Goal: Information Seeking & Learning: Learn about a topic

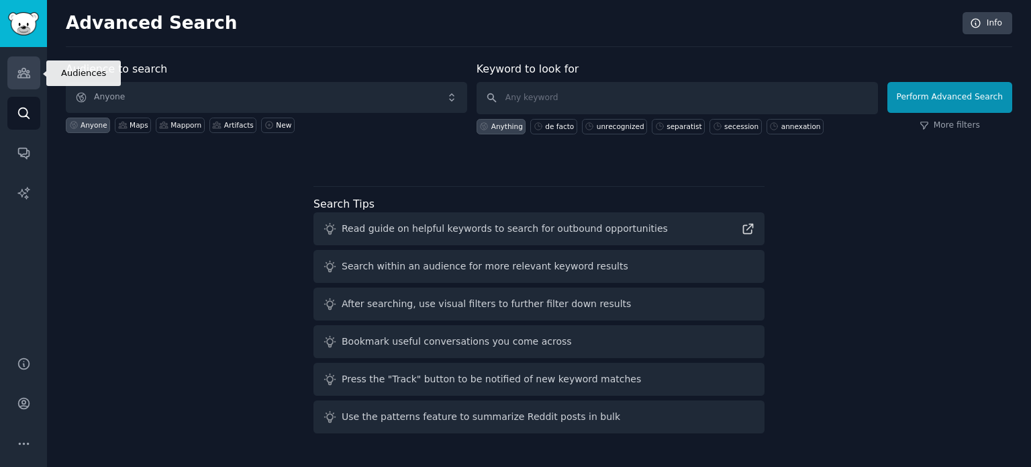
click at [24, 70] on icon "Sidebar" at bounding box center [23, 72] width 12 height 9
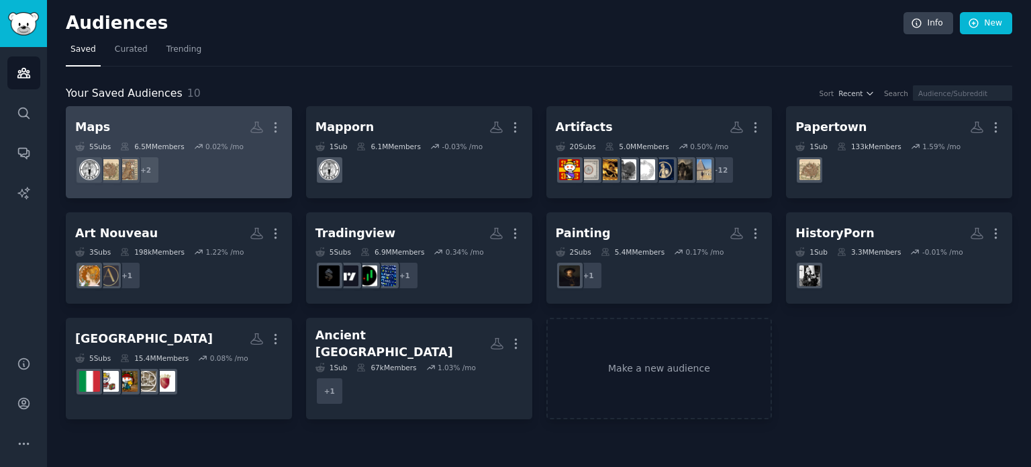
click at [183, 132] on h2 "Maps More" at bounding box center [178, 126] width 207 height 23
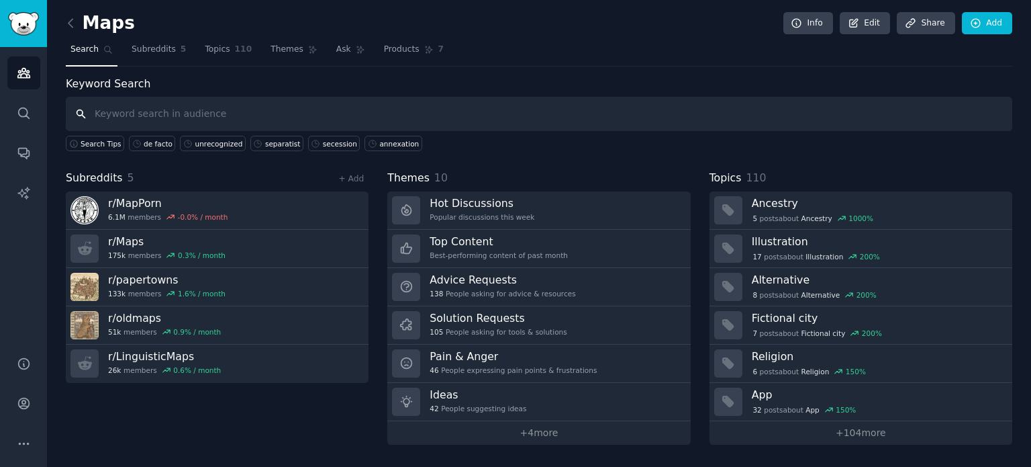
paste input "disputed"
type input "disputed"
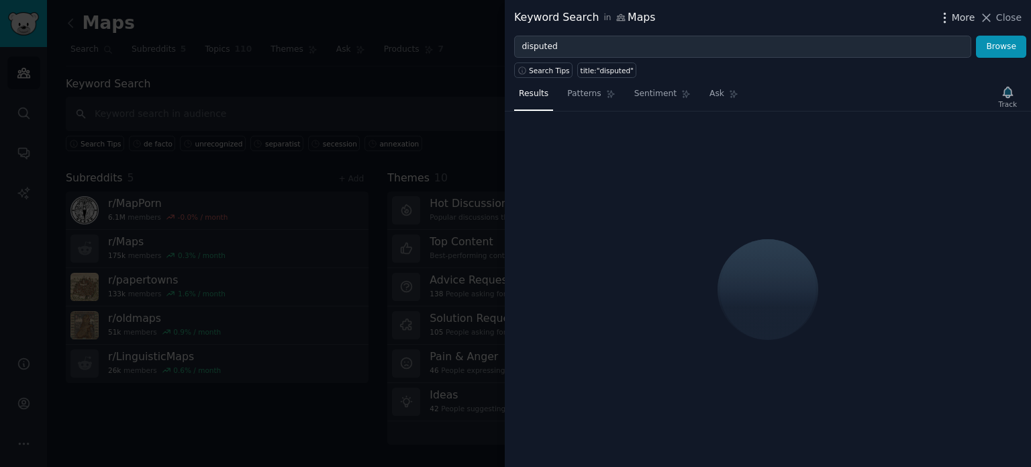
click at [958, 21] on span "More" at bounding box center [963, 18] width 23 height 14
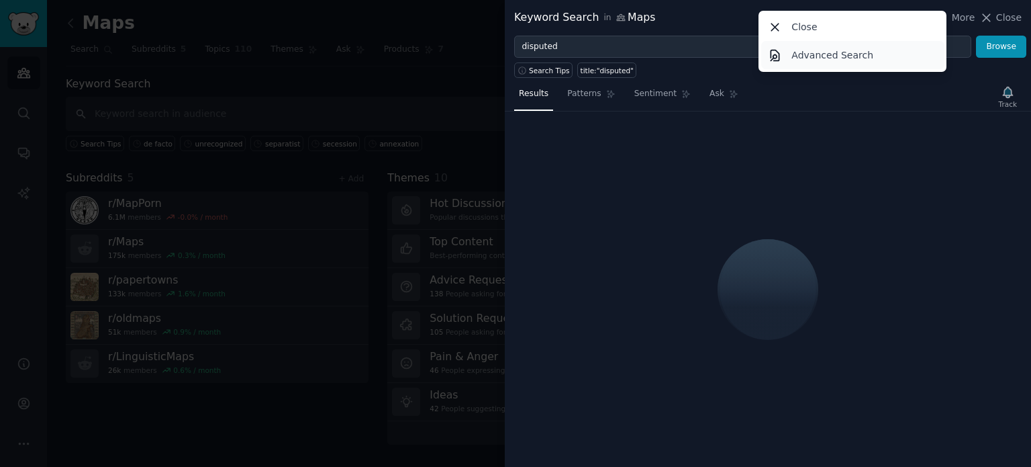
click at [878, 61] on link "Advanced Search" at bounding box center [852, 55] width 183 height 28
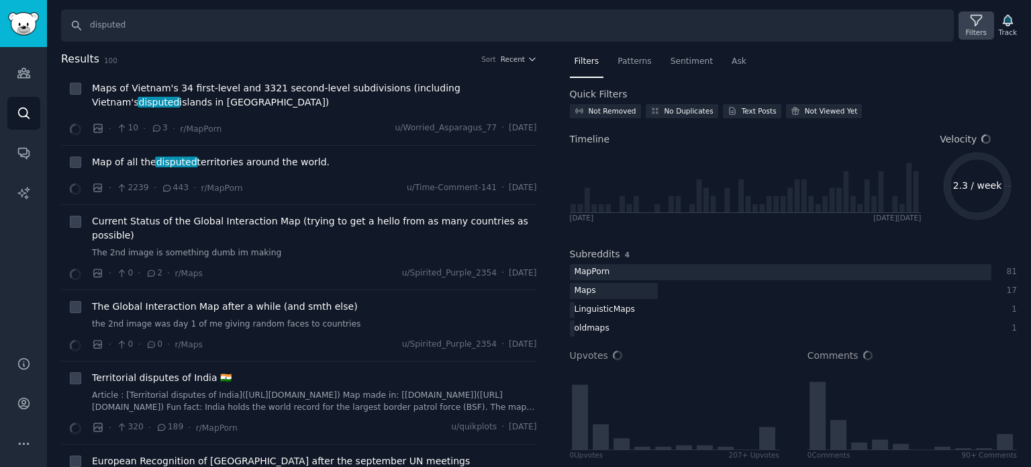
click at [977, 21] on icon at bounding box center [976, 20] width 11 height 11
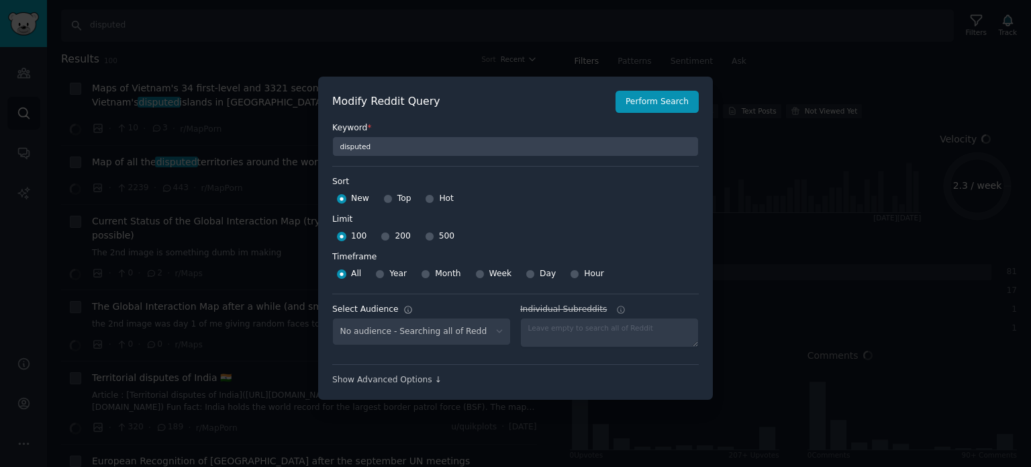
select select "f33d550f09"
click at [425, 238] on input "500" at bounding box center [429, 236] width 9 height 9
radio input "true"
click at [650, 104] on button "Perform Search" at bounding box center [657, 102] width 83 height 23
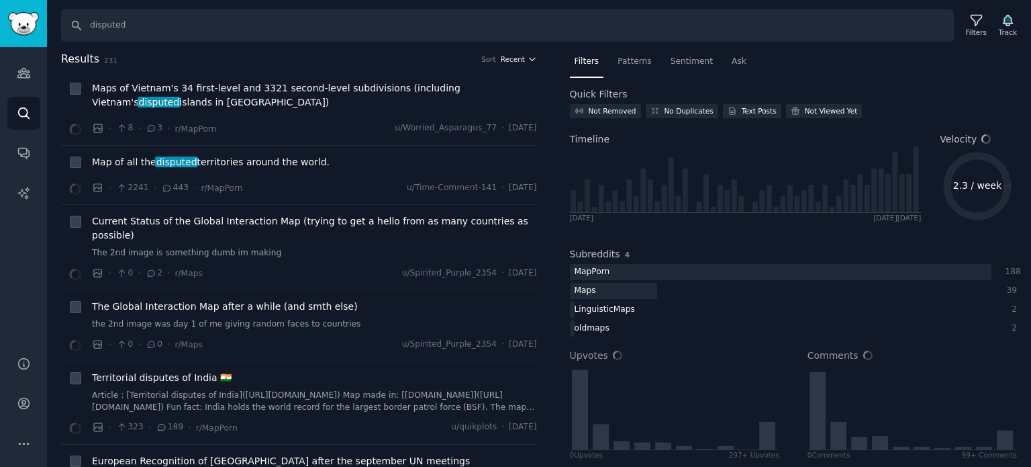
click at [516, 58] on span "Recent" at bounding box center [513, 58] width 24 height 9
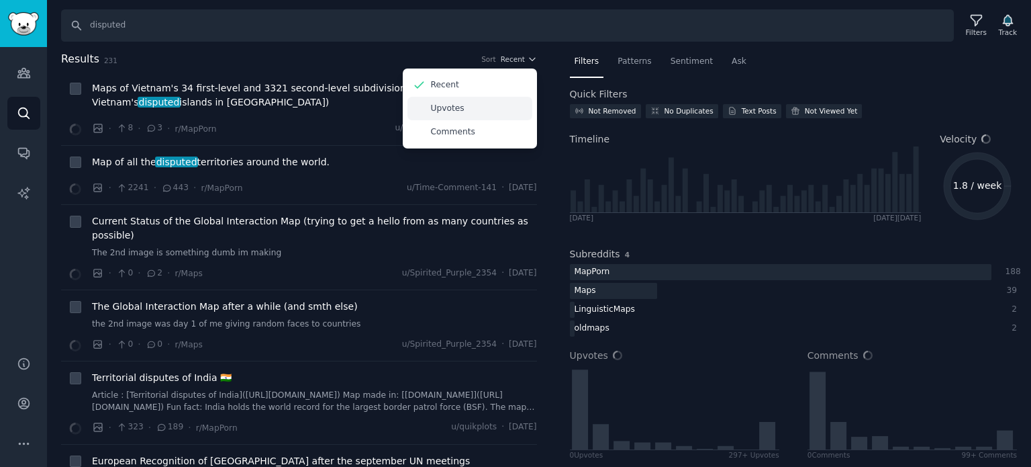
click at [463, 113] on div "Upvotes" at bounding box center [469, 108] width 125 height 23
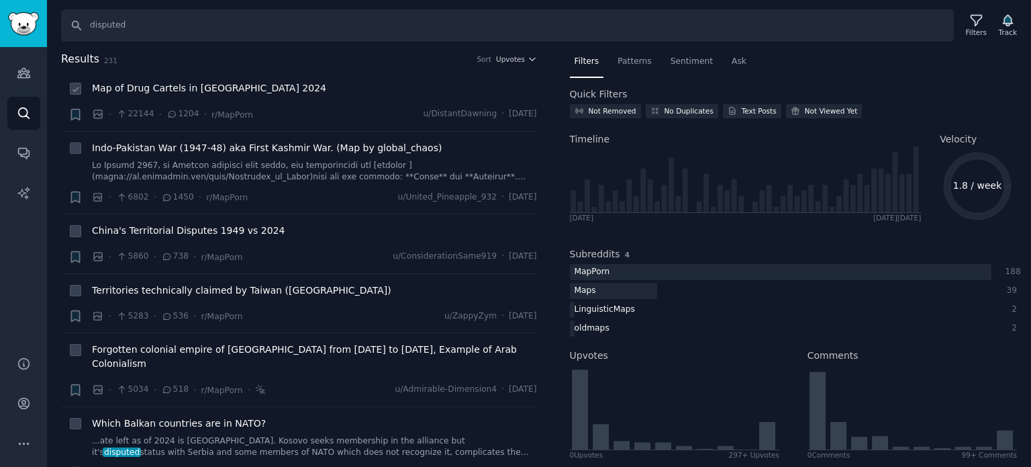
click at [132, 91] on span "Map of Drug Cartels in [GEOGRAPHIC_DATA] 2024" at bounding box center [209, 88] width 234 height 14
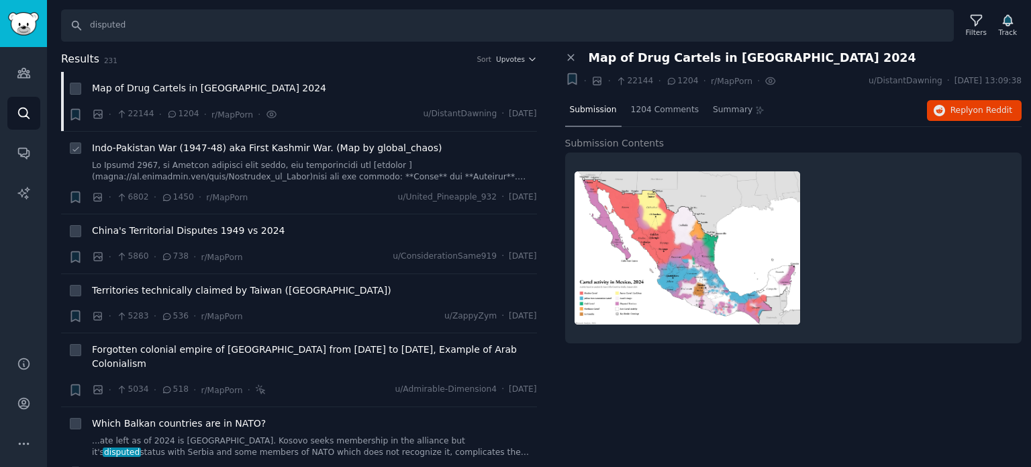
click at [196, 148] on span "Indo-Pakistan War (1947-48) aka First Kashmir War. (Map by global_chaos)" at bounding box center [267, 148] width 350 height 14
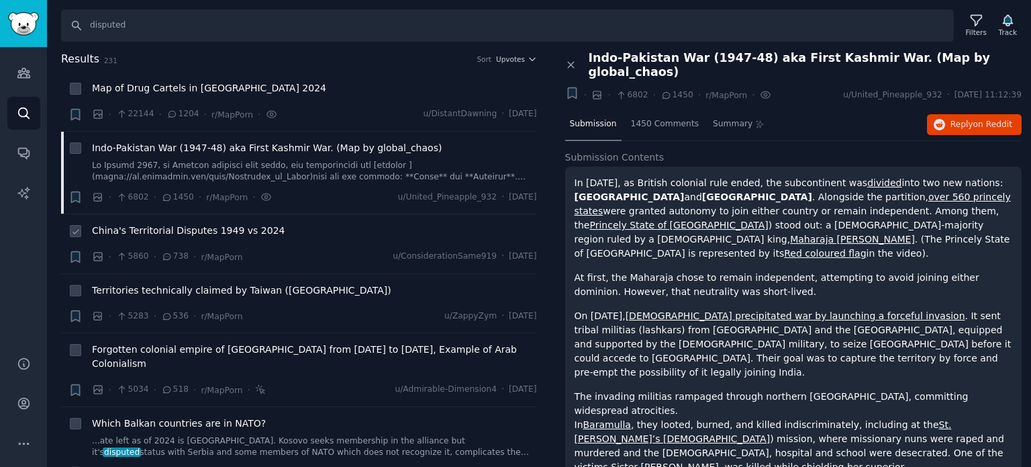
click at [199, 226] on span "China's Territorial Disputes 1949 vs 2024" at bounding box center [188, 231] width 193 height 14
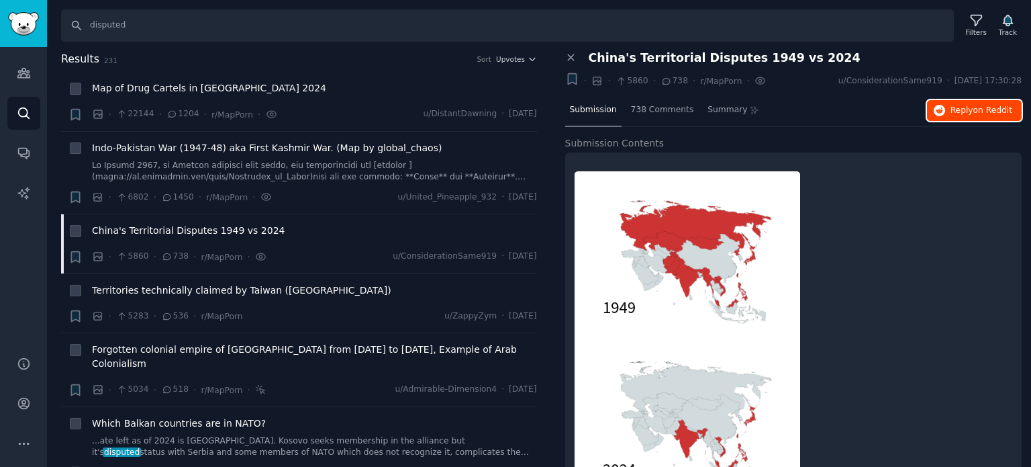
click at [939, 117] on button "Reply on Reddit" at bounding box center [974, 110] width 95 height 21
click at [211, 294] on span "Territories technically claimed by Taiwan ([GEOGRAPHIC_DATA])" at bounding box center [241, 290] width 299 height 14
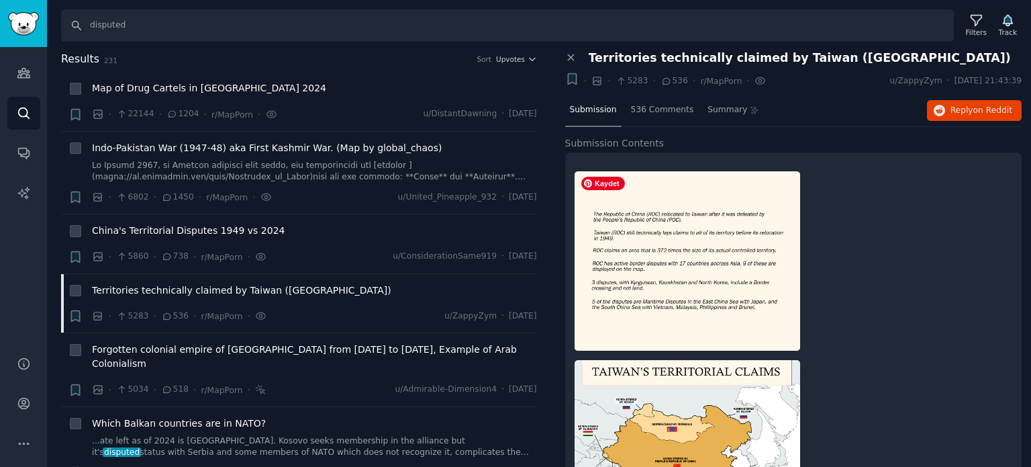
scroll to position [128, 0]
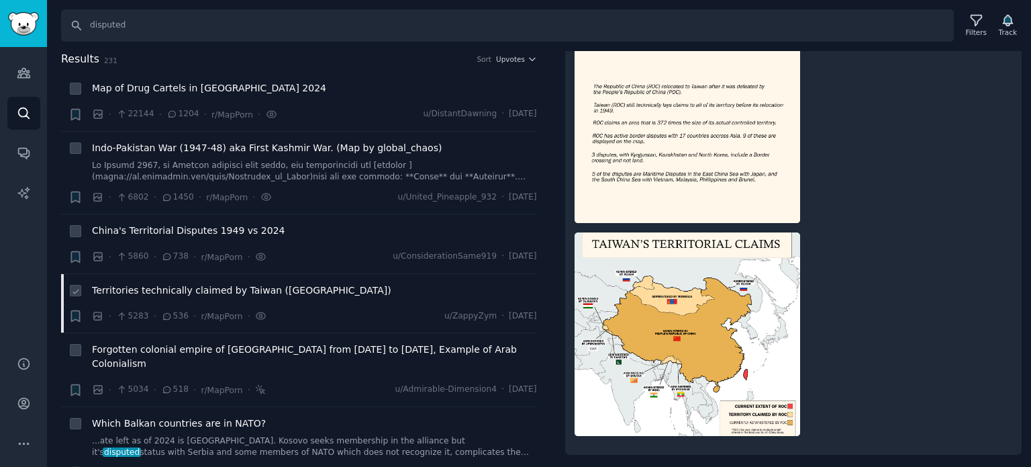
click at [161, 288] on span "Territories technically claimed by Taiwan ([GEOGRAPHIC_DATA])" at bounding box center [241, 290] width 299 height 14
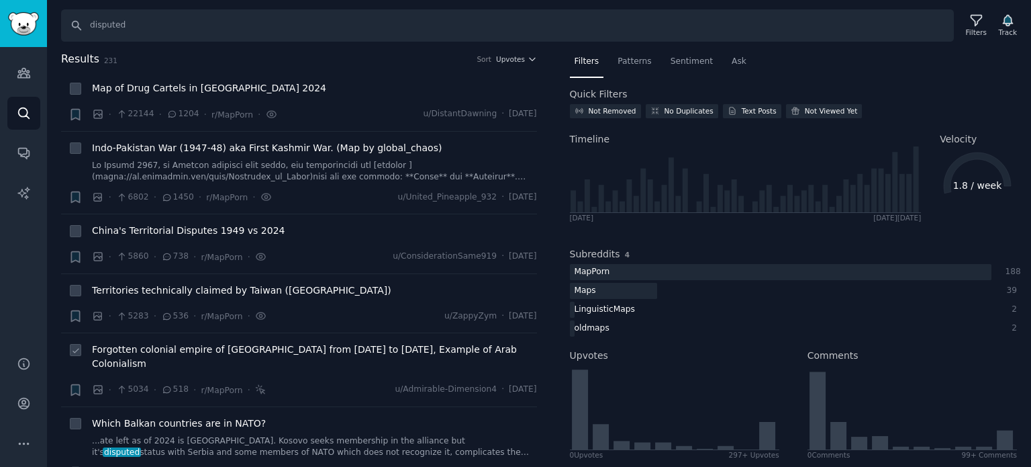
click at [187, 348] on span "Forgotten colonial empire of [GEOGRAPHIC_DATA] from [DATE] to [DATE], Example o…" at bounding box center [314, 356] width 445 height 28
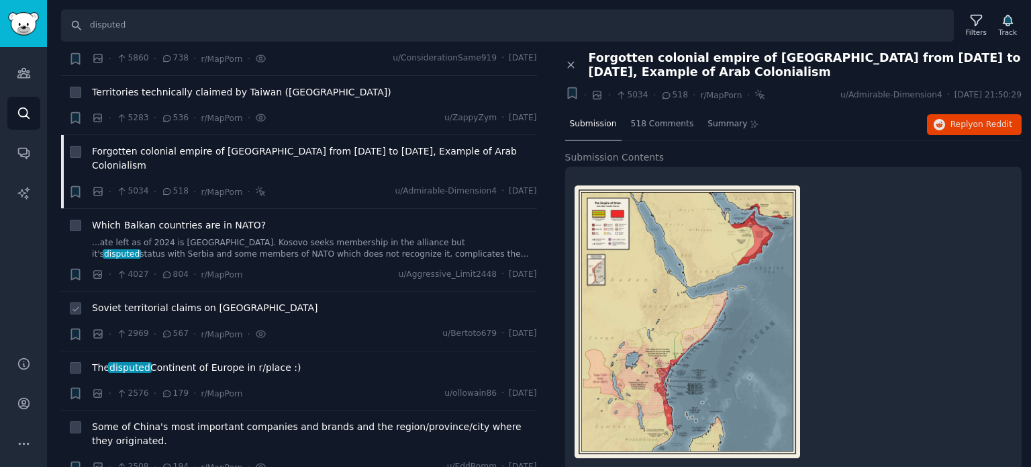
scroll to position [201, 0]
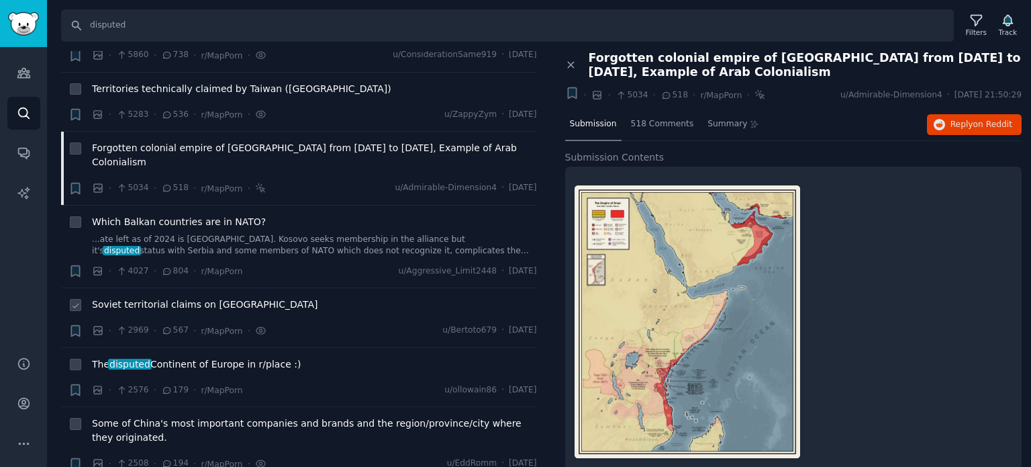
click at [153, 297] on span "Soviet territorial claims on [GEOGRAPHIC_DATA]" at bounding box center [205, 304] width 226 height 14
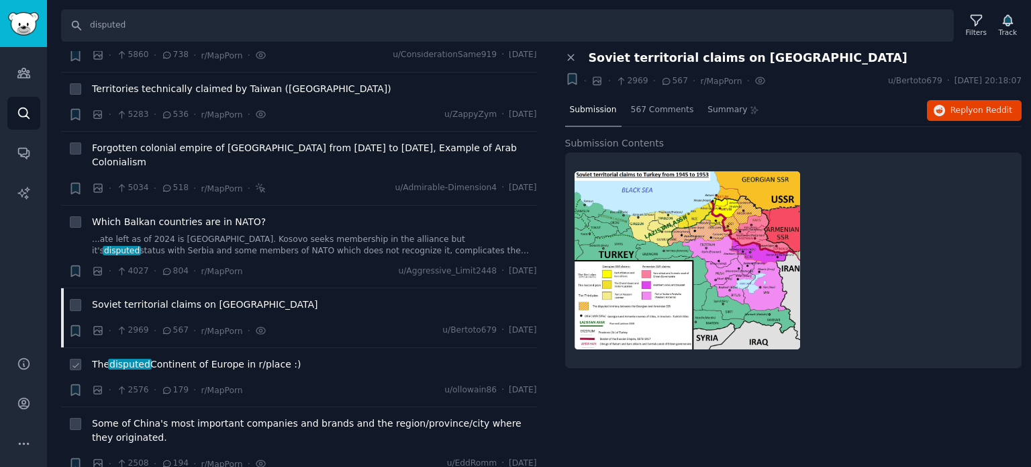
click at [193, 357] on span "The disputed Continent of Europe in r/place :)" at bounding box center [196, 364] width 209 height 14
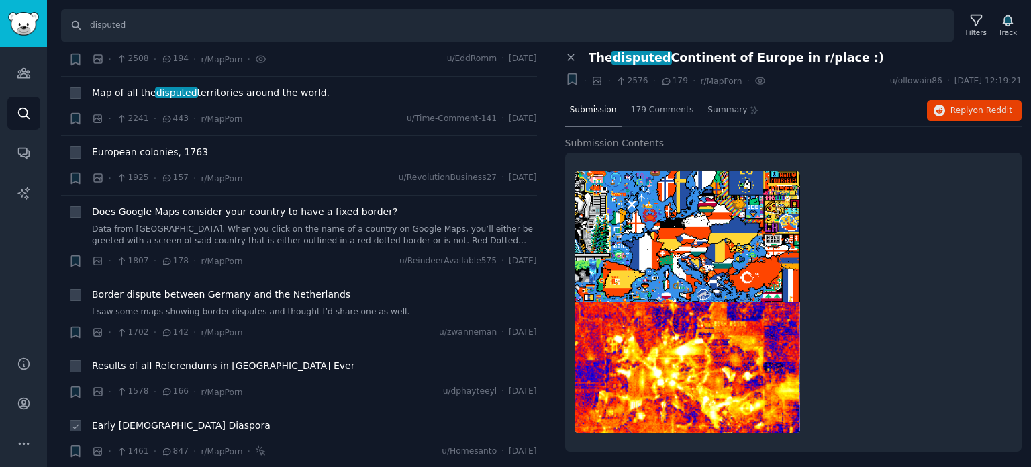
scroll to position [671, 0]
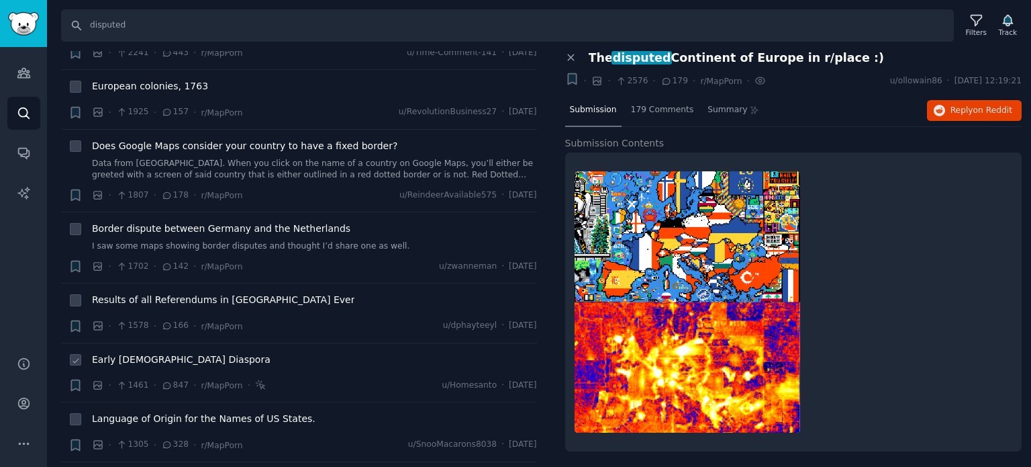
click at [146, 352] on span "Early [DEMOGRAPHIC_DATA] Diaspora" at bounding box center [181, 359] width 179 height 14
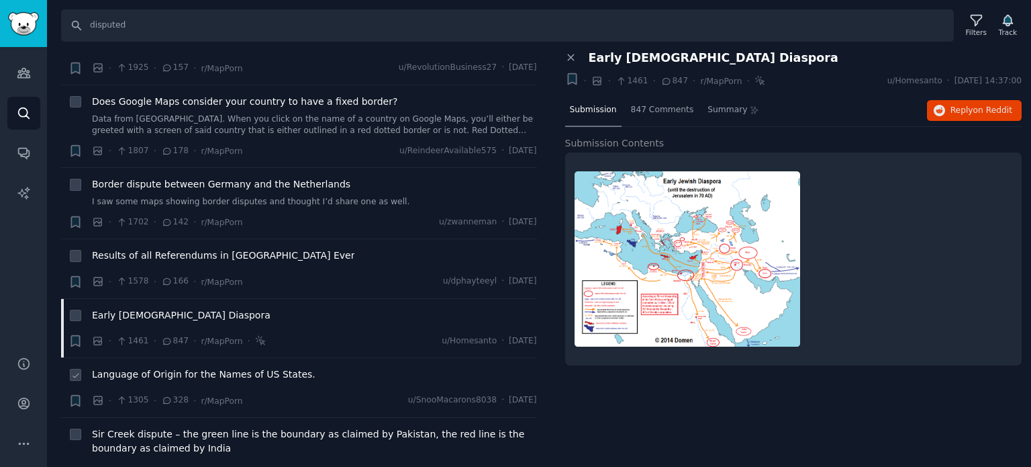
scroll to position [738, 0]
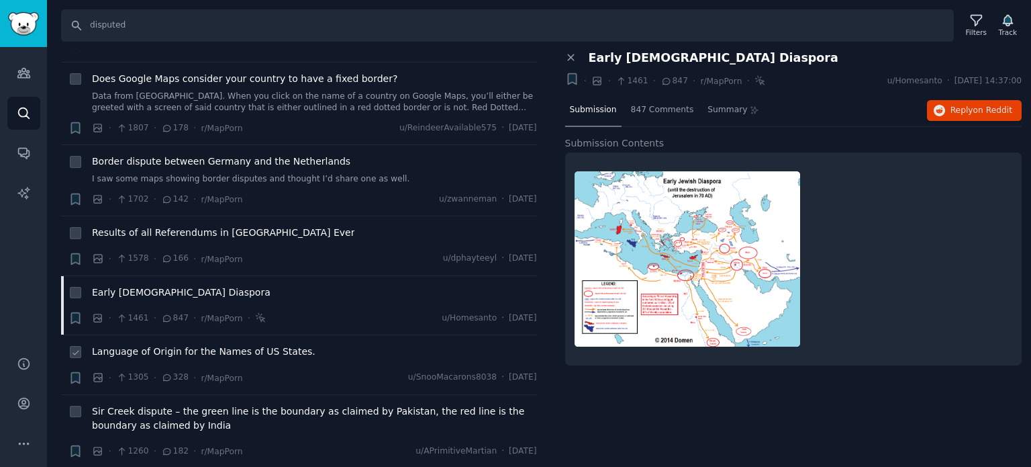
click at [140, 344] on span "Language of Origin for the Names of US States." at bounding box center [204, 351] width 224 height 14
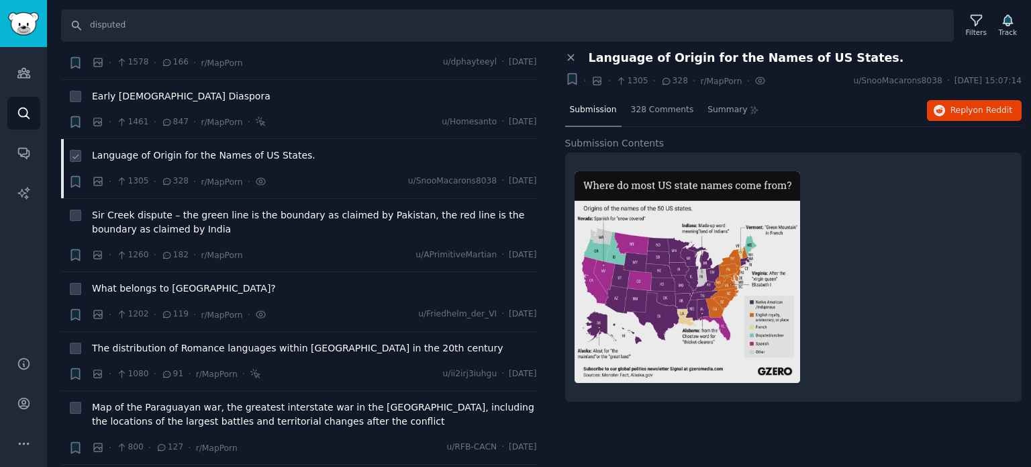
scroll to position [1007, 0]
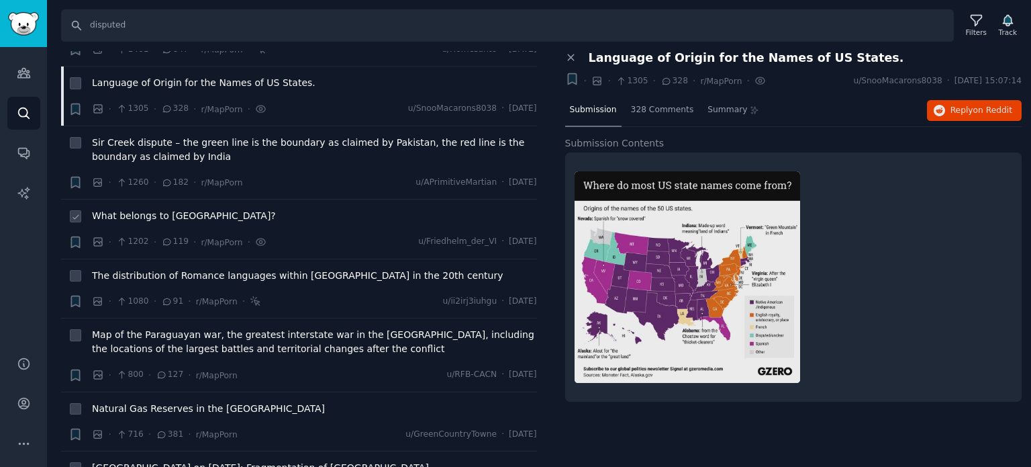
click at [160, 209] on span "What belongs to [GEOGRAPHIC_DATA]?" at bounding box center [184, 216] width 184 height 14
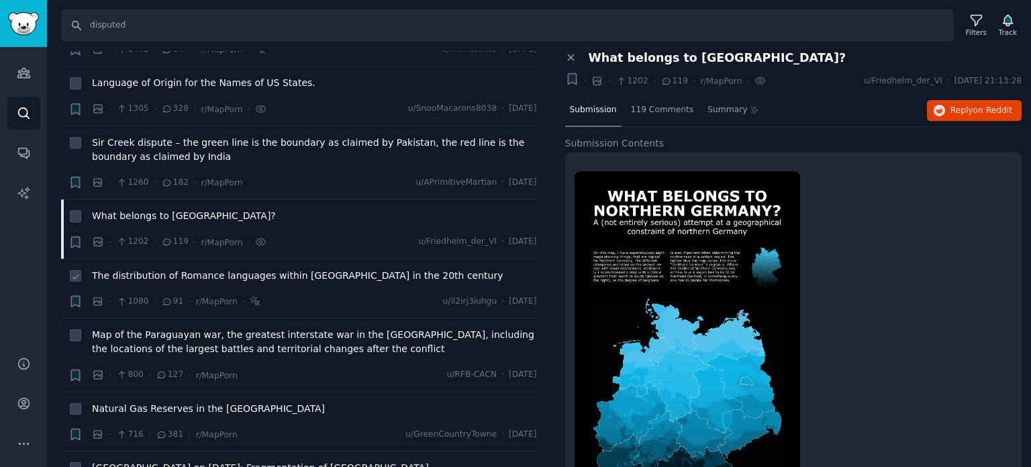
click at [213, 269] on span "The distribution of Romance languages within [GEOGRAPHIC_DATA] in the 20th cent…" at bounding box center [298, 276] width 412 height 14
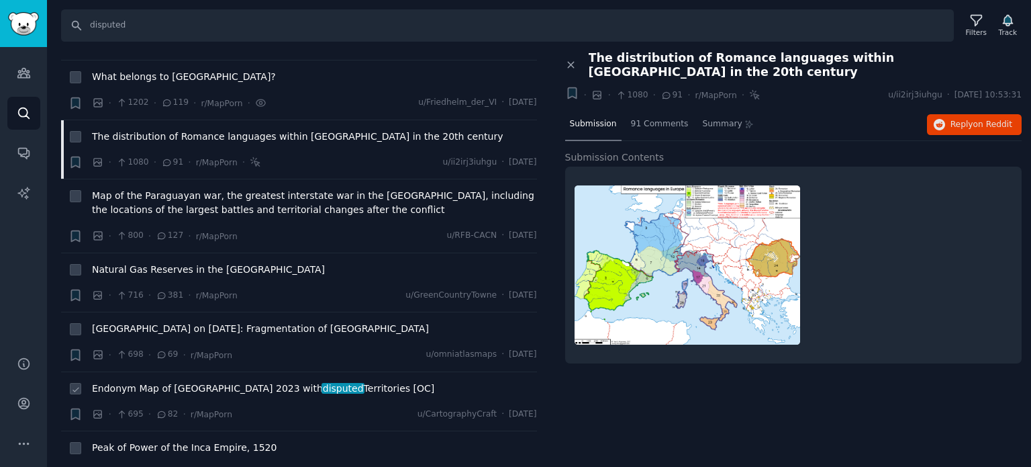
scroll to position [1208, 0]
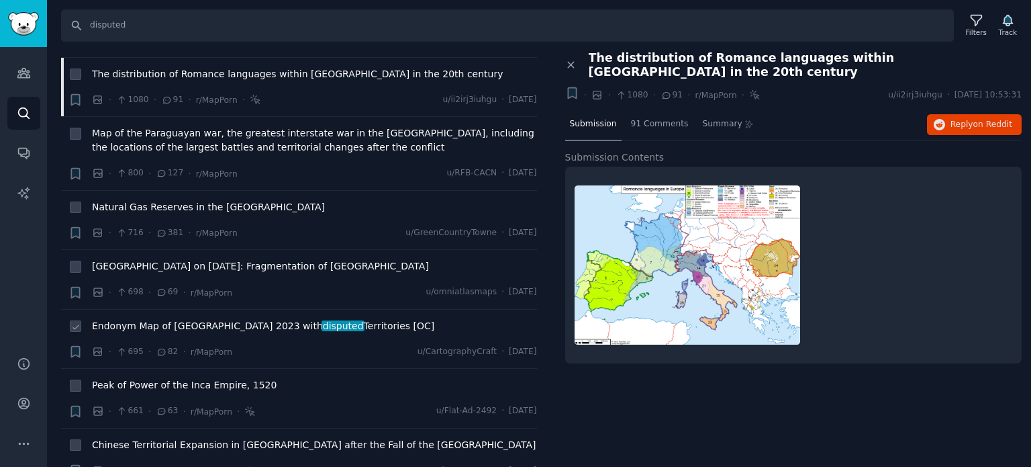
click at [164, 319] on span "Endonym Map of Europe 2023 with disputed Territories [OC]" at bounding box center [263, 326] width 342 height 14
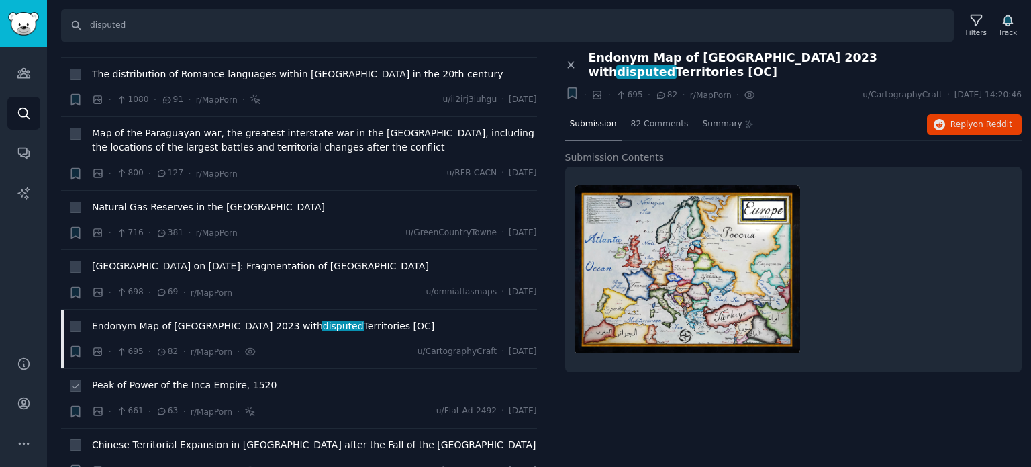
click at [164, 378] on span "Peak of Power of the Inca Empire, 1520" at bounding box center [184, 385] width 185 height 14
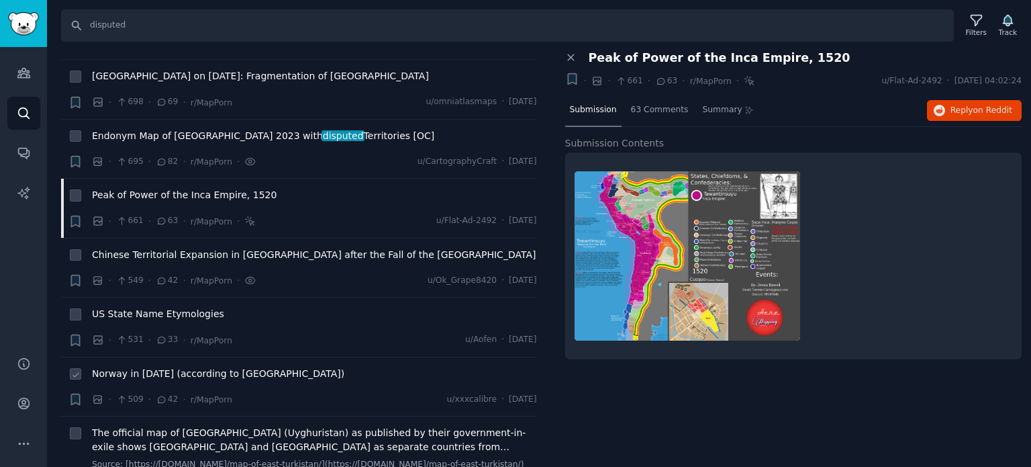
scroll to position [1410, 0]
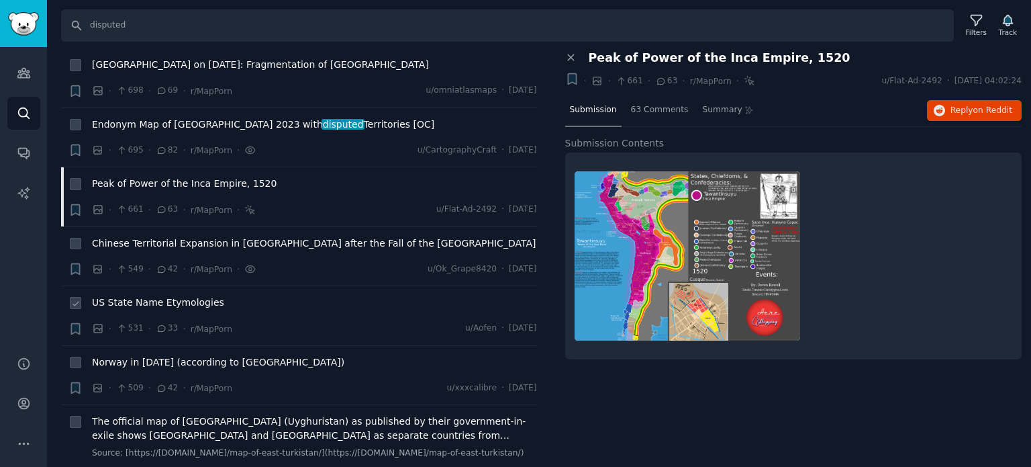
click at [169, 295] on span "US State Name Etymologies" at bounding box center [158, 302] width 132 height 14
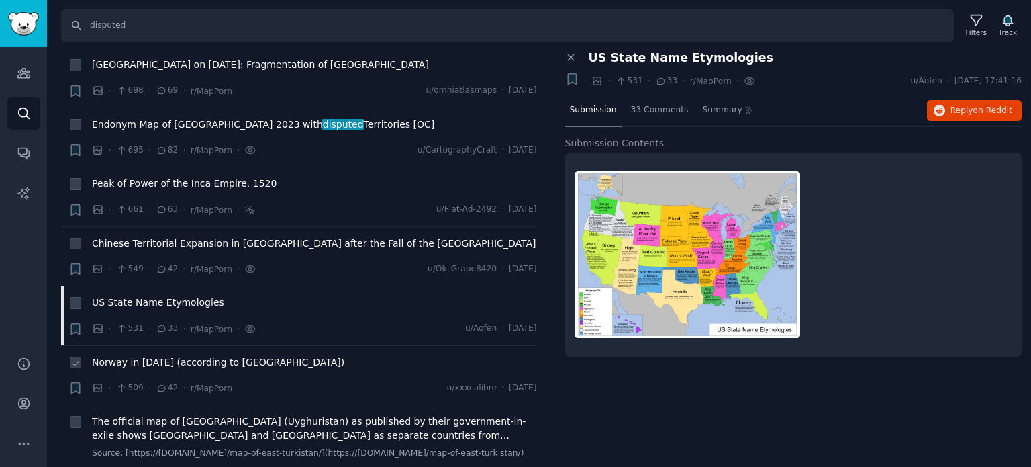
click at [177, 355] on span "Norway in [DATE] (according to [GEOGRAPHIC_DATA])" at bounding box center [218, 362] width 252 height 14
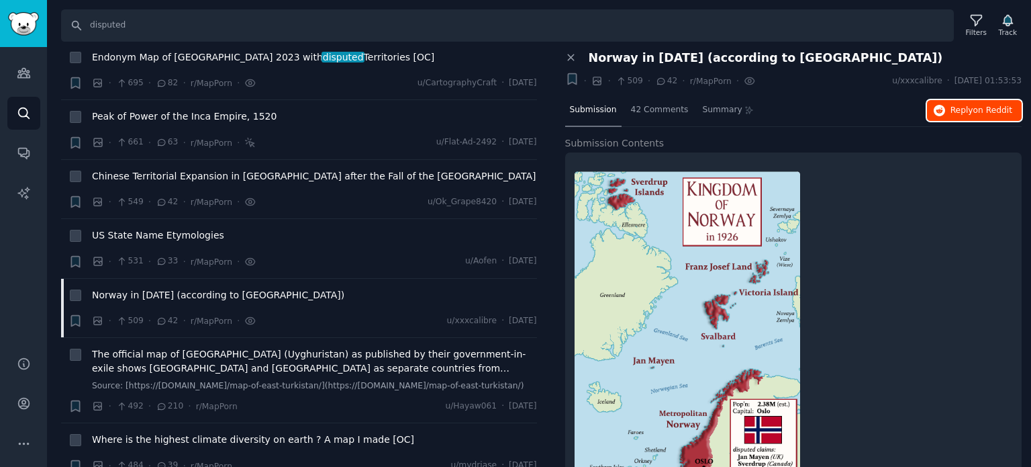
click at [946, 107] on button "Reply on Reddit" at bounding box center [974, 110] width 95 height 21
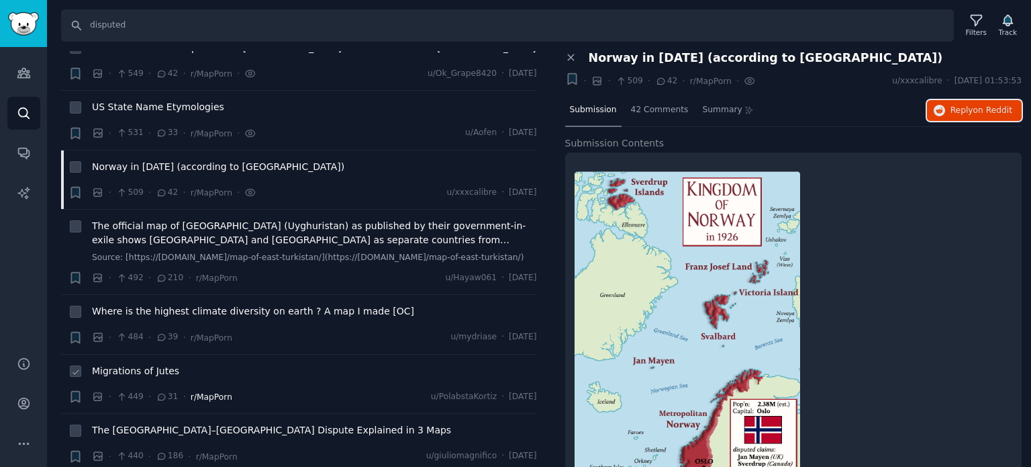
scroll to position [1678, 0]
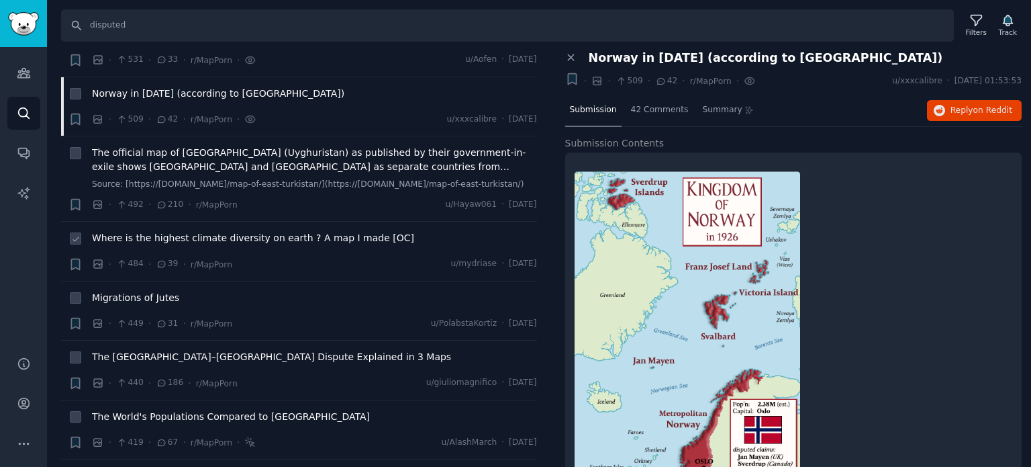
click at [195, 231] on span "Where is the highest climate diversity on earth ? A map I made [OC]" at bounding box center [253, 238] width 322 height 14
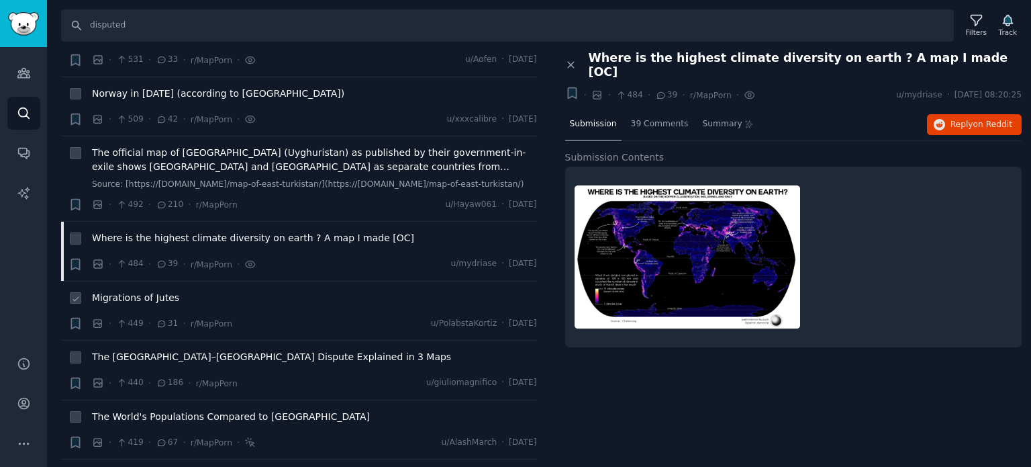
click at [149, 291] on span "Migrations of Jutes" at bounding box center [135, 298] width 87 height 14
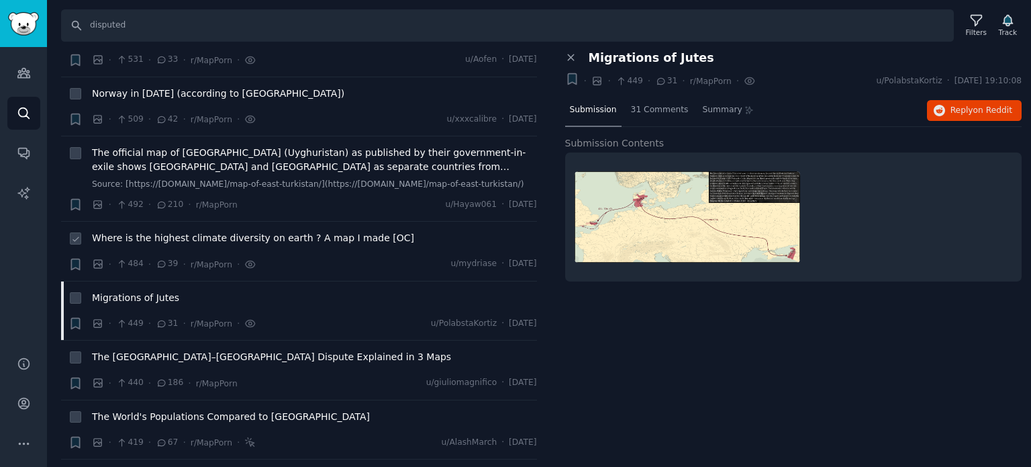
click at [208, 231] on span "Where is the highest climate diversity on earth ? A map I made [OC]" at bounding box center [253, 238] width 322 height 14
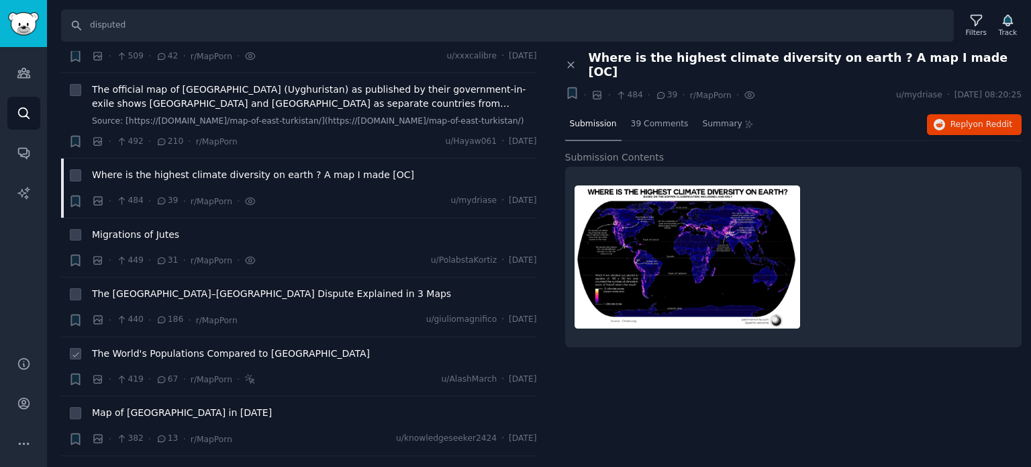
scroll to position [1813, 0]
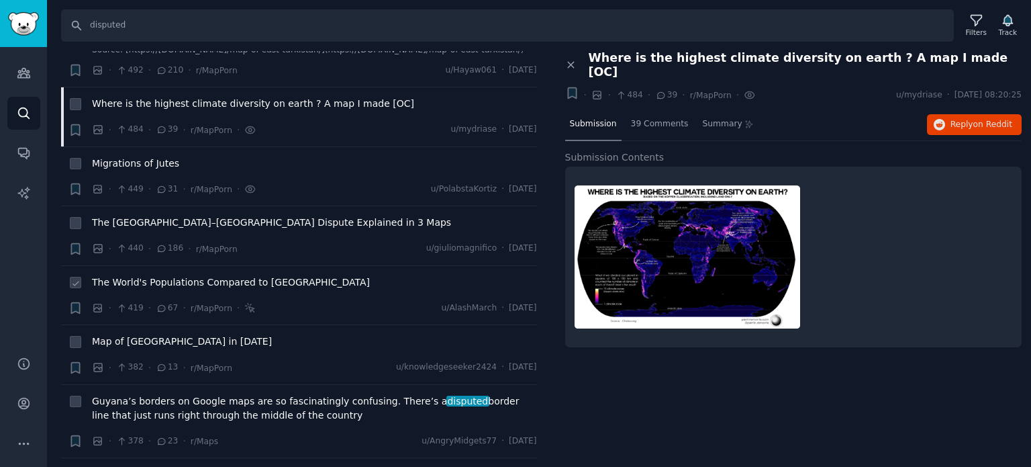
click at [136, 275] on span "The World's Populations Compared to [GEOGRAPHIC_DATA]" at bounding box center [231, 282] width 278 height 14
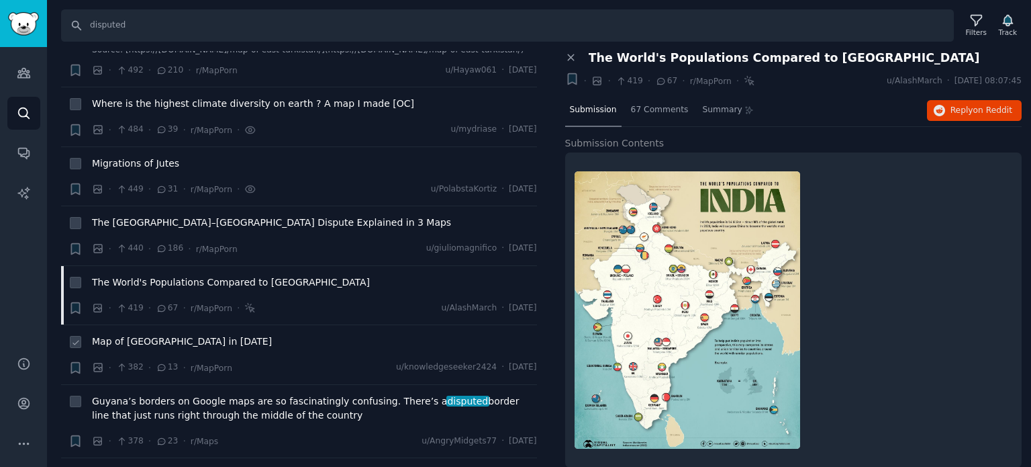
click at [126, 334] on span "Map of [GEOGRAPHIC_DATA] in [DATE]" at bounding box center [182, 341] width 180 height 14
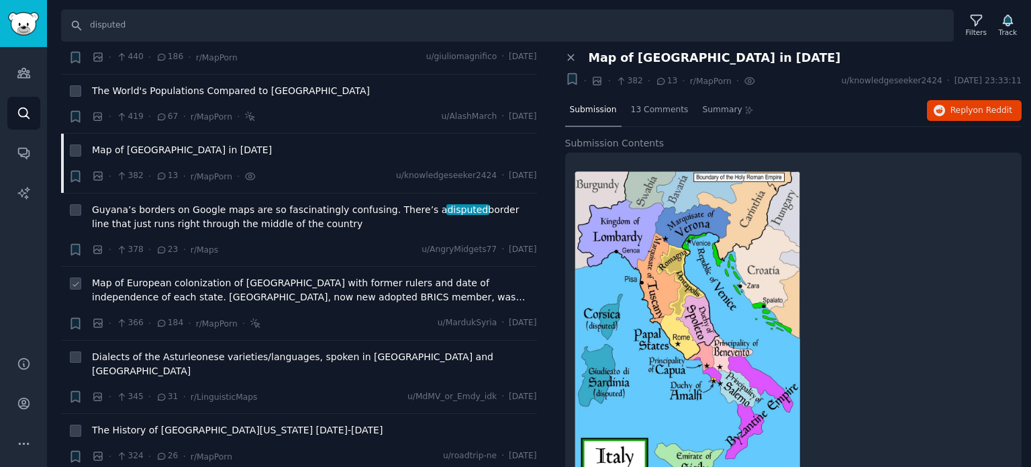
scroll to position [2014, 0]
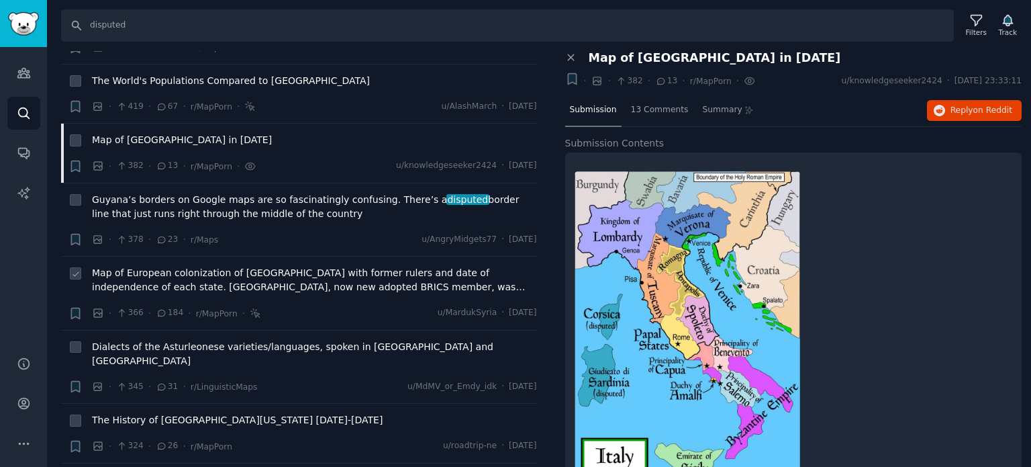
click at [156, 266] on span "Map of European colonization of [GEOGRAPHIC_DATA] with former rulers and date o…" at bounding box center [314, 280] width 445 height 28
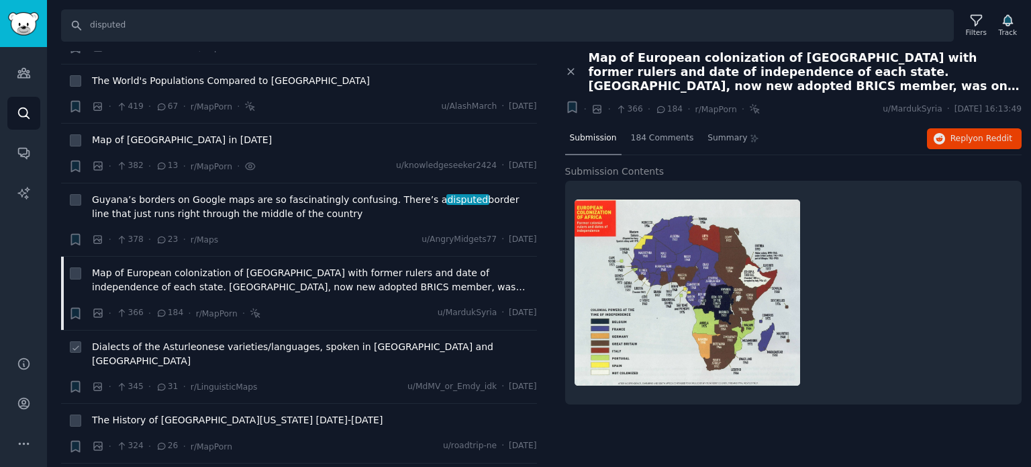
click at [153, 340] on span "Dialects of the Asturleonese varieties/languages, spoken in [GEOGRAPHIC_DATA] a…" at bounding box center [314, 354] width 445 height 28
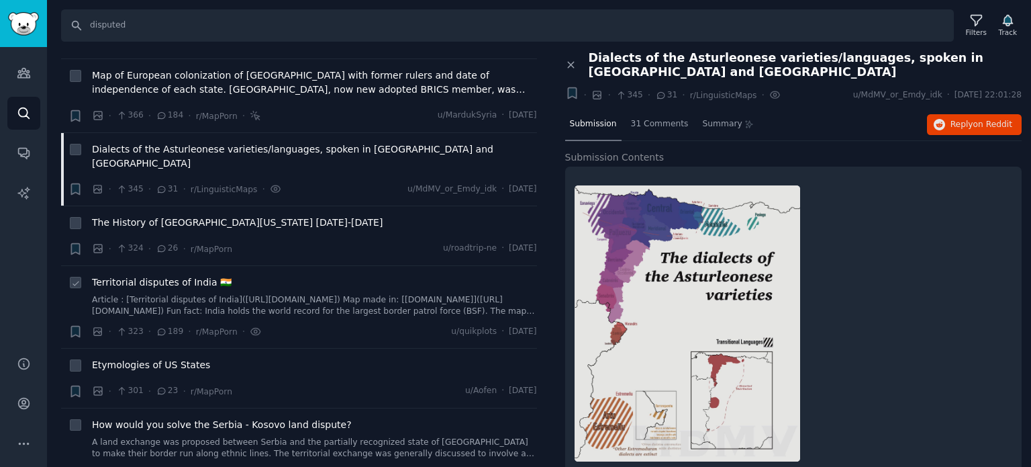
scroll to position [2215, 0]
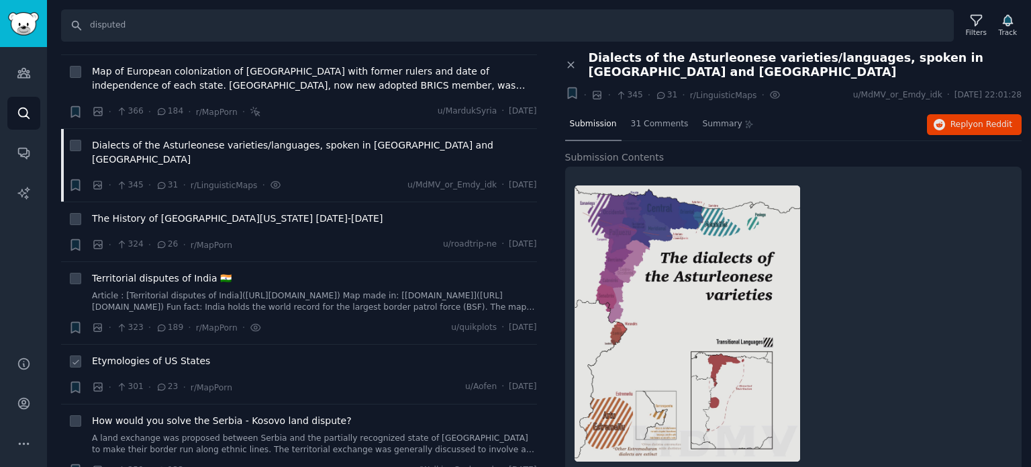
click at [154, 354] on span "Etymologies of US States" at bounding box center [151, 361] width 118 height 14
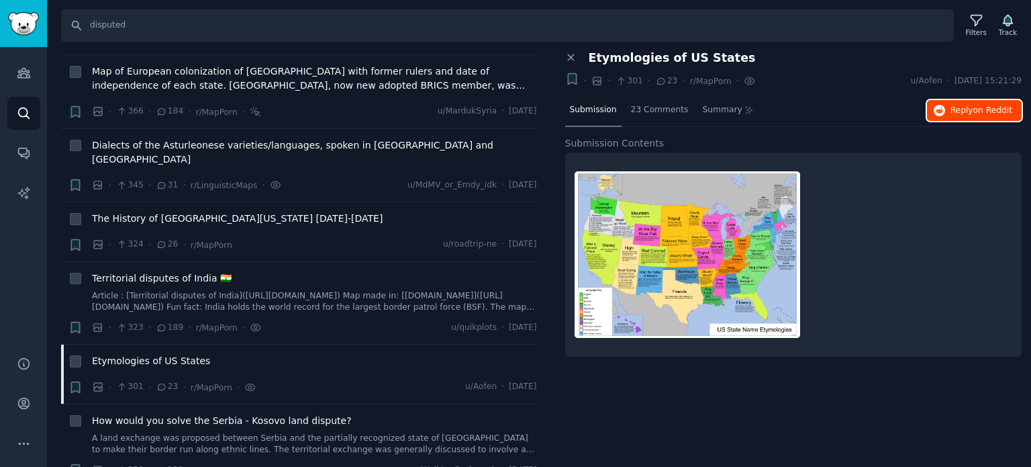
click at [961, 106] on span "Reply on Reddit" at bounding box center [982, 111] width 62 height 12
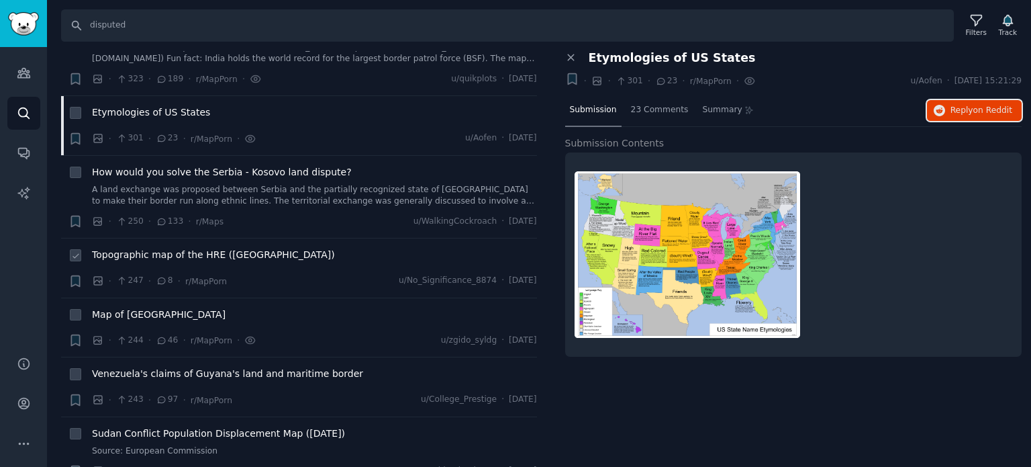
scroll to position [2484, 0]
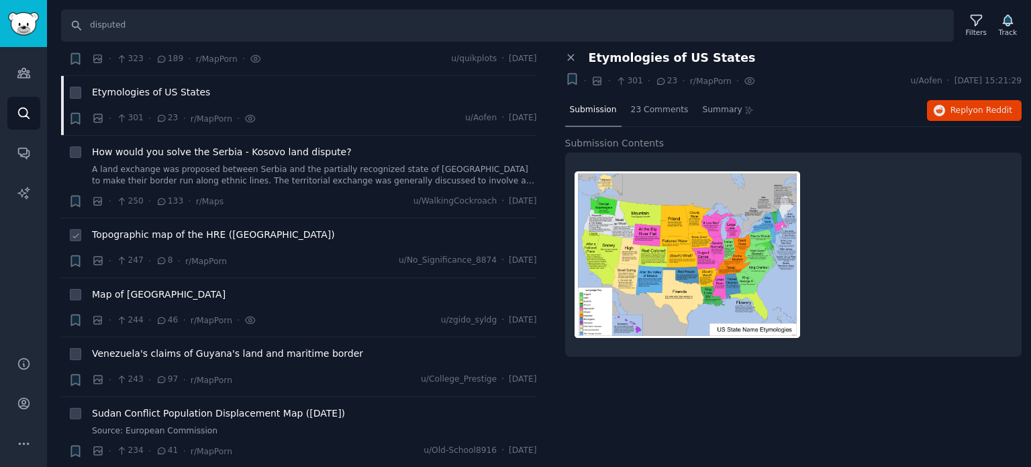
click at [180, 228] on span "Topographic map of the HRE ([GEOGRAPHIC_DATA])" at bounding box center [213, 235] width 243 height 14
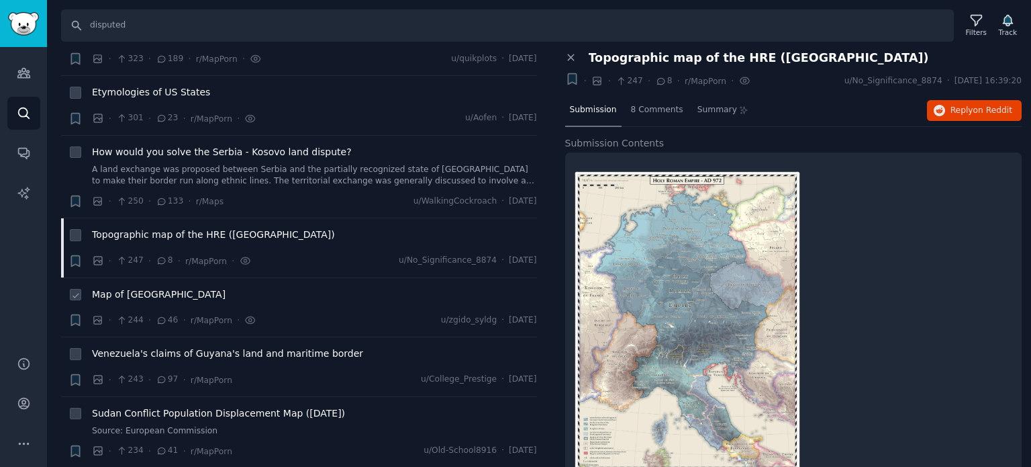
click at [144, 287] on span "Map of [GEOGRAPHIC_DATA]" at bounding box center [159, 294] width 134 height 14
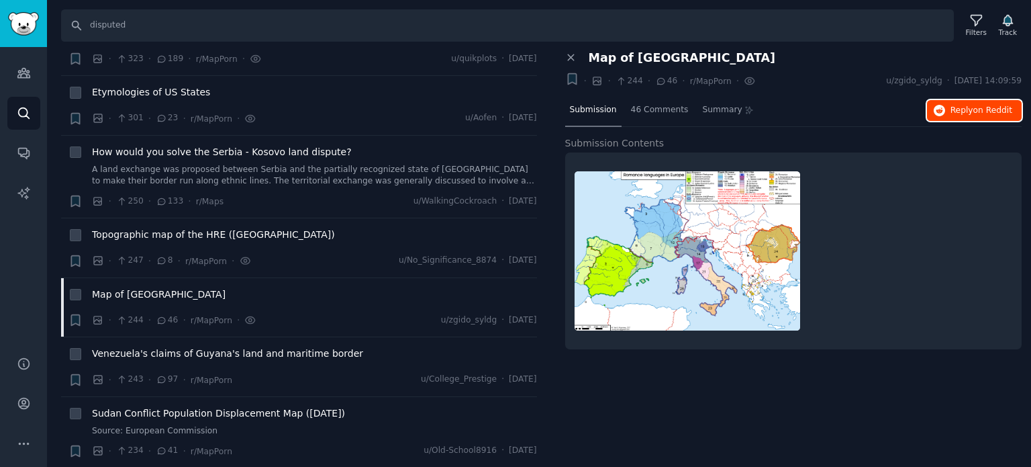
click at [956, 107] on span "Reply on Reddit" at bounding box center [982, 111] width 62 height 12
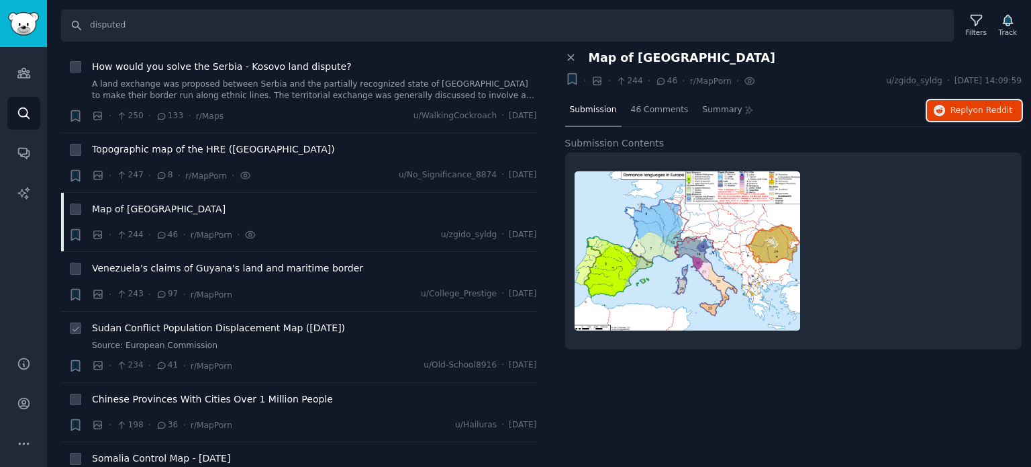
scroll to position [2685, 0]
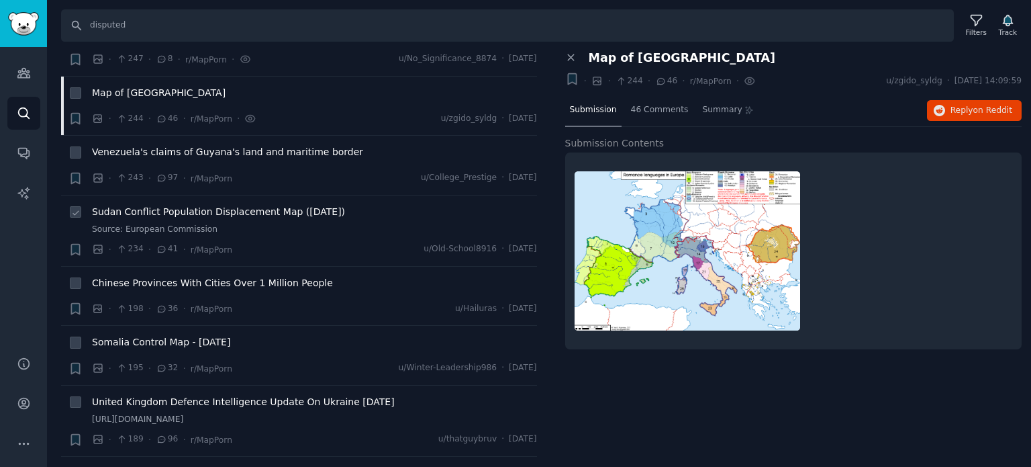
click at [175, 205] on span "Sudan Conflict Population Displacement Map ([DATE])" at bounding box center [218, 212] width 253 height 14
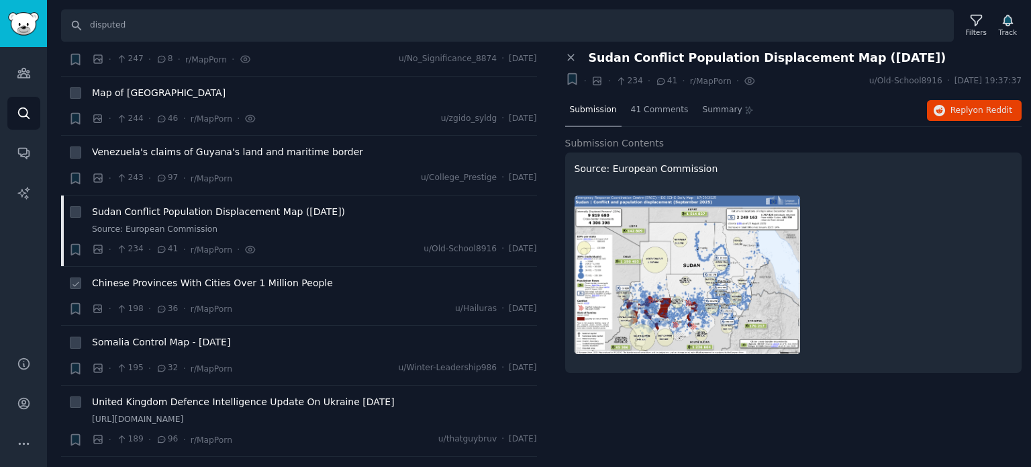
click at [178, 276] on span "Chinese Provinces With Cities Over 1 Million People" at bounding box center [212, 283] width 241 height 14
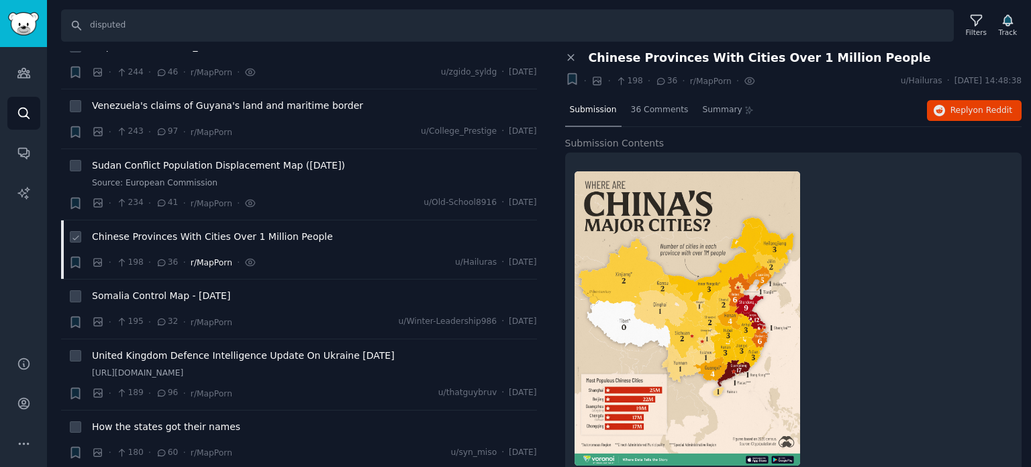
scroll to position [2752, 0]
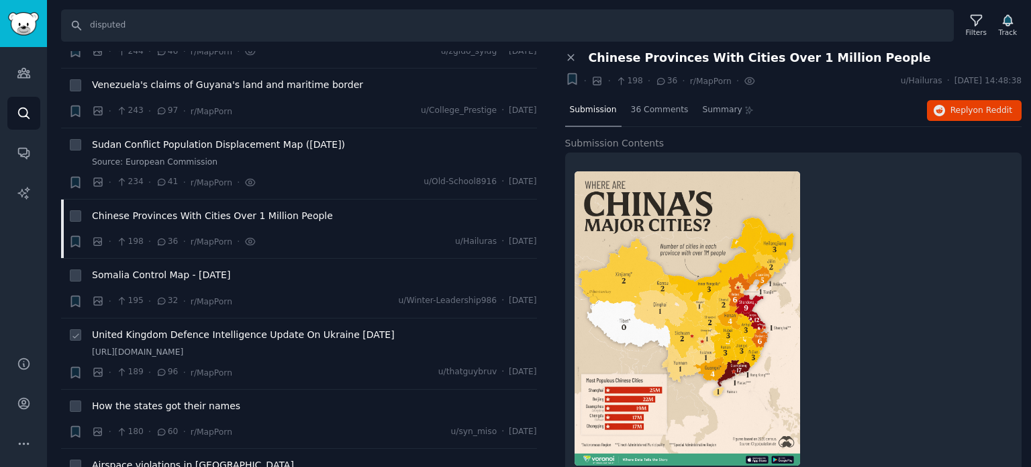
click at [180, 328] on span "United Kingdom Defence Intelligence Update On Ukraine [DATE]" at bounding box center [243, 335] width 303 height 14
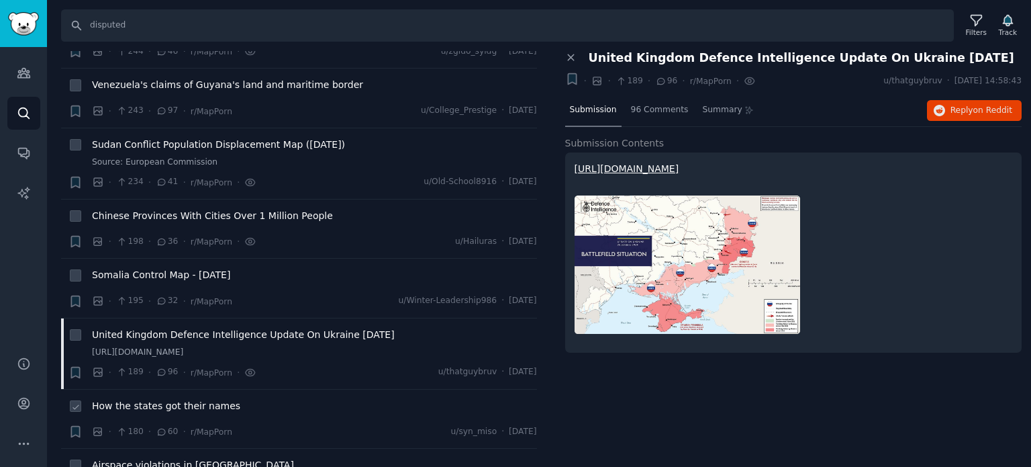
click at [164, 399] on span "How the states got their names" at bounding box center [166, 406] width 148 height 14
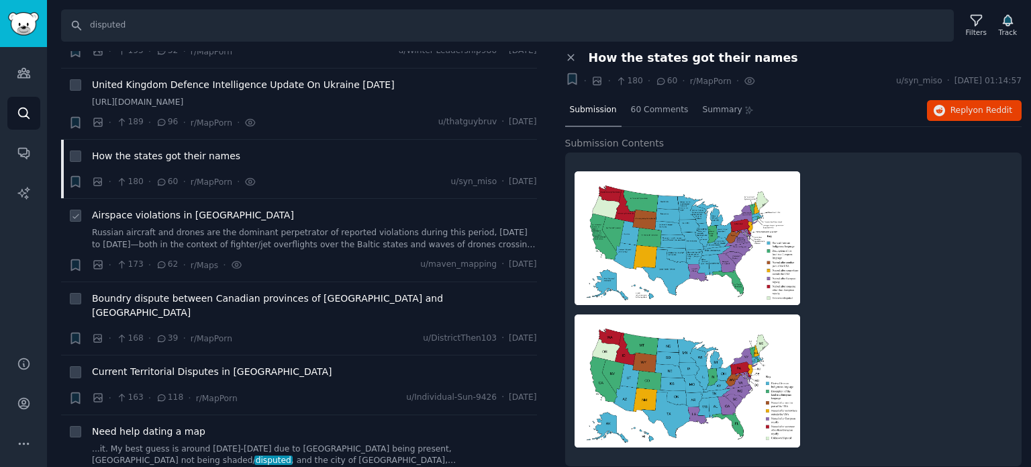
scroll to position [3021, 0]
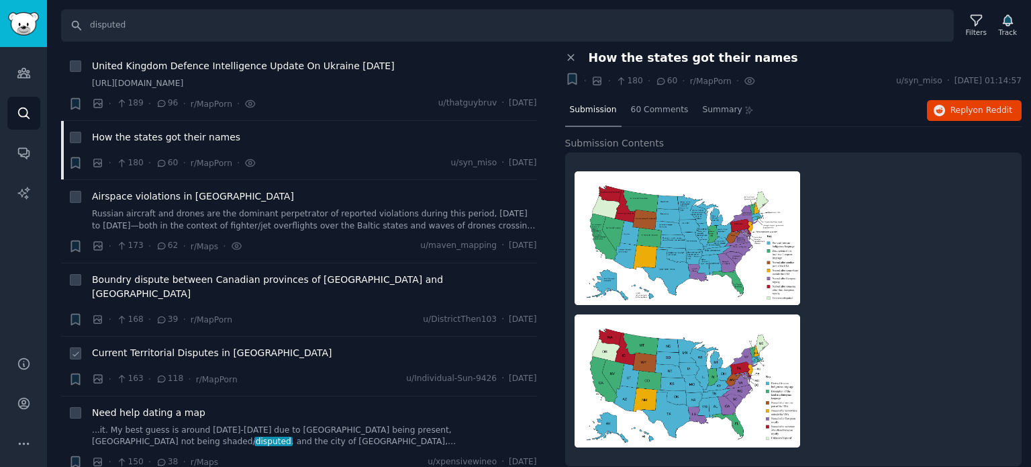
click at [145, 346] on span "Current Territorial Disputes in [GEOGRAPHIC_DATA]" at bounding box center [212, 353] width 240 height 14
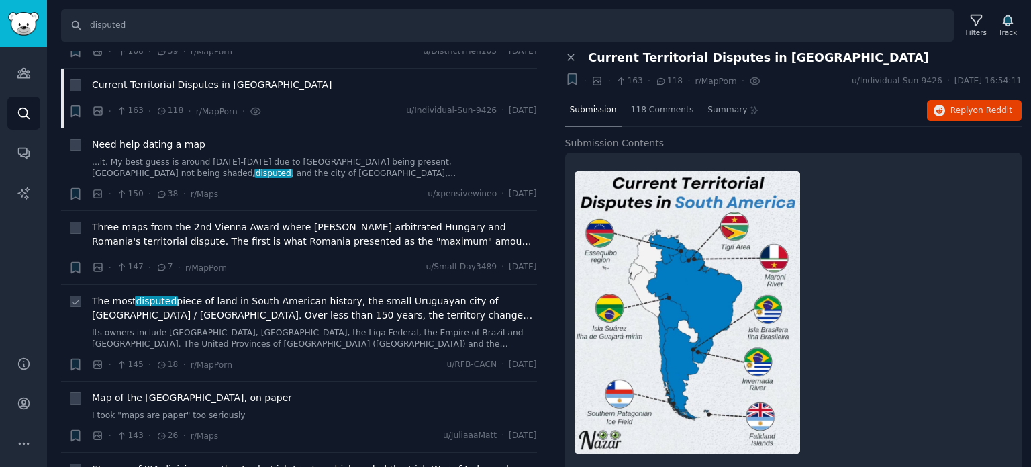
scroll to position [3289, 0]
click at [142, 390] on span "Map of the [GEOGRAPHIC_DATA], on paper" at bounding box center [192, 397] width 200 height 14
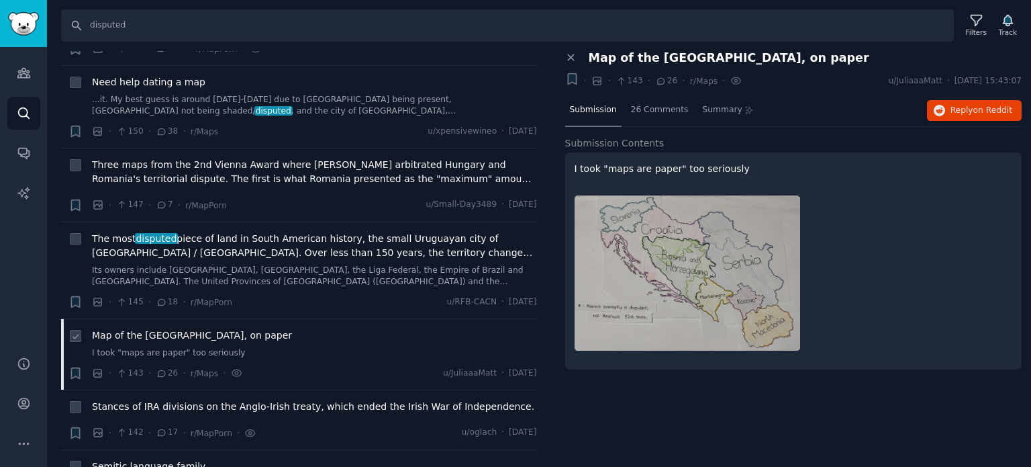
scroll to position [3491, 0]
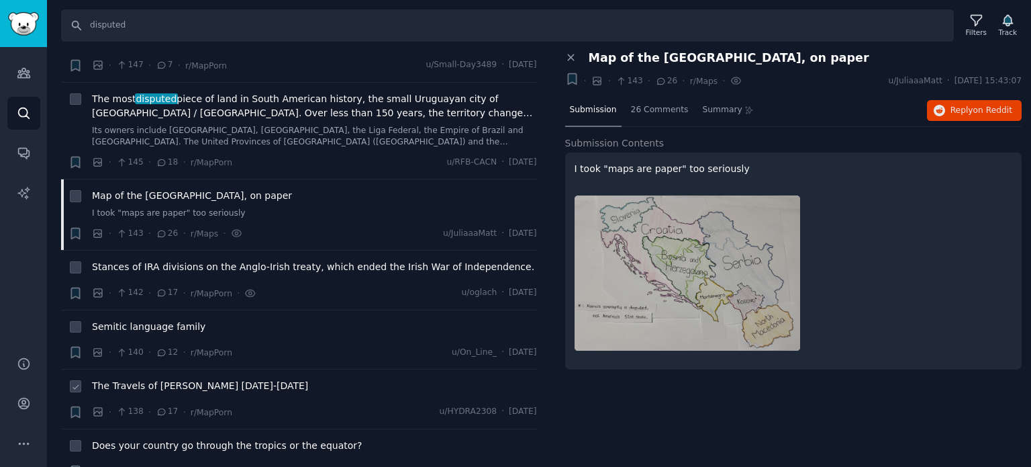
click at [142, 379] on span "The Travels of [PERSON_NAME] [DATE]-[DATE]" at bounding box center [200, 386] width 216 height 14
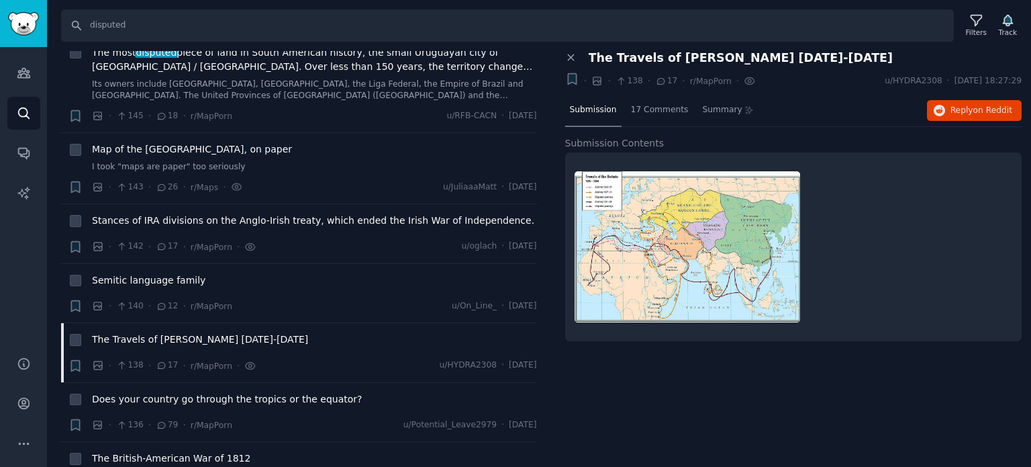
scroll to position [3558, 0]
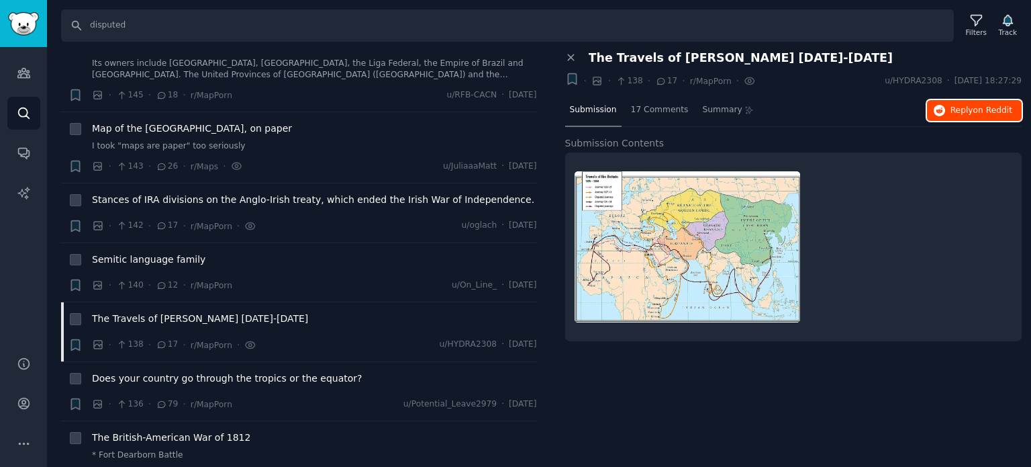
click at [953, 109] on span "Reply on Reddit" at bounding box center [982, 111] width 62 height 12
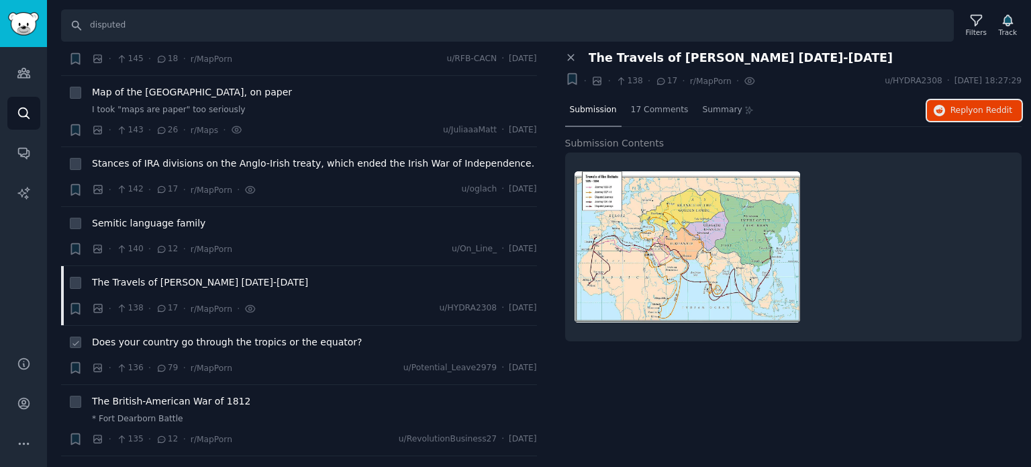
scroll to position [3625, 0]
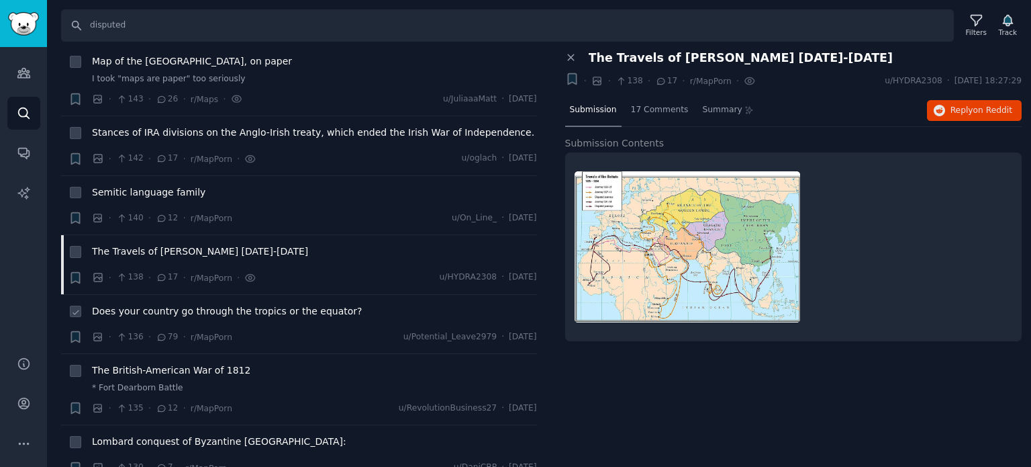
click at [166, 304] on span "Does your country go through the tropics or the equator?" at bounding box center [227, 311] width 271 height 14
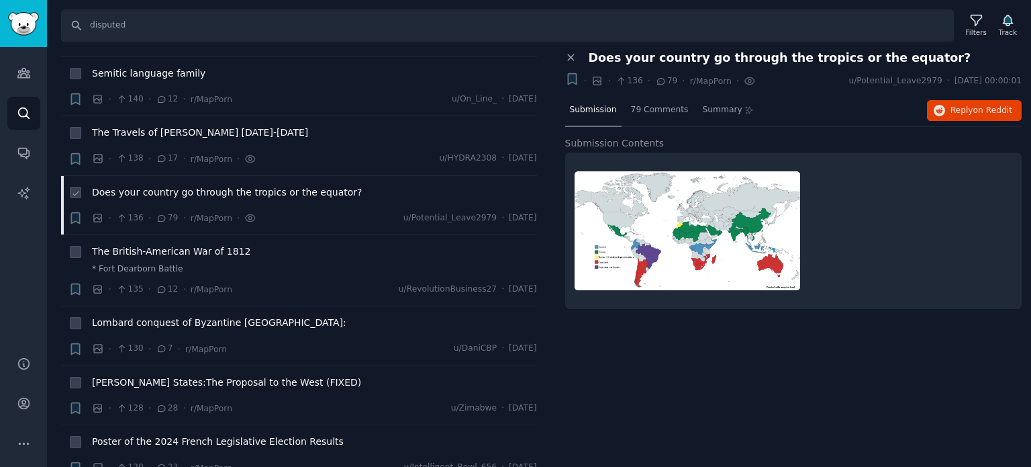
scroll to position [3759, 0]
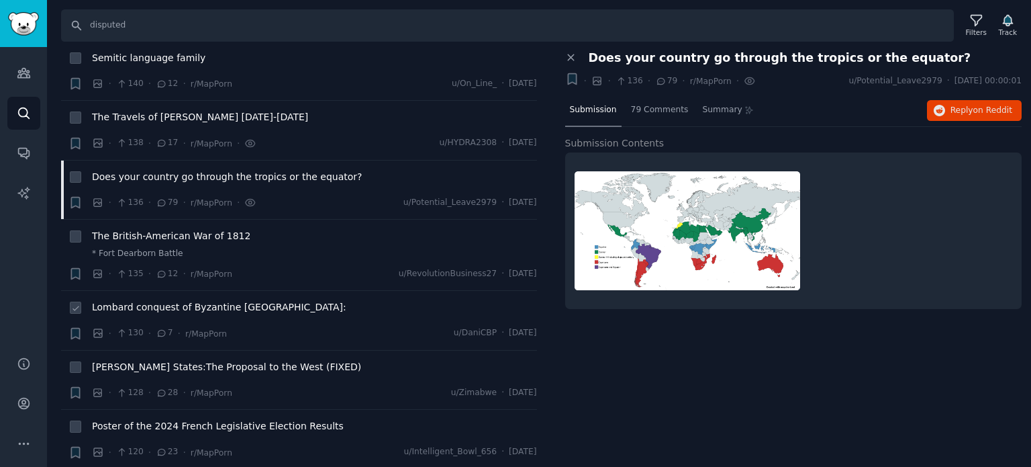
click at [152, 300] on span "Lombard conquest of Byzantine [GEOGRAPHIC_DATA]:" at bounding box center [219, 307] width 254 height 14
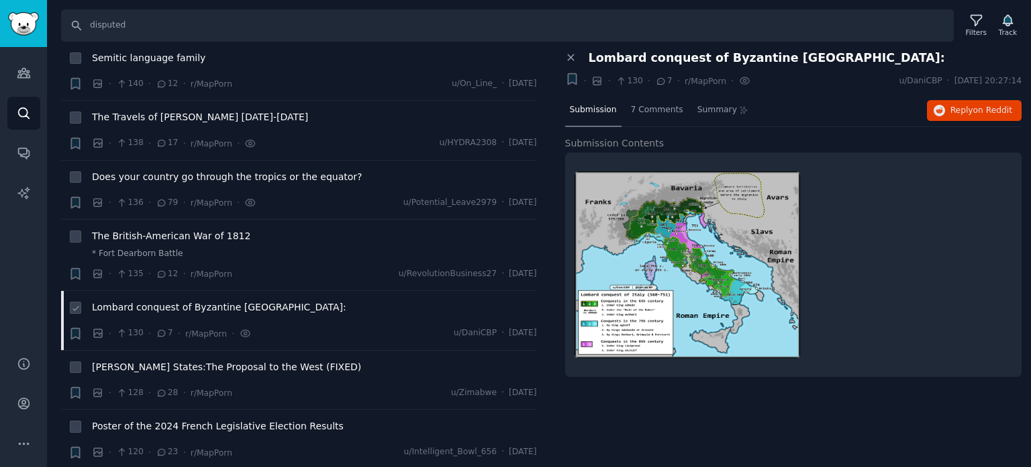
scroll to position [3827, 0]
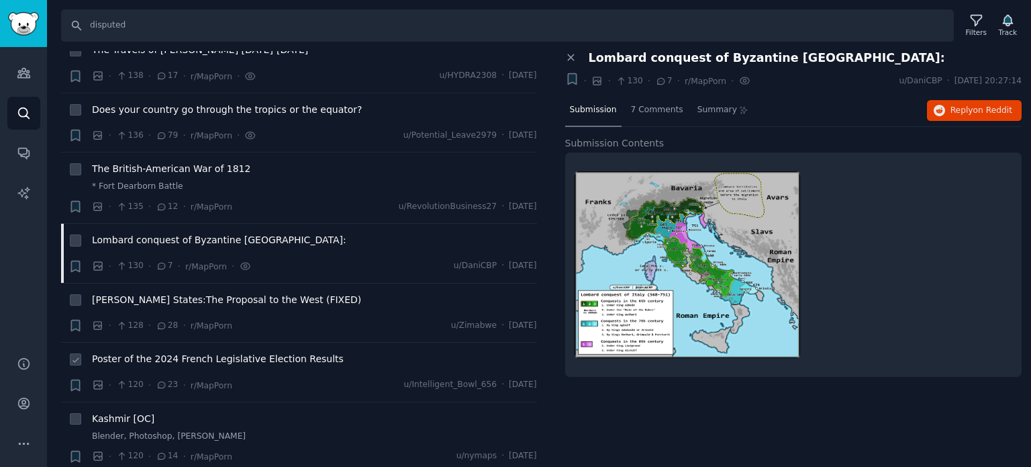
click at [179, 352] on span "Poster of the 2024 French Legislative Election Results" at bounding box center [218, 359] width 252 height 14
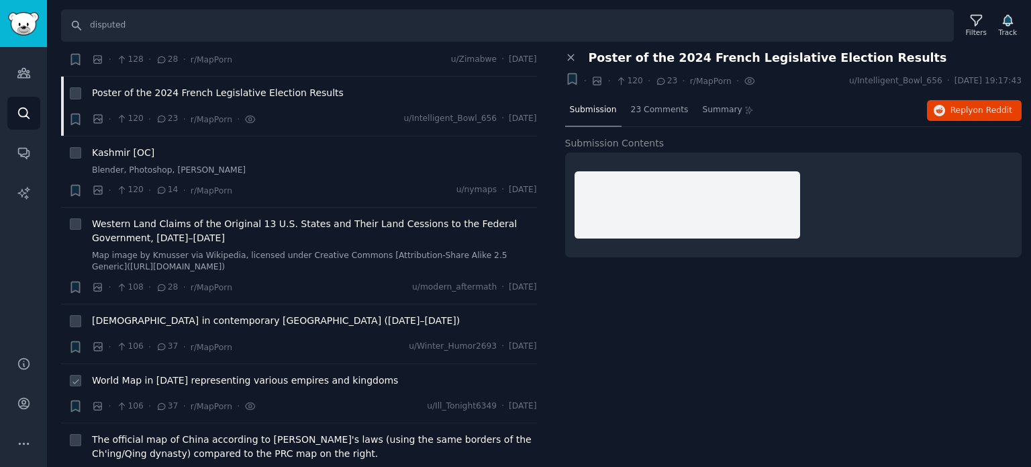
scroll to position [4095, 0]
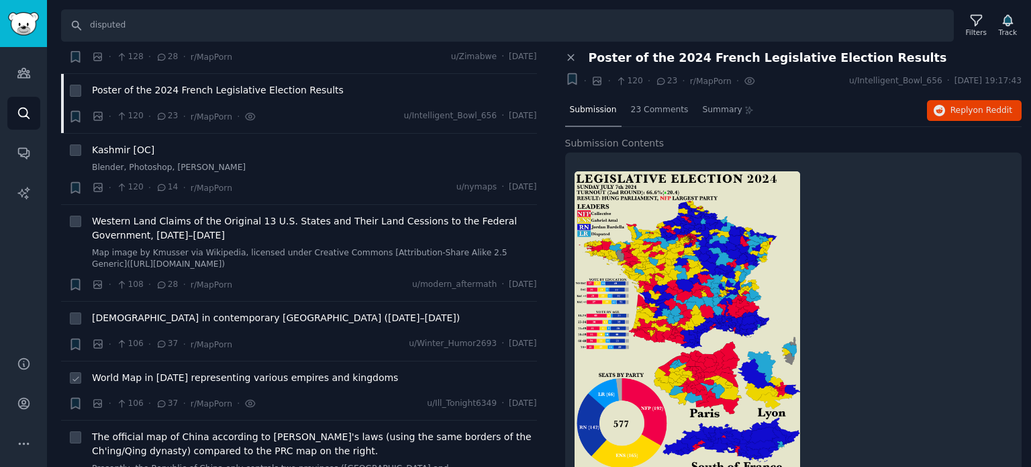
click at [181, 371] on span "World Map in [DATE] representing various empires and kingdoms" at bounding box center [245, 378] width 306 height 14
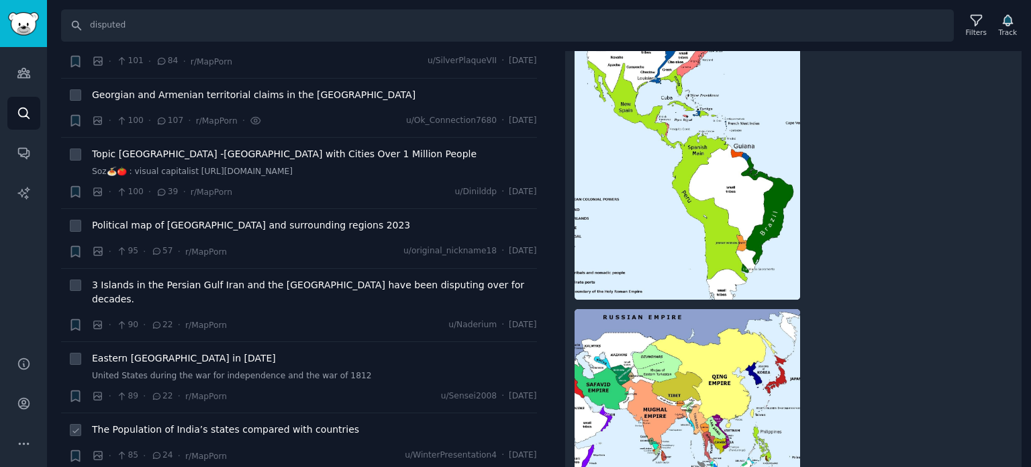
scroll to position [4565, 0]
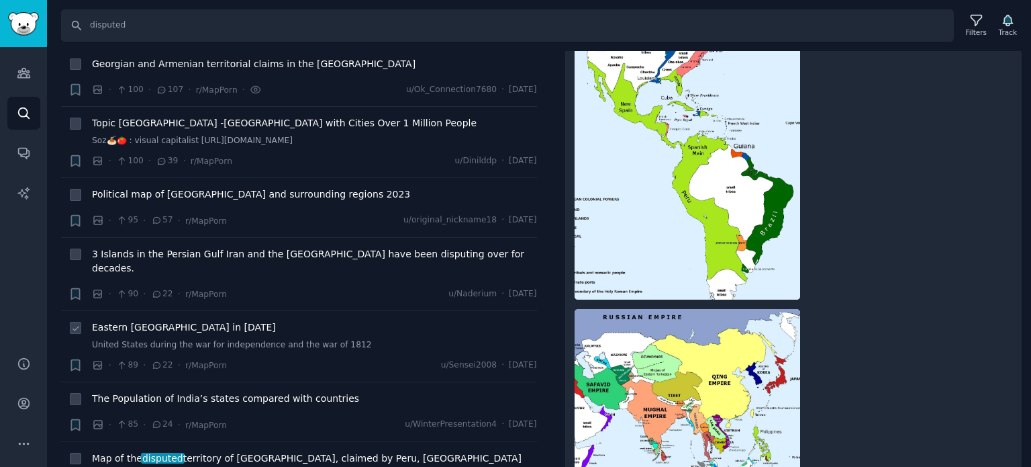
click at [162, 320] on span "Eastern [GEOGRAPHIC_DATA] in [DATE]" at bounding box center [184, 327] width 184 height 14
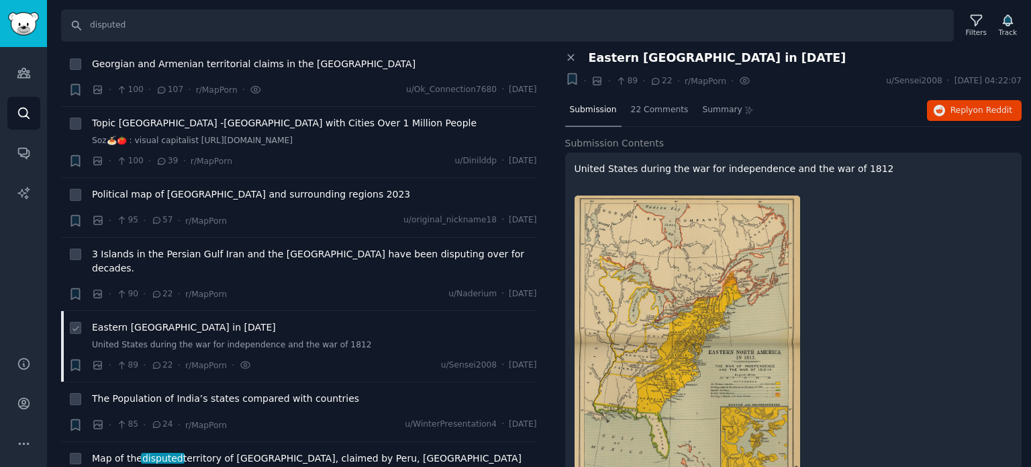
click at [172, 320] on span "Eastern [GEOGRAPHIC_DATA] in [DATE]" at bounding box center [184, 327] width 184 height 14
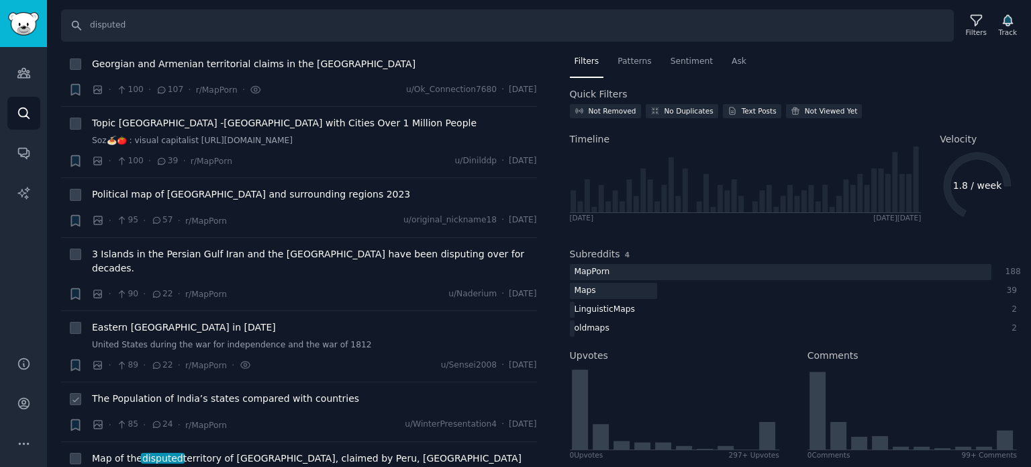
click at [169, 391] on span "The Population of India’s states compared with countries" at bounding box center [225, 398] width 267 height 14
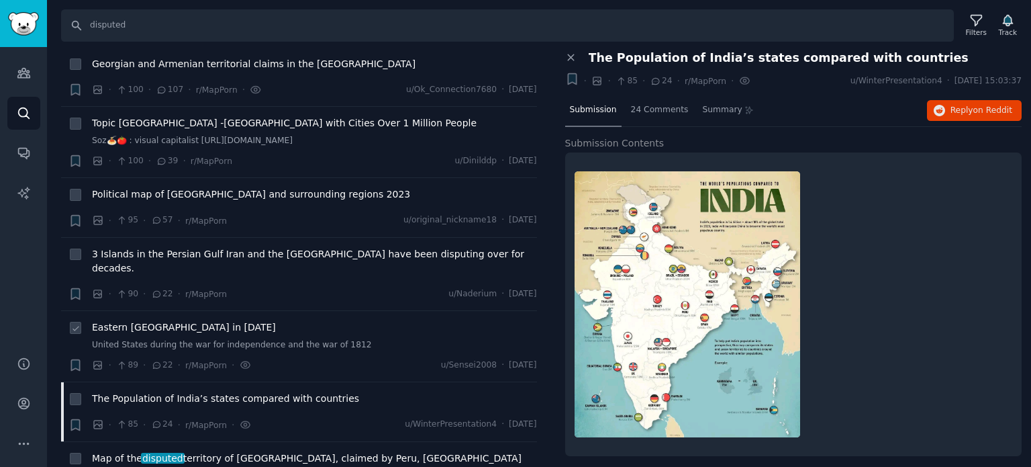
scroll to position [4699, 0]
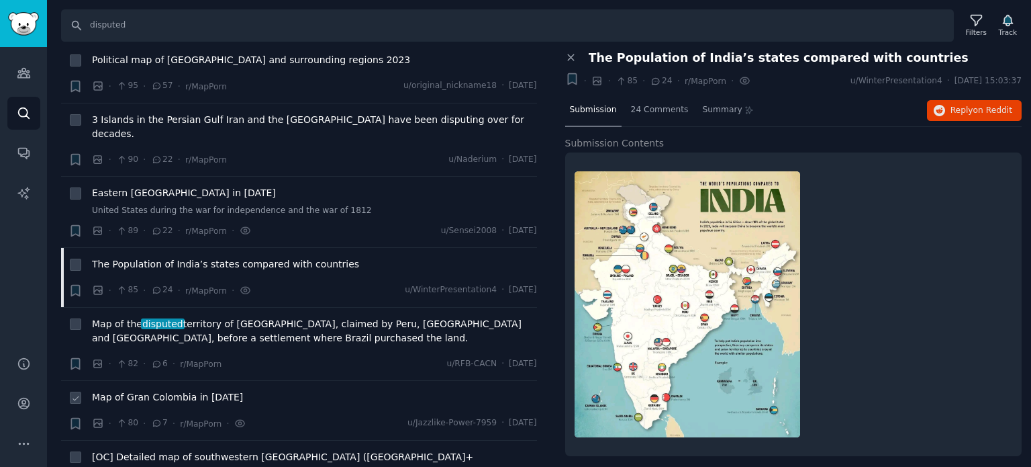
click at [129, 390] on span "Map of Gran Colombia in [DATE]" at bounding box center [167, 397] width 151 height 14
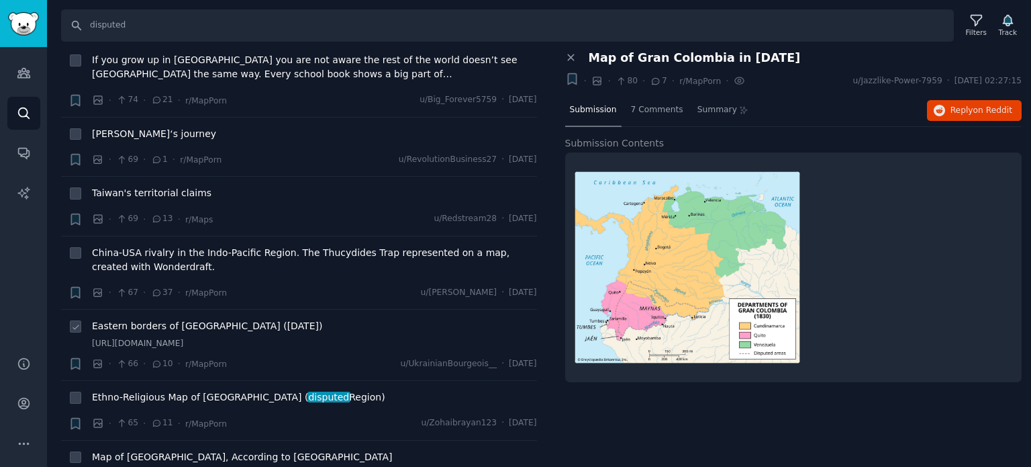
scroll to position [5303, 0]
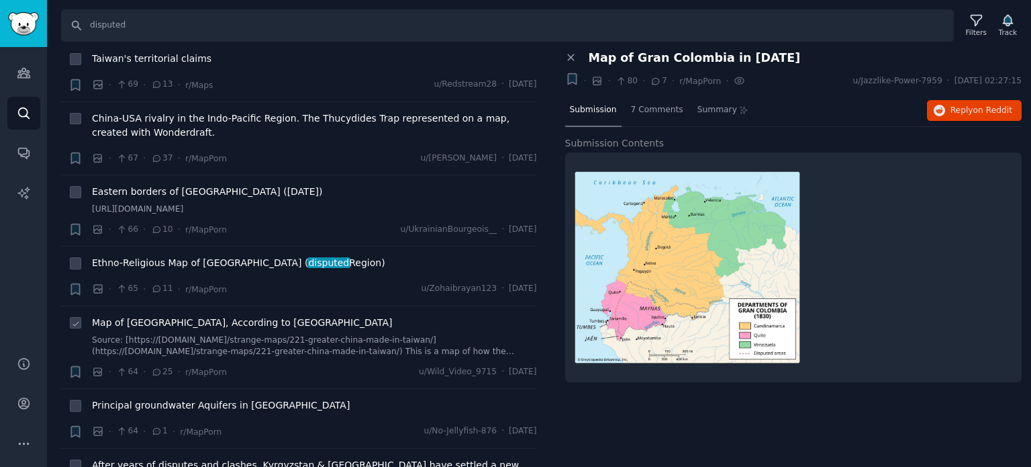
click at [147, 316] on span "Map of [GEOGRAPHIC_DATA], According to [GEOGRAPHIC_DATA]" at bounding box center [242, 323] width 300 height 14
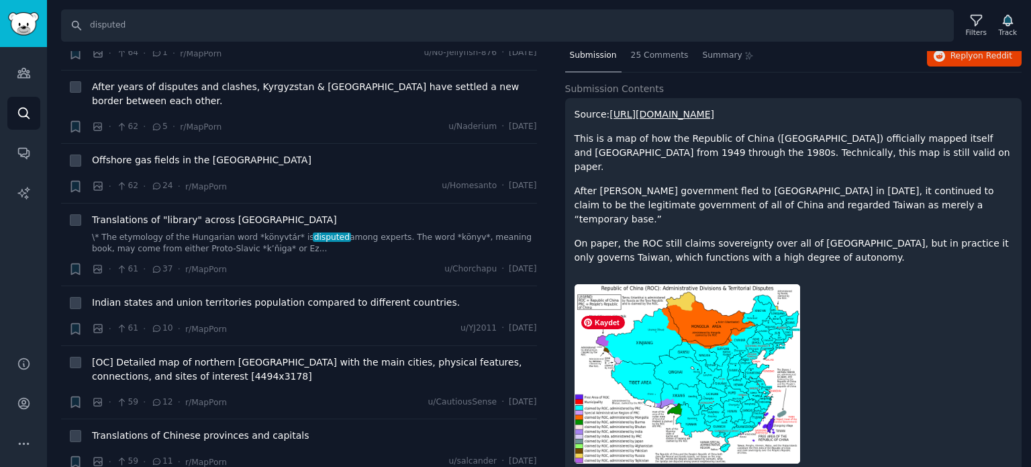
scroll to position [5840, 0]
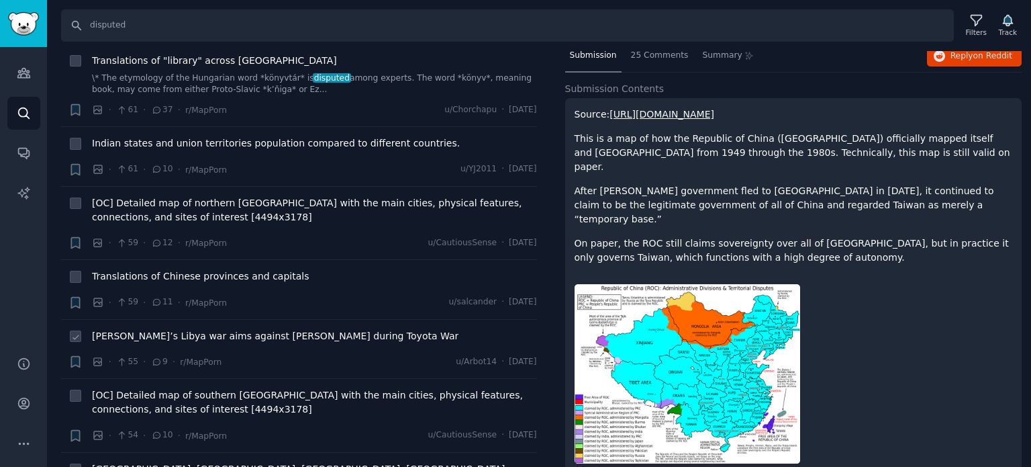
click at [131, 329] on span "[PERSON_NAME]’s Libya war aims against [PERSON_NAME] during Toyota War" at bounding box center [275, 336] width 367 height 14
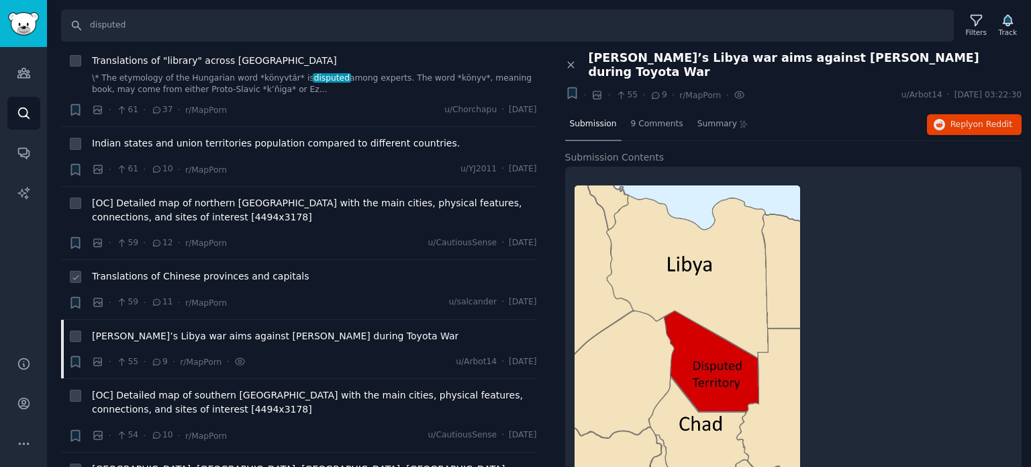
click at [171, 269] on span "Translations of Chinese provinces and capitals" at bounding box center [200, 276] width 217 height 14
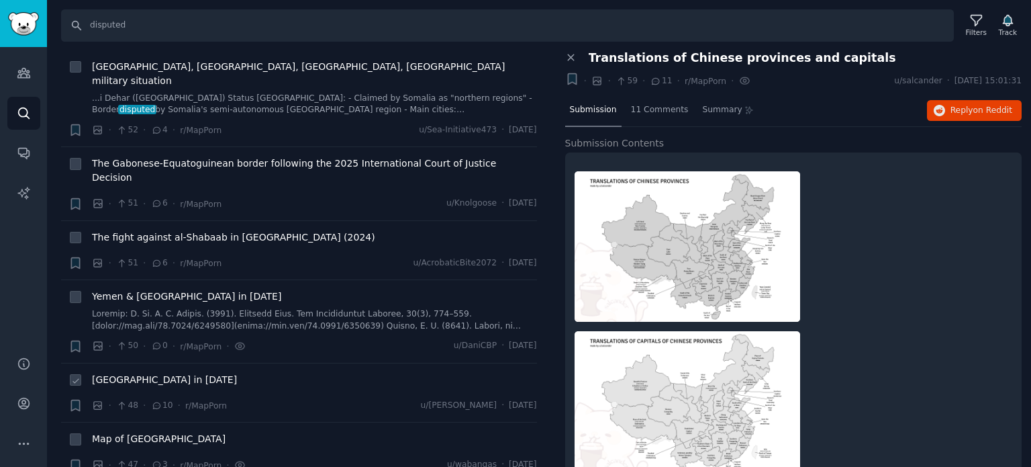
scroll to position [6243, 0]
click at [150, 372] on span "[GEOGRAPHIC_DATA] in [DATE]" at bounding box center [164, 379] width 145 height 14
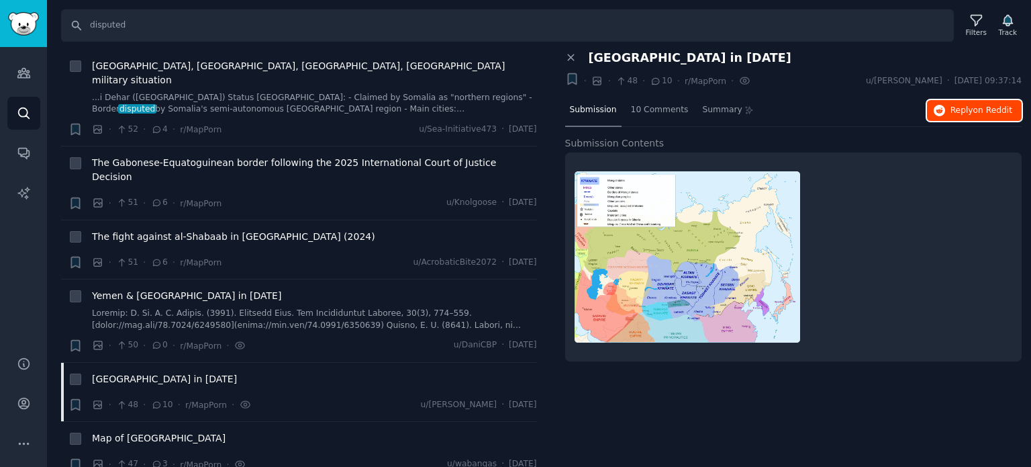
click at [941, 111] on icon "button" at bounding box center [940, 111] width 12 height 12
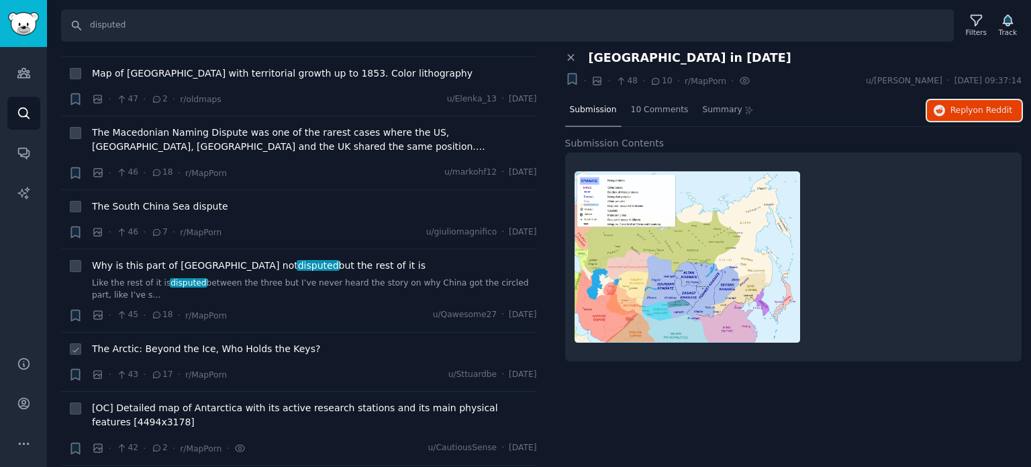
scroll to position [6713, 0]
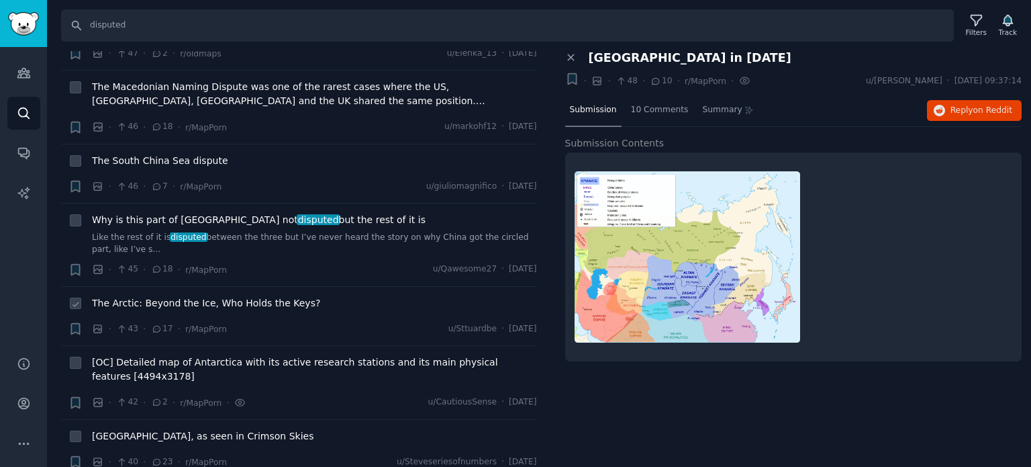
click at [234, 296] on span "The Arctic: Beyond the Ice, Who Holds the Keys?" at bounding box center [206, 303] width 228 height 14
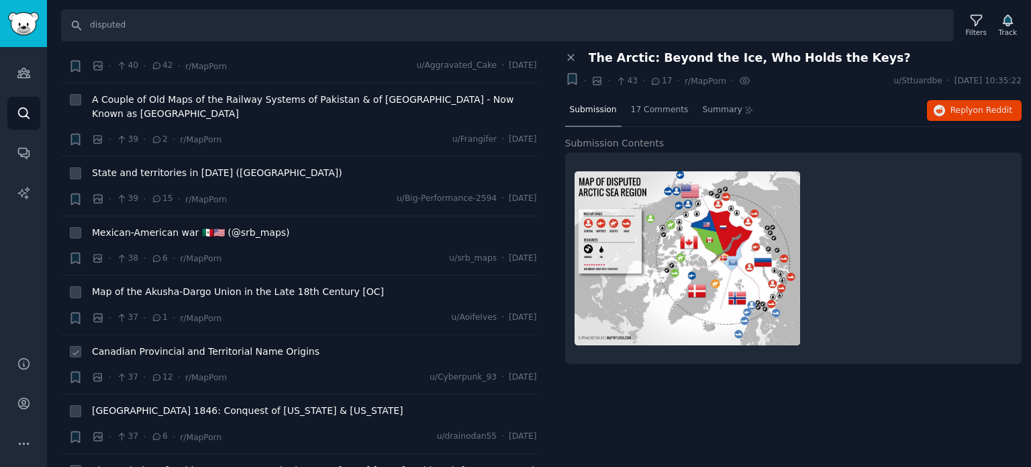
scroll to position [7183, 0]
click at [163, 344] on span "Canadian Provincial and Territorial Name Origins" at bounding box center [206, 351] width 228 height 14
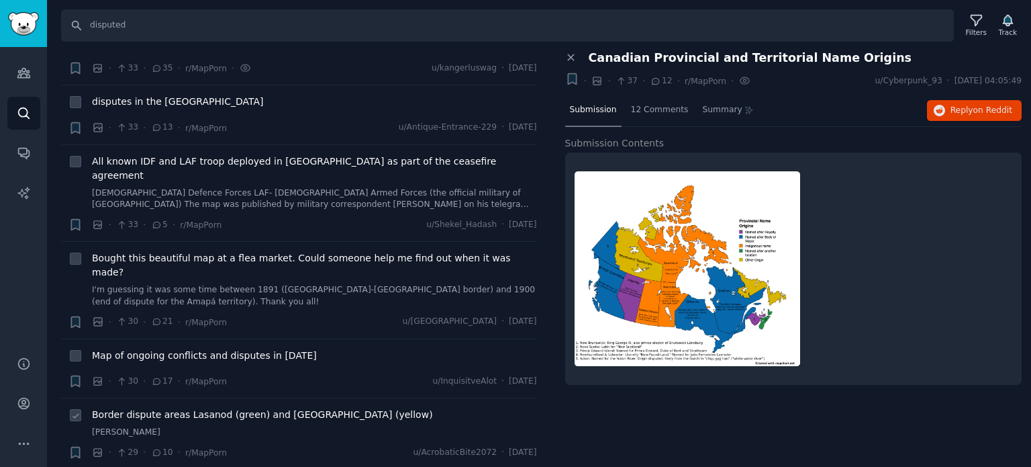
scroll to position [7787, 0]
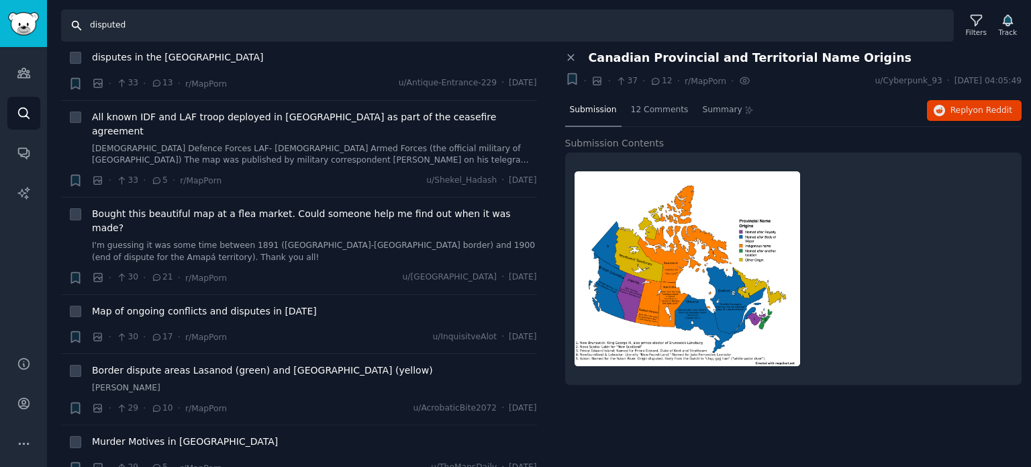
drag, startPoint x: 225, startPoint y: 26, endPoint x: 44, endPoint y: 21, distance: 180.7
click at [44, 21] on div "Audiences Search Conversations AI Reports Help Account More Search disputed Fil…" at bounding box center [515, 233] width 1031 height 467
paste input "partition"
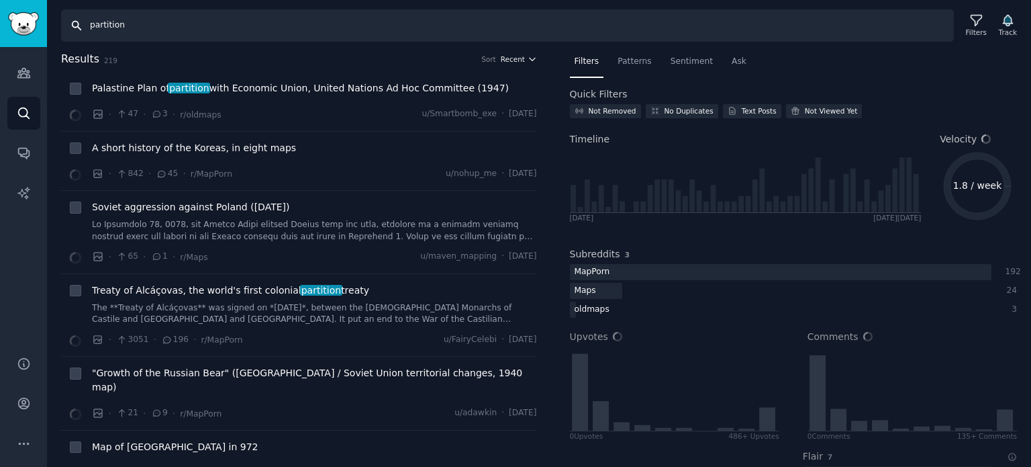
click at [514, 61] on span "Recent" at bounding box center [513, 58] width 24 height 9
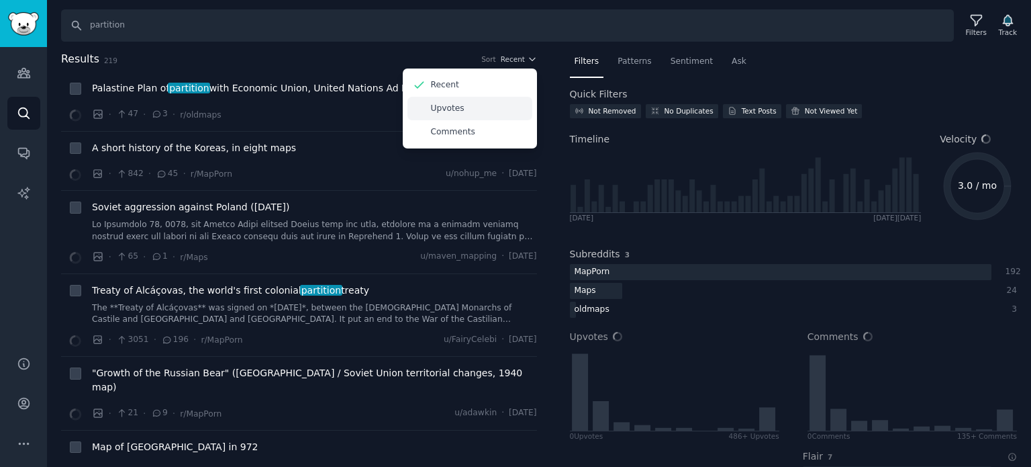
click at [481, 102] on div "Upvotes" at bounding box center [469, 108] width 125 height 23
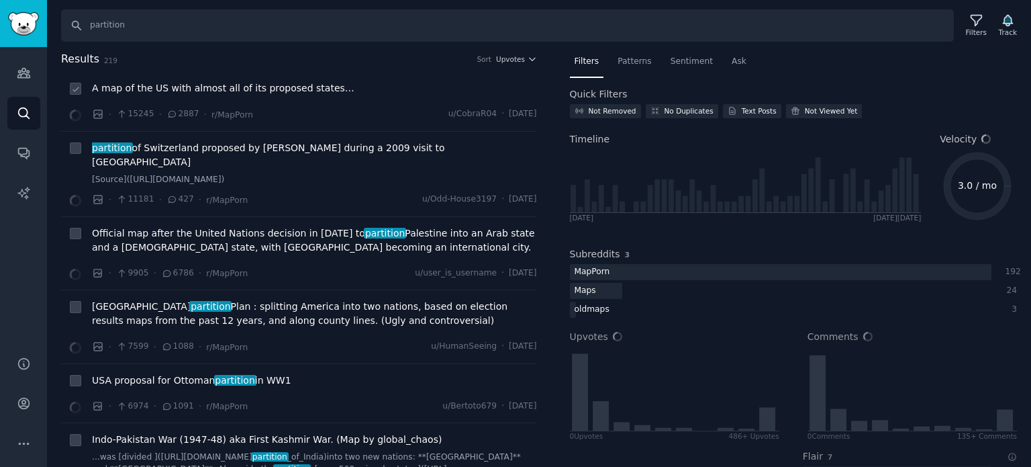
click at [175, 91] on span "A map of the US with almost all of its proposed states…" at bounding box center [223, 88] width 262 height 14
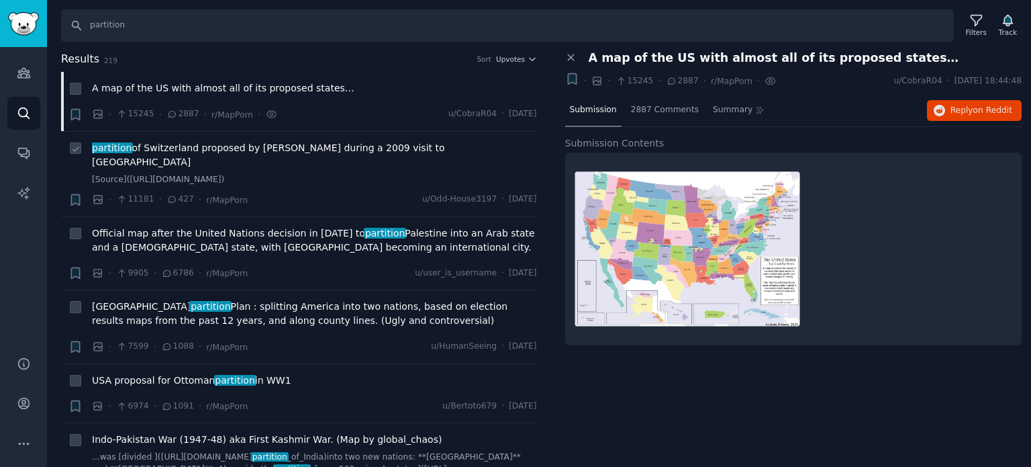
click at [285, 155] on div "partition of Switzerland proposed by [PERSON_NAME] during a 2009 visit to [GEOG…" at bounding box center [314, 163] width 445 height 45
click at [287, 147] on span "partition of Switzerland proposed by [PERSON_NAME] during a 2009 visit to [GEOG…" at bounding box center [314, 155] width 445 height 28
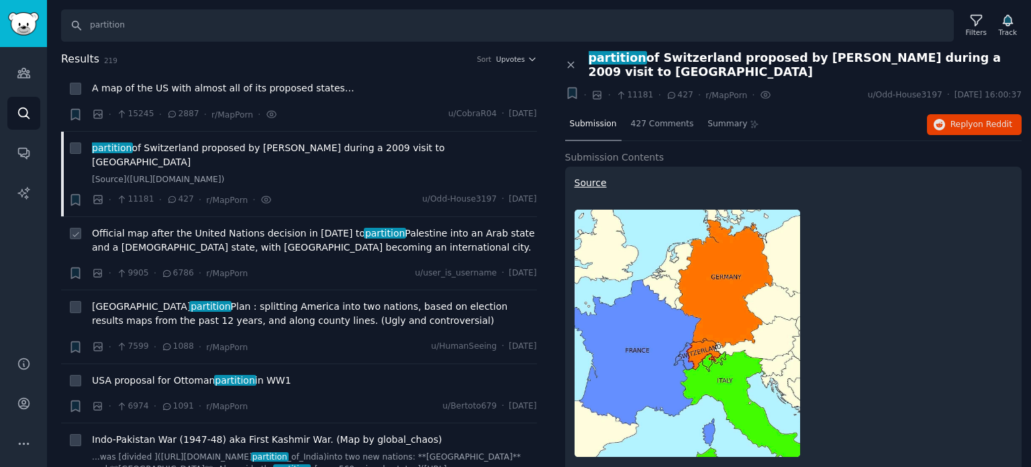
click at [271, 226] on span "Official map after the United Nations decision in [DATE] to partition [GEOGRAPH…" at bounding box center [314, 240] width 445 height 28
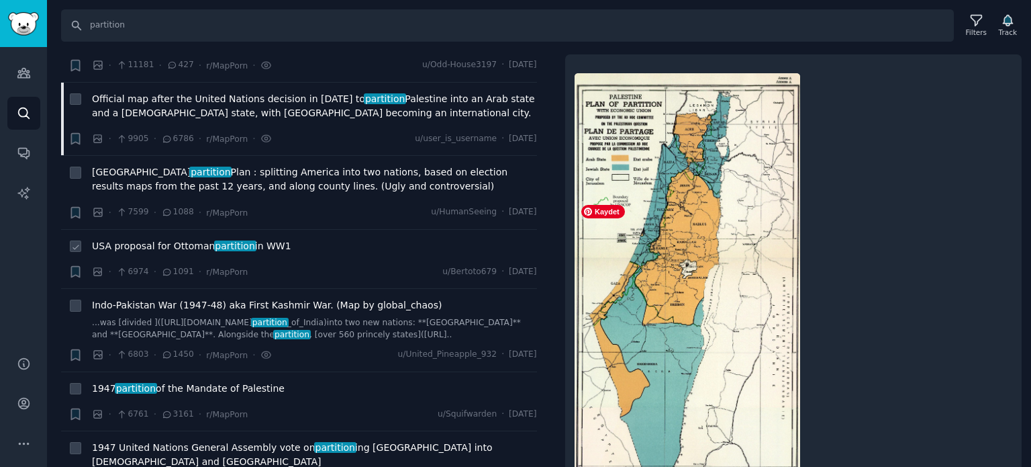
scroll to position [134, 0]
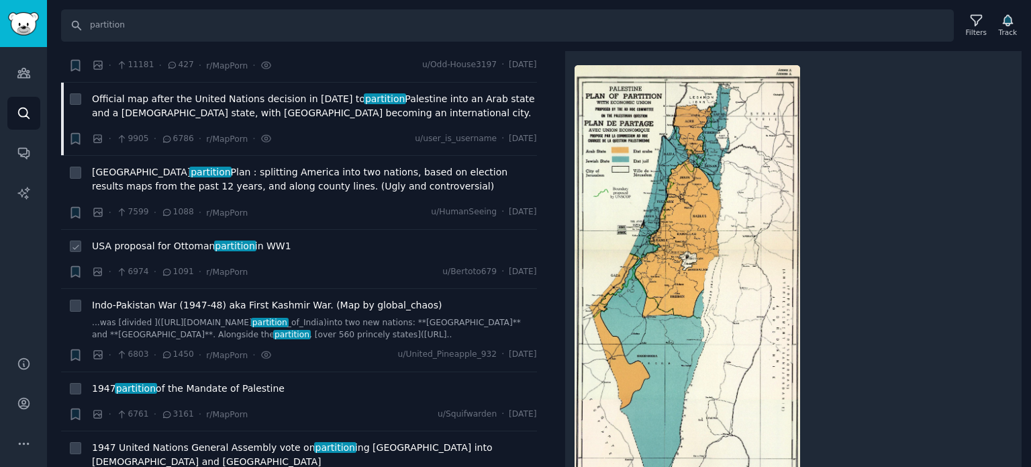
click at [153, 239] on span "USA proposal for Ottoman partition in WW1" at bounding box center [191, 246] width 199 height 14
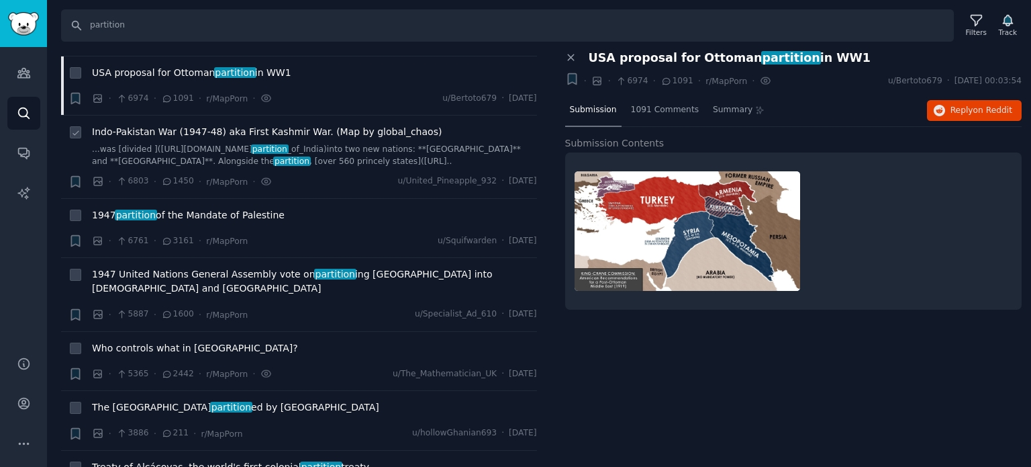
scroll to position [336, 0]
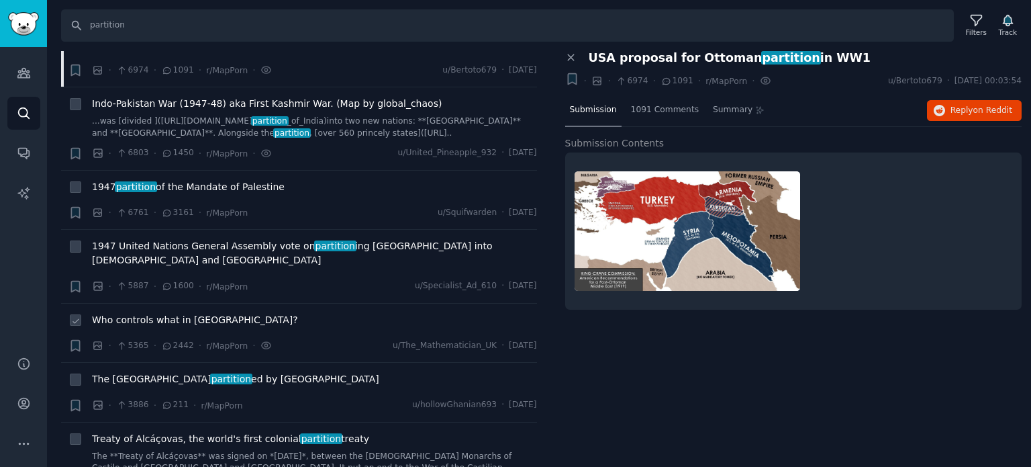
click at [176, 313] on span "Who controls what in [GEOGRAPHIC_DATA]?" at bounding box center [195, 320] width 206 height 14
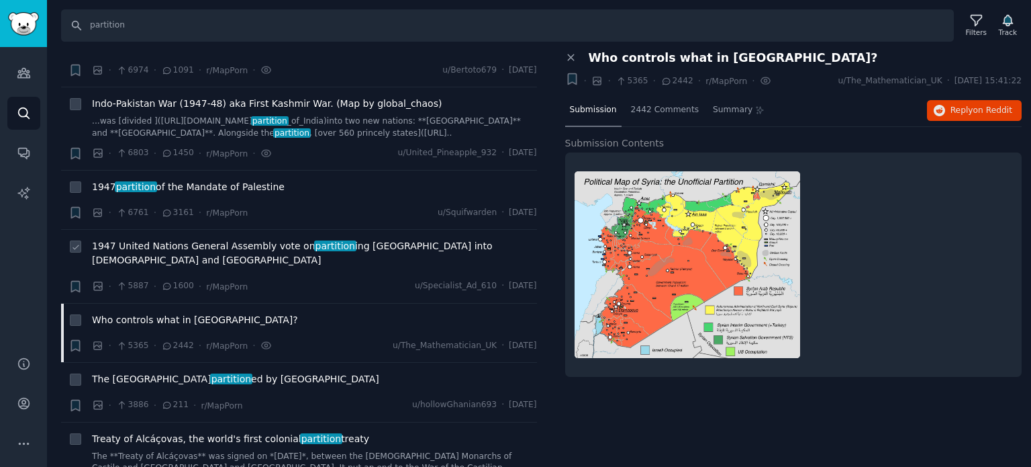
click at [248, 239] on span "1947 United Nations General Assembly vote on partition ing [GEOGRAPHIC_DATA] in…" at bounding box center [314, 253] width 445 height 28
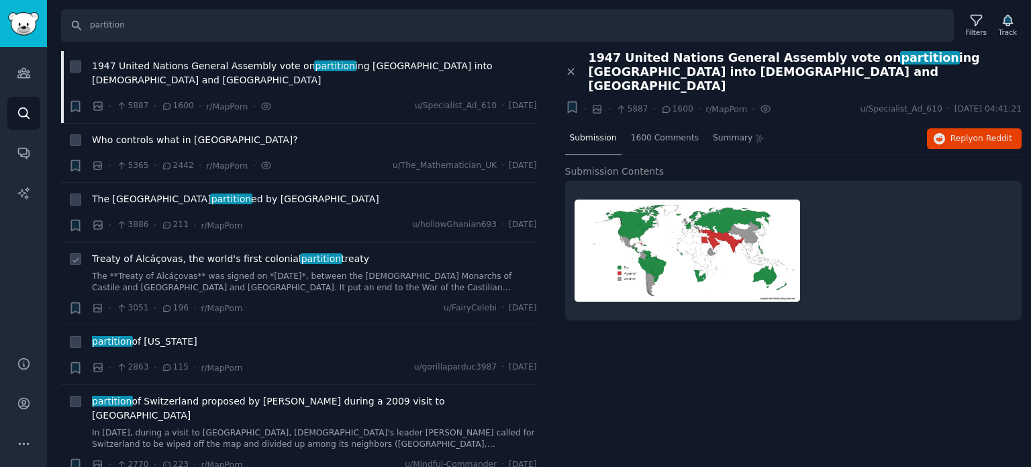
scroll to position [537, 0]
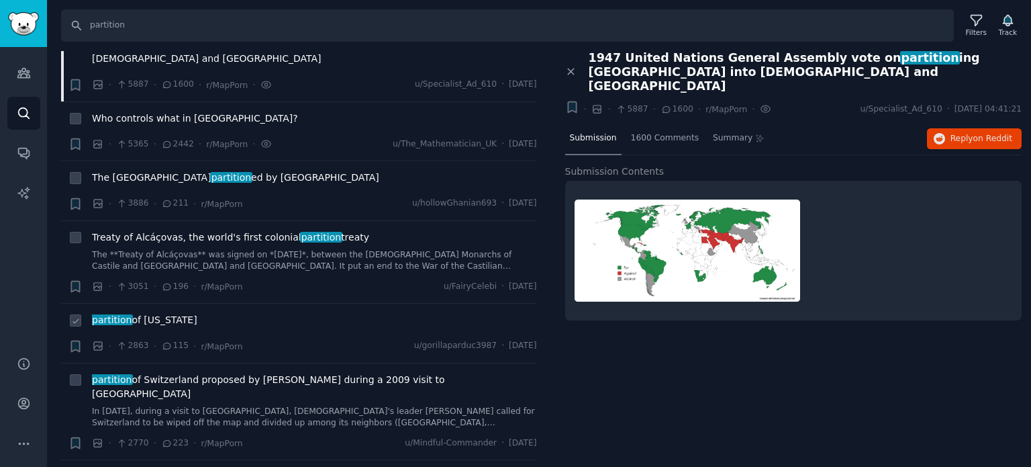
click at [136, 313] on span "partition of [US_STATE]" at bounding box center [144, 320] width 105 height 14
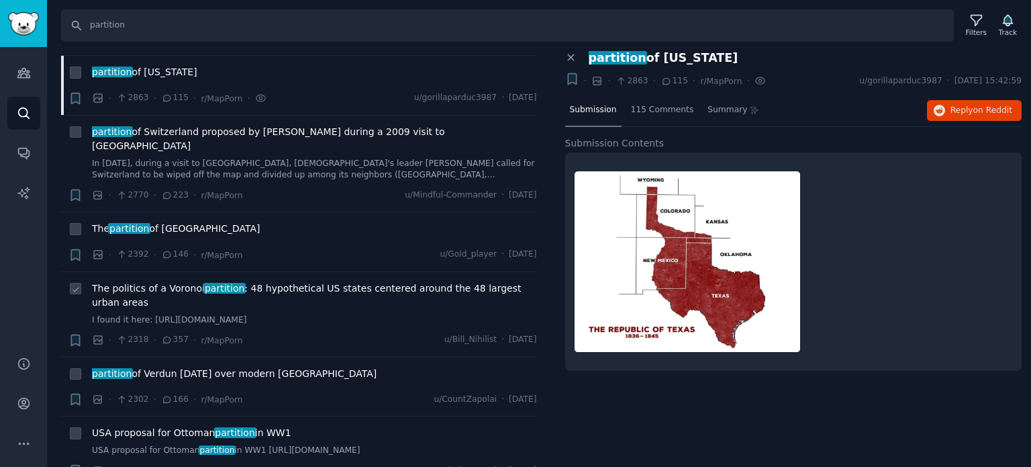
scroll to position [806, 0]
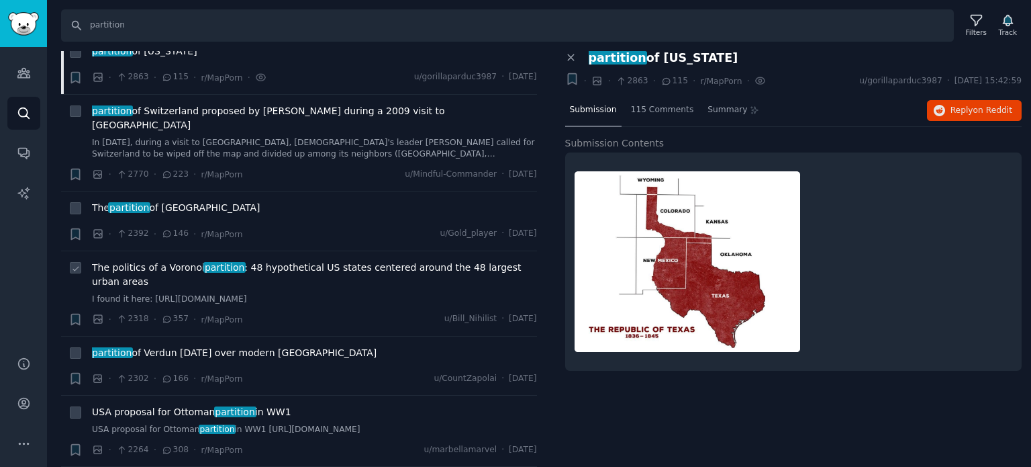
click at [140, 260] on span "The politics of a Voronoi partition : 48 hypothetical US states centered around…" at bounding box center [314, 274] width 445 height 28
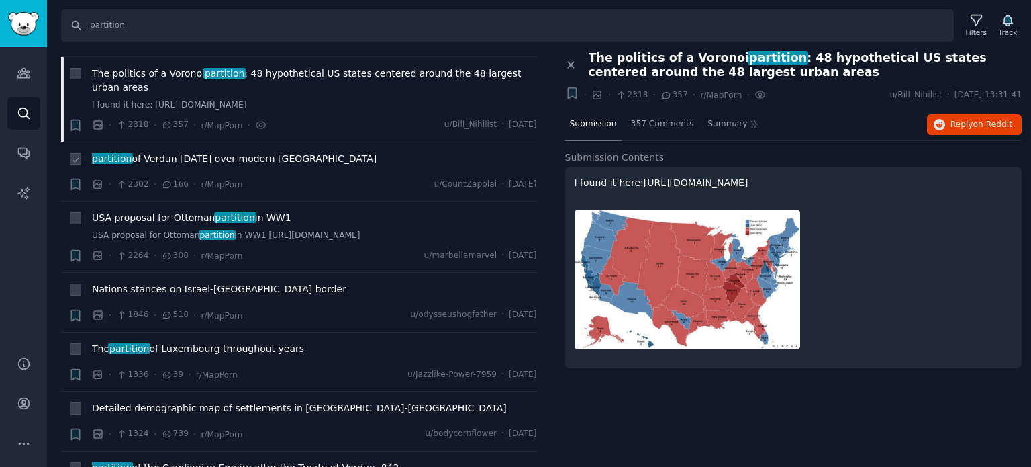
scroll to position [1007, 0]
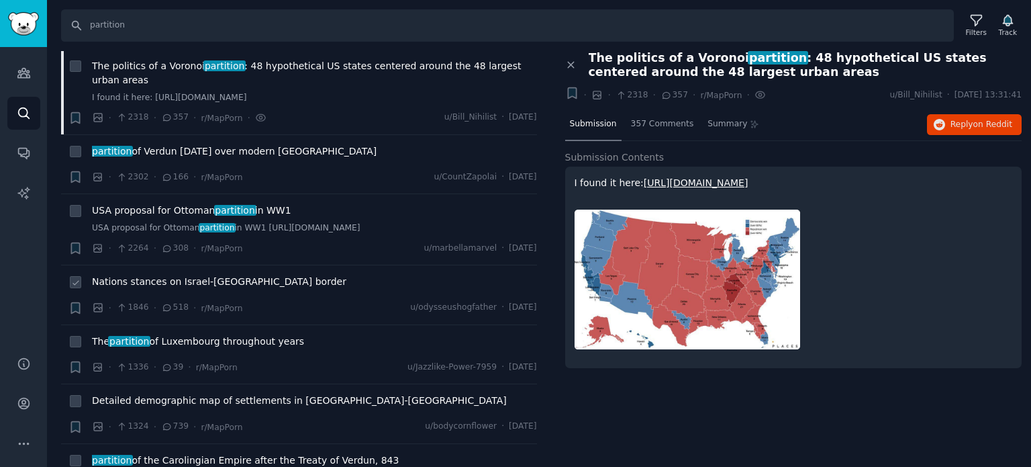
click at [153, 275] on span "Nations stances on Israel-[GEOGRAPHIC_DATA] border" at bounding box center [219, 282] width 254 height 14
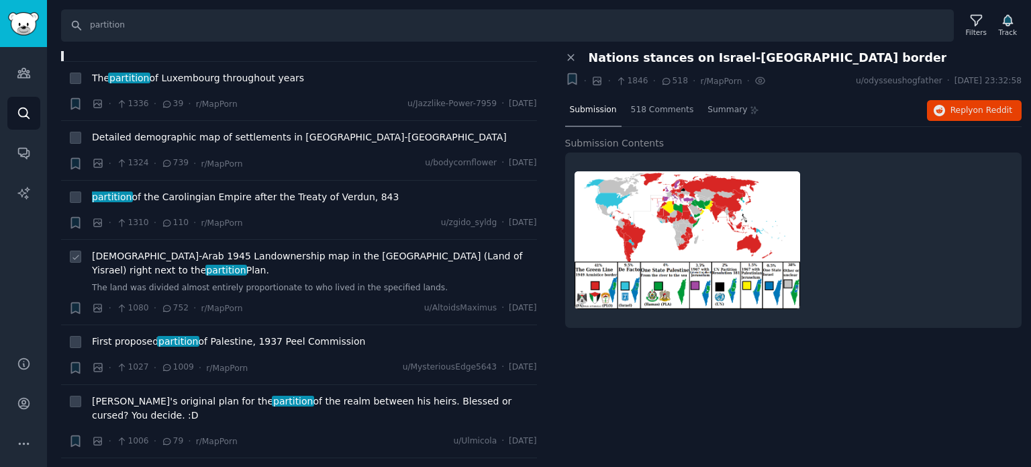
scroll to position [1276, 0]
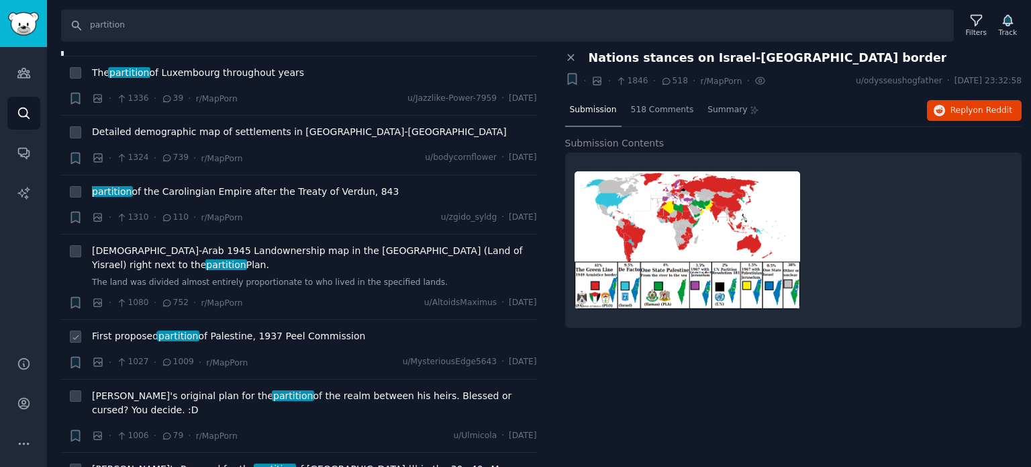
click at [177, 330] on span "partition" at bounding box center [178, 335] width 42 height 11
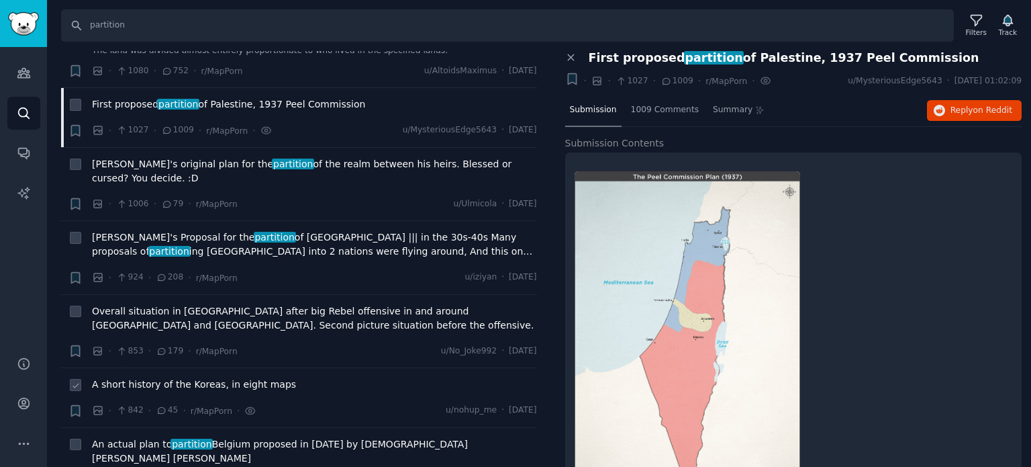
scroll to position [1544, 0]
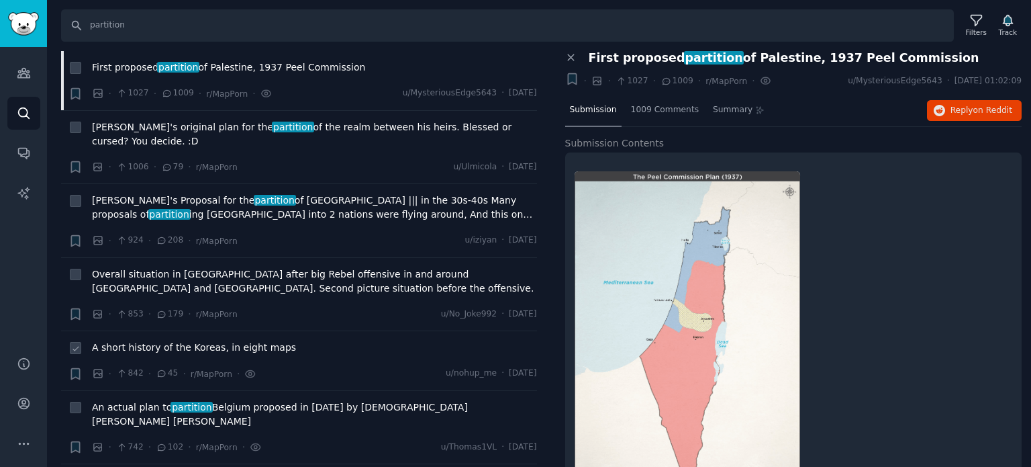
click at [179, 340] on span "A short history of the Koreas, in eight maps" at bounding box center [194, 347] width 204 height 14
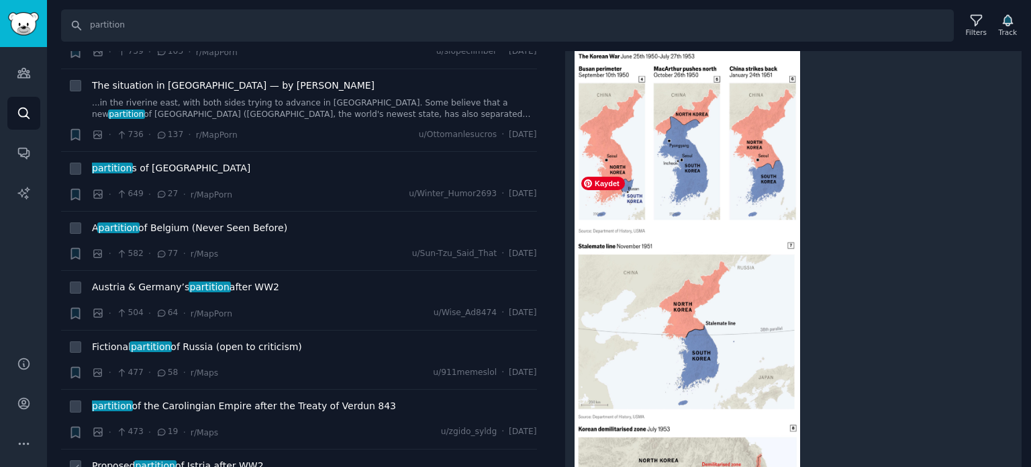
scroll to position [2081, 0]
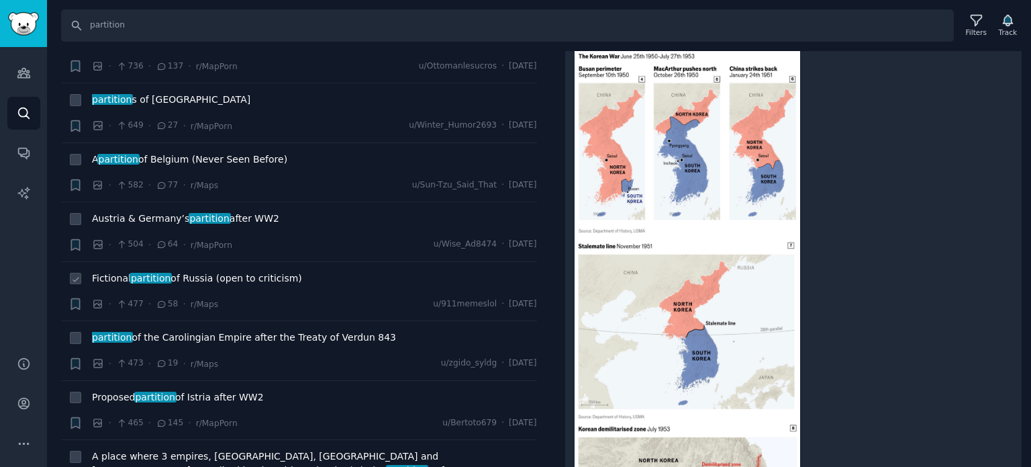
click at [159, 273] on span "partition" at bounding box center [151, 278] width 42 height 11
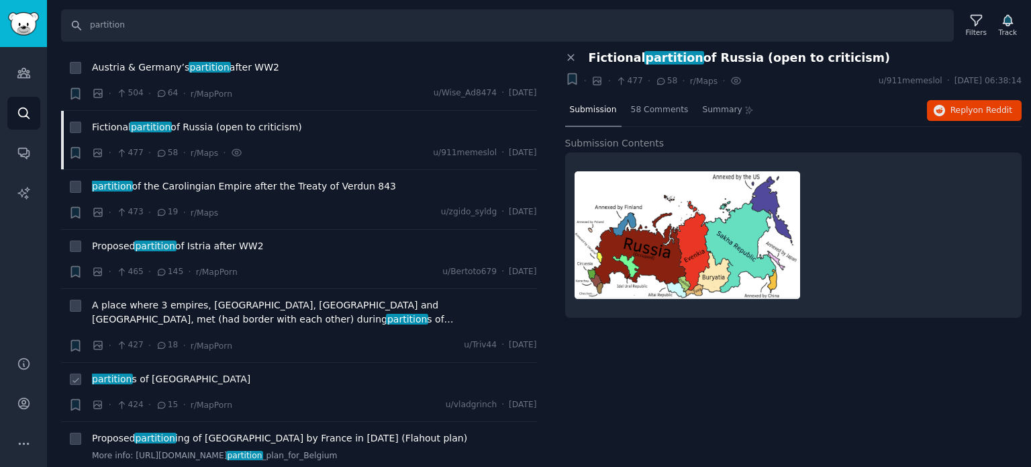
scroll to position [2282, 0]
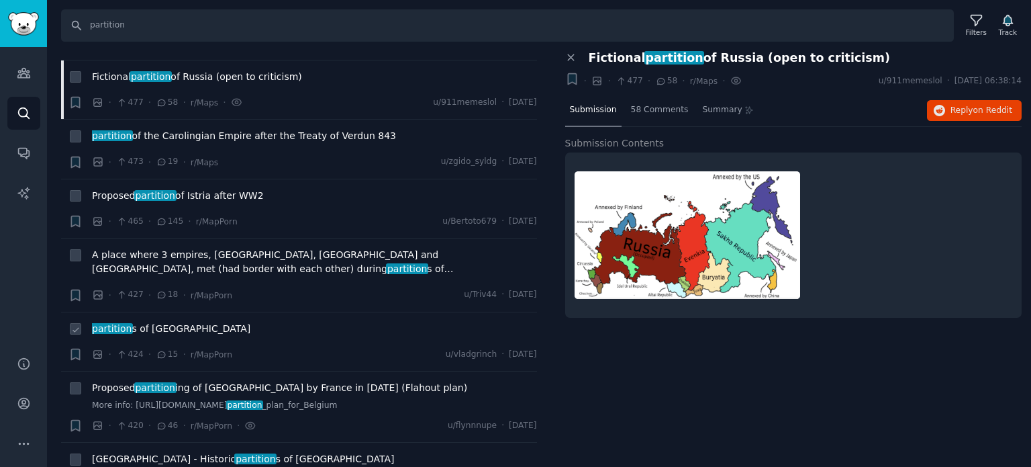
click at [146, 322] on span "partition s of [GEOGRAPHIC_DATA]" at bounding box center [171, 329] width 158 height 14
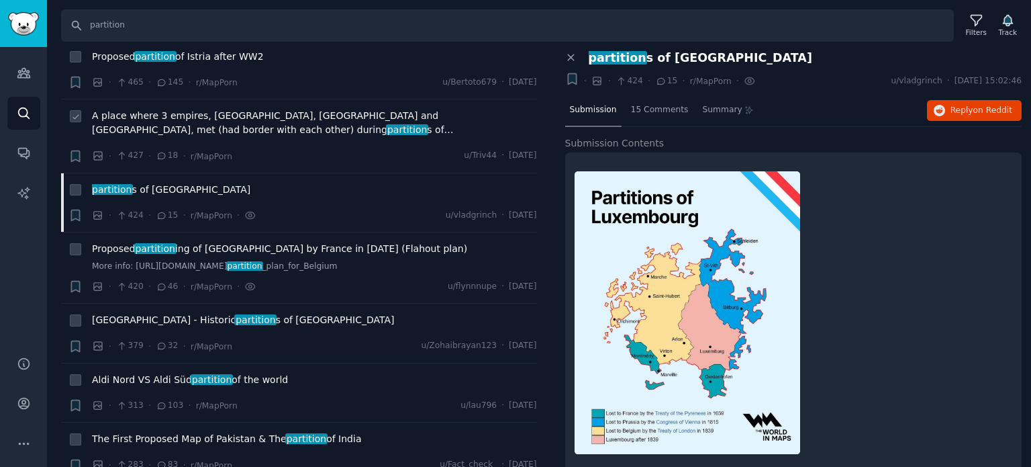
scroll to position [2484, 0]
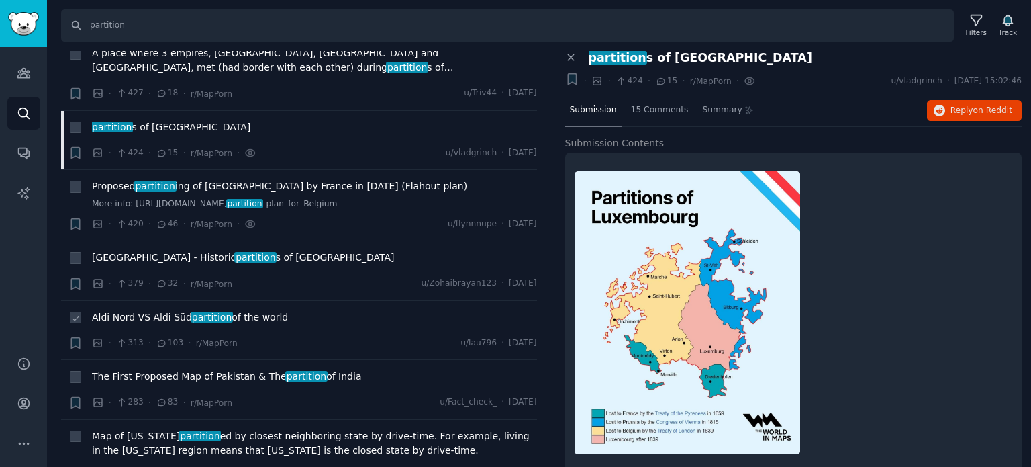
click at [171, 310] on span "Aldi Nord VS Aldi Süd partition of the world" at bounding box center [190, 317] width 196 height 14
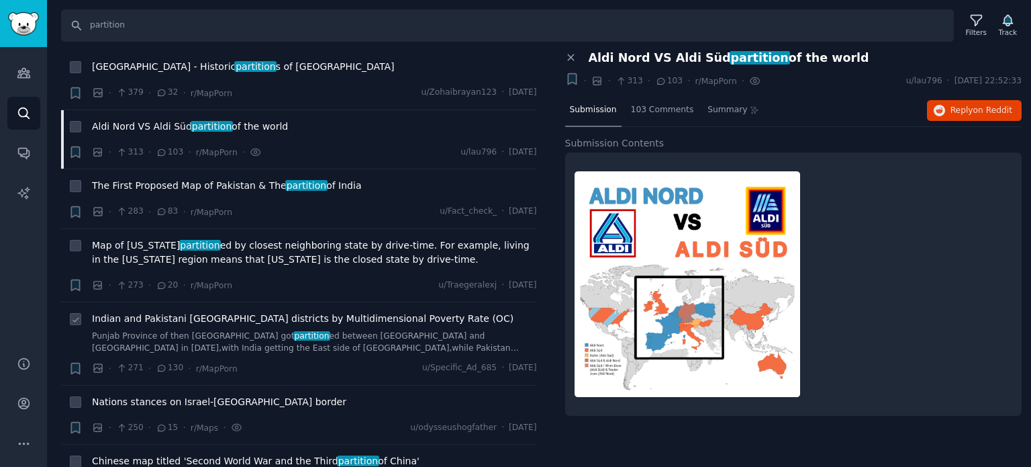
scroll to position [2685, 0]
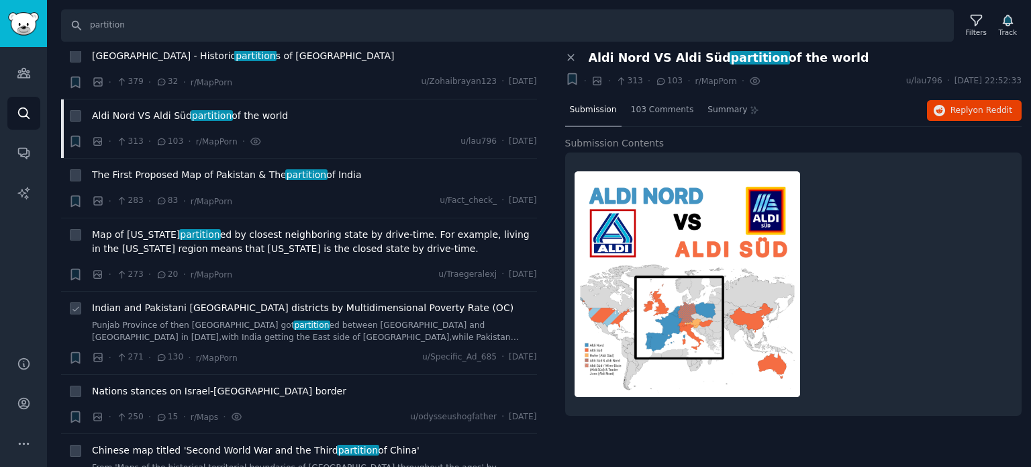
click at [181, 301] on span "Indian and Pakistani [GEOGRAPHIC_DATA] districts by Multidimensional Poverty Ra…" at bounding box center [303, 308] width 422 height 14
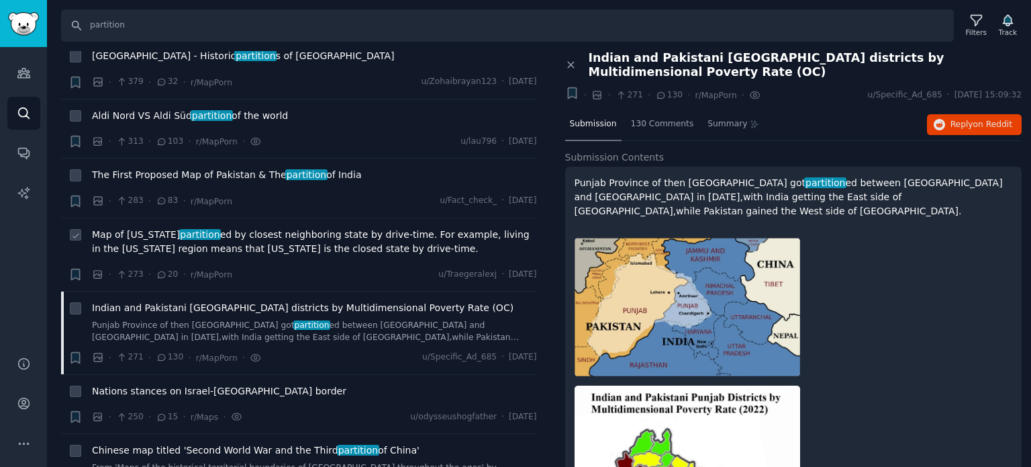
click at [211, 228] on span "Map of [US_STATE] partition ed by closest neighboring state by drive-time. For …" at bounding box center [314, 242] width 445 height 28
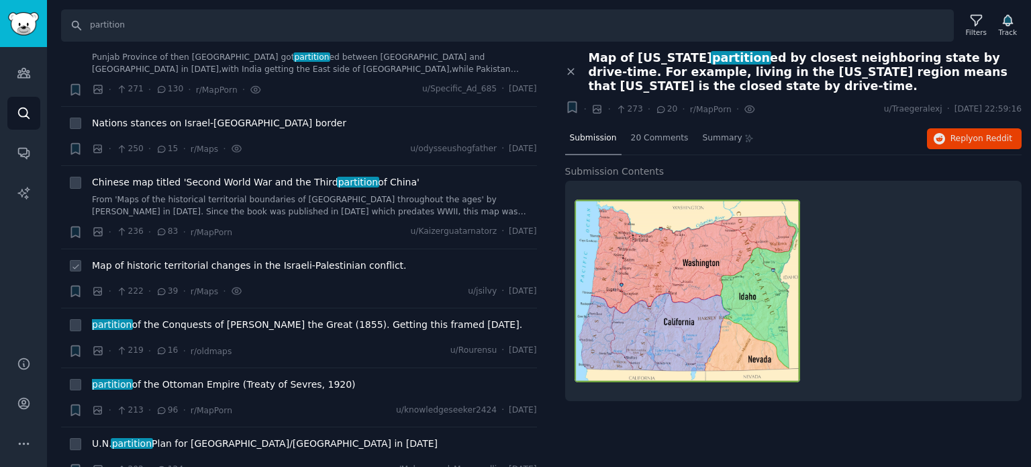
scroll to position [2954, 0]
click at [196, 317] on span "partition of the Conquests of [PERSON_NAME] the Great (1855). Getting this fram…" at bounding box center [307, 324] width 430 height 14
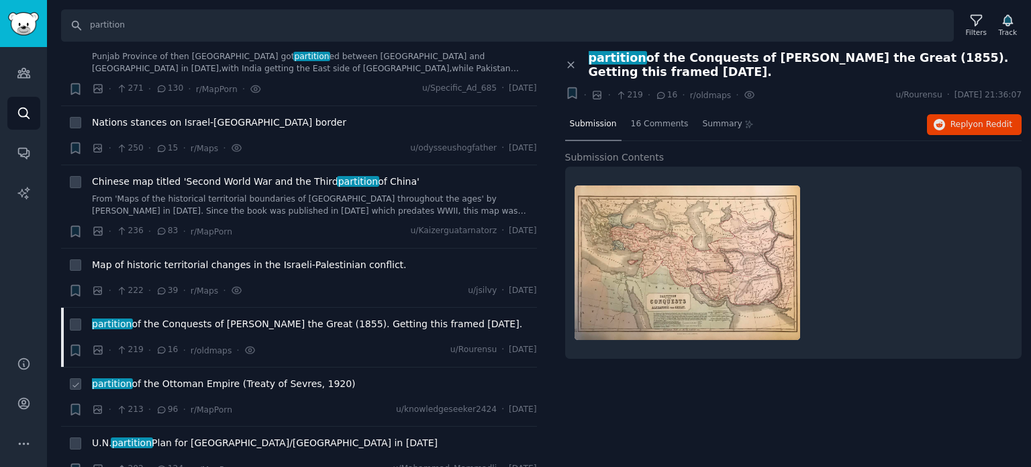
scroll to position [3088, 0]
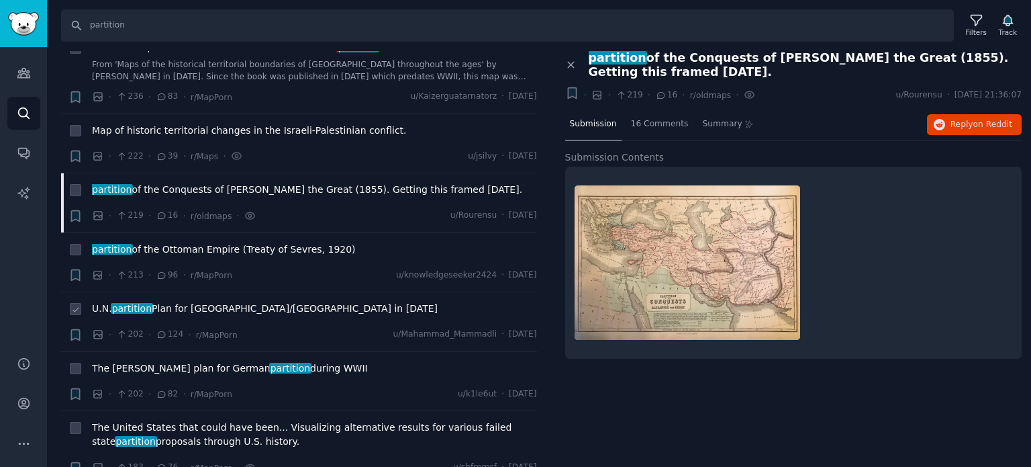
click at [145, 303] on span "partition" at bounding box center [132, 308] width 42 height 11
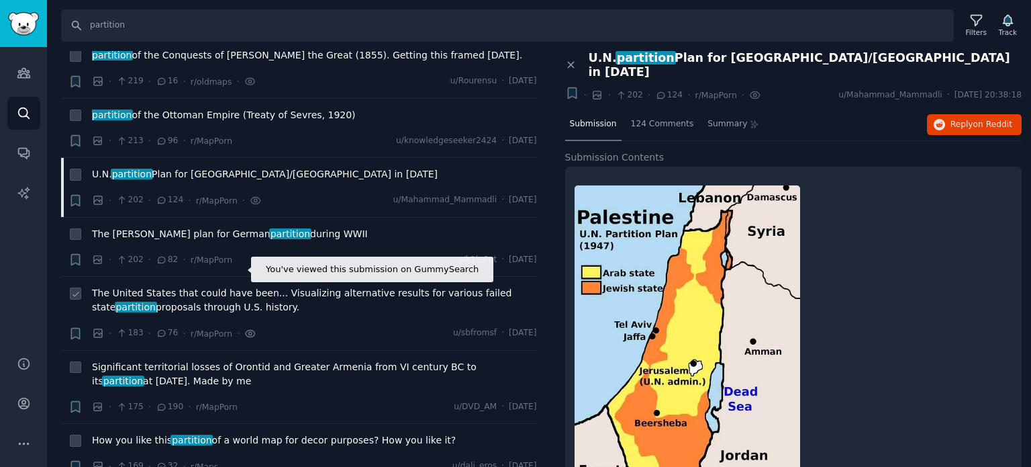
scroll to position [3357, 0]
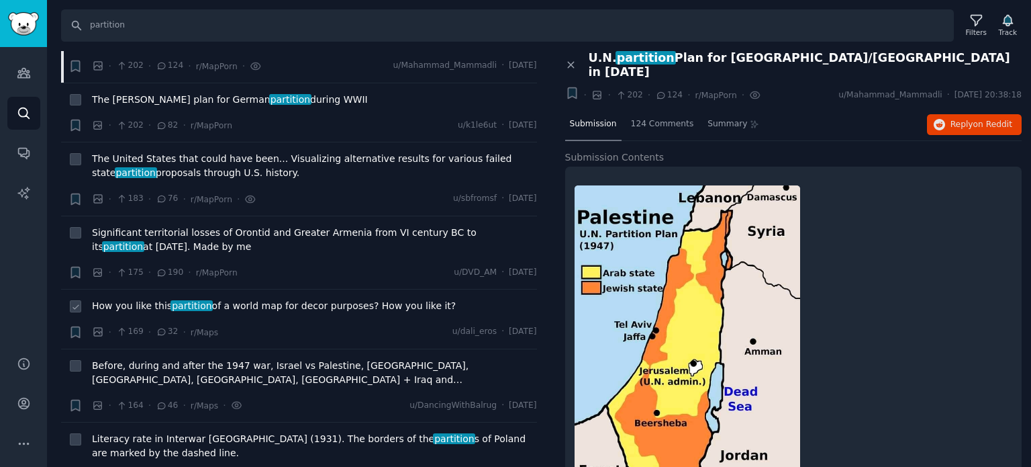
click at [183, 300] on span "partition" at bounding box center [192, 305] width 42 height 11
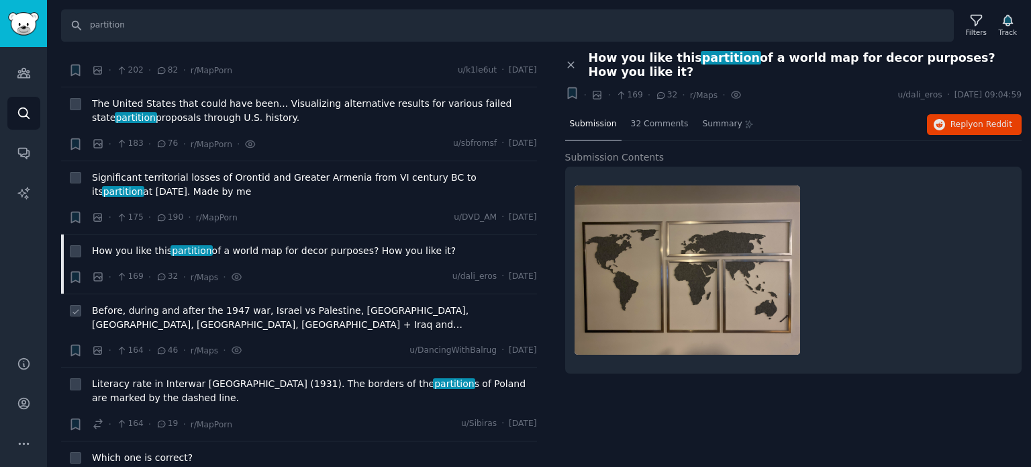
scroll to position [3491, 0]
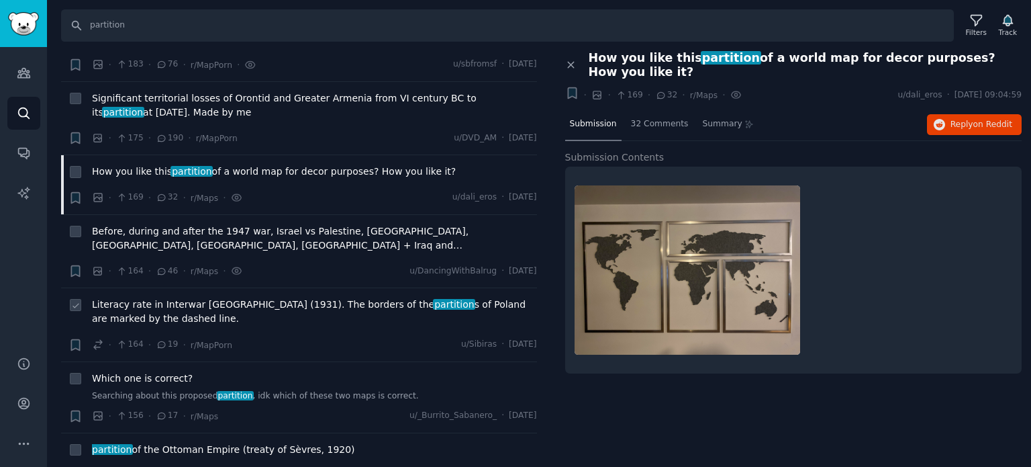
click at [177, 297] on span "Literacy rate in Interwar [GEOGRAPHIC_DATA] (1931). The borders of the partitio…" at bounding box center [314, 311] width 445 height 28
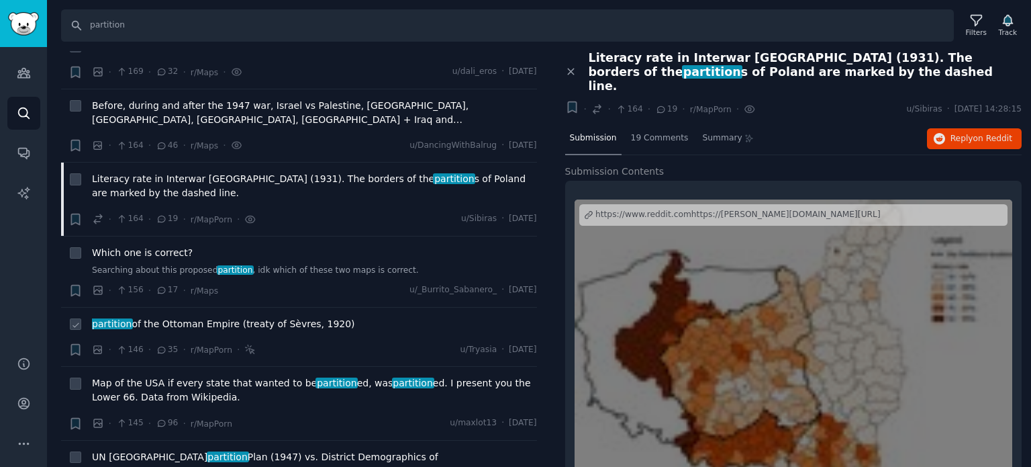
scroll to position [3625, 0]
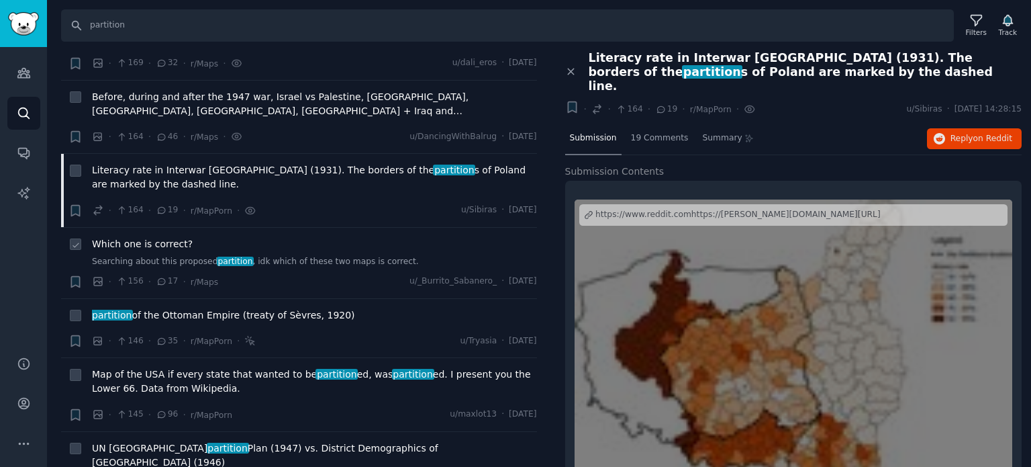
click at [146, 237] on span "Which one is correct?" at bounding box center [142, 244] width 101 height 14
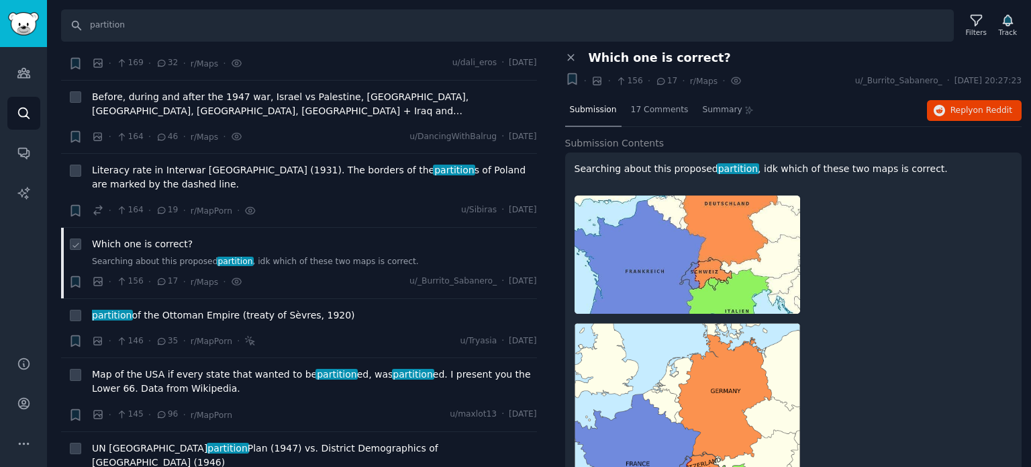
scroll to position [3827, 0]
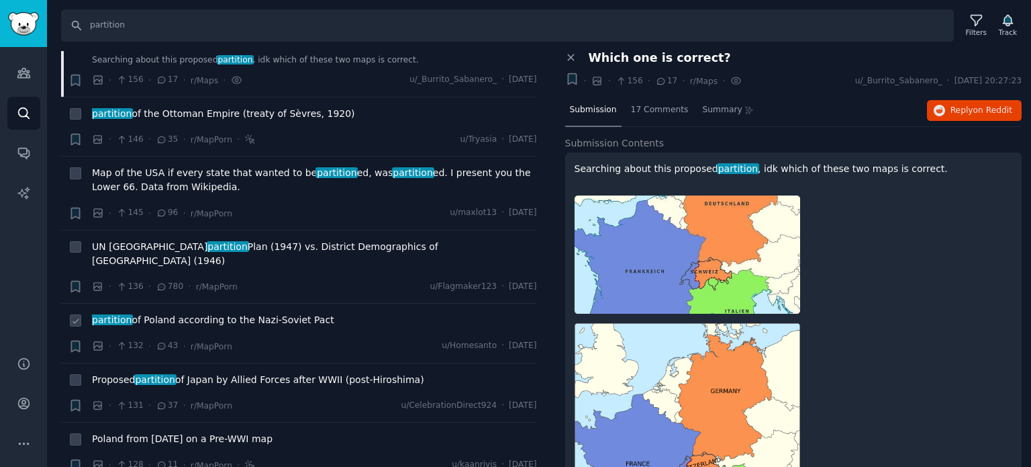
click at [153, 313] on span "partition of Poland according to the Nazi-Soviet Pact" at bounding box center [213, 320] width 242 height 14
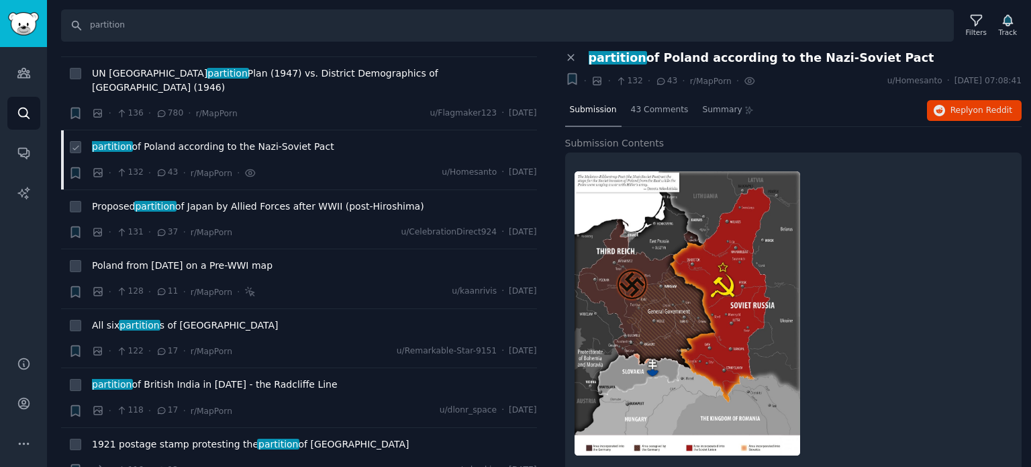
scroll to position [4028, 0]
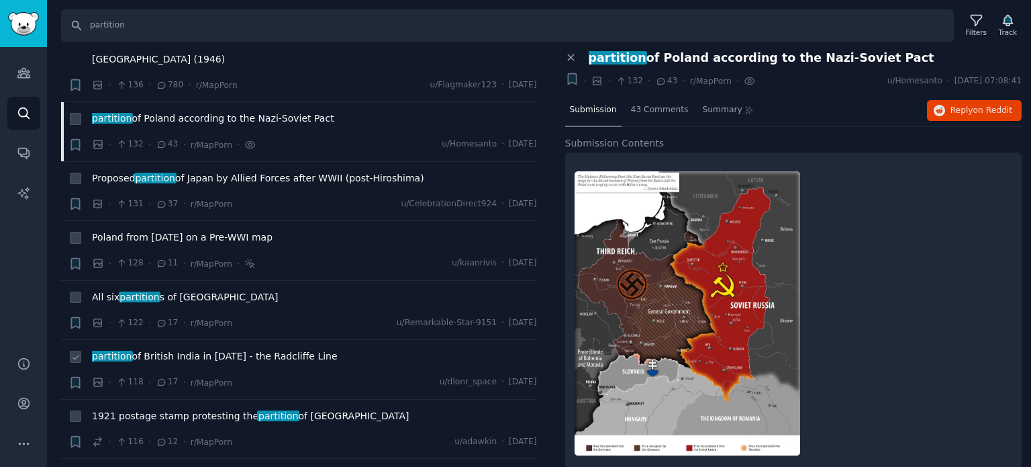
click at [157, 349] on span "partition of British India in [DATE] - the Radcliffe Line" at bounding box center [215, 356] width 246 height 14
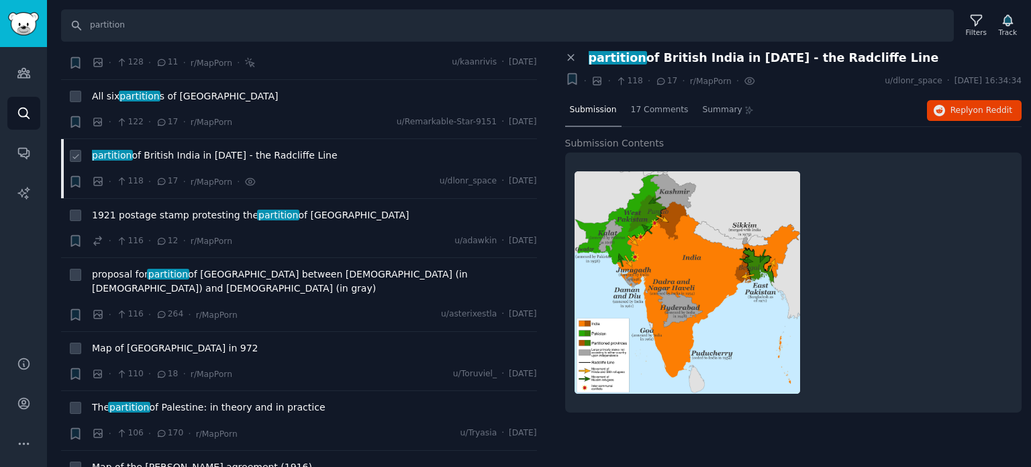
scroll to position [4229, 0]
click at [145, 340] on span "Map of [GEOGRAPHIC_DATA] in 972" at bounding box center [175, 347] width 166 height 14
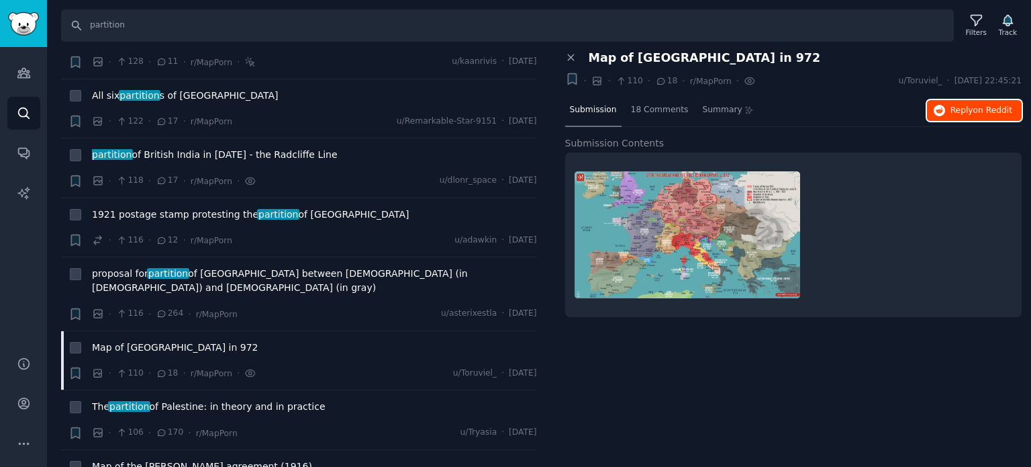
click at [964, 112] on span "Reply on Reddit" at bounding box center [982, 111] width 62 height 12
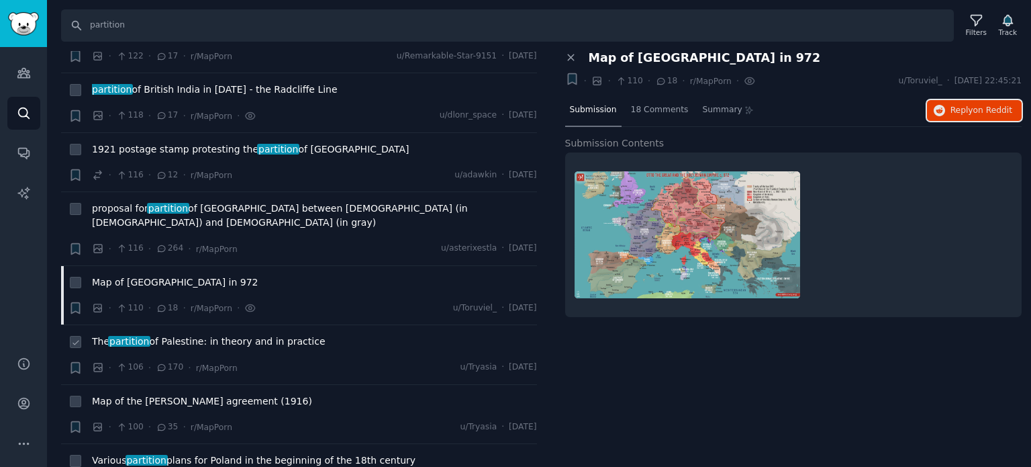
scroll to position [4364, 0]
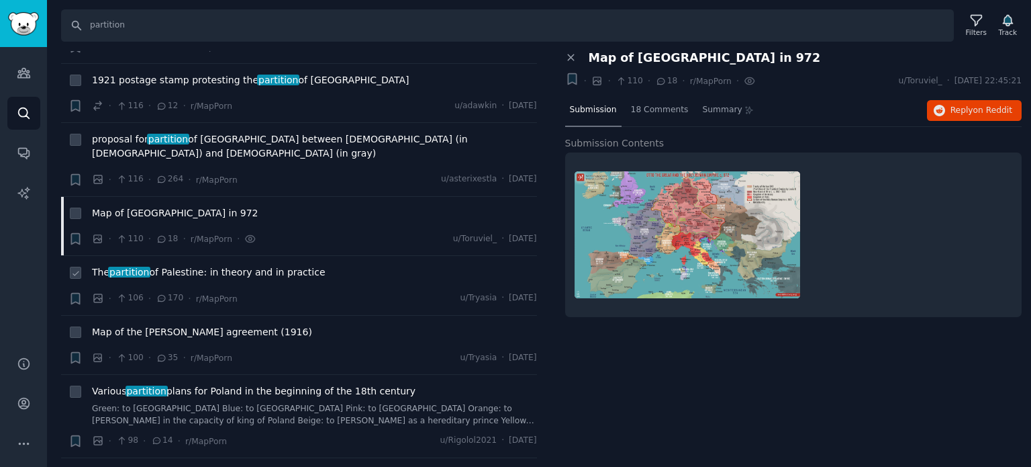
click at [205, 265] on span "The partition of Palestine: in theory and in practice" at bounding box center [209, 272] width 234 height 14
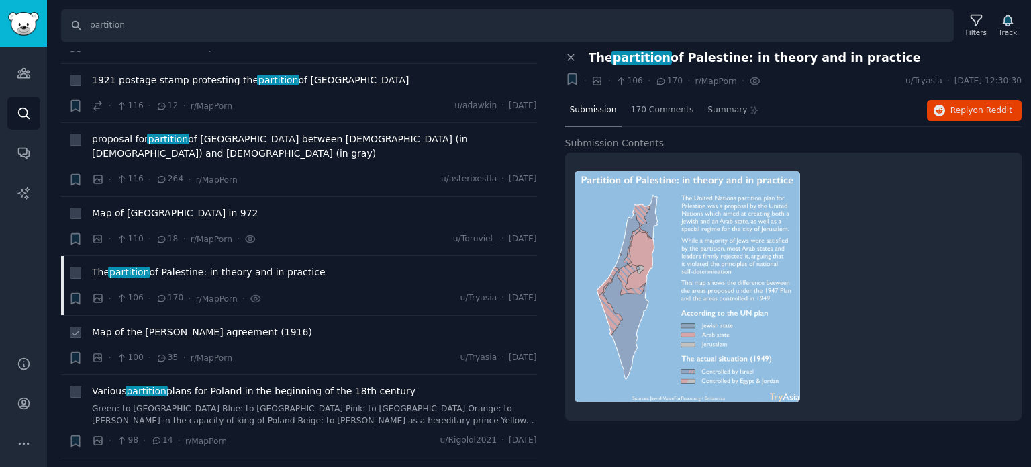
click at [186, 325] on span "Map of the [PERSON_NAME] agreement (1916)" at bounding box center [202, 332] width 220 height 14
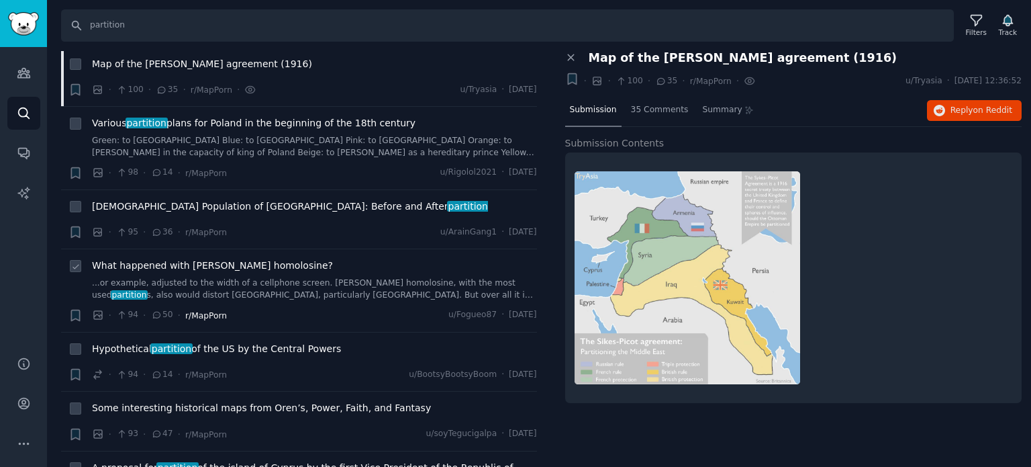
scroll to position [4632, 0]
click at [174, 258] on span "What happened with [PERSON_NAME] homolosine?" at bounding box center [212, 265] width 241 height 14
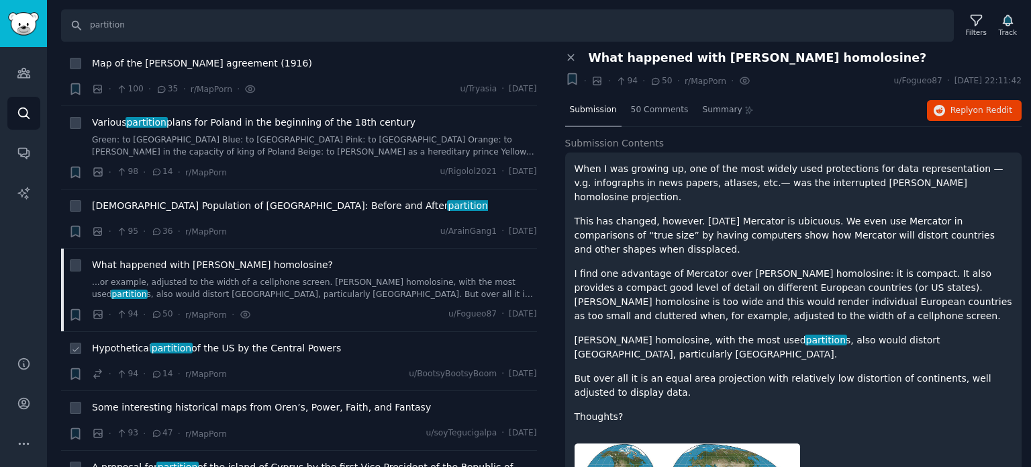
click at [171, 342] on span "partition" at bounding box center [171, 347] width 42 height 11
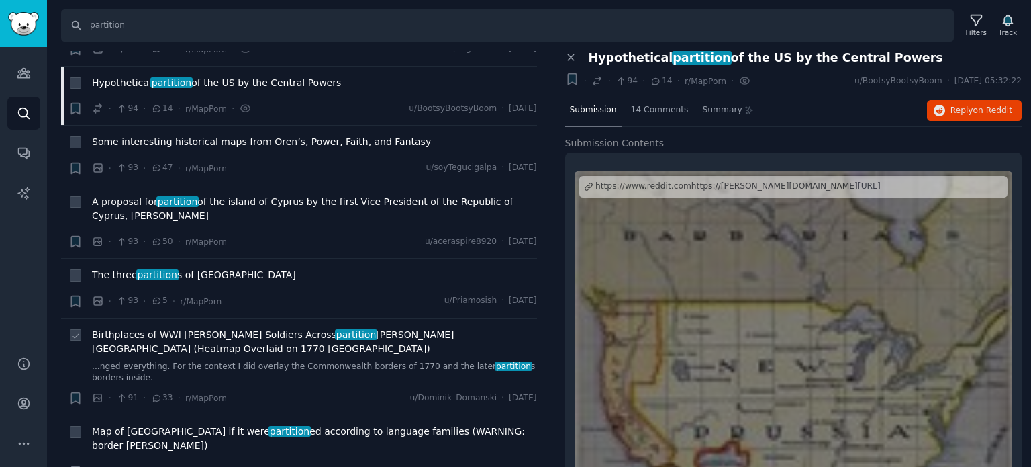
scroll to position [4901, 0]
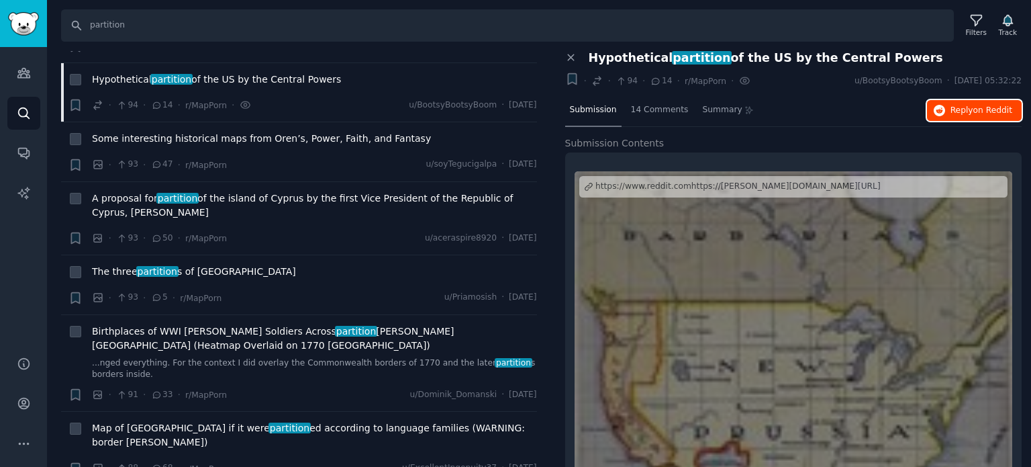
click at [969, 105] on span "Reply on Reddit" at bounding box center [982, 111] width 62 height 12
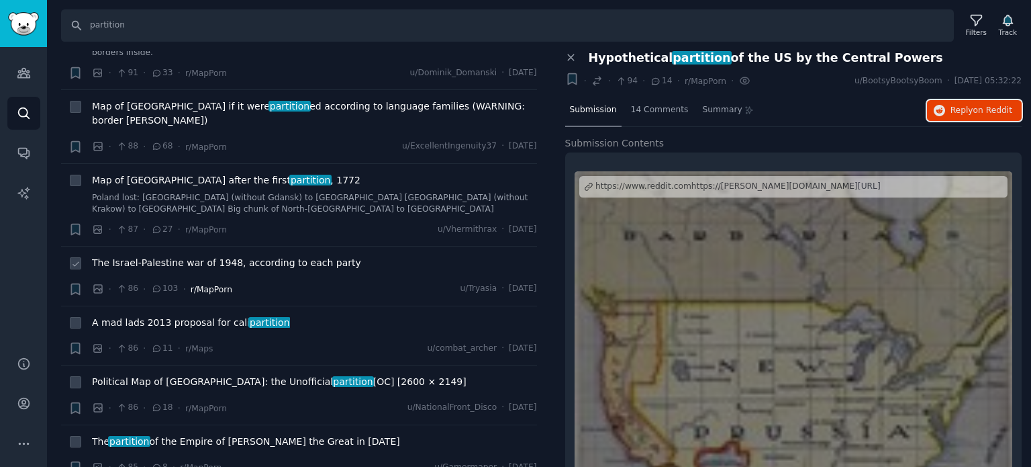
scroll to position [5236, 0]
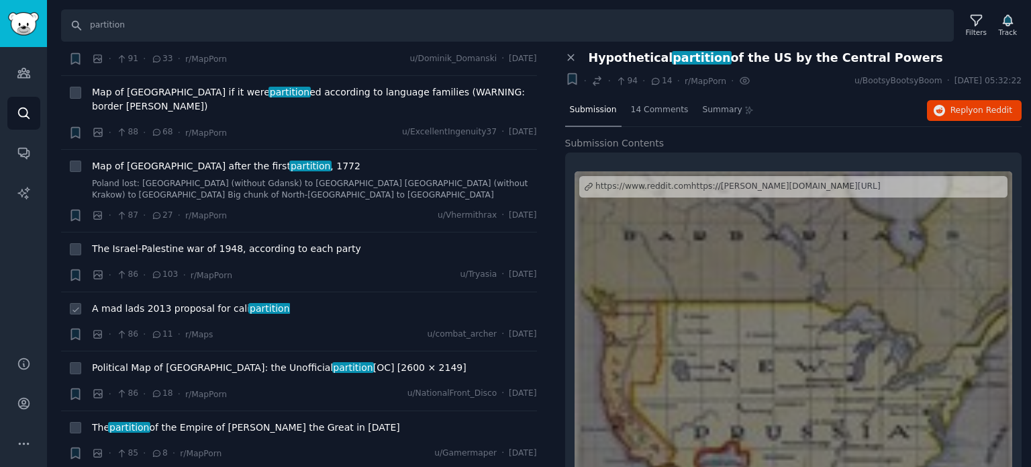
click at [214, 301] on span "A mad lads 2013 proposal for cali partition" at bounding box center [191, 308] width 198 height 14
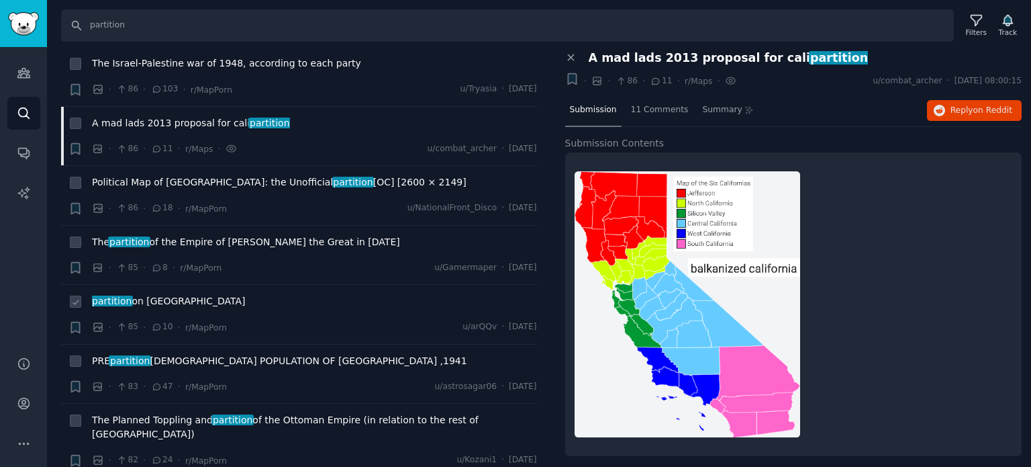
scroll to position [5438, 0]
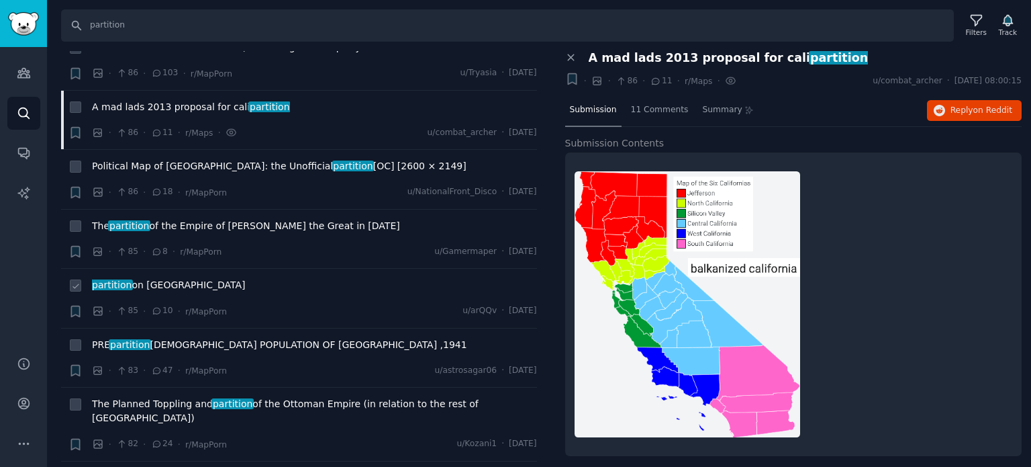
click at [165, 278] on span "partition on [GEOGRAPHIC_DATA]" at bounding box center [168, 285] width 153 height 14
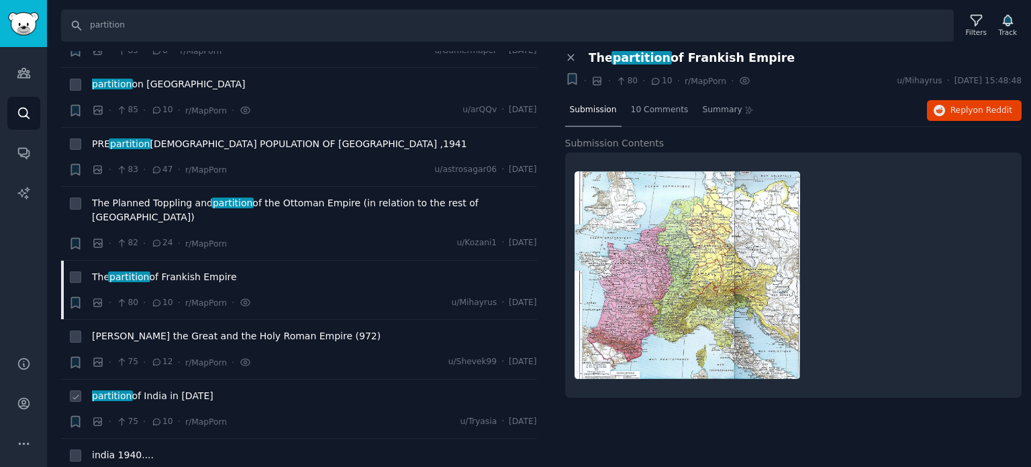
scroll to position [5639, 0]
click at [217, 328] on span "[PERSON_NAME] the Great and the Holy Roman Empire (972)" at bounding box center [236, 335] width 289 height 14
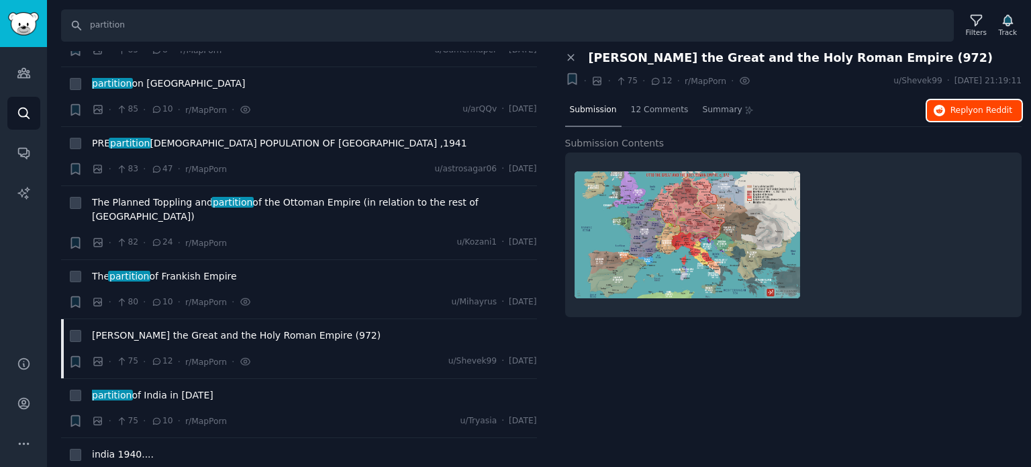
click at [967, 109] on span "Reply on Reddit" at bounding box center [982, 111] width 62 height 12
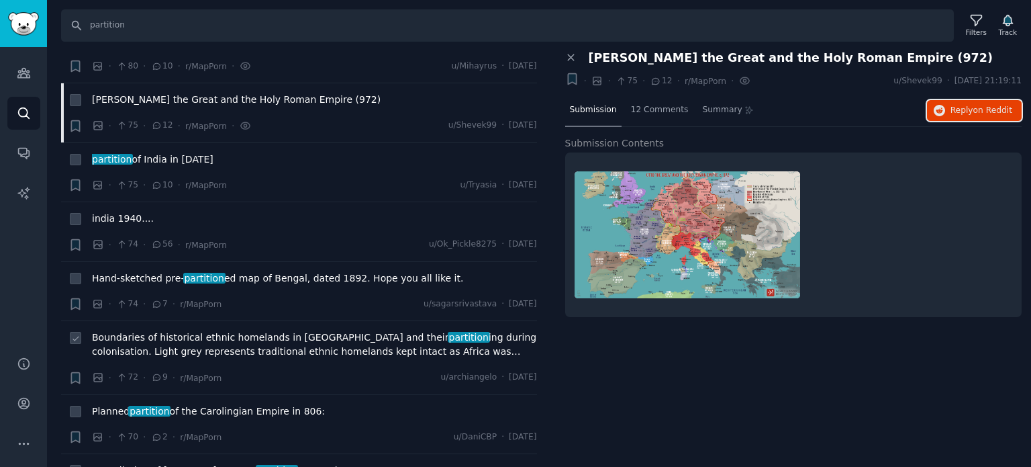
scroll to position [5908, 0]
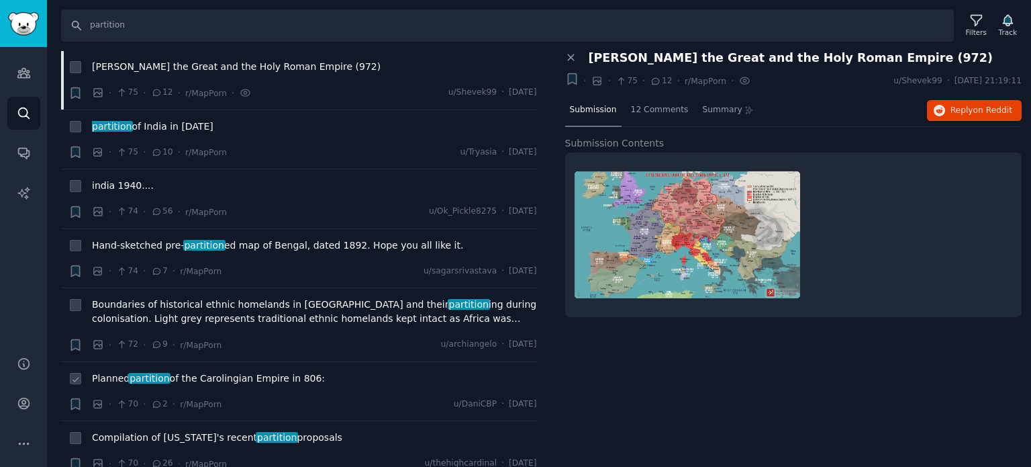
click at [228, 371] on span "Planned partition of the Carolingian Empire in 806:" at bounding box center [208, 378] width 233 height 14
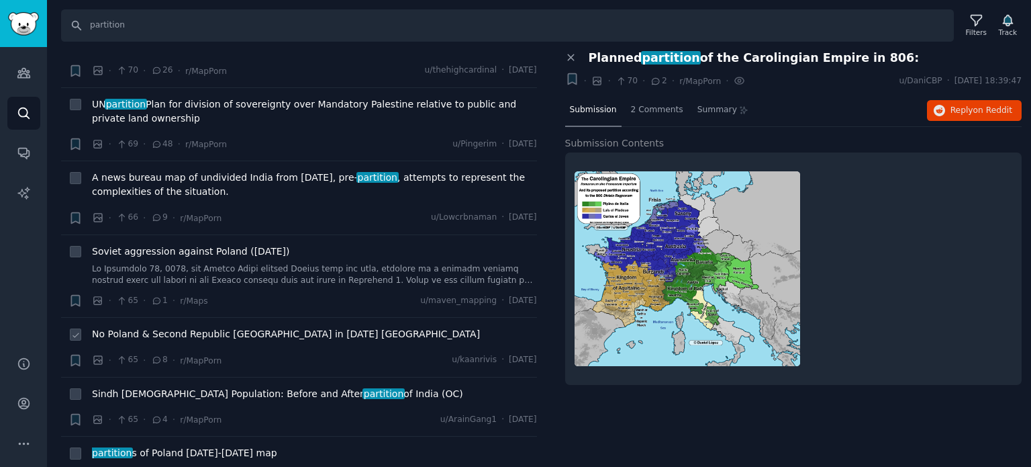
scroll to position [6310, 0]
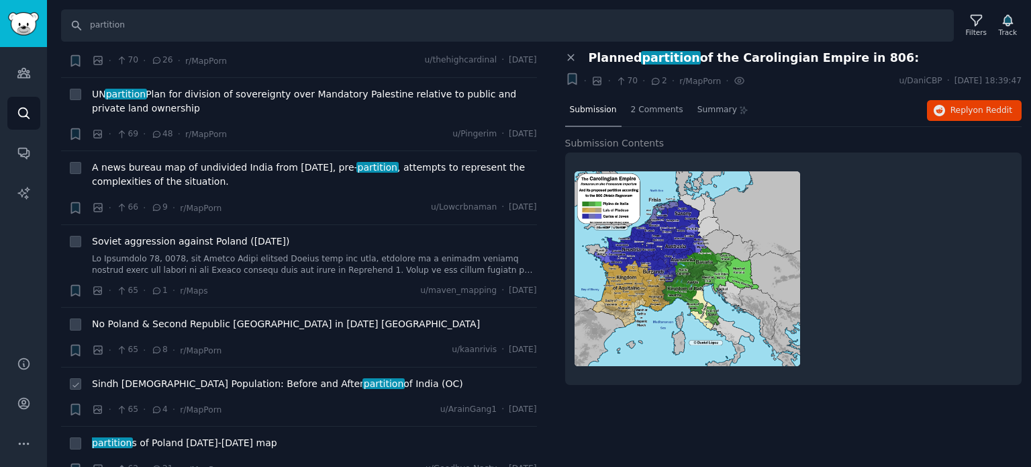
click at [218, 377] on span "Sindh [DEMOGRAPHIC_DATA] Population: Before and After partition of India (OC)" at bounding box center [277, 384] width 371 height 14
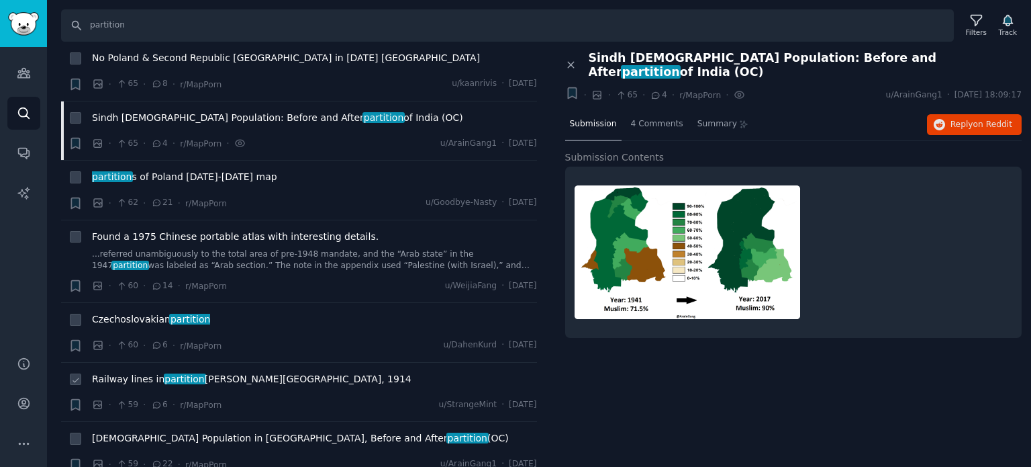
scroll to position [6579, 0]
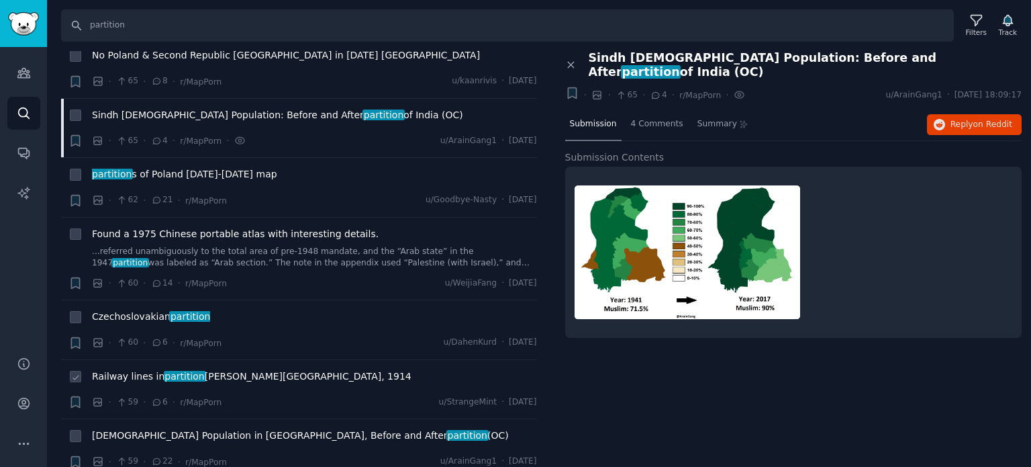
click at [193, 371] on span "partition" at bounding box center [185, 376] width 42 height 11
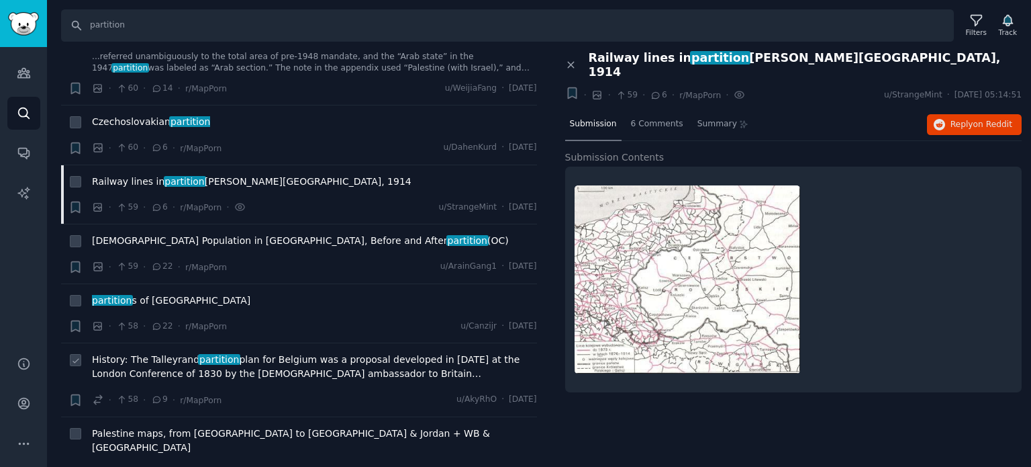
scroll to position [6982, 0]
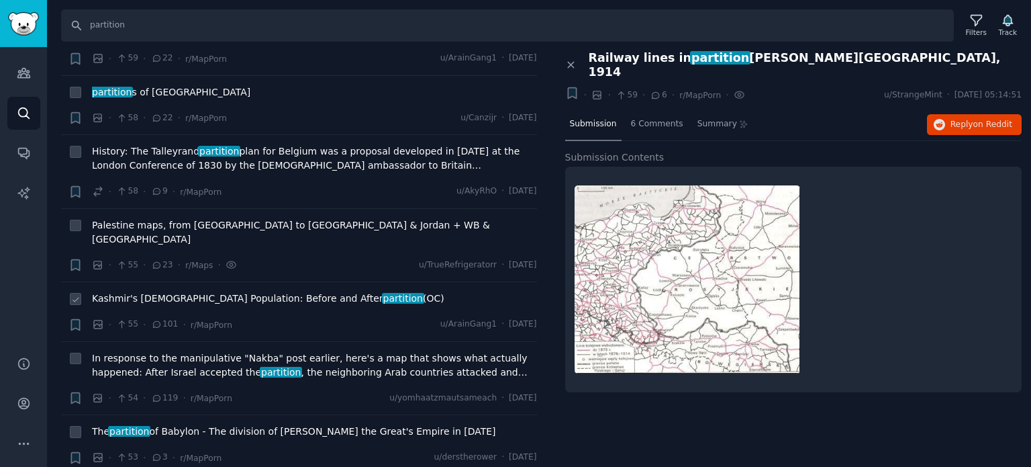
click at [175, 291] on span "Kashmir's [DEMOGRAPHIC_DATA] Population: Before and After partition (OC)" at bounding box center [268, 298] width 352 height 14
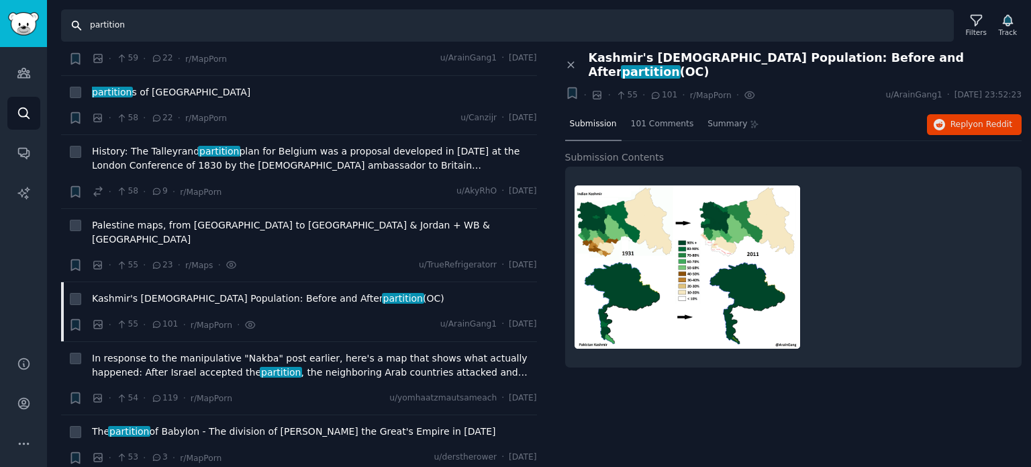
drag, startPoint x: 227, startPoint y: 21, endPoint x: 8, endPoint y: 13, distance: 219.0
click at [9, 13] on div "Audiences Search Conversations AI Reports Help Account More Search partition Fi…" at bounding box center [515, 233] width 1031 height 467
paste input "diaspora"
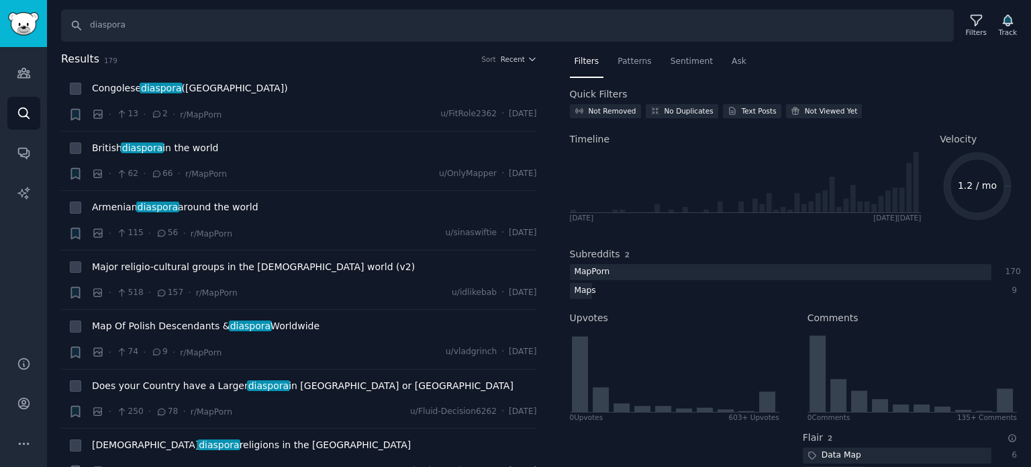
click at [486, 61] on div "Sort" at bounding box center [488, 58] width 15 height 9
click at [520, 61] on span "Recent" at bounding box center [513, 58] width 24 height 9
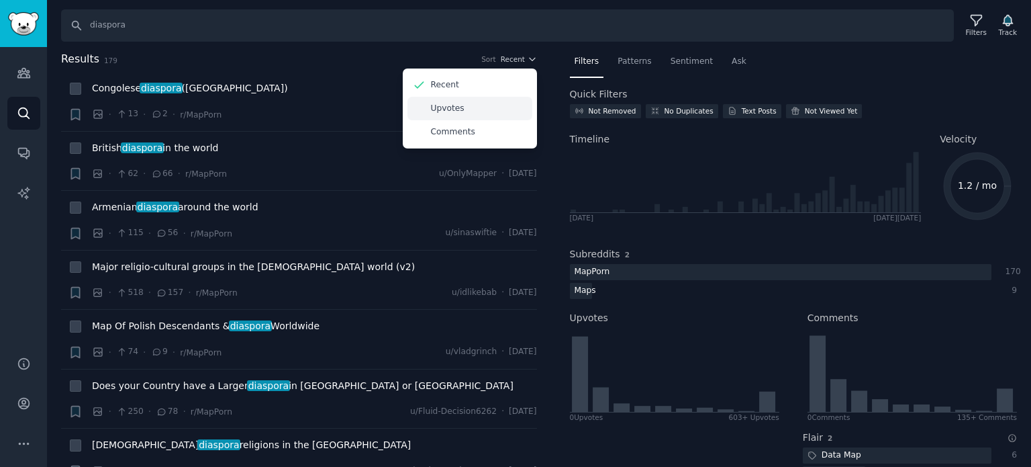
click at [489, 105] on div "Upvotes" at bounding box center [469, 108] width 125 height 23
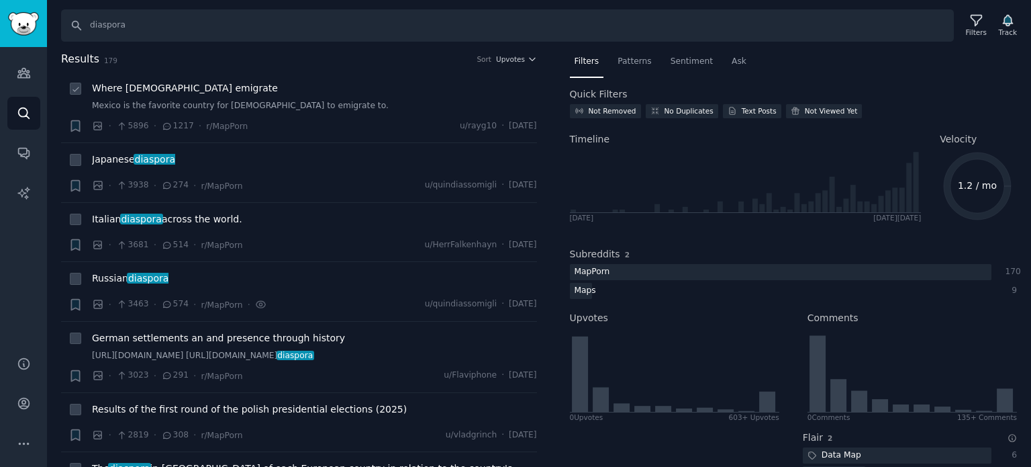
click at [207, 88] on div "Where [DEMOGRAPHIC_DATA] emigrate" at bounding box center [314, 88] width 445 height 14
click at [179, 86] on span "Where [DEMOGRAPHIC_DATA] emigrate" at bounding box center [185, 88] width 186 height 14
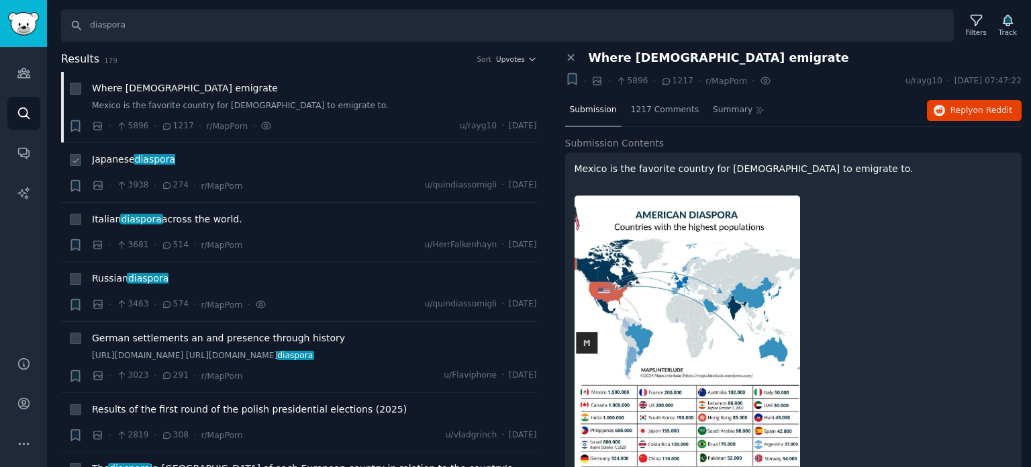
click at [134, 160] on span "diaspora" at bounding box center [155, 159] width 43 height 11
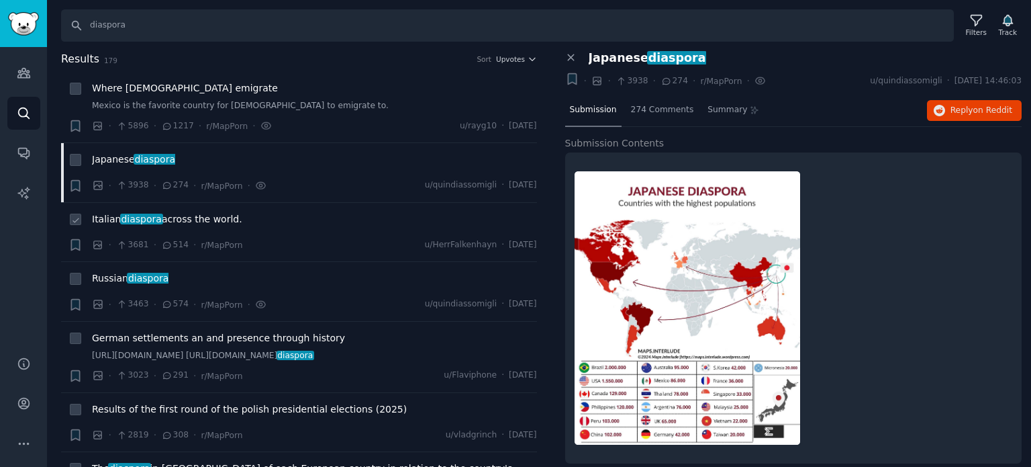
click at [117, 218] on span "[DEMOGRAPHIC_DATA] diaspora across the world." at bounding box center [167, 219] width 150 height 14
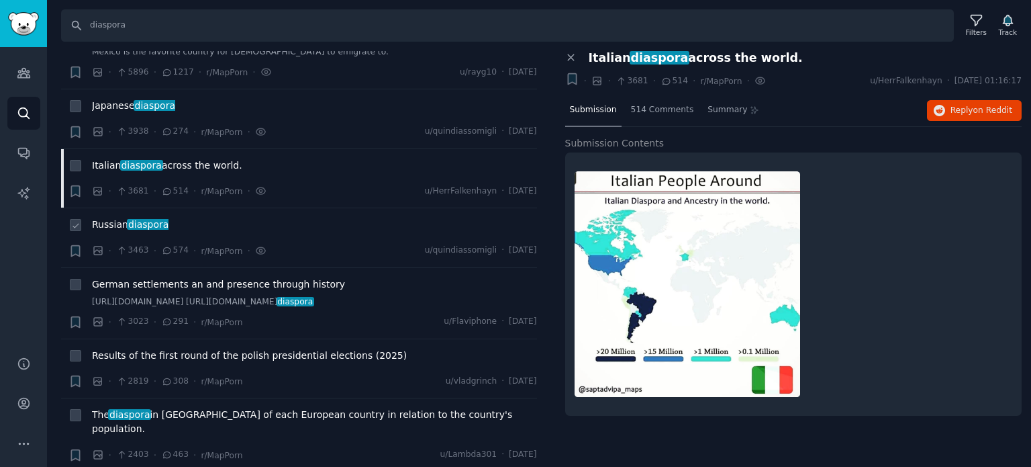
scroll to position [134, 0]
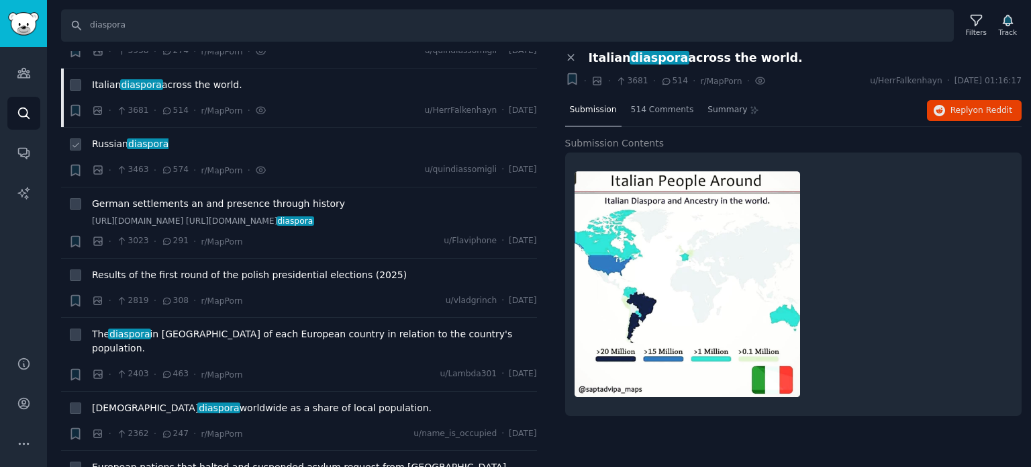
click at [116, 141] on span "[DEMOGRAPHIC_DATA] diaspora" at bounding box center [130, 144] width 77 height 14
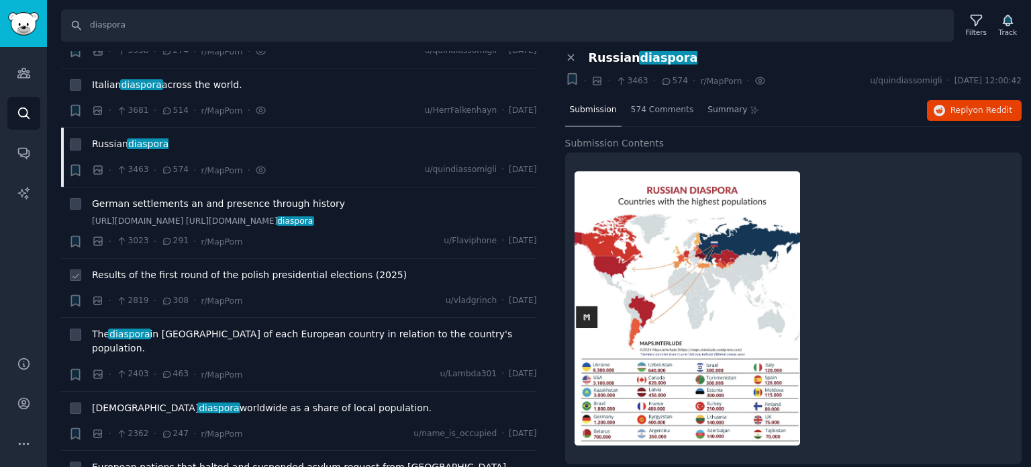
click at [183, 282] on span "Results of the first round of the polish presidential elections (2025)" at bounding box center [249, 275] width 315 height 14
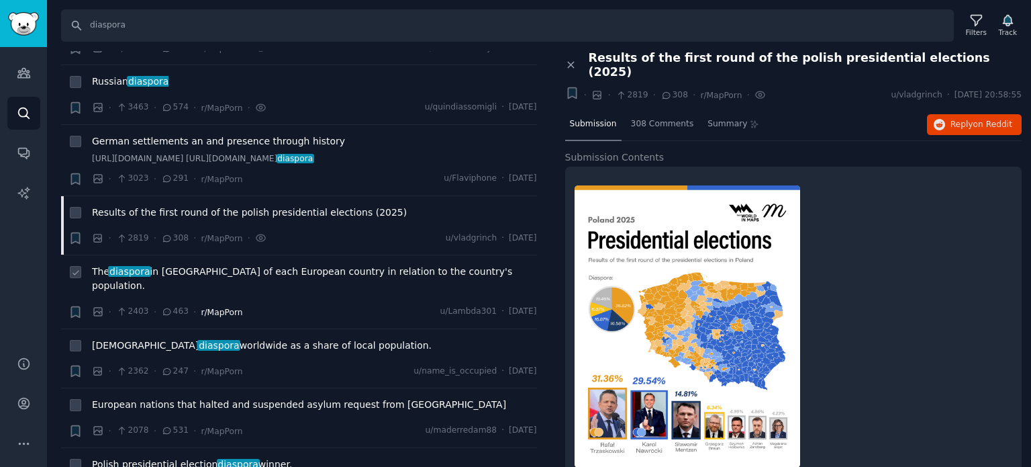
scroll to position [269, 0]
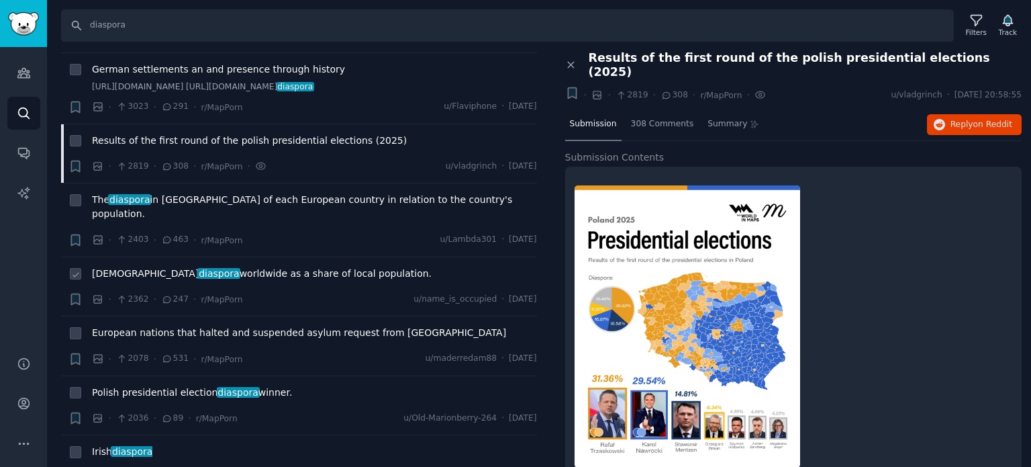
click at [197, 273] on span "diaspora" at bounding box center [218, 273] width 43 height 11
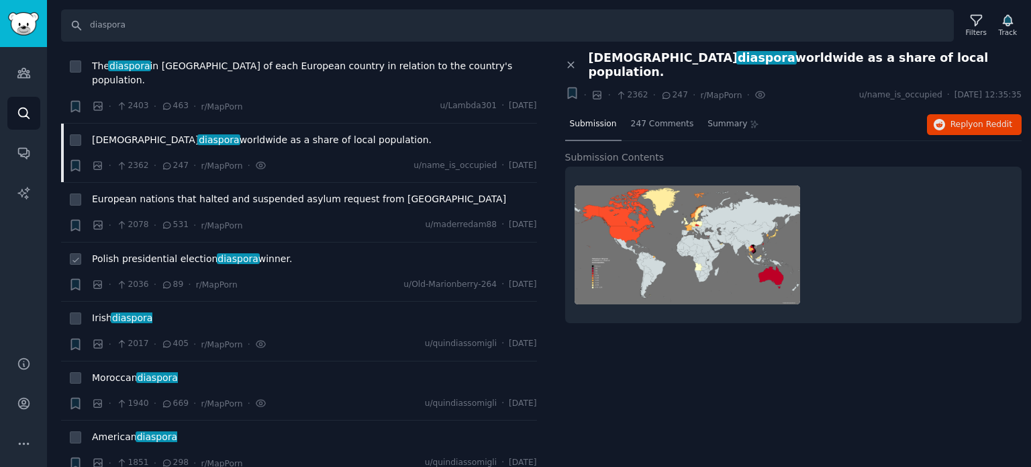
scroll to position [403, 0]
click at [120, 314] on span "diaspora" at bounding box center [132, 316] width 43 height 11
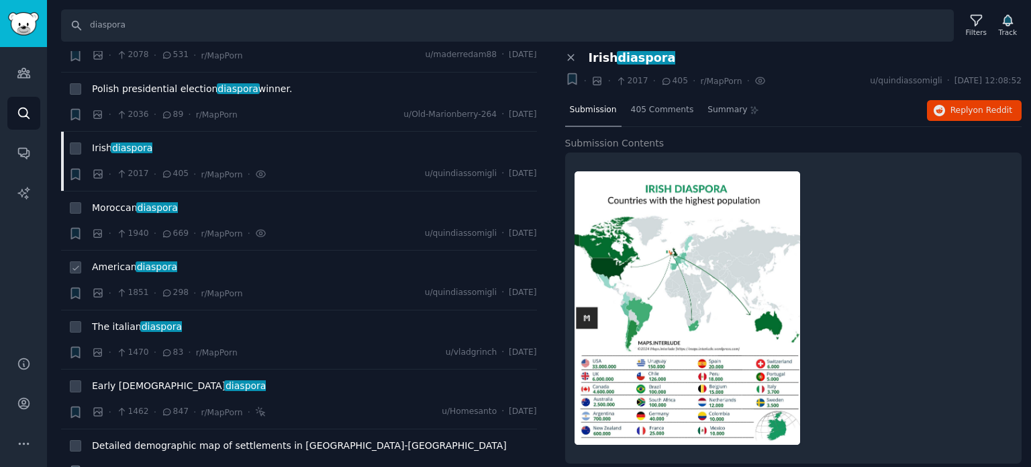
scroll to position [604, 0]
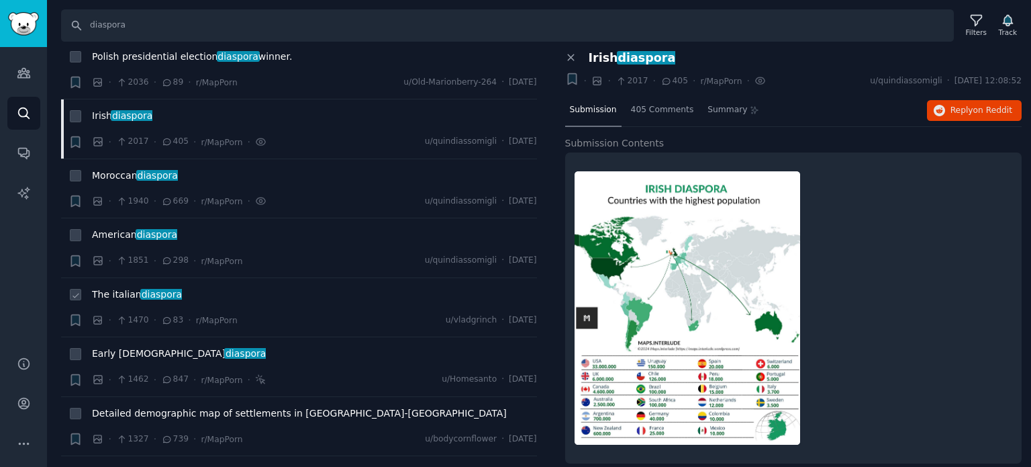
click at [140, 290] on span "diaspora" at bounding box center [161, 294] width 43 height 11
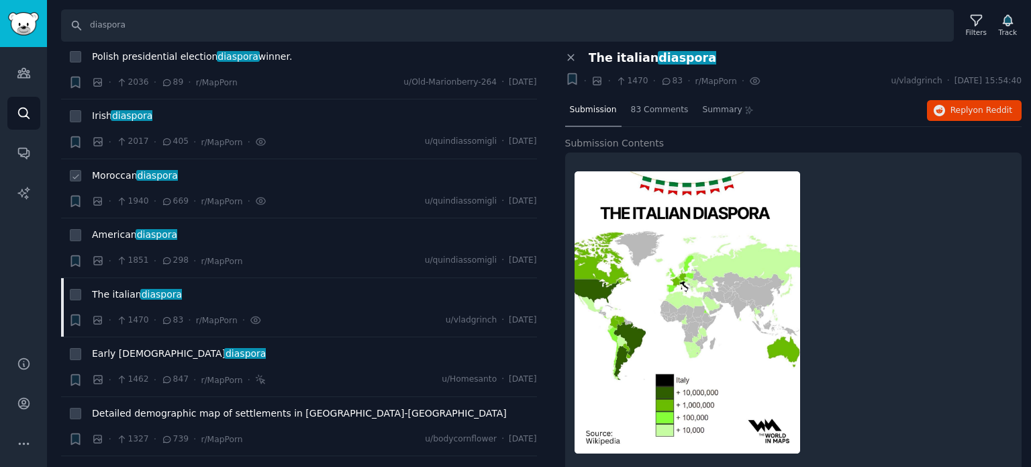
scroll to position [738, 0]
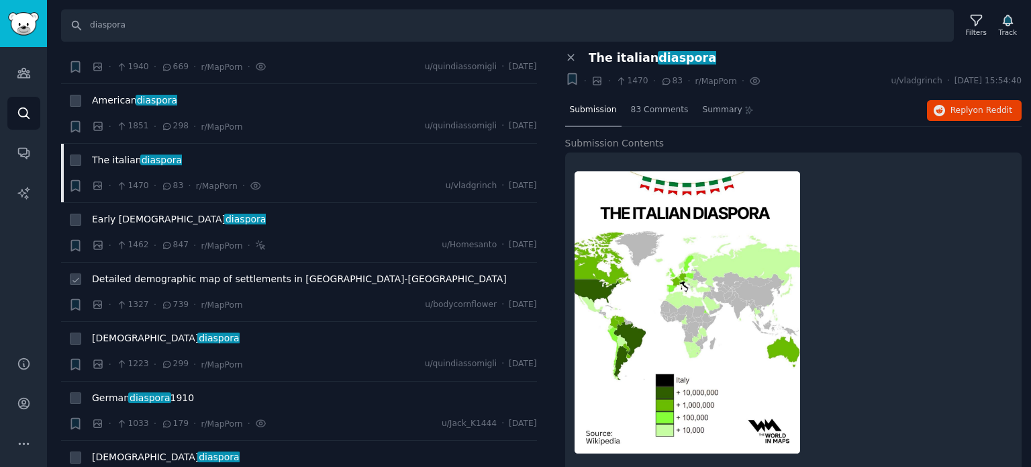
click at [176, 281] on div "Detailed demographic map of settlements in [GEOGRAPHIC_DATA]-[GEOGRAPHIC_DATA]" at bounding box center [314, 281] width 445 height 19
click at [177, 273] on span "Detailed demographic map of settlements in [GEOGRAPHIC_DATA]-[GEOGRAPHIC_DATA]" at bounding box center [299, 279] width 415 height 14
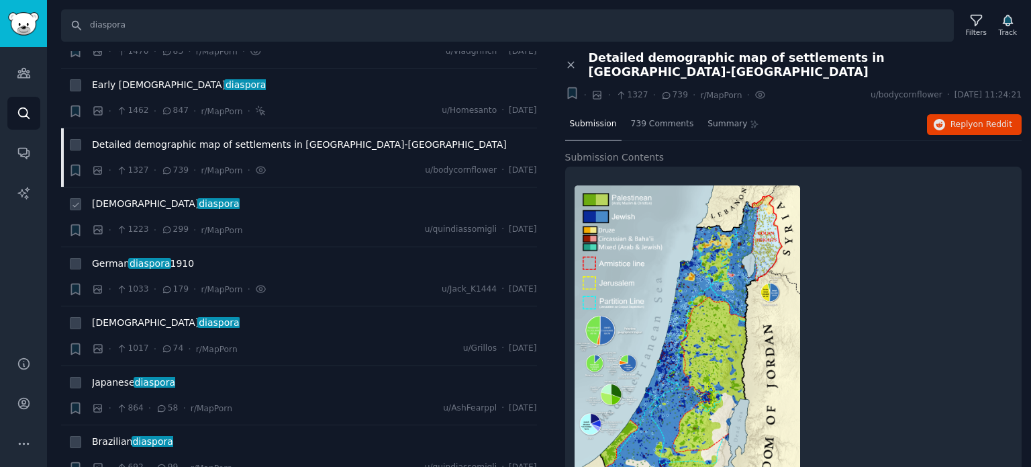
scroll to position [1007, 0]
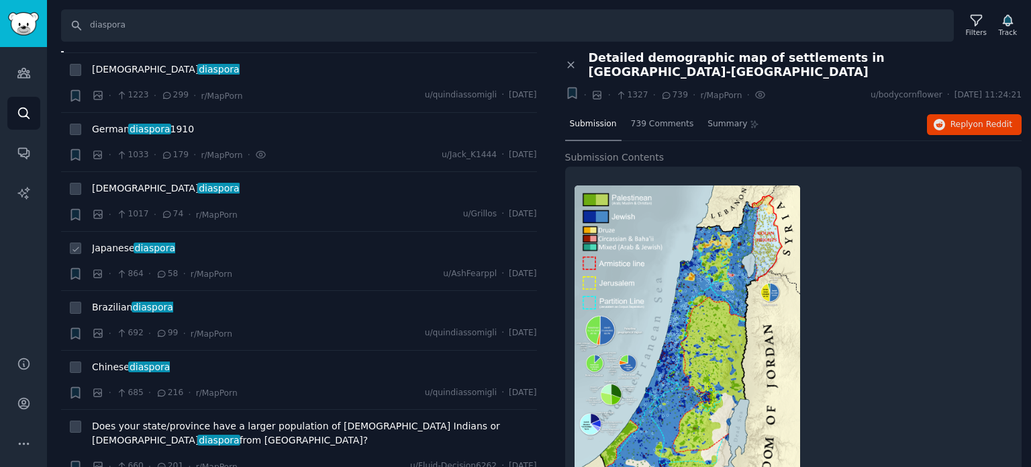
click at [131, 241] on span "[DEMOGRAPHIC_DATA] diaspora" at bounding box center [133, 248] width 83 height 14
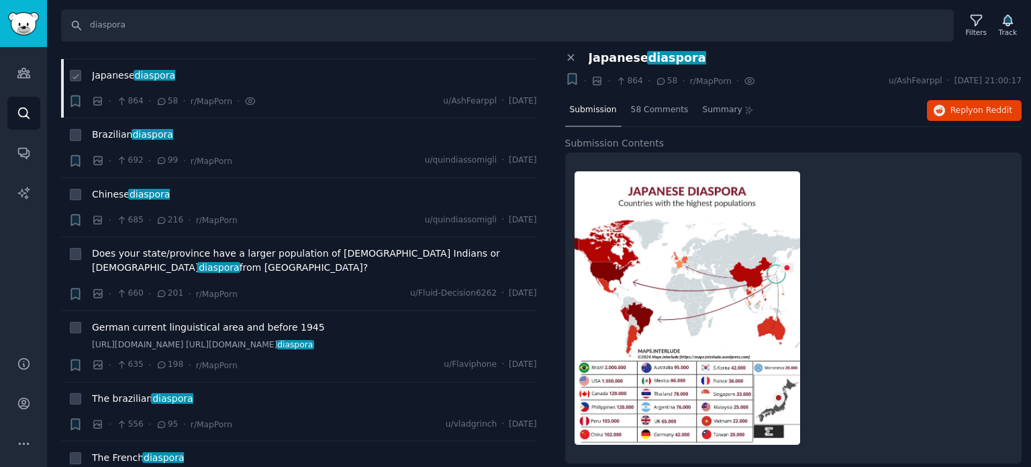
scroll to position [1208, 0]
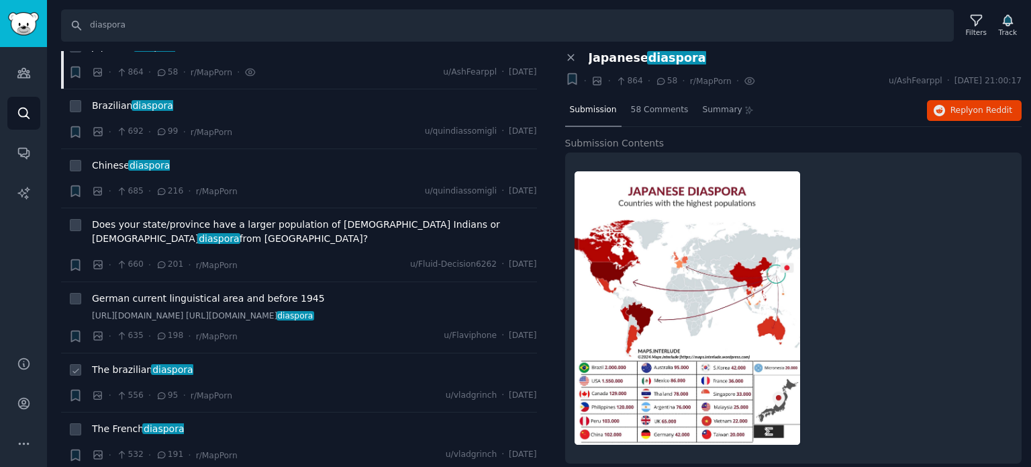
click at [143, 375] on span "The [DEMOGRAPHIC_DATA] diaspora" at bounding box center [142, 370] width 101 height 14
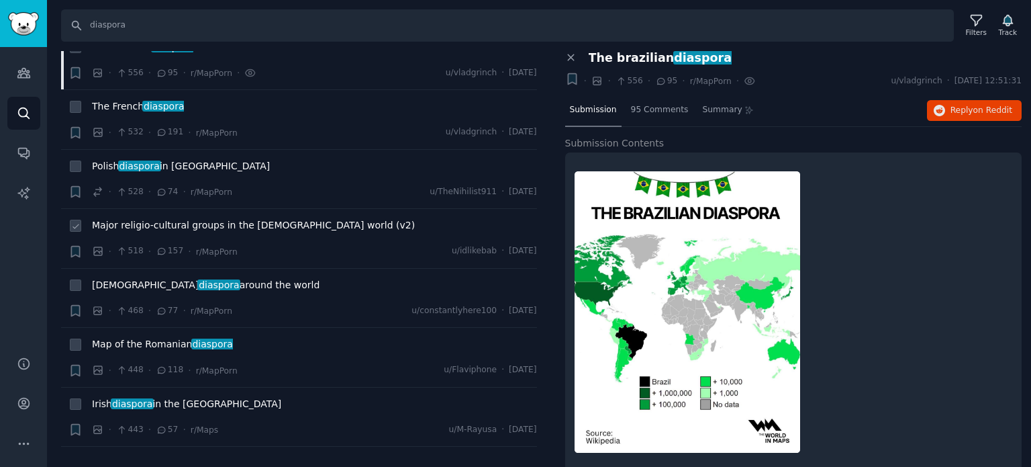
scroll to position [1544, 0]
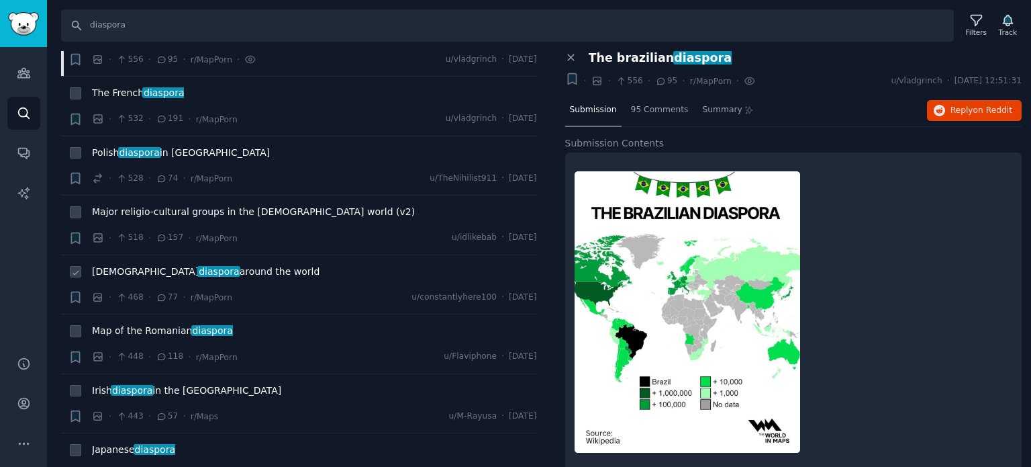
click at [197, 277] on span "diaspora" at bounding box center [218, 271] width 43 height 11
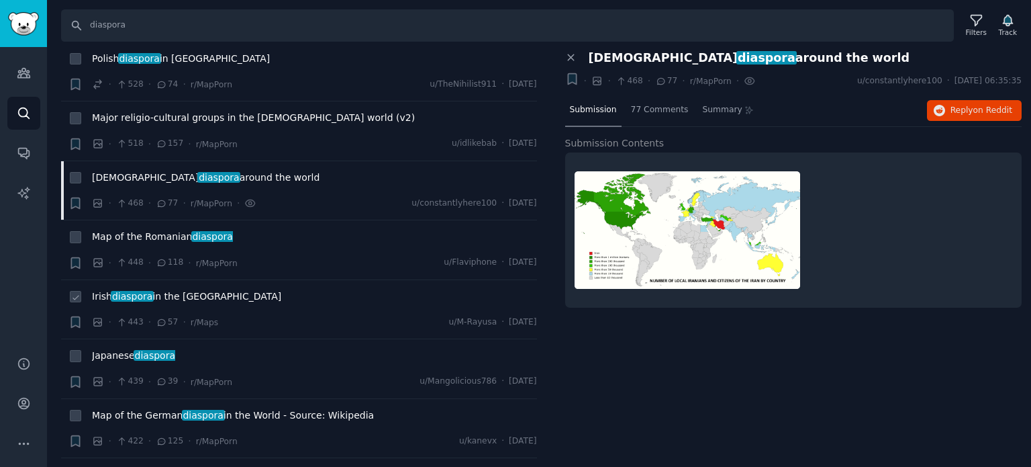
scroll to position [1678, 0]
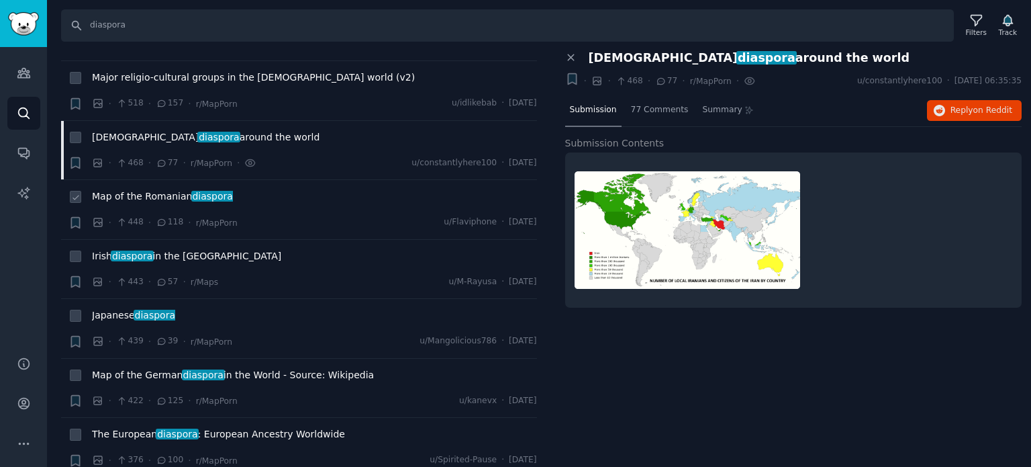
click at [172, 202] on span "Map of the [DEMOGRAPHIC_DATA] diaspora" at bounding box center [162, 196] width 141 height 14
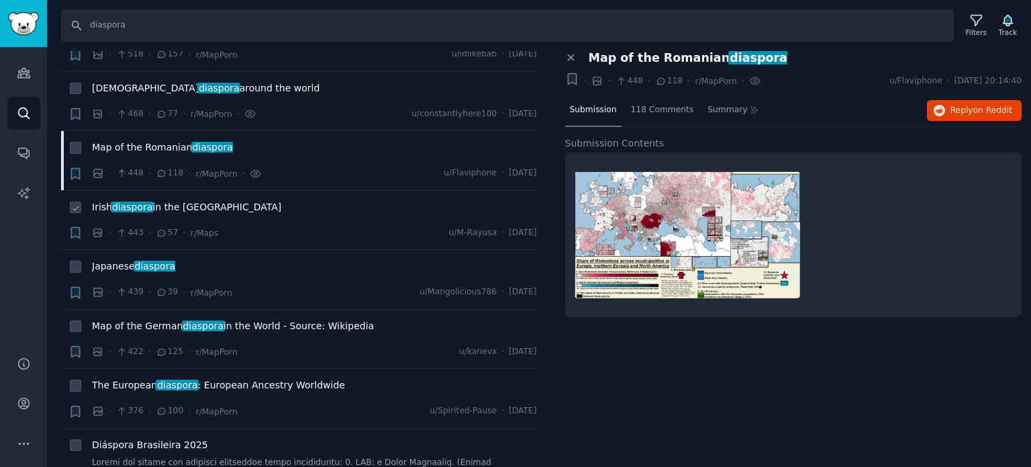
scroll to position [1813, 0]
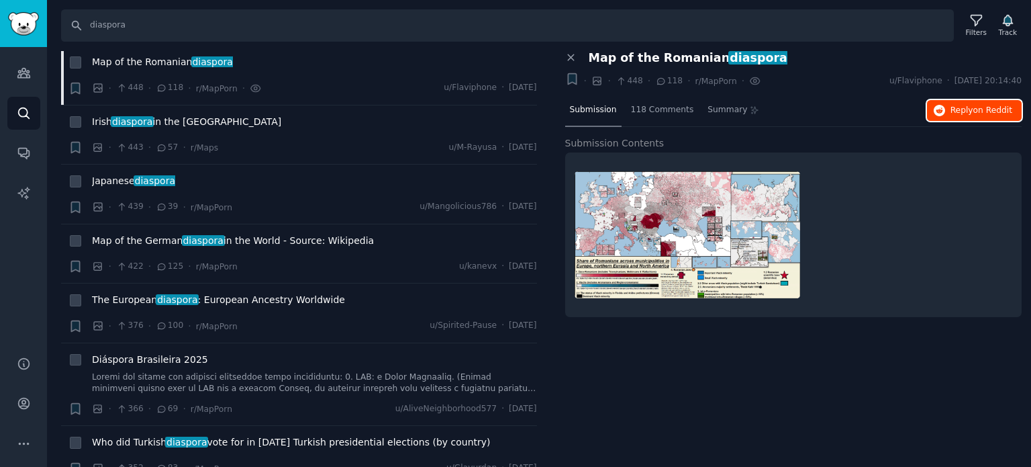
click at [949, 115] on button "Reply on Reddit" at bounding box center [974, 110] width 95 height 21
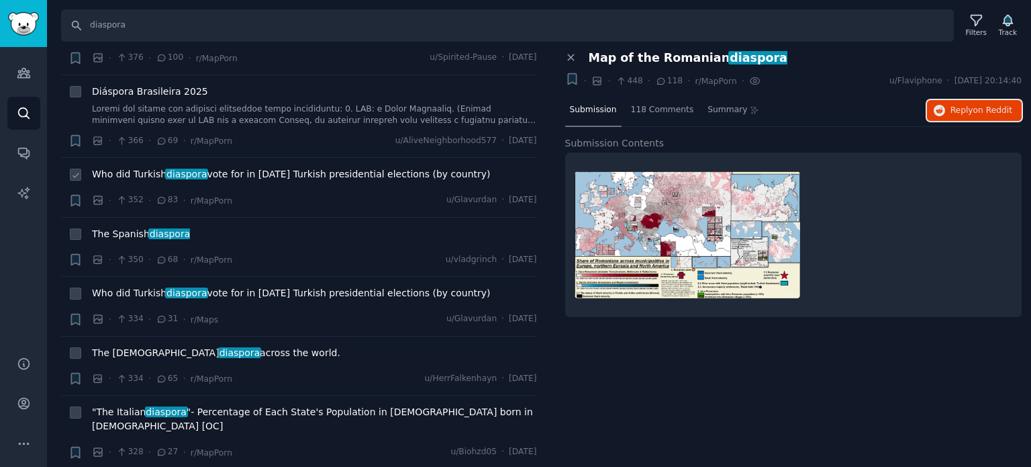
scroll to position [2081, 0]
click at [142, 175] on span "Who did [DEMOGRAPHIC_DATA] diaspora vote for in [DATE] Turkish presidential ele…" at bounding box center [291, 173] width 399 height 14
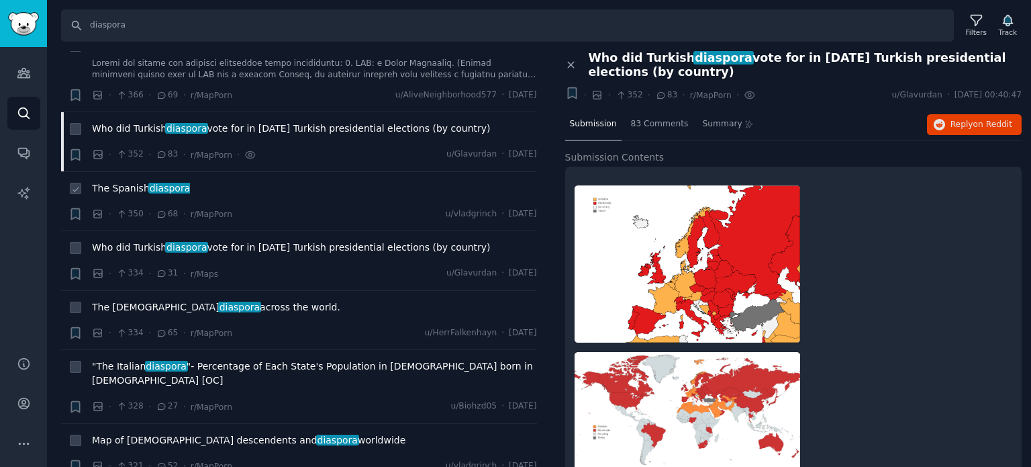
scroll to position [2148, 0]
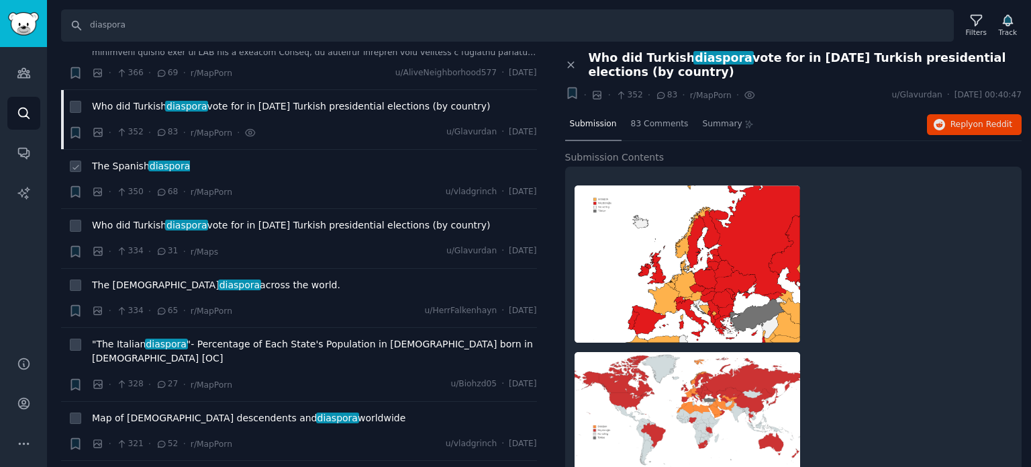
click at [141, 169] on span "The [DEMOGRAPHIC_DATA] diaspora" at bounding box center [141, 166] width 98 height 14
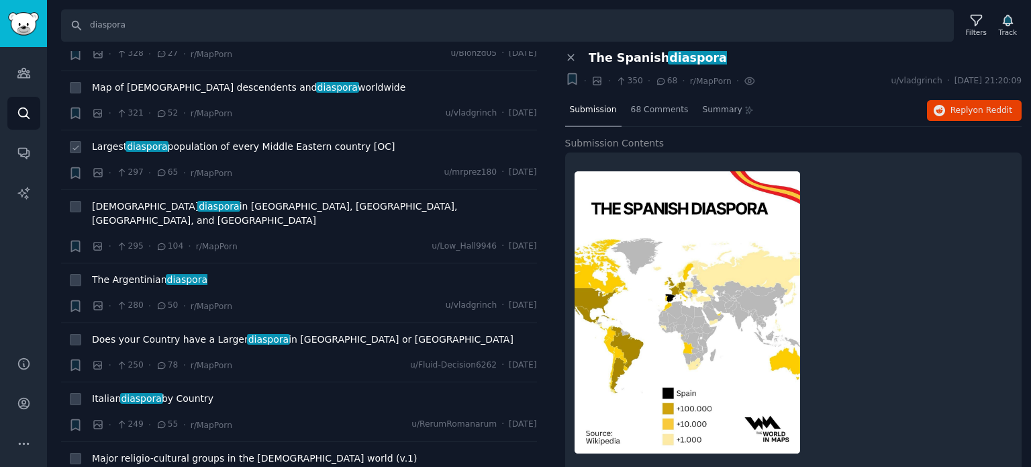
scroll to position [2484, 0]
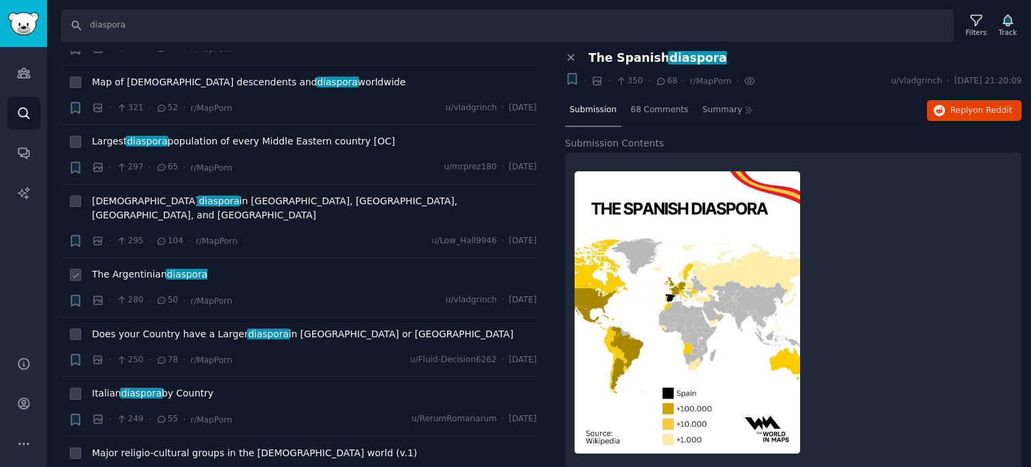
click at [147, 267] on span "The [DEMOGRAPHIC_DATA] diaspora" at bounding box center [149, 274] width 115 height 14
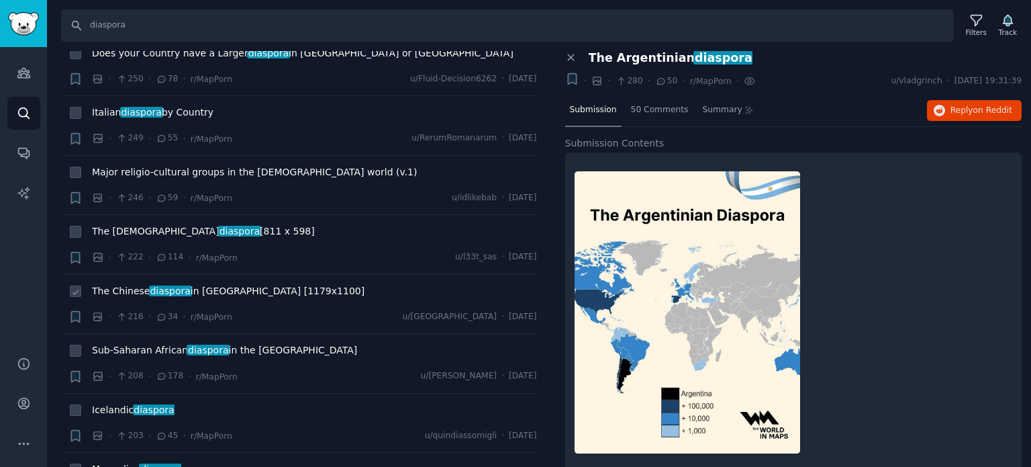
scroll to position [2820, 0]
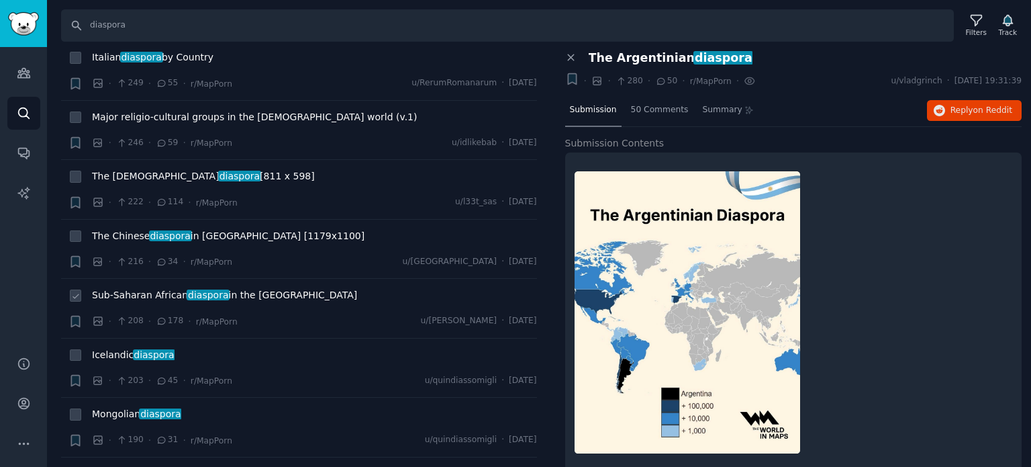
click at [153, 288] on span "Sub-Saharan [DEMOGRAPHIC_DATA] diaspora in the [GEOGRAPHIC_DATA]" at bounding box center [224, 295] width 265 height 14
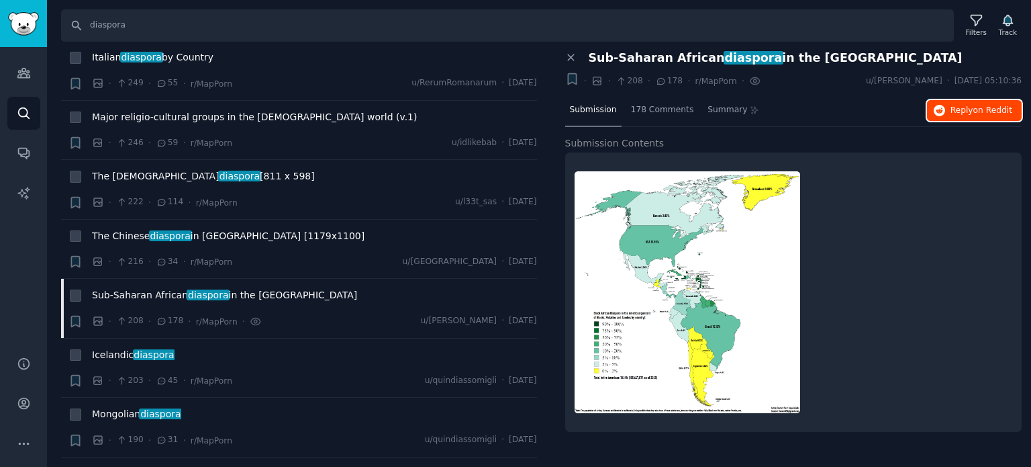
click at [932, 109] on button "Reply on Reddit" at bounding box center [974, 110] width 95 height 21
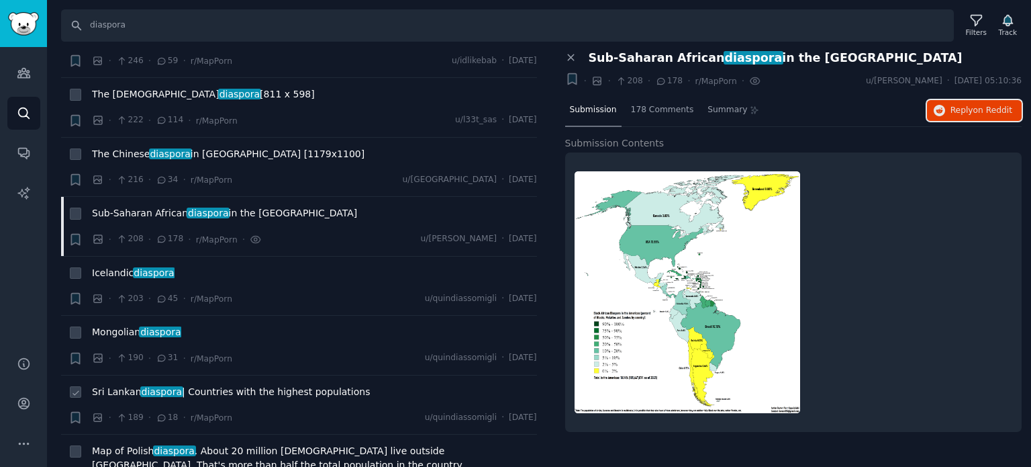
scroll to position [3021, 0]
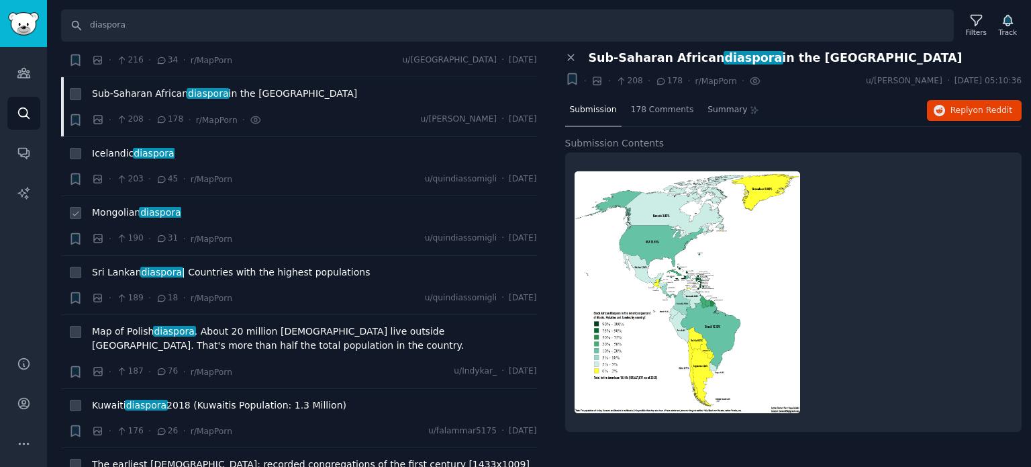
click at [125, 205] on span "[DEMOGRAPHIC_DATA] diaspora" at bounding box center [136, 212] width 89 height 14
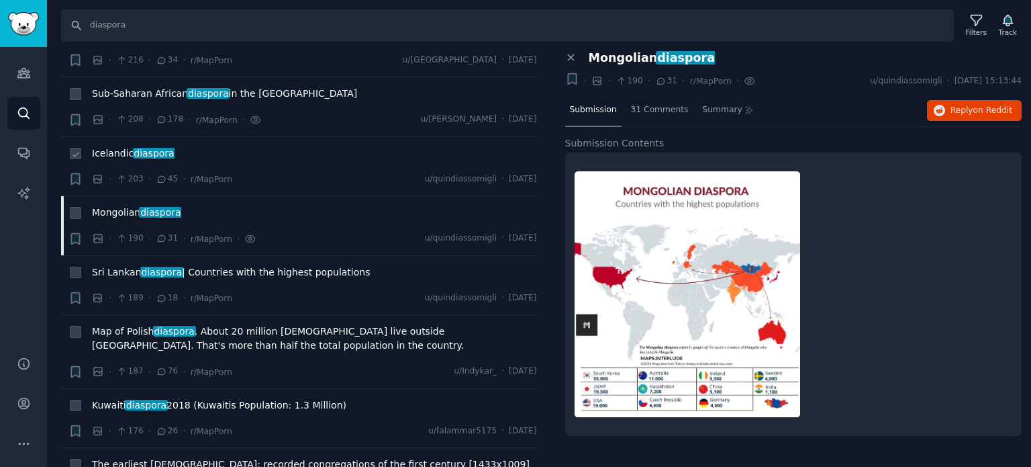
click at [129, 146] on span "[DEMOGRAPHIC_DATA] diaspora" at bounding box center [133, 153] width 83 height 14
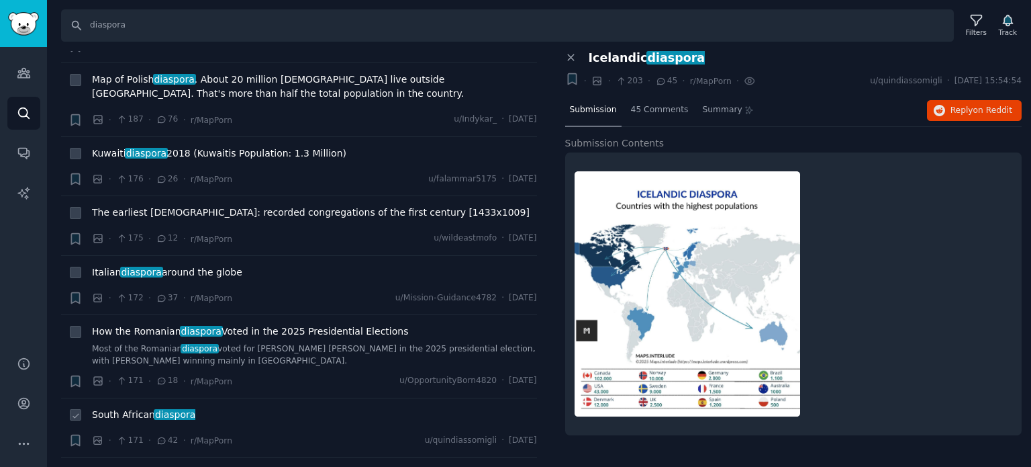
scroll to position [3424, 0]
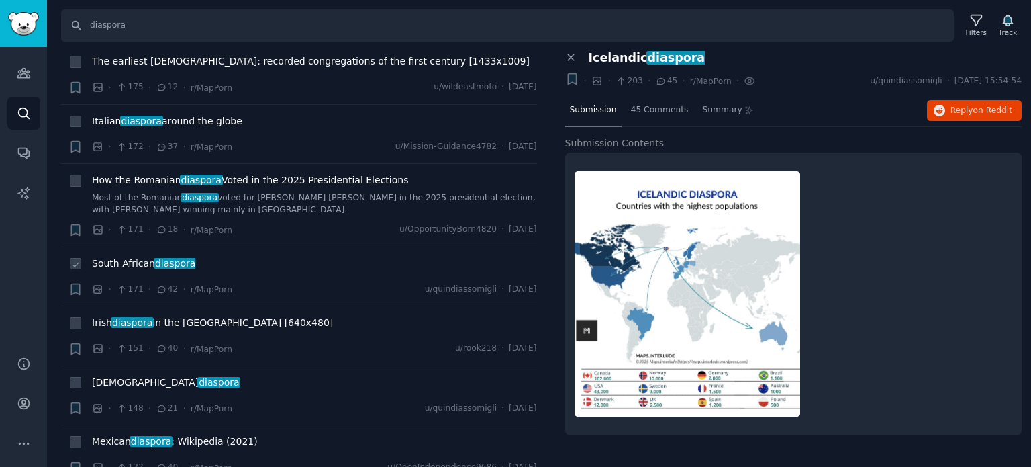
click at [154, 258] on span "diaspora" at bounding box center [175, 263] width 43 height 11
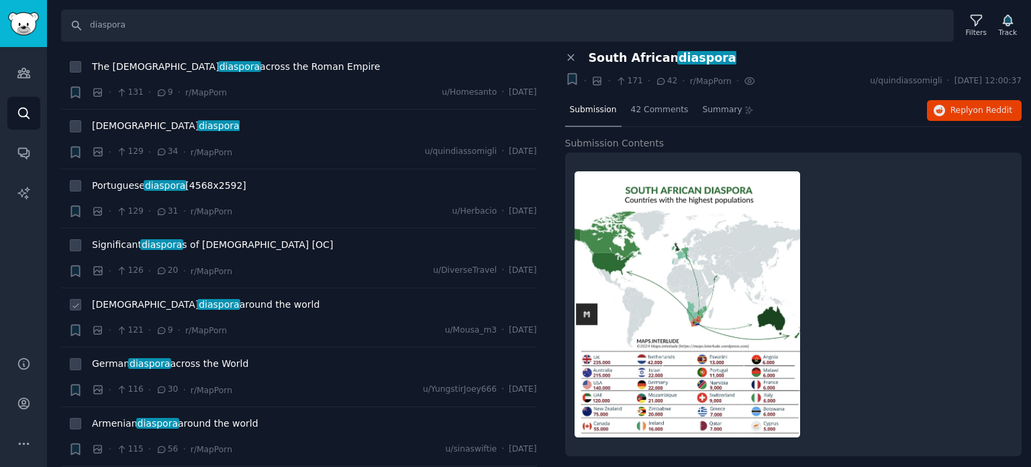
scroll to position [3894, 0]
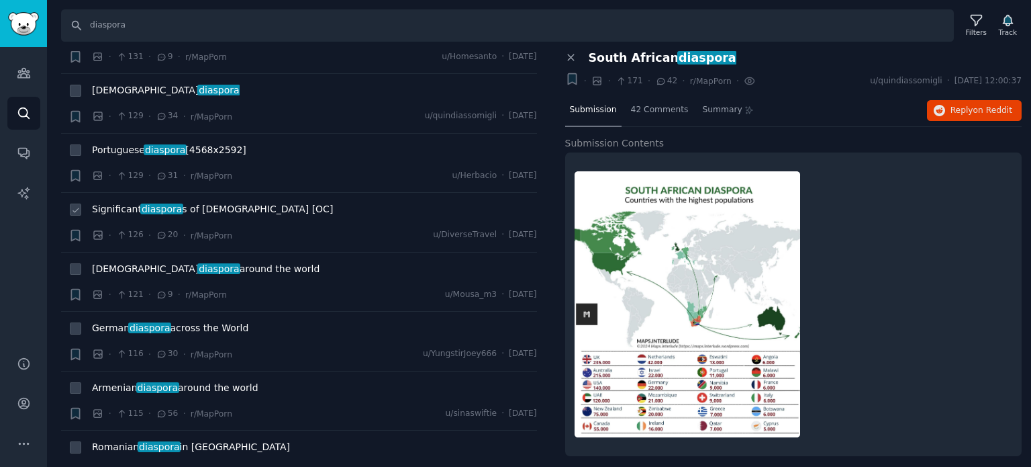
click at [164, 203] on span "diaspora" at bounding box center [161, 208] width 43 height 11
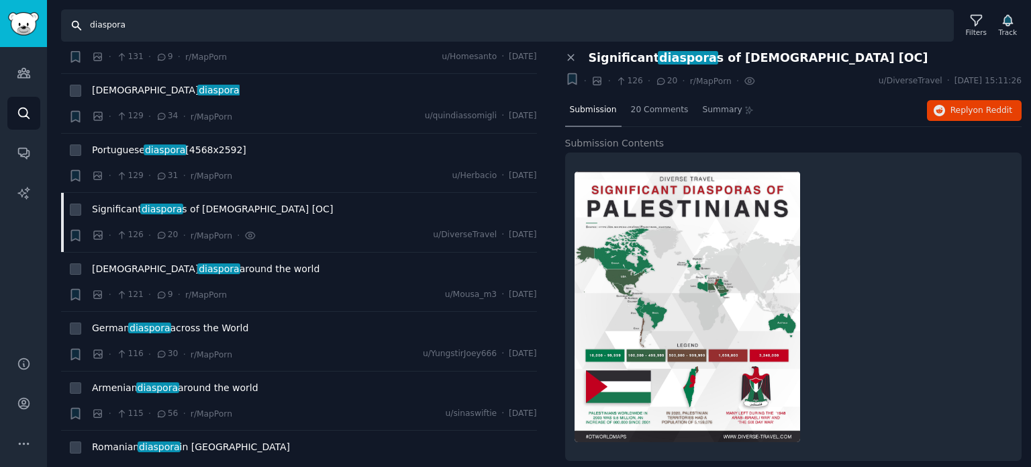
drag, startPoint x: 237, startPoint y: 30, endPoint x: 50, endPoint y: 30, distance: 186.6
click at [56, 32] on div "Search diaspora Filters Track" at bounding box center [539, 21] width 984 height 42
paste input "colonial borders"
click at [48, 30] on div "Search colonial borders Filters Track" at bounding box center [539, 21] width 984 height 42
click at [200, 30] on input "colonial borders" at bounding box center [507, 25] width 893 height 32
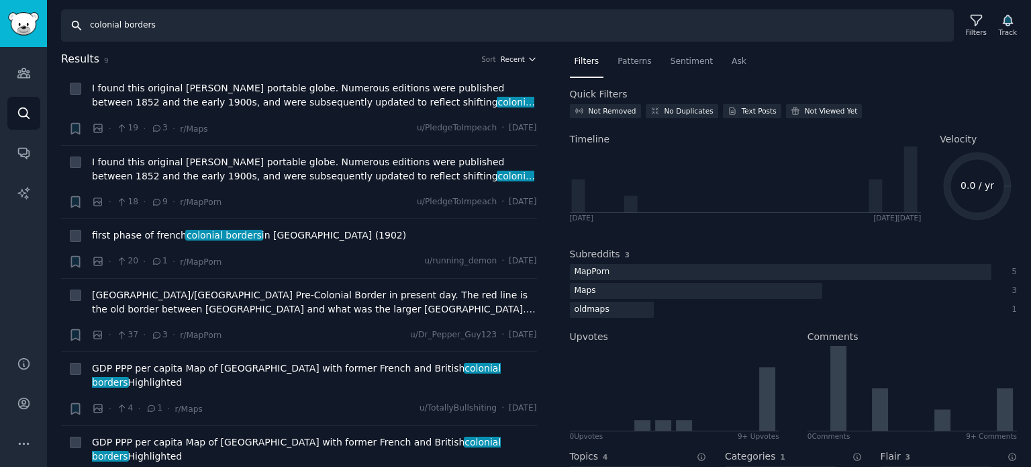
click at [505, 57] on span "Recent" at bounding box center [513, 58] width 24 height 9
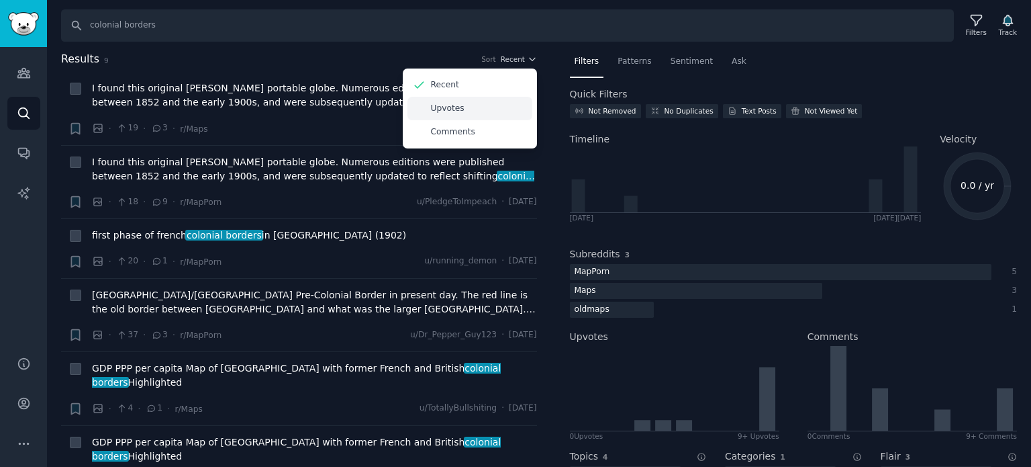
click at [499, 107] on div "Upvotes" at bounding box center [469, 108] width 125 height 23
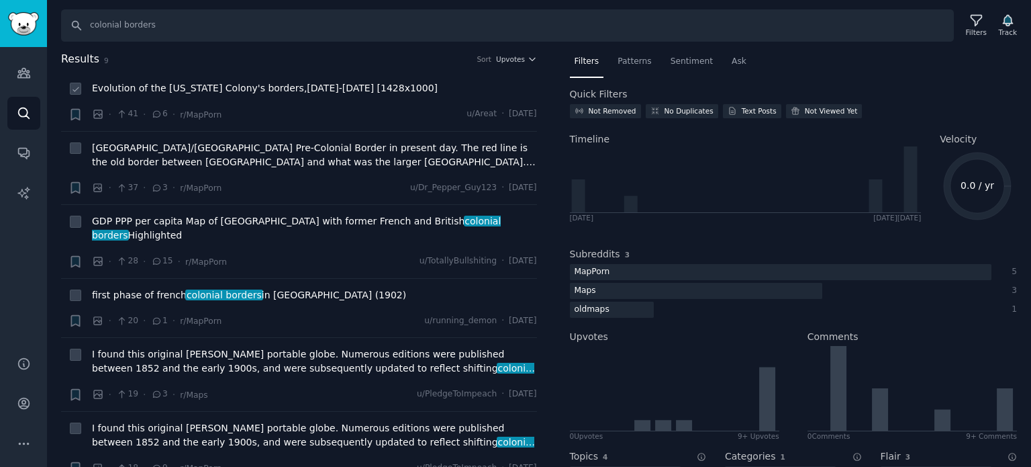
click at [258, 91] on span "Evolution of the [US_STATE] Colony's borders,[DATE]-[DATE] [1428x1000]" at bounding box center [265, 88] width 346 height 14
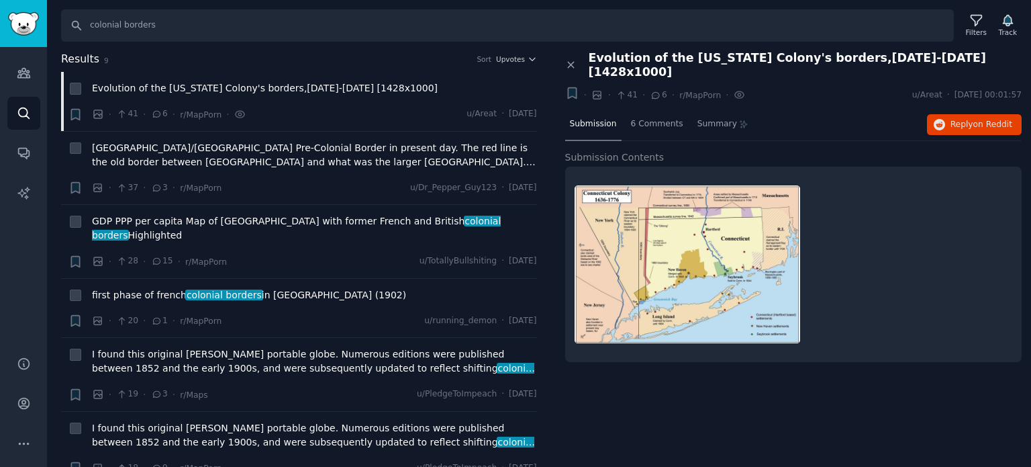
click at [508, 64] on h2 "Results 9 Sort Upvotes" at bounding box center [299, 59] width 476 height 17
click at [508, 58] on span "Upvotes" at bounding box center [510, 58] width 29 height 9
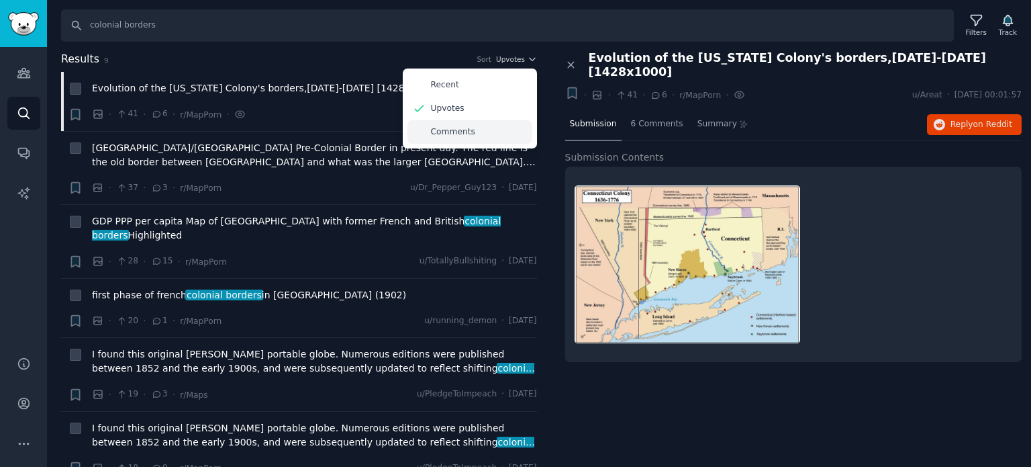
click at [446, 129] on p "Comments" at bounding box center [453, 132] width 44 height 12
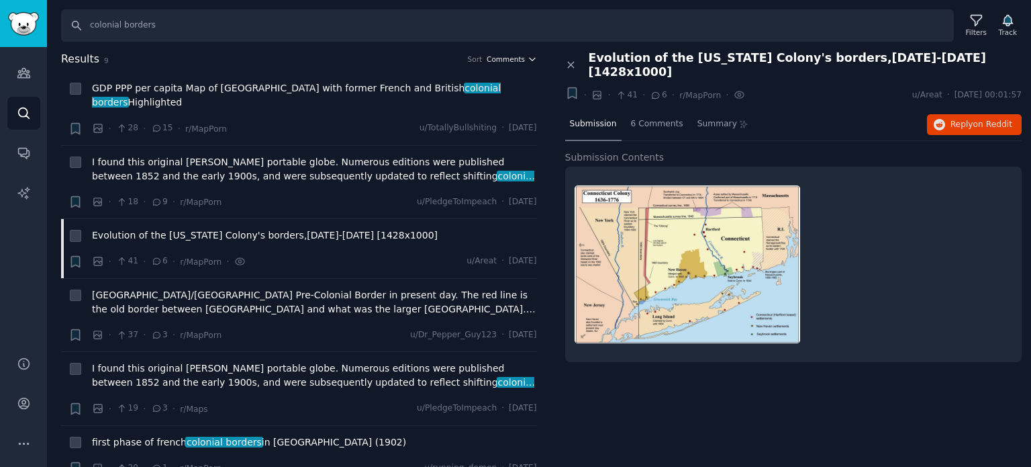
click at [510, 57] on span "Comments" at bounding box center [506, 58] width 38 height 9
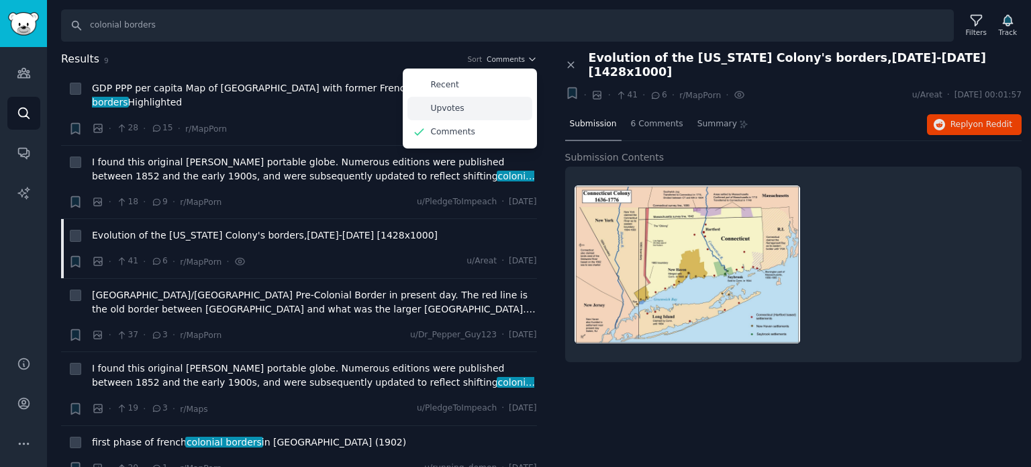
click at [477, 108] on div "Upvotes" at bounding box center [469, 108] width 125 height 23
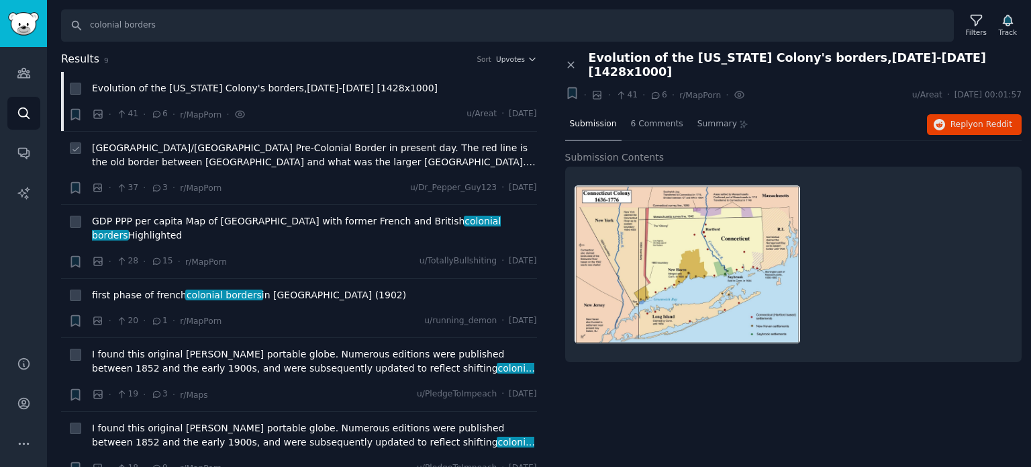
click at [175, 154] on span "[GEOGRAPHIC_DATA]/[GEOGRAPHIC_DATA] Pre-Colonial Border in present day. The red…" at bounding box center [314, 155] width 445 height 28
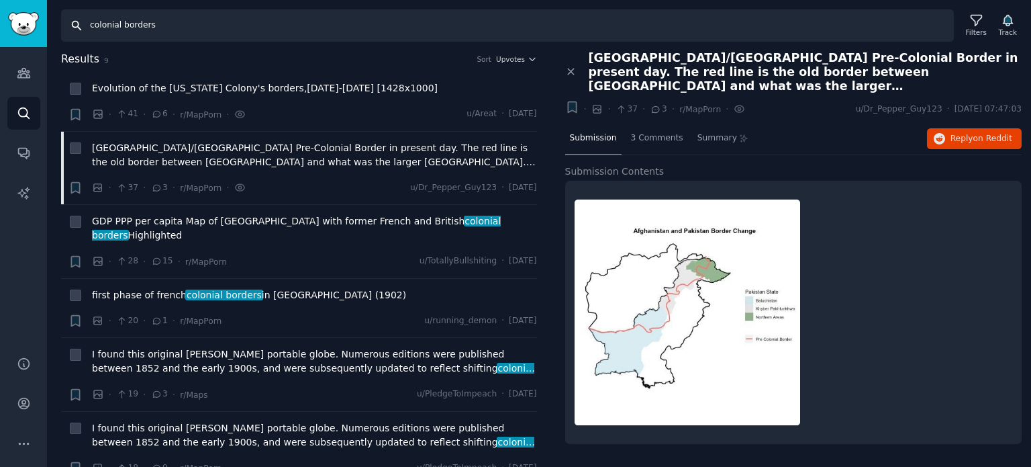
drag, startPoint x: 175, startPoint y: 26, endPoint x: 0, endPoint y: 18, distance: 174.7
click at [0, 18] on div "Audiences Search Conversations AI Reports Help Account More Search colonial bor…" at bounding box center [515, 233] width 1031 height 467
paste input "mandate"
type input "mandate"
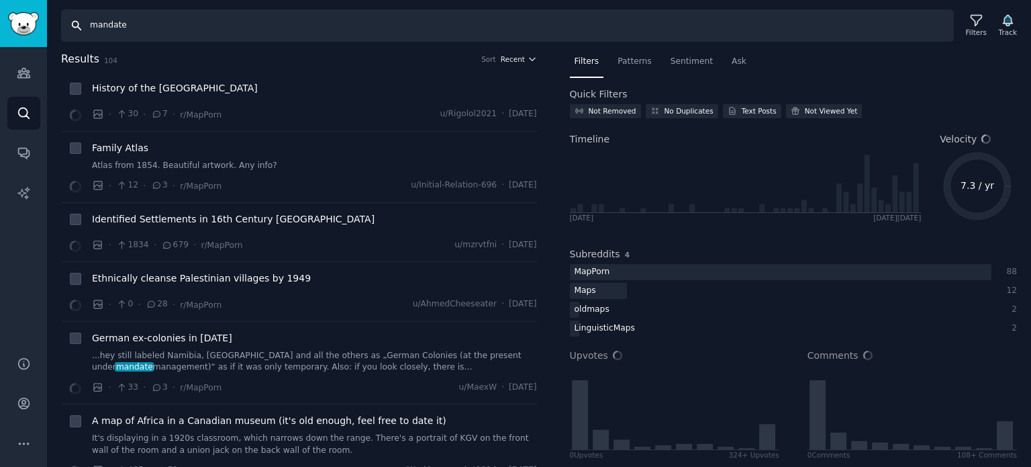
click at [516, 58] on span "Recent" at bounding box center [513, 58] width 24 height 9
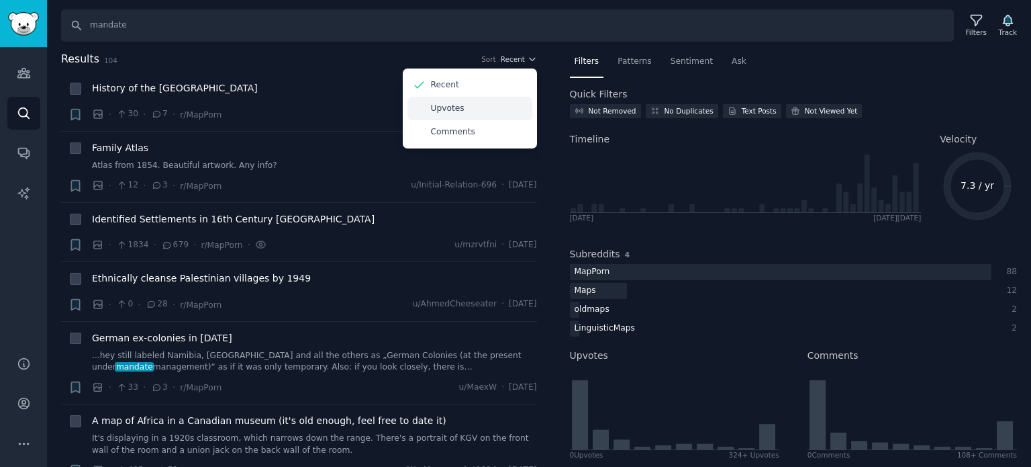
click at [475, 107] on div "Upvotes" at bounding box center [469, 108] width 125 height 23
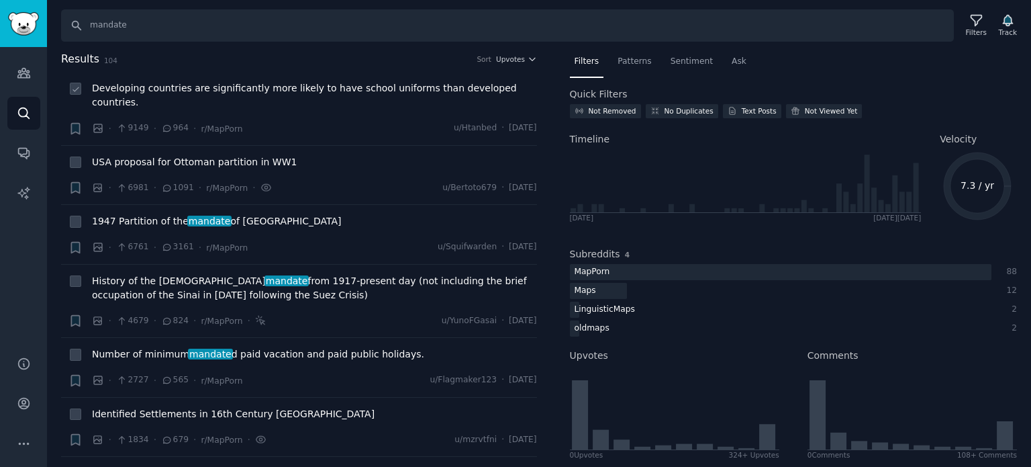
click at [199, 89] on span "Developing countries are significantly more likely to have school uniforms than…" at bounding box center [314, 95] width 445 height 28
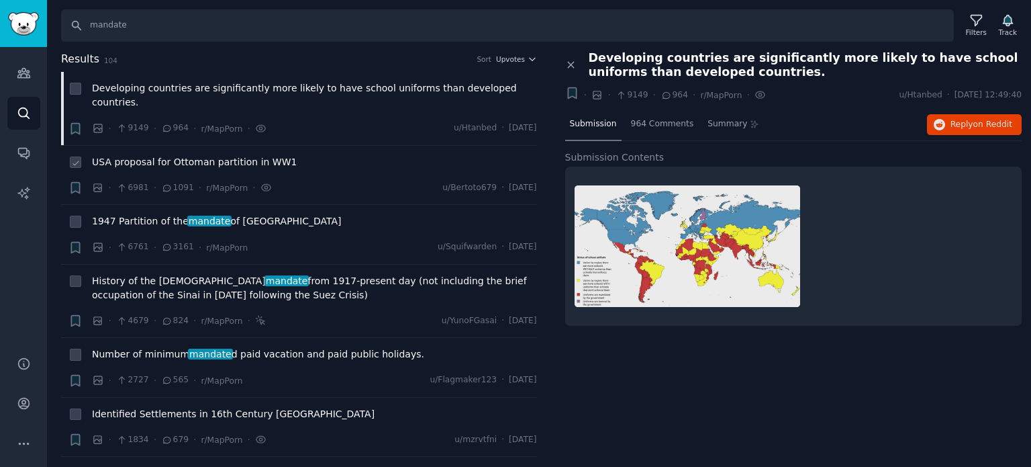
click at [156, 155] on span "USA proposal for Ottoman partition in WW1" at bounding box center [194, 162] width 205 height 14
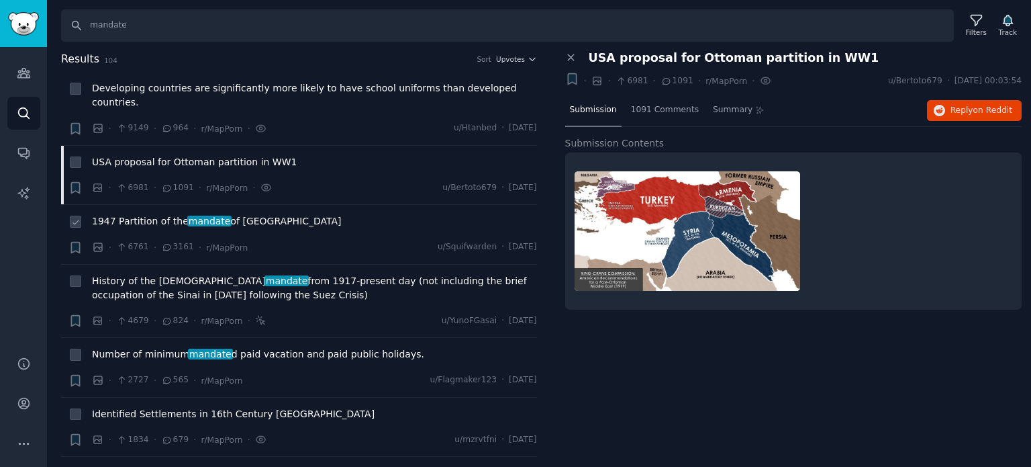
click at [187, 215] on span "mandate" at bounding box center [209, 220] width 44 height 11
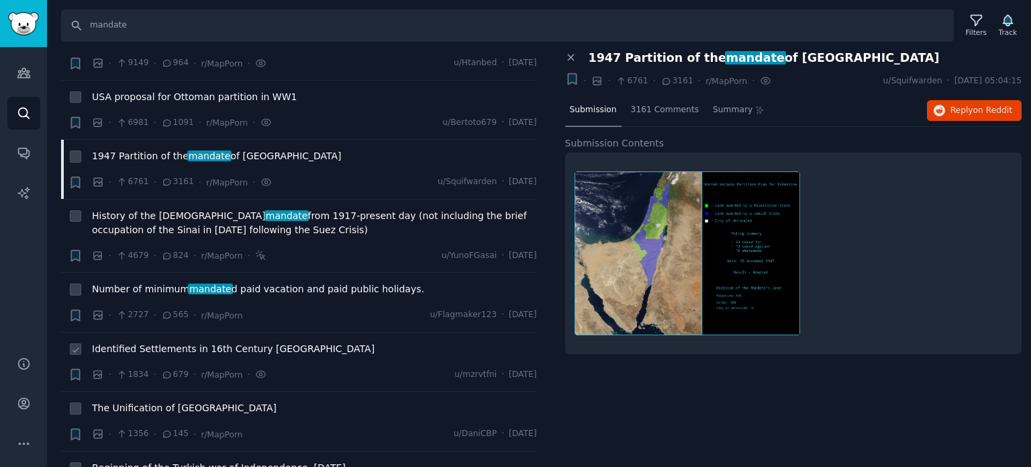
scroll to position [134, 0]
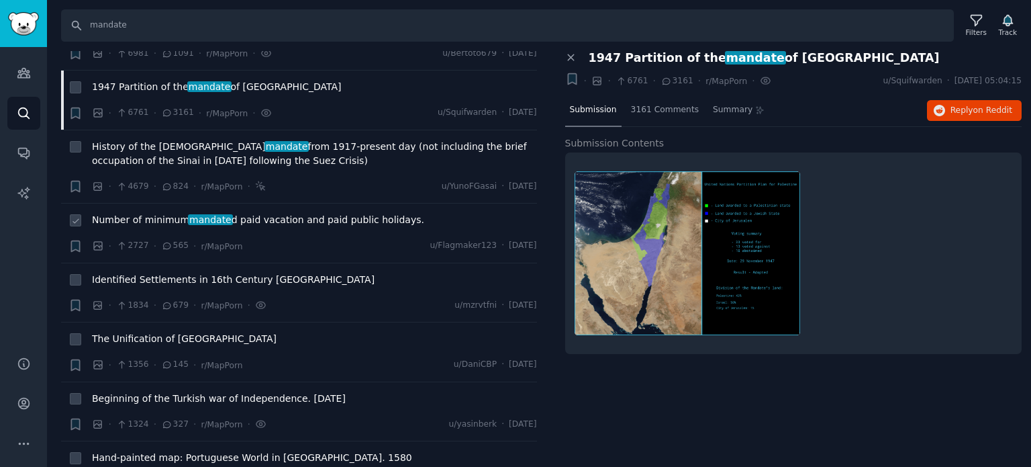
click at [199, 214] on span "mandate" at bounding box center [210, 219] width 44 height 11
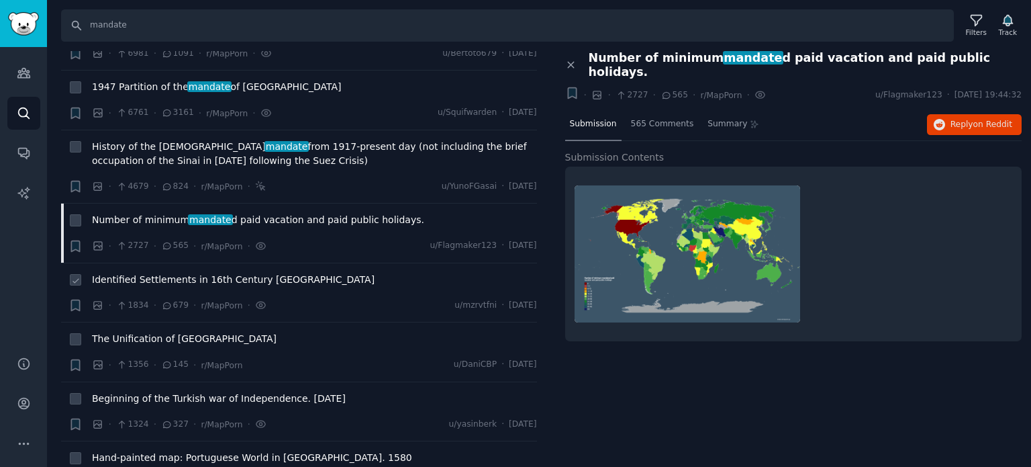
click at [176, 273] on span "Identified Settlements in 16th Century [GEOGRAPHIC_DATA]" at bounding box center [233, 280] width 283 height 14
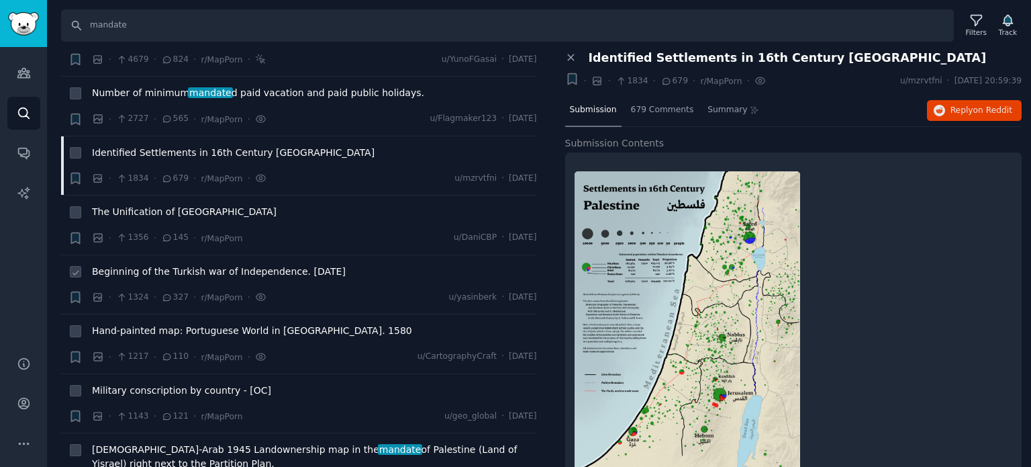
scroll to position [269, 0]
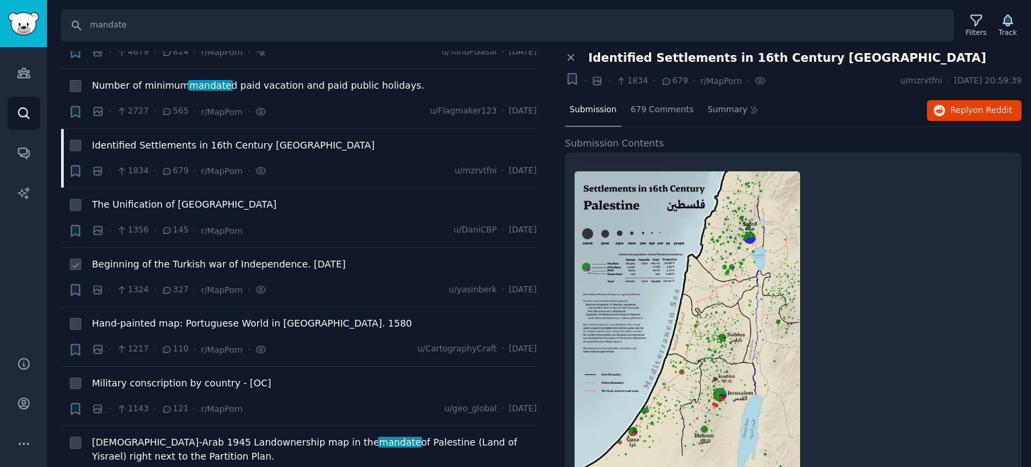
click at [177, 257] on span "Beginning of the Turkish war of Independence. [DATE]" at bounding box center [219, 264] width 254 height 14
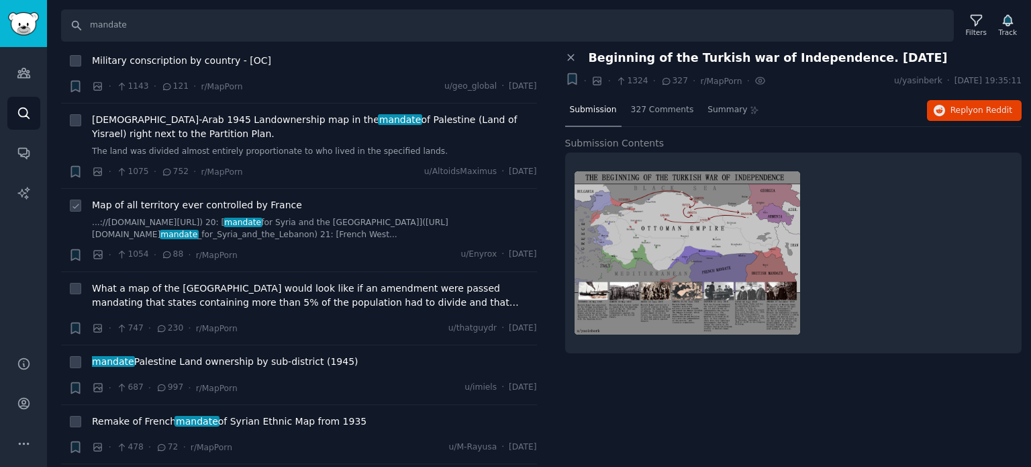
scroll to position [671, 0]
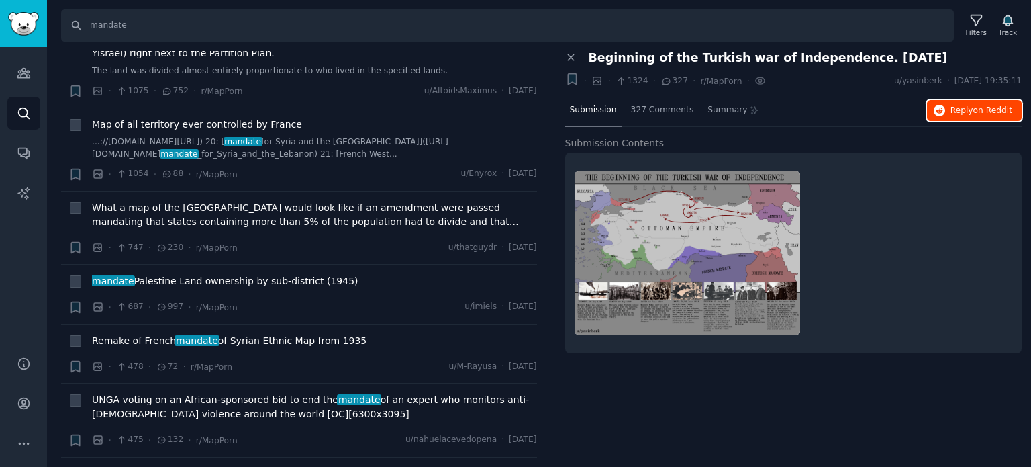
click at [945, 109] on icon "button" at bounding box center [940, 111] width 12 height 12
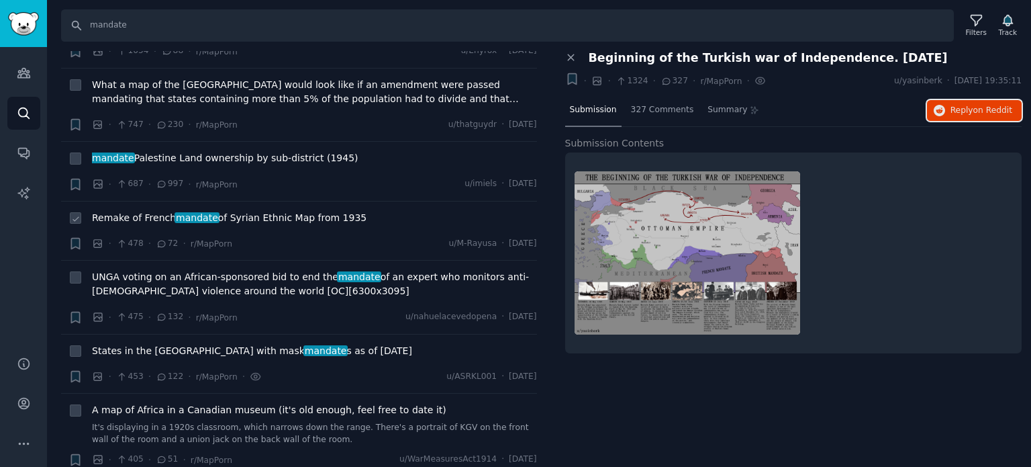
scroll to position [806, 0]
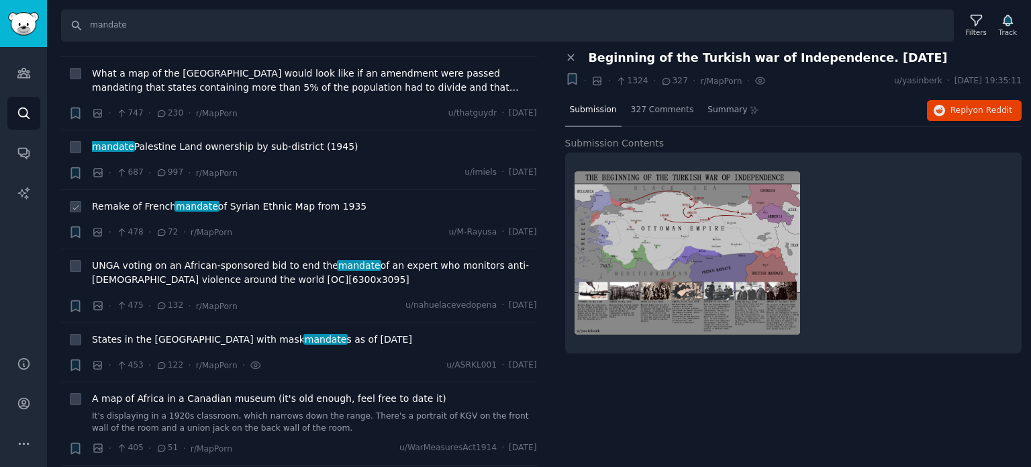
click at [119, 199] on span "Remake of French mandate of [DEMOGRAPHIC_DATA] Ethnic Map from 1935" at bounding box center [229, 206] width 275 height 14
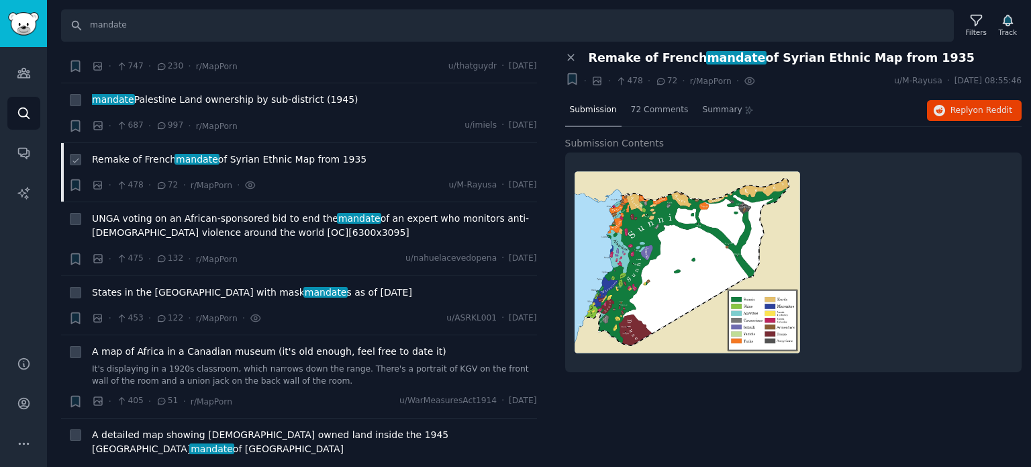
scroll to position [873, 0]
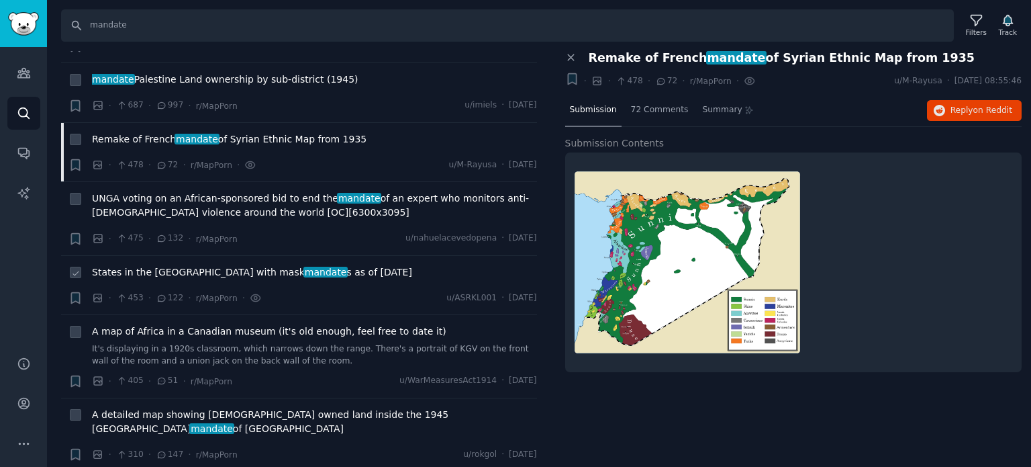
click at [191, 265] on span "States in the [GEOGRAPHIC_DATA] with mask mandate s as of [DATE]" at bounding box center [252, 272] width 320 height 14
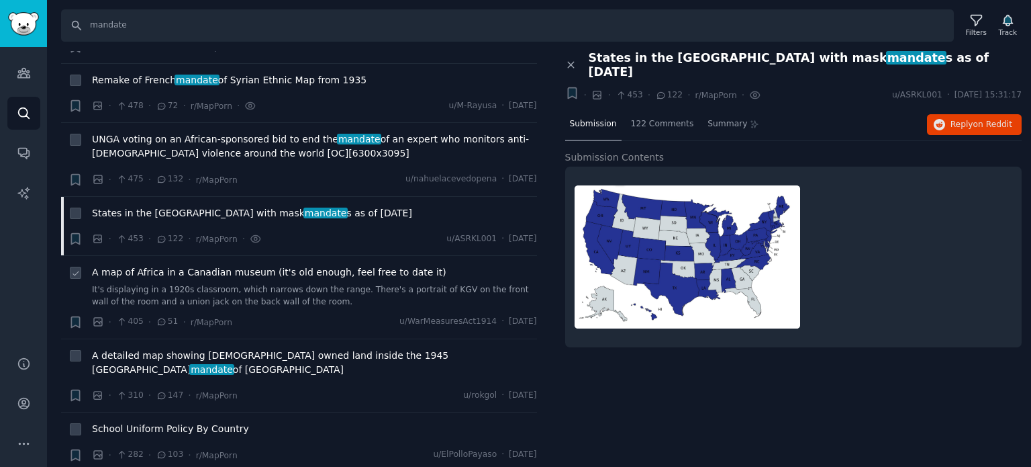
scroll to position [1007, 0]
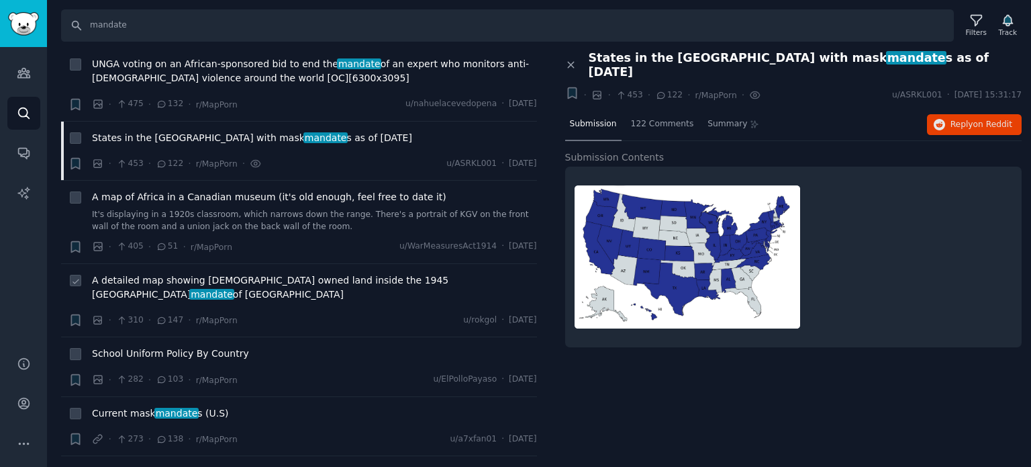
click at [141, 273] on span "A detailed map showing [DEMOGRAPHIC_DATA] owned land inside the 1945 Palestine …" at bounding box center [314, 287] width 445 height 28
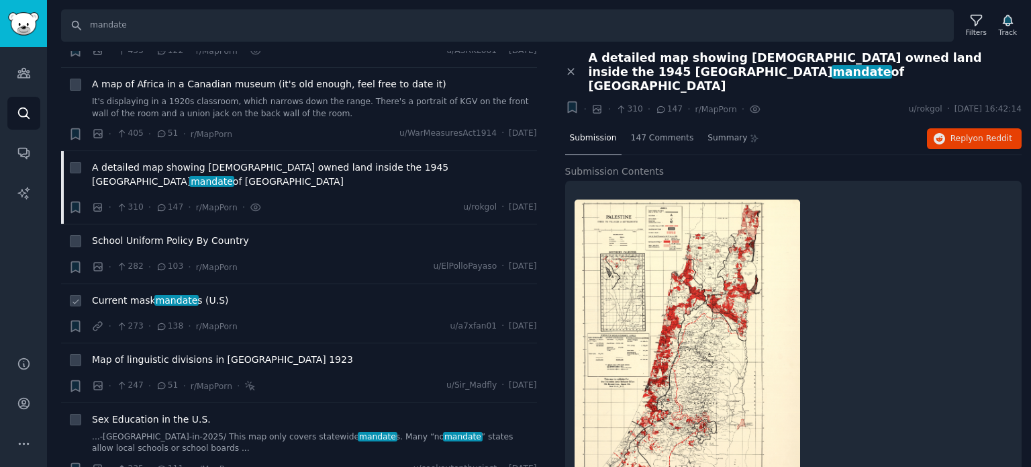
scroll to position [1141, 0]
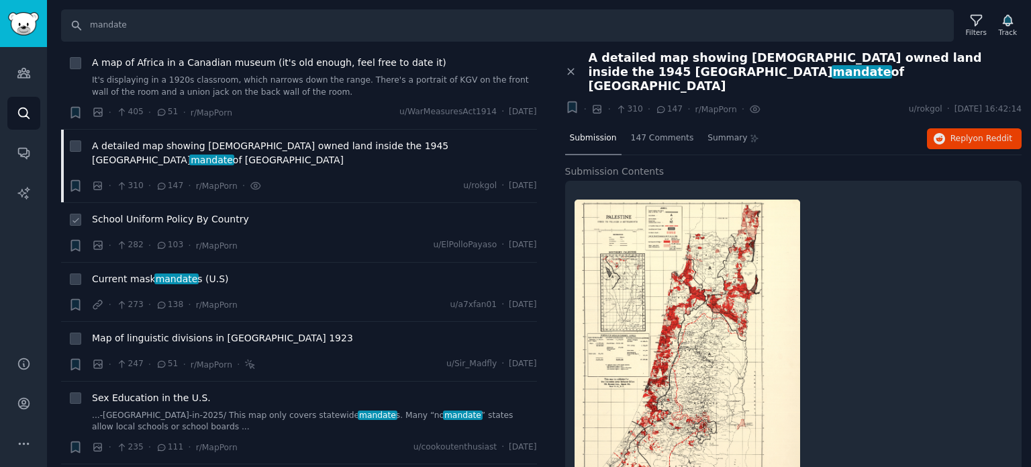
click at [152, 212] on span "School Uniform Policy By Country" at bounding box center [170, 219] width 157 height 14
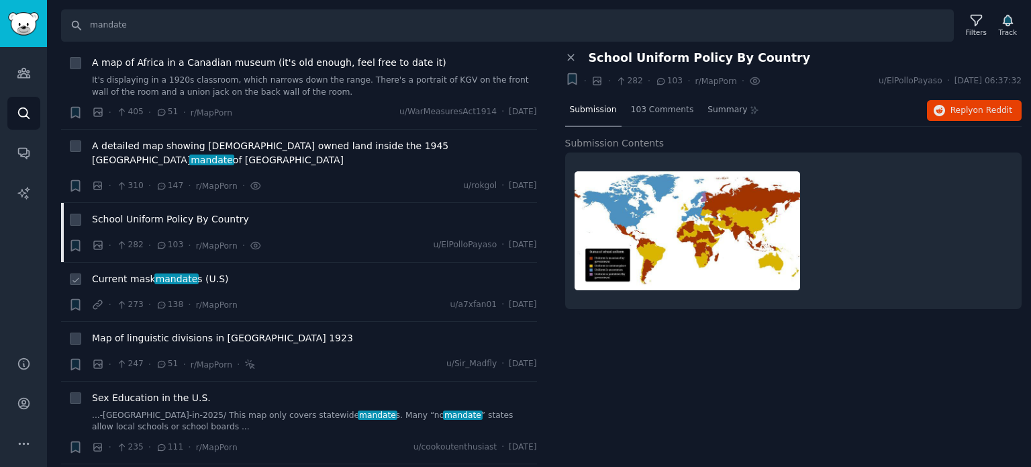
click at [159, 273] on span "mandate" at bounding box center [176, 278] width 44 height 11
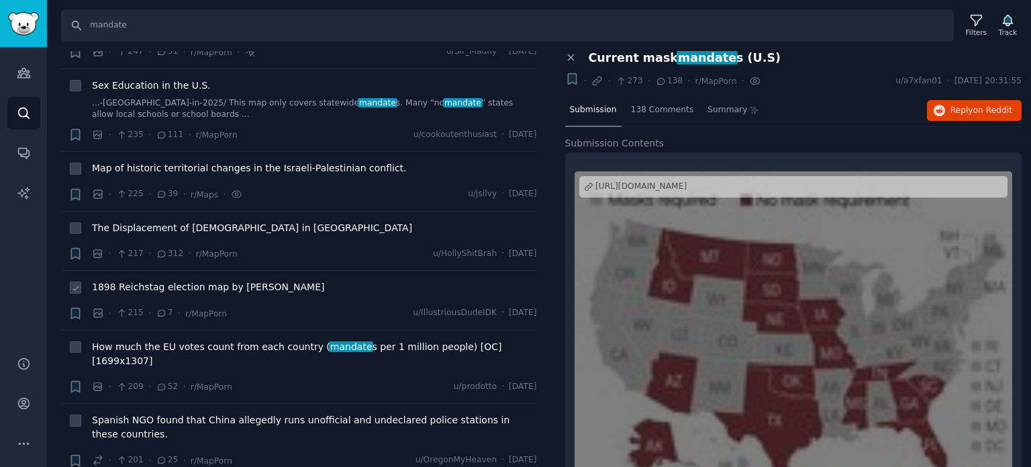
scroll to position [1477, 0]
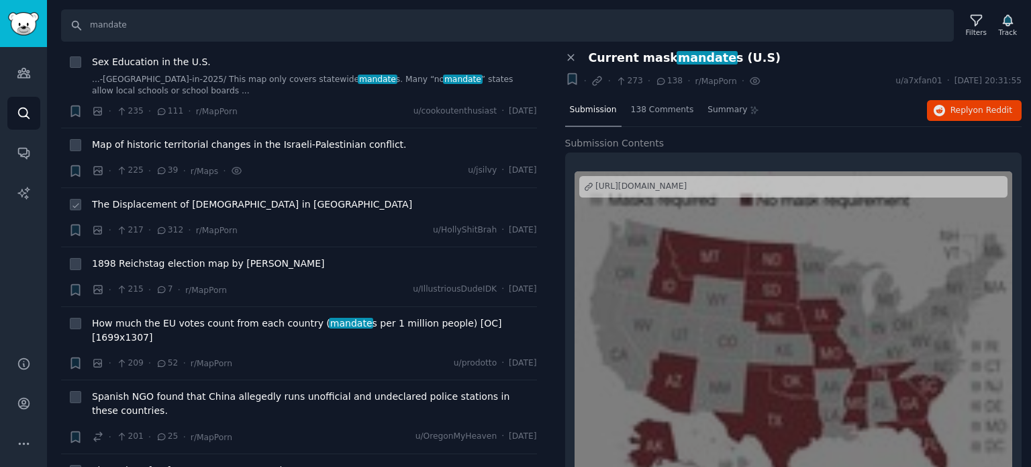
click at [165, 197] on span "The Displacement of [DEMOGRAPHIC_DATA] in [GEOGRAPHIC_DATA]" at bounding box center [252, 204] width 320 height 14
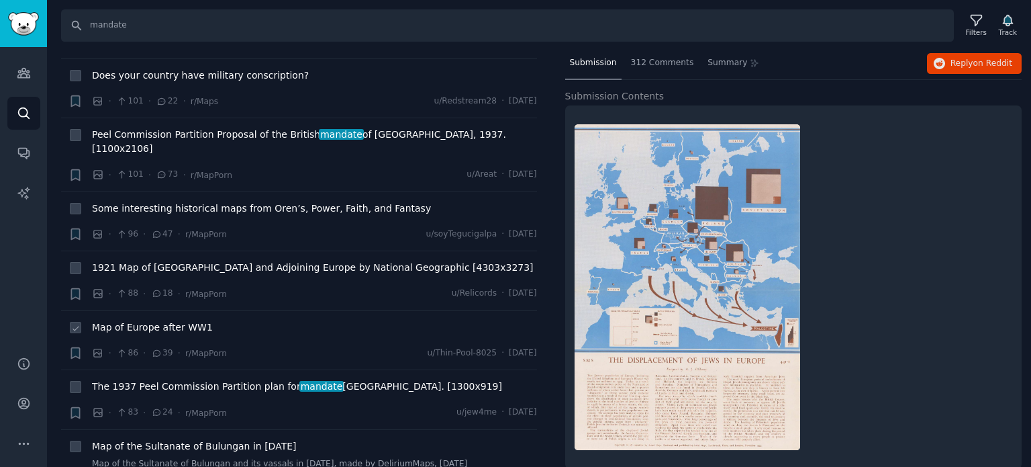
scroll to position [2282, 0]
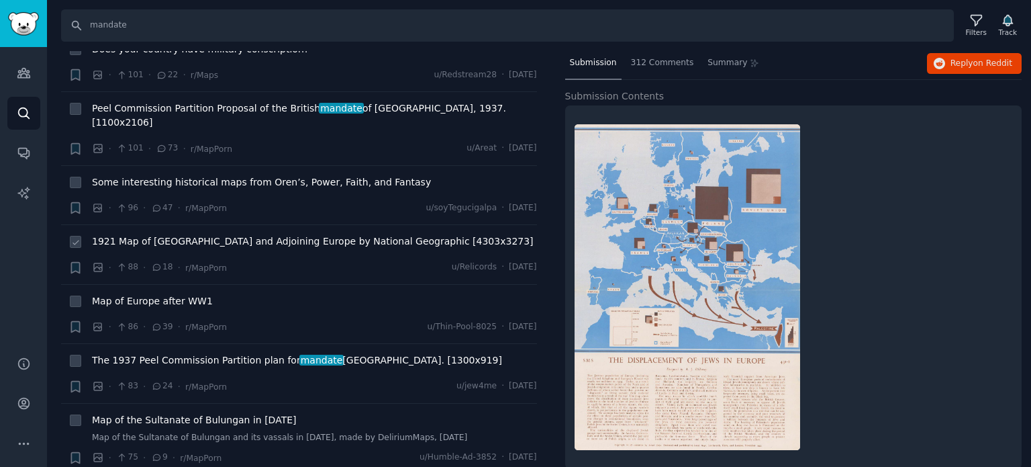
click at [186, 234] on span "1921 Map of [GEOGRAPHIC_DATA] and Adjoining Europe by National Geographic [4303…" at bounding box center [313, 241] width 442 height 14
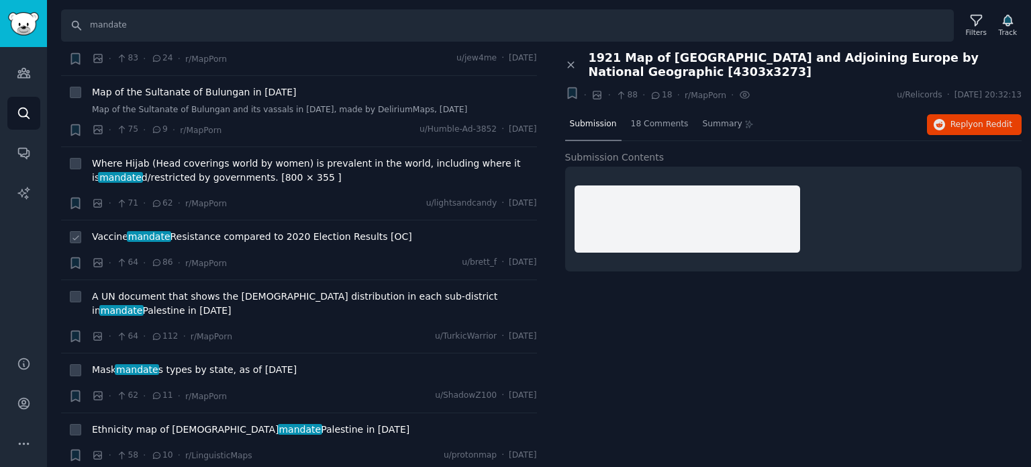
scroll to position [2685, 0]
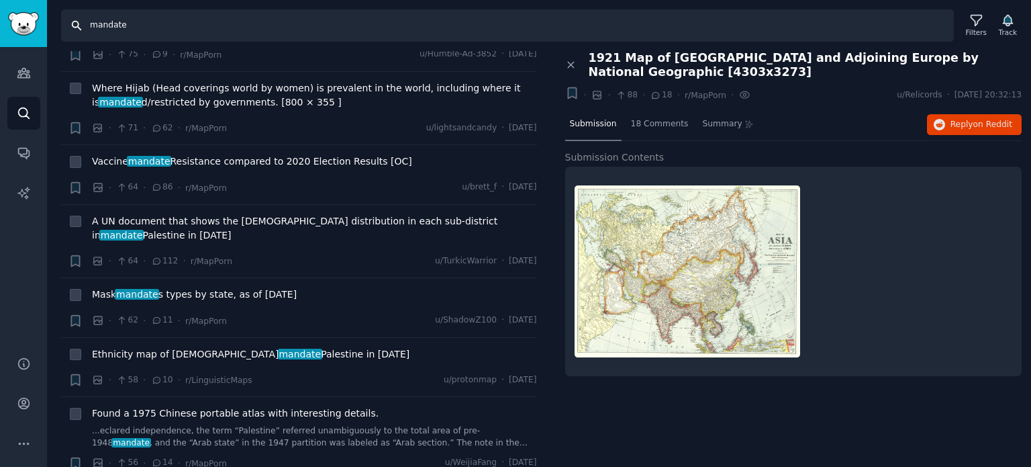
drag, startPoint x: 303, startPoint y: 29, endPoint x: 12, endPoint y: 32, distance: 291.4
click at [13, 32] on div "Audiences Search Conversations AI Reports Help Account More Search mandate Filt…" at bounding box center [515, 233] width 1031 height 467
click link "Sidebar" at bounding box center [23, 23] width 47 height 47
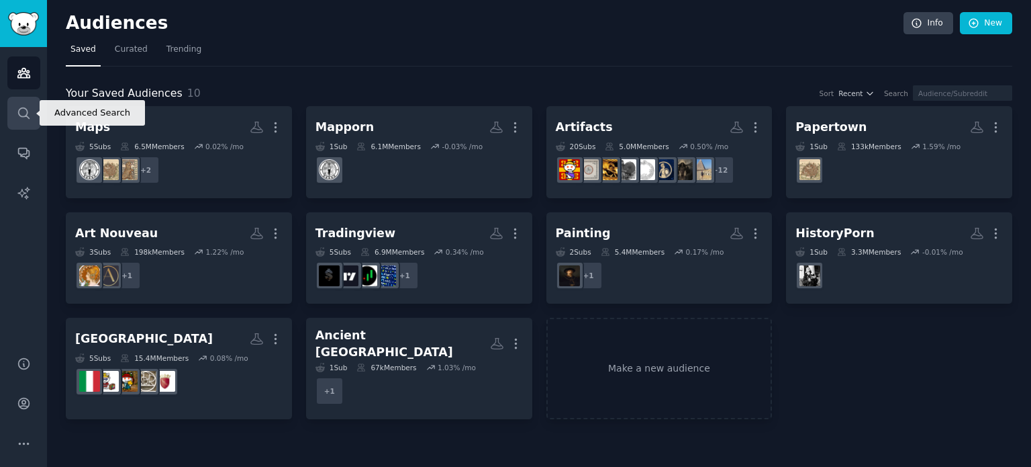
click at [28, 118] on icon "Sidebar" at bounding box center [24, 113] width 14 height 14
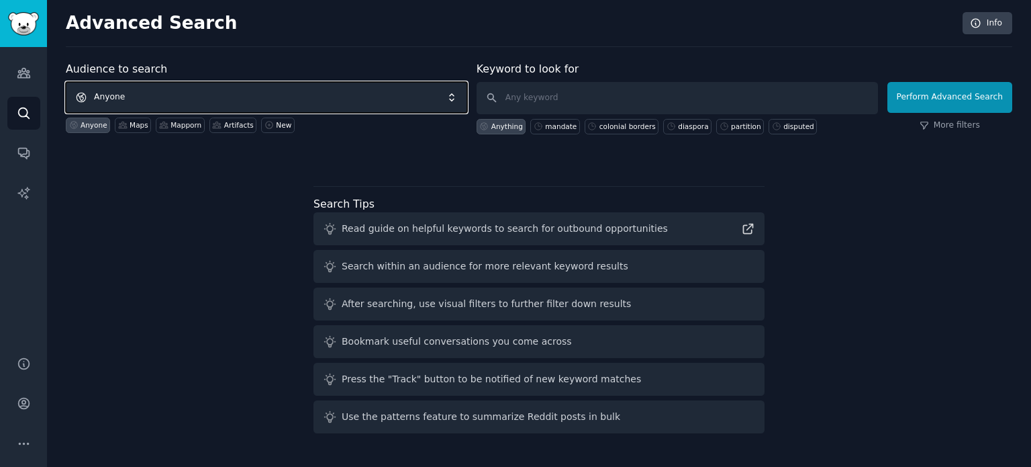
click at [188, 99] on span "Anyone" at bounding box center [266, 97] width 401 height 31
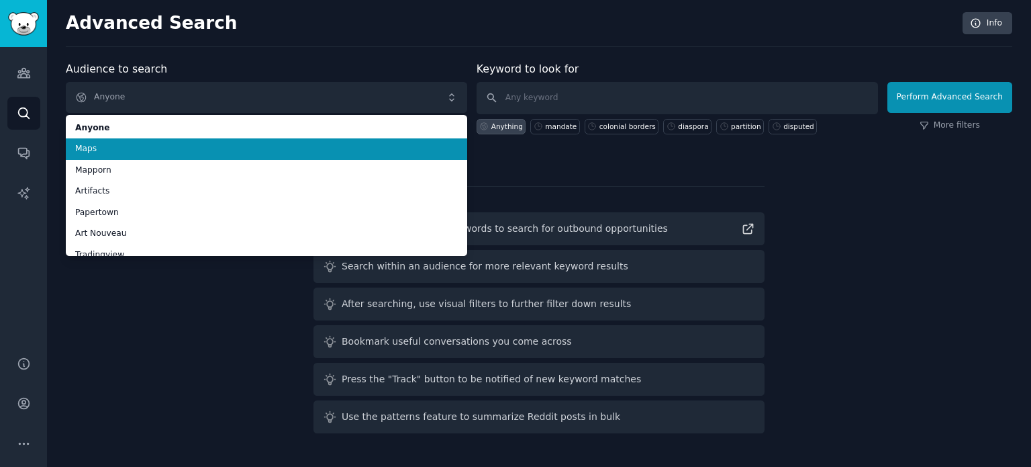
click at [142, 144] on span "Maps" at bounding box center [266, 149] width 383 height 12
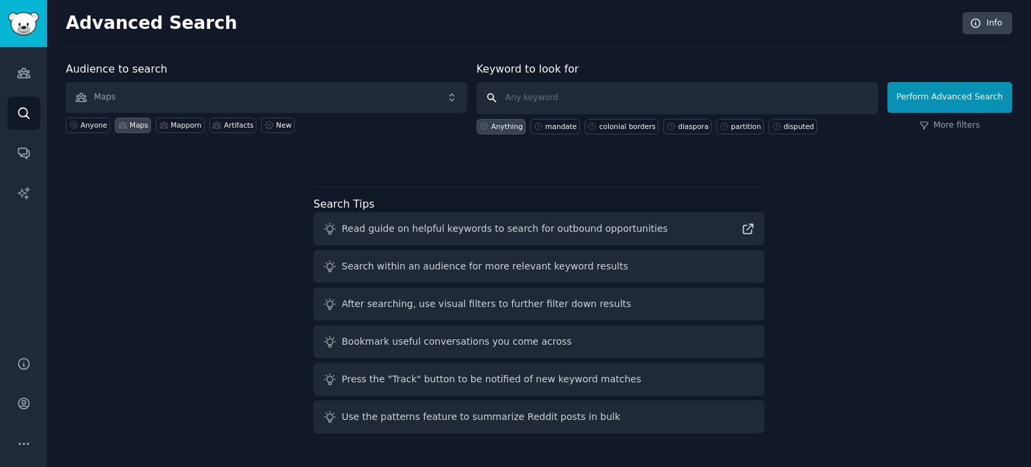
paste input "occupation"
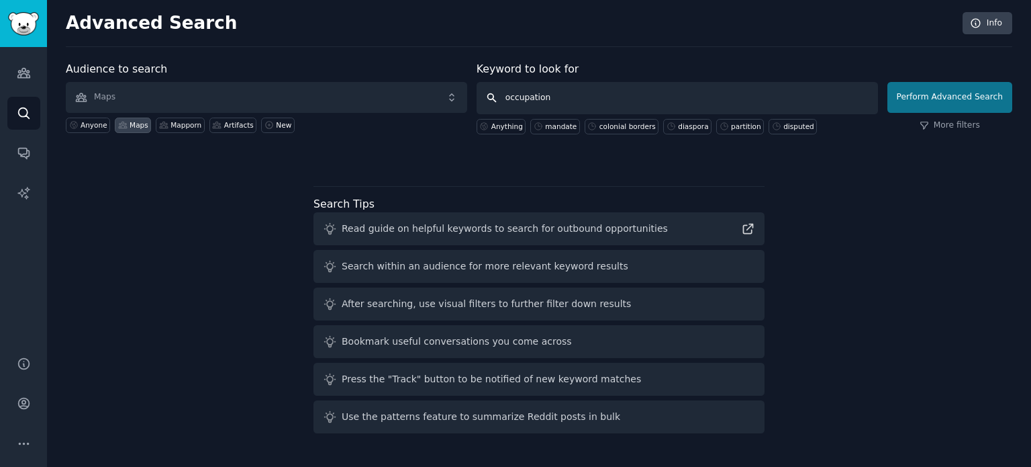
type input "occupation"
click at [972, 99] on button "Perform Advanced Search" at bounding box center [949, 97] width 125 height 31
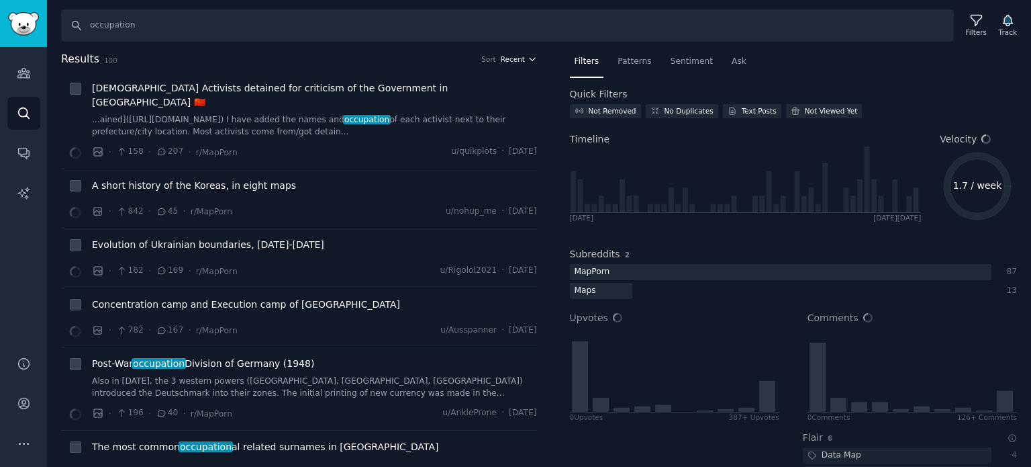
click at [505, 56] on span "Recent" at bounding box center [513, 58] width 24 height 9
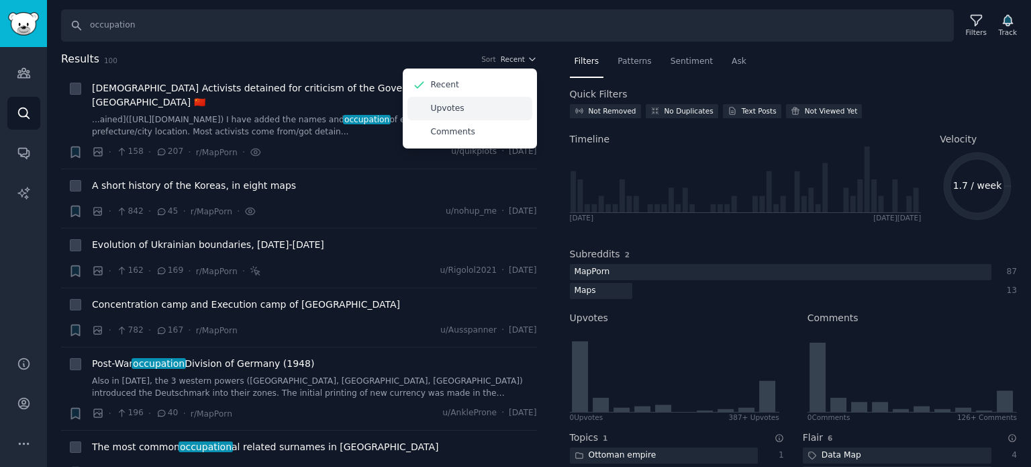
click at [492, 104] on div "Upvotes" at bounding box center [469, 108] width 125 height 23
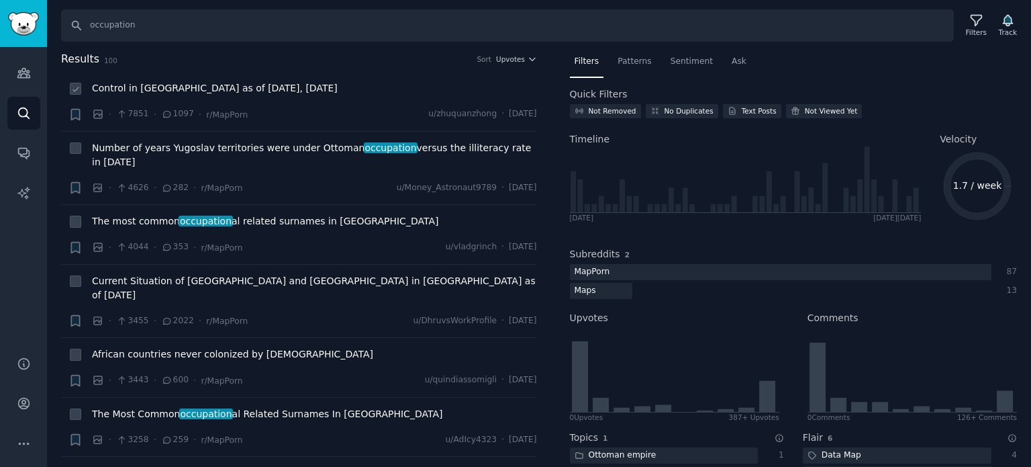
click at [191, 89] on span "Control in [GEOGRAPHIC_DATA] as of [DATE], [DATE]" at bounding box center [215, 88] width 246 height 14
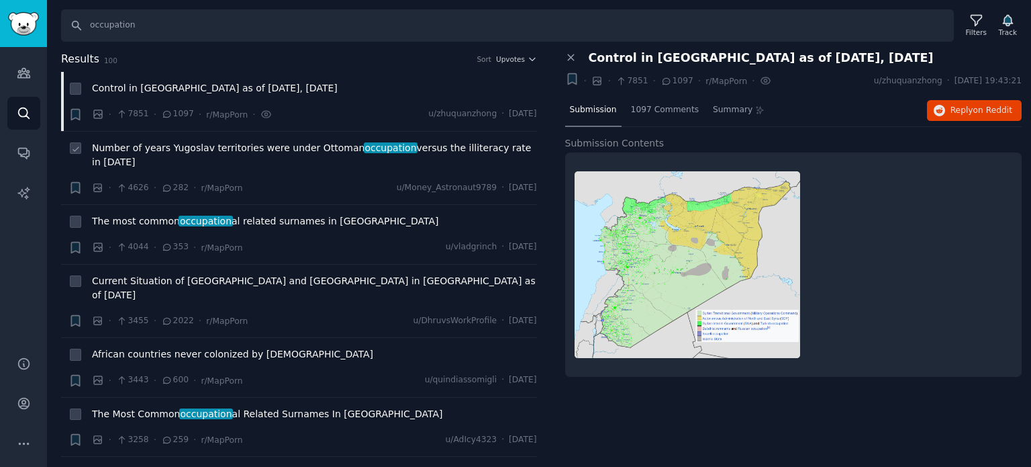
click at [148, 150] on span "Number of years Yugoslav territories were under Ottoman occupation versus the i…" at bounding box center [314, 155] width 445 height 28
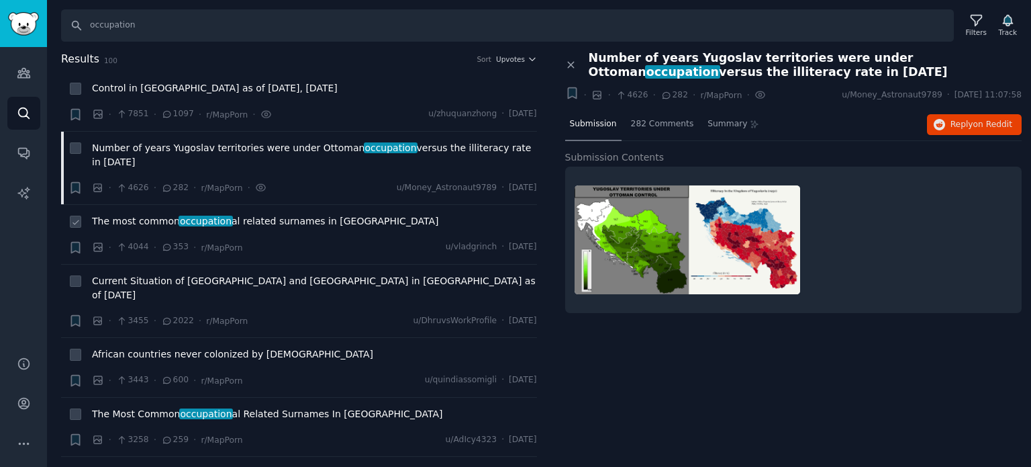
click at [179, 215] on span "occupation" at bounding box center [206, 220] width 54 height 11
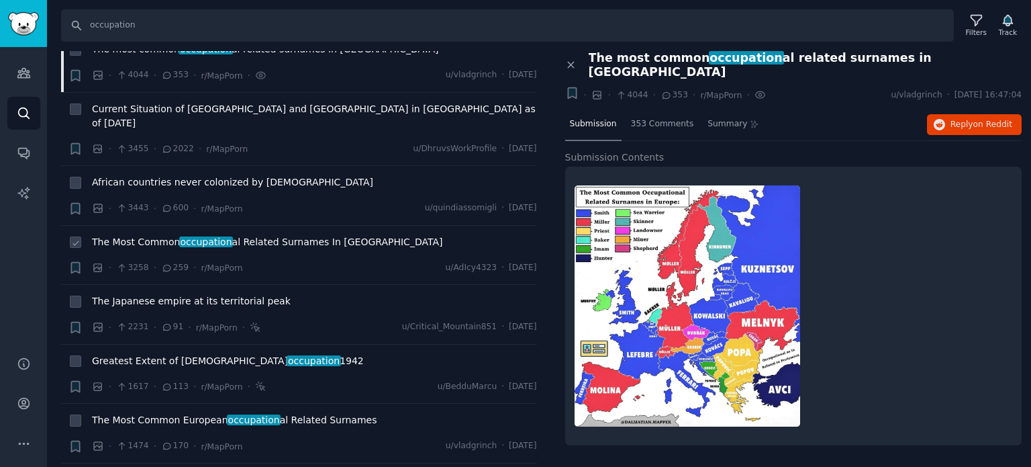
scroll to position [201, 0]
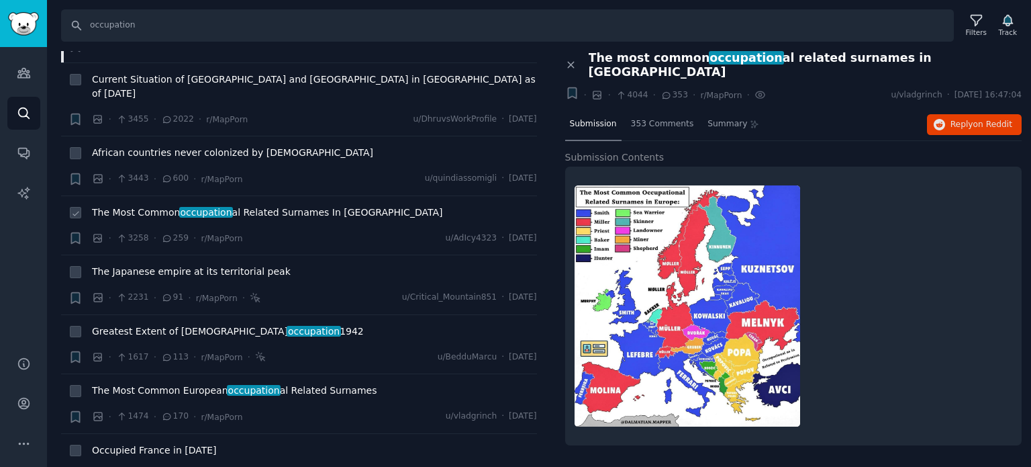
click at [122, 205] on span "The Most Common occupation al Related Surnames In [GEOGRAPHIC_DATA]" at bounding box center [267, 212] width 350 height 14
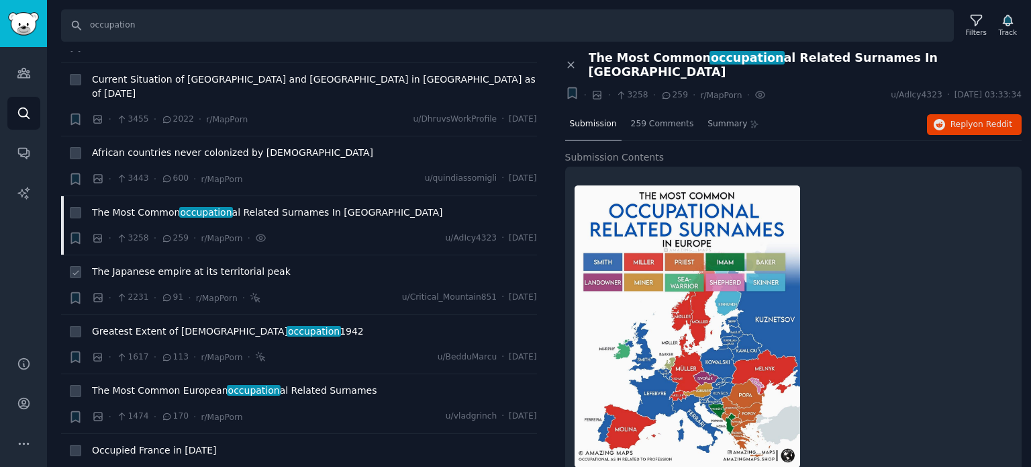
click at [151, 264] on span "The Japanese empire at its territorial peak" at bounding box center [191, 271] width 199 height 14
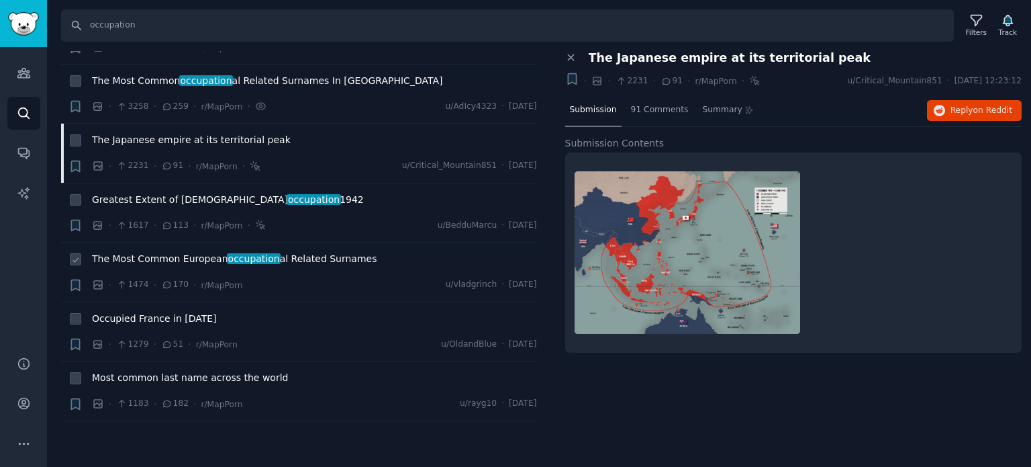
scroll to position [336, 0]
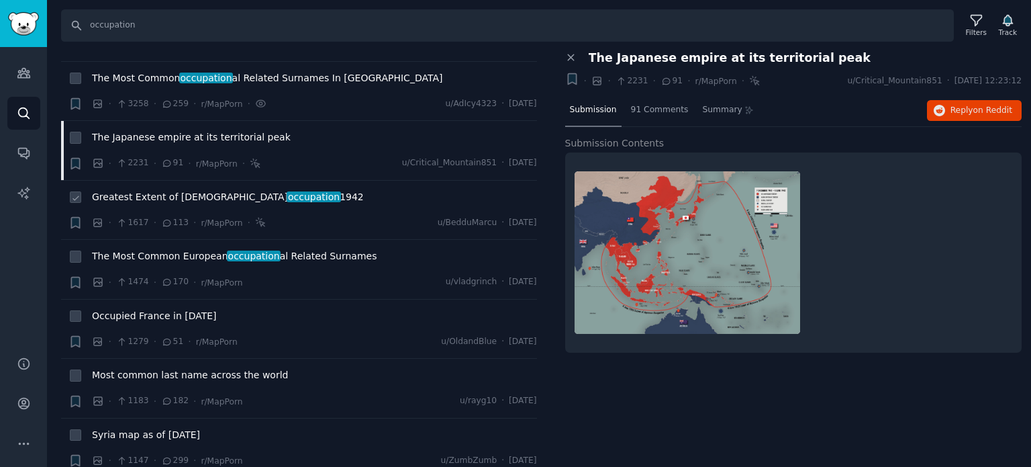
click at [139, 190] on span "Greatest Extent of Japanese occupation 1942" at bounding box center [228, 197] width 272 height 14
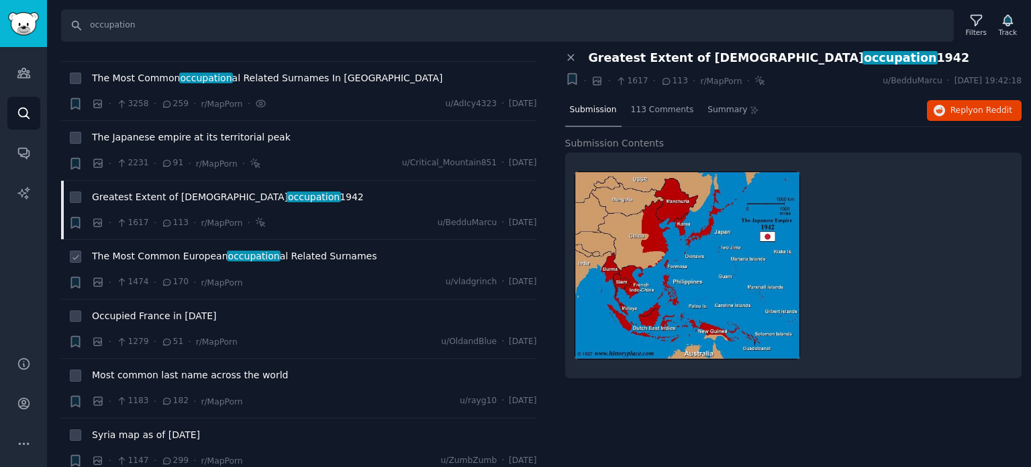
click at [196, 249] on span "The Most Common European occupation al Related Surnames" at bounding box center [234, 256] width 285 height 14
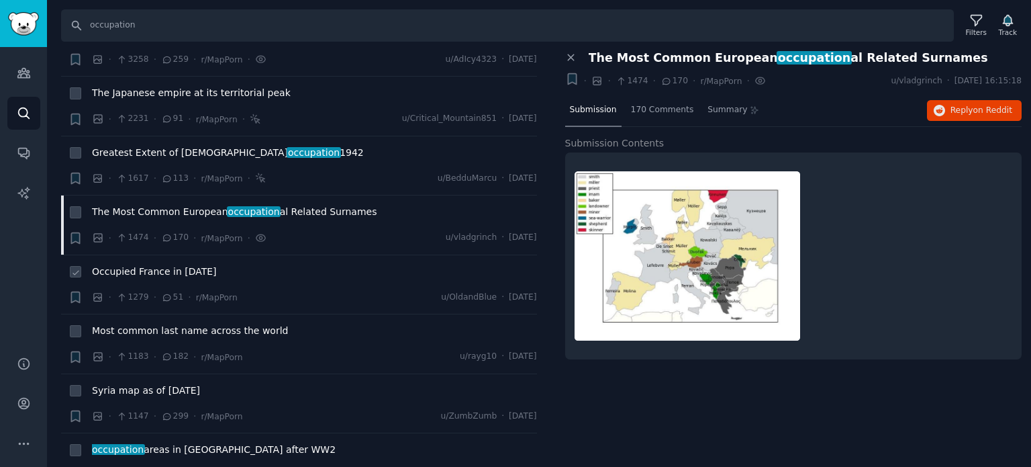
scroll to position [403, 0]
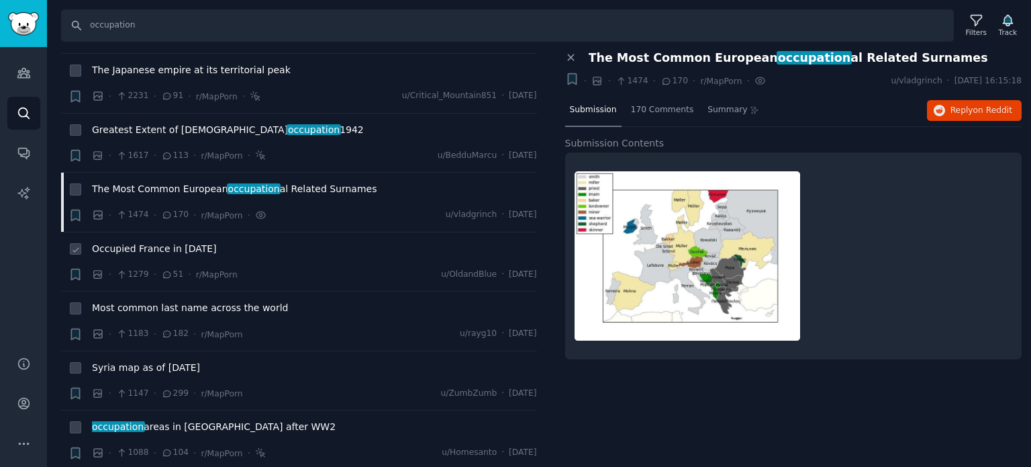
click at [129, 242] on span "Occupied France in [DATE]" at bounding box center [154, 249] width 125 height 14
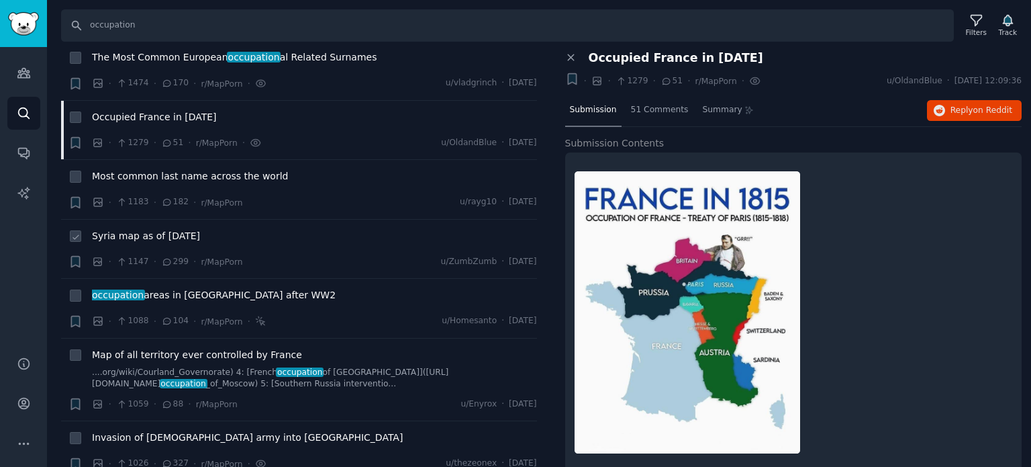
scroll to position [537, 0]
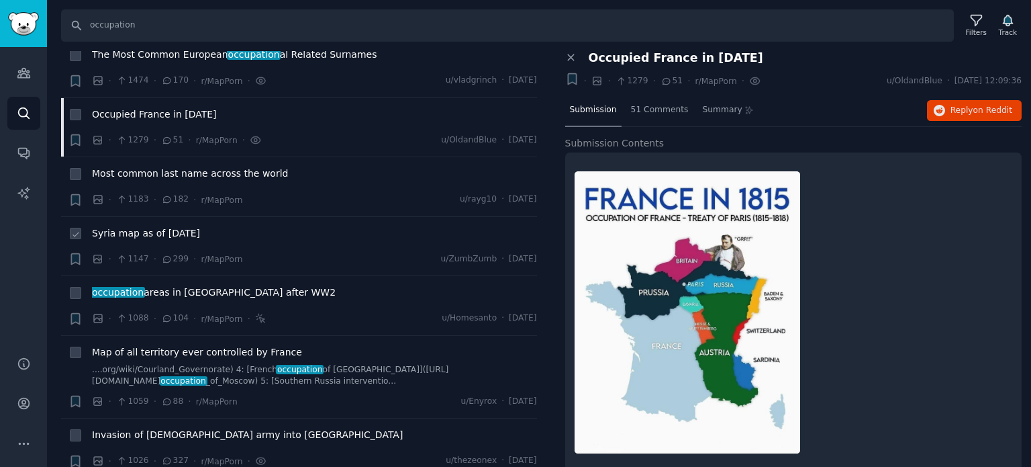
click at [159, 226] on span "Syria map as of [DATE]" at bounding box center [146, 233] width 108 height 14
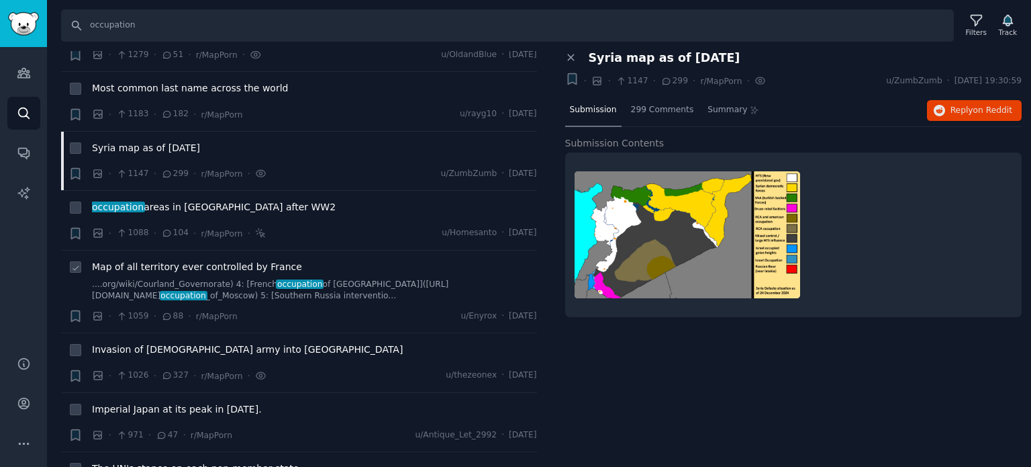
scroll to position [671, 0]
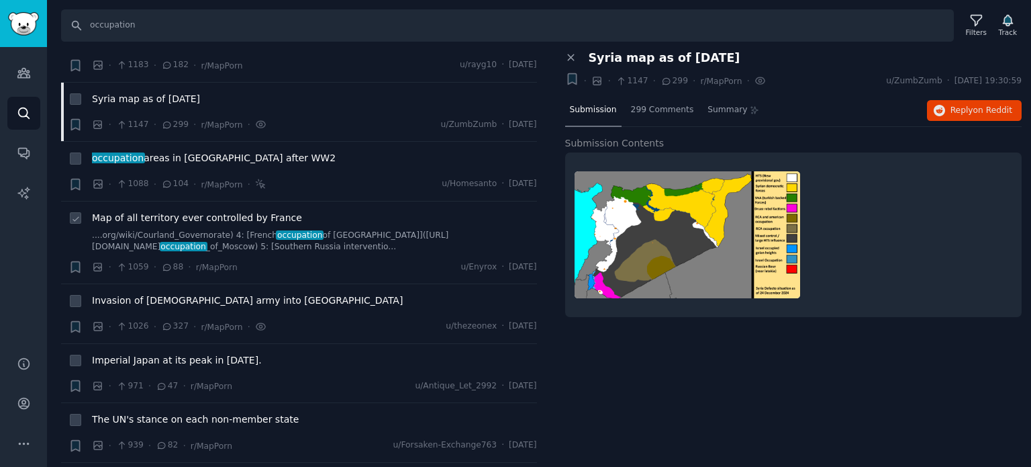
click at [170, 211] on span "Map of all territory ever controlled by France" at bounding box center [197, 218] width 210 height 14
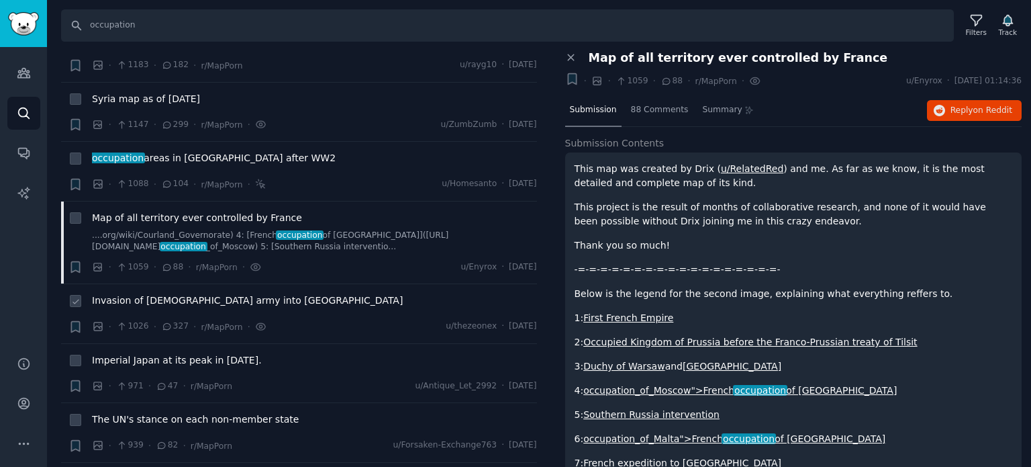
click at [171, 293] on span "Invasion of [DEMOGRAPHIC_DATA] army into [GEOGRAPHIC_DATA]" at bounding box center [247, 300] width 311 height 14
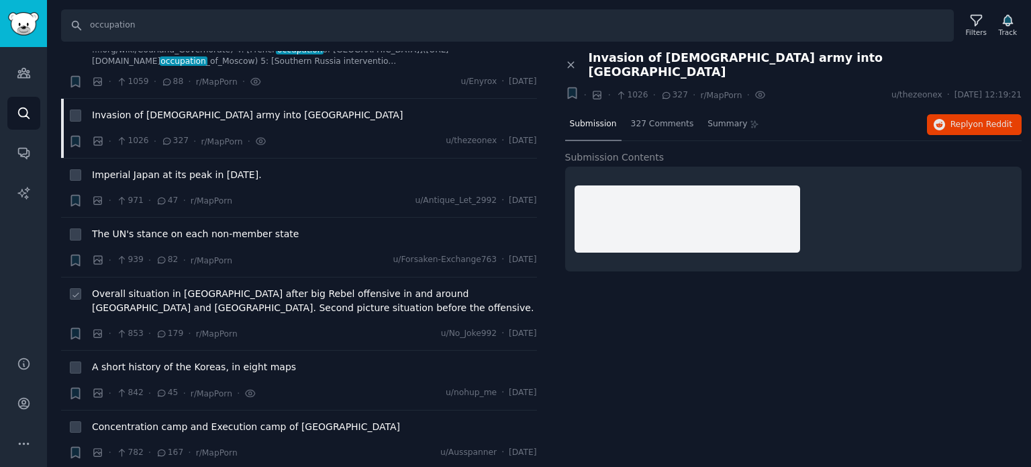
scroll to position [873, 0]
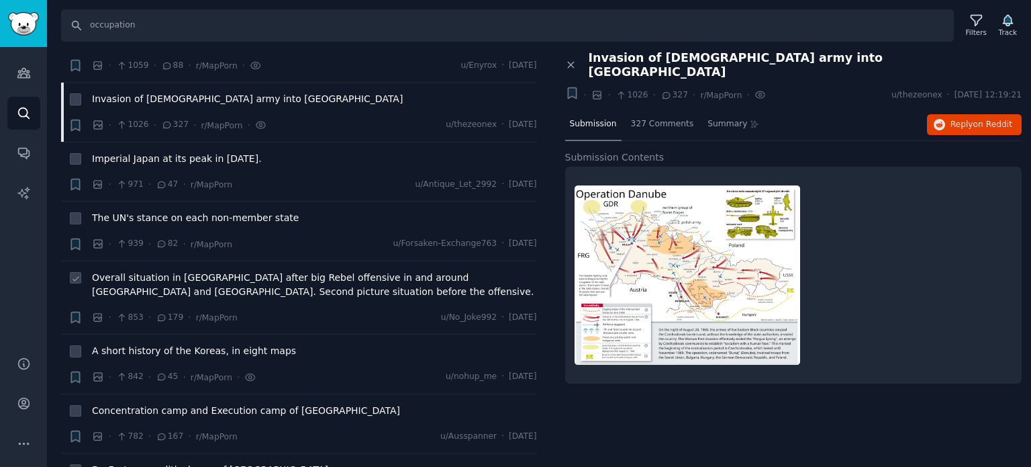
click at [160, 271] on span "Overall situation in [GEOGRAPHIC_DATA] after big Rebel offensive in and around …" at bounding box center [314, 285] width 445 height 28
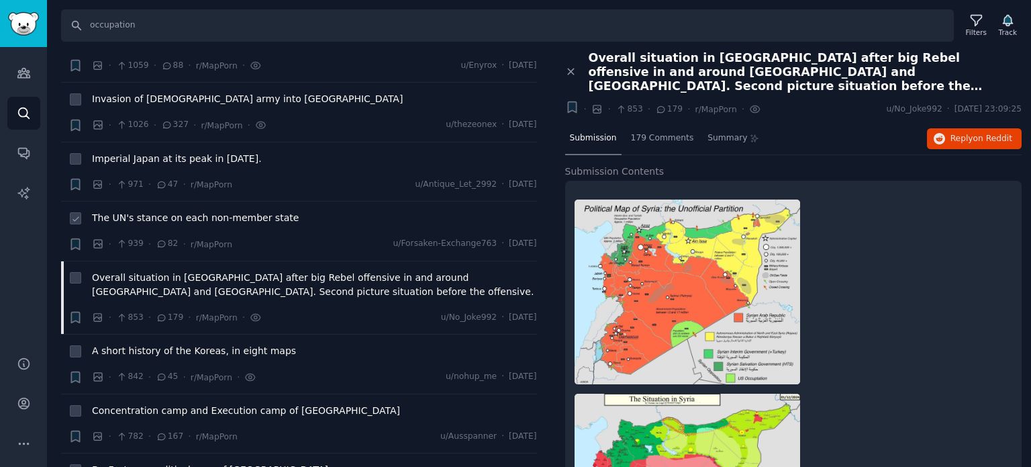
scroll to position [1074, 0]
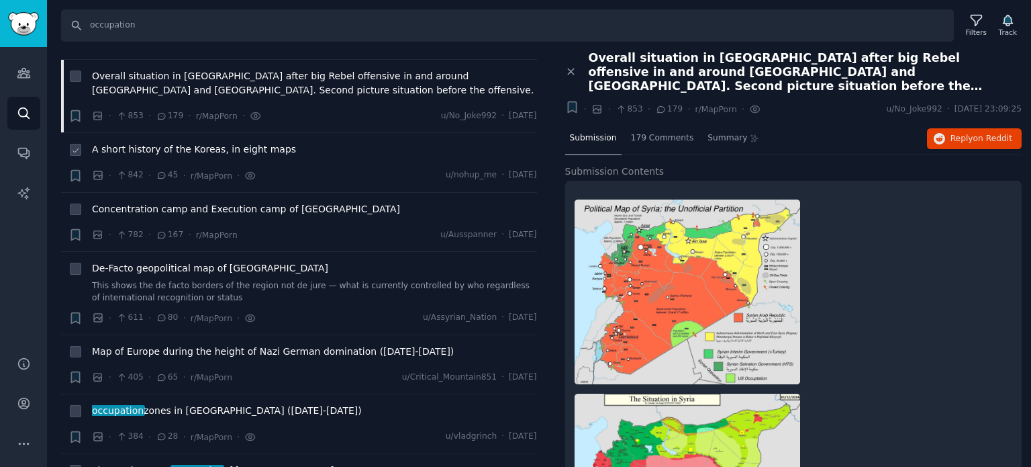
click at [158, 142] on span "A short history of the Koreas, in eight maps" at bounding box center [194, 149] width 204 height 14
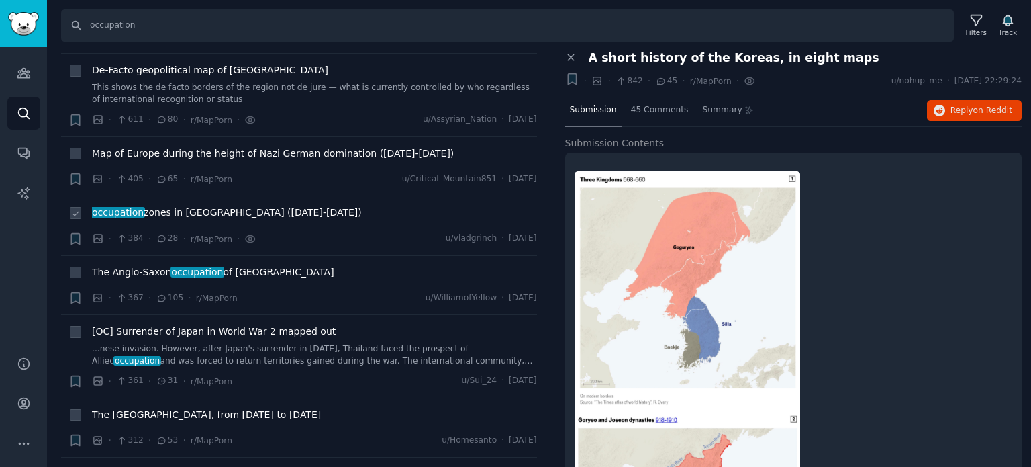
scroll to position [1276, 0]
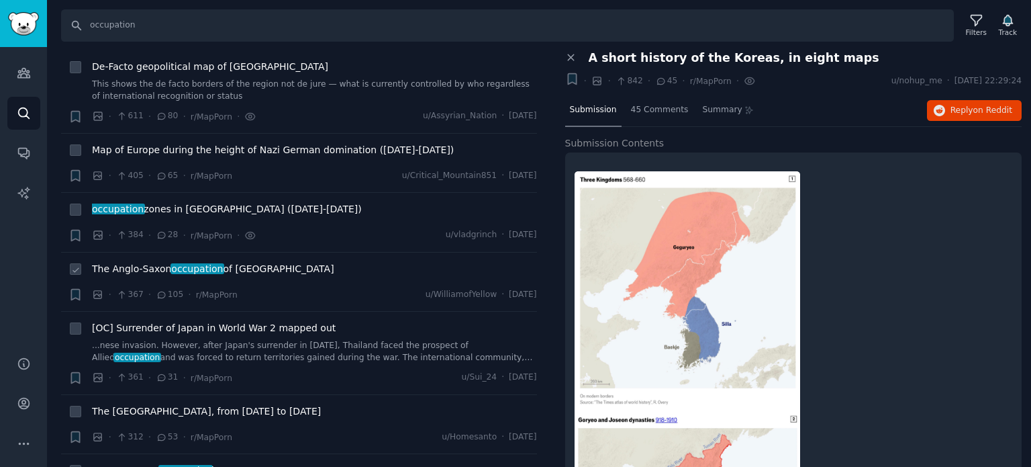
click at [156, 262] on span "The Anglo-Saxon occupation of [GEOGRAPHIC_DATA]" at bounding box center [213, 269] width 242 height 14
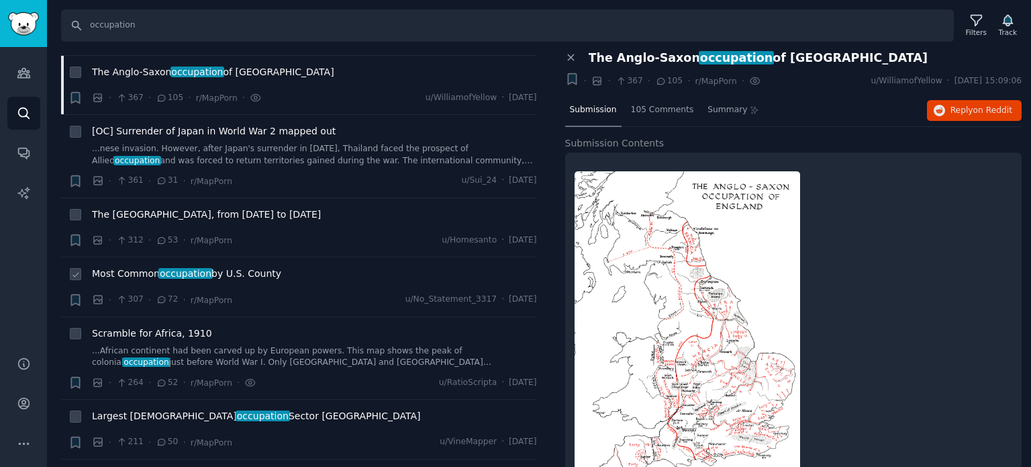
scroll to position [1477, 0]
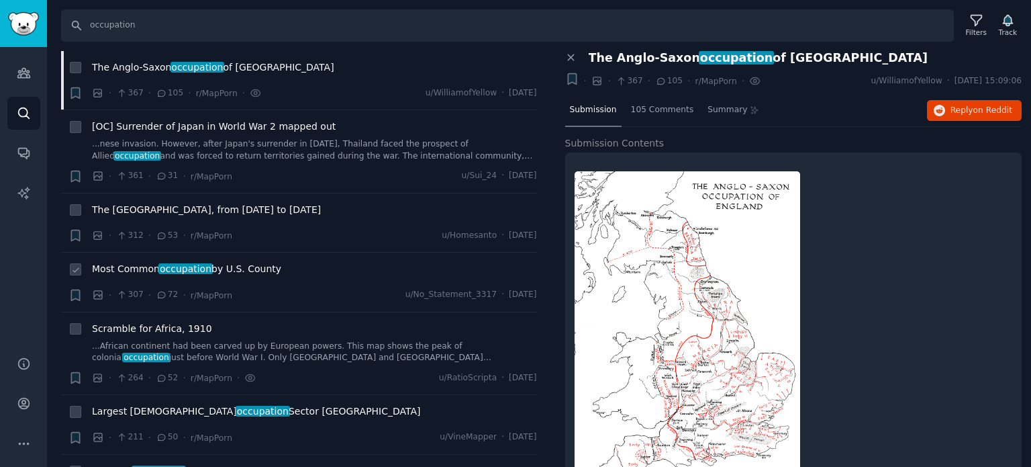
click at [158, 263] on span "occupation" at bounding box center [185, 268] width 54 height 11
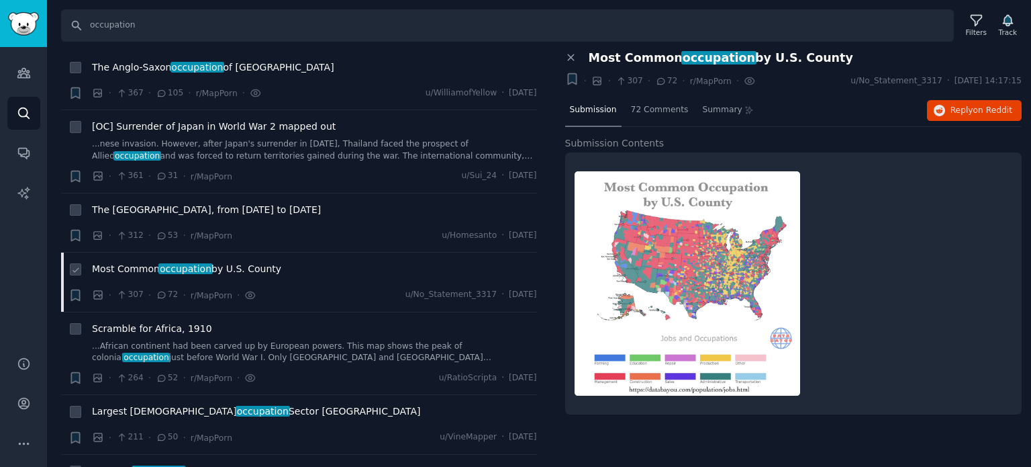
click at [220, 262] on span "Most Common occupation by U.S. County" at bounding box center [186, 269] width 189 height 14
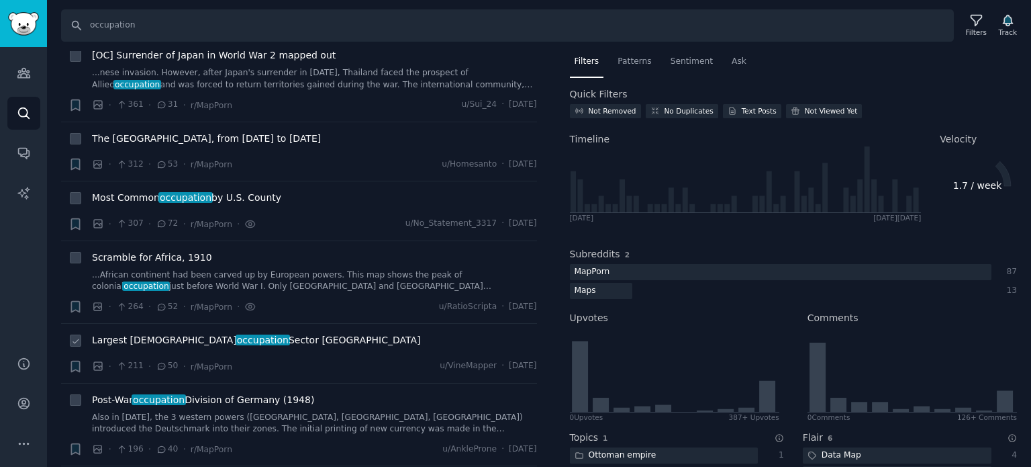
scroll to position [1611, 0]
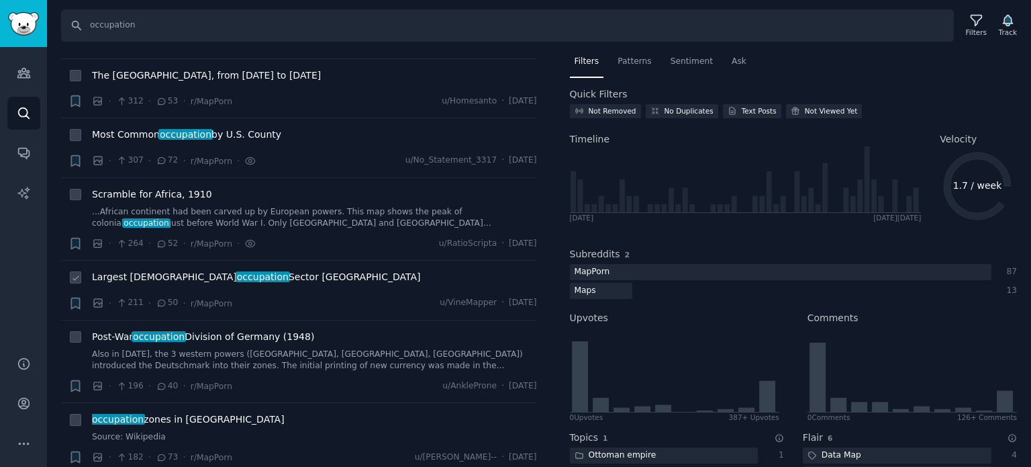
click at [236, 271] on span "occupation" at bounding box center [263, 276] width 54 height 11
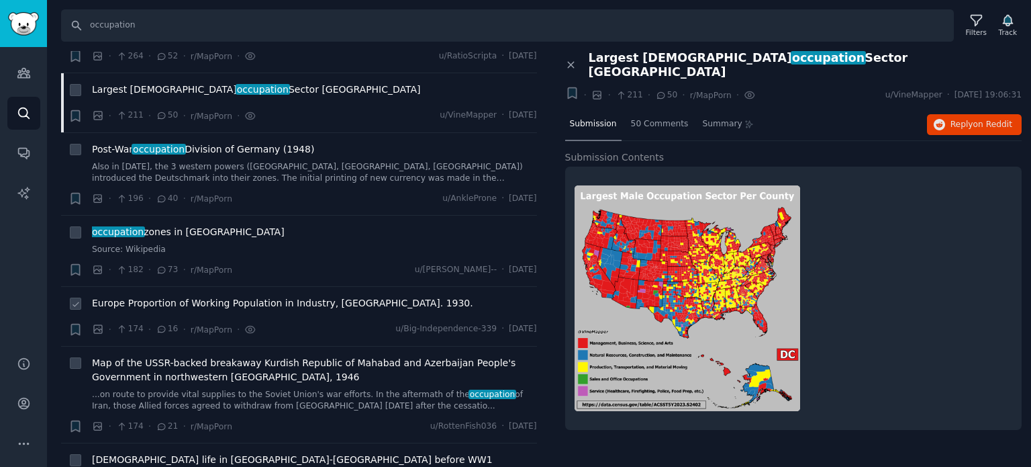
scroll to position [2014, 0]
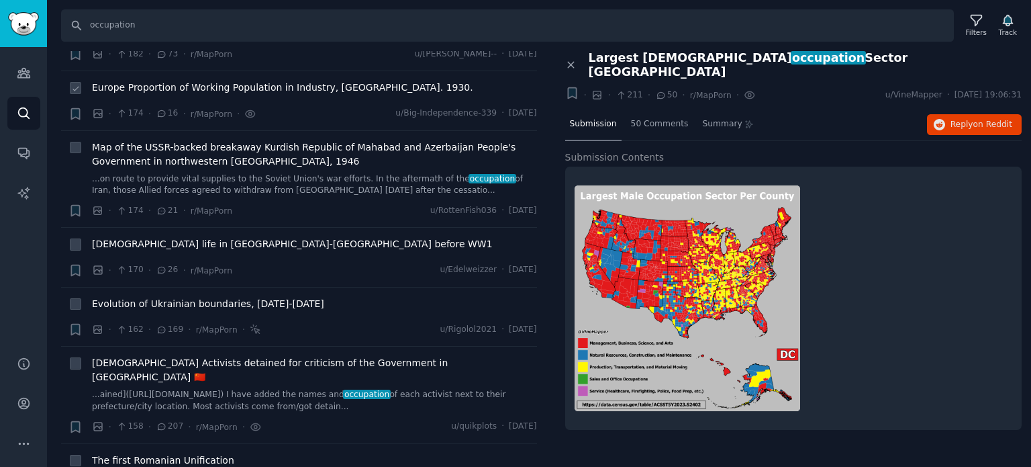
click at [197, 81] on span "Europe Proportion of Working Population in Industry, [GEOGRAPHIC_DATA]. 1930." at bounding box center [282, 88] width 381 height 14
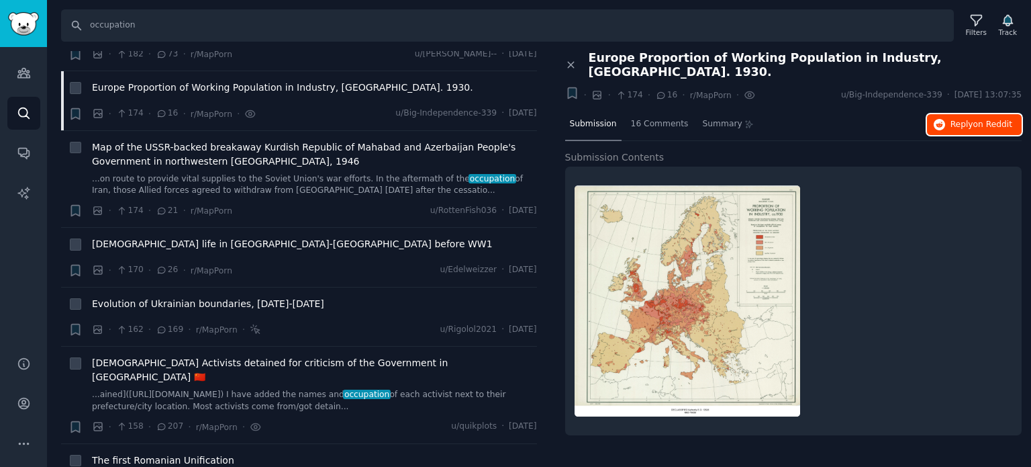
click at [951, 114] on button "Reply on Reddit" at bounding box center [974, 124] width 95 height 21
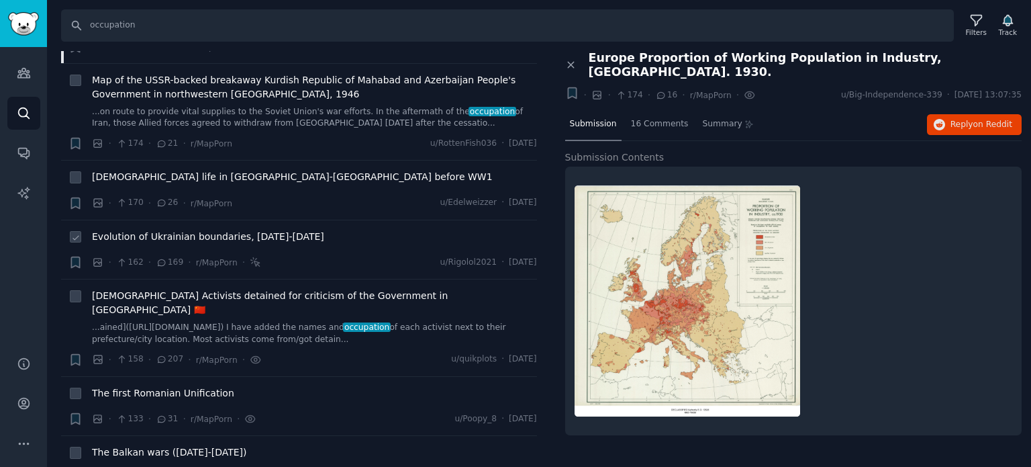
click at [143, 230] on span "Evolution of Ukrainian boundaries, [DATE]-[DATE]" at bounding box center [208, 237] width 232 height 14
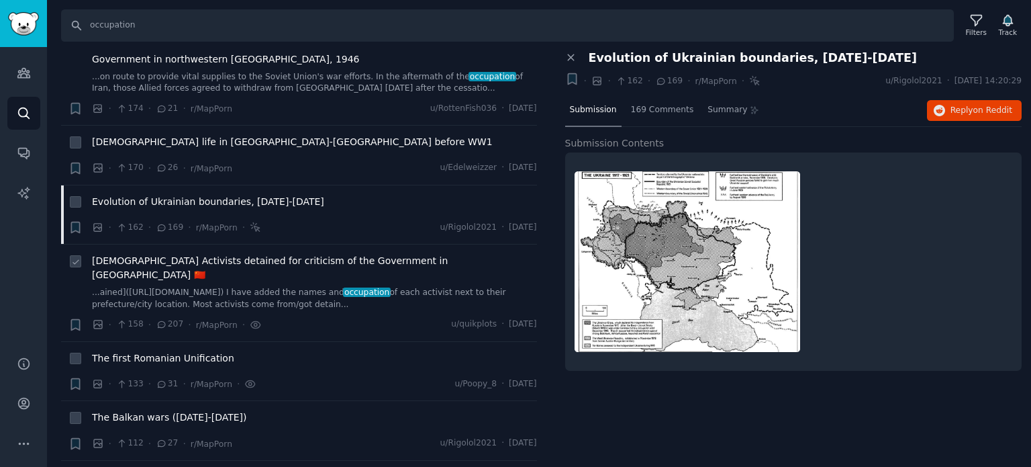
scroll to position [2215, 0]
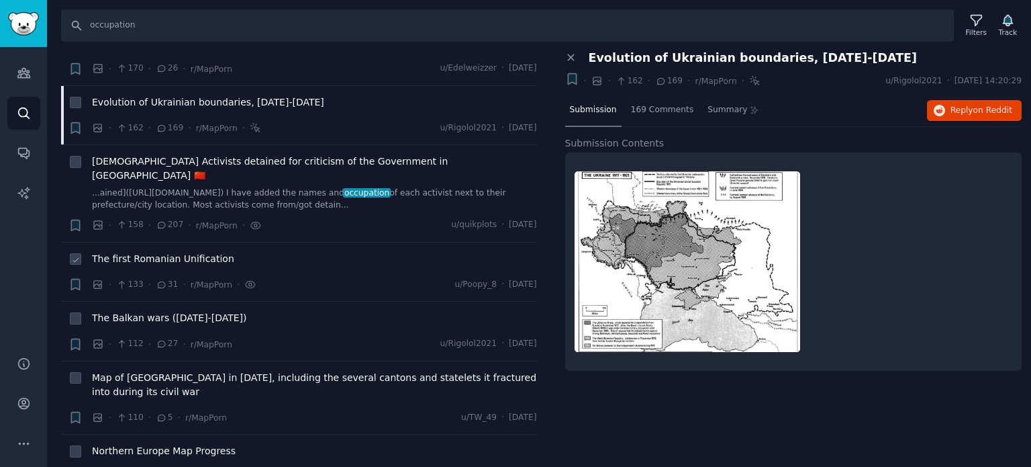
click at [142, 252] on span "The first Romanian Unification" at bounding box center [163, 259] width 142 height 14
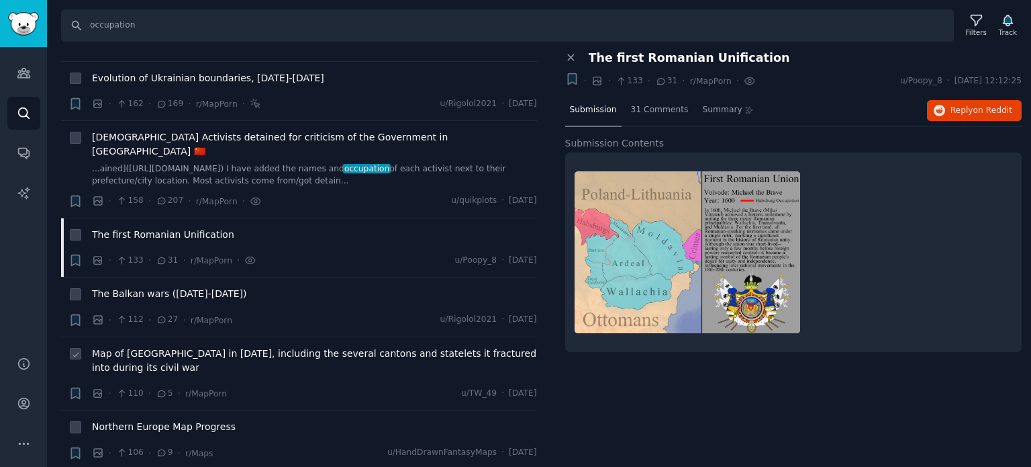
scroll to position [2282, 0]
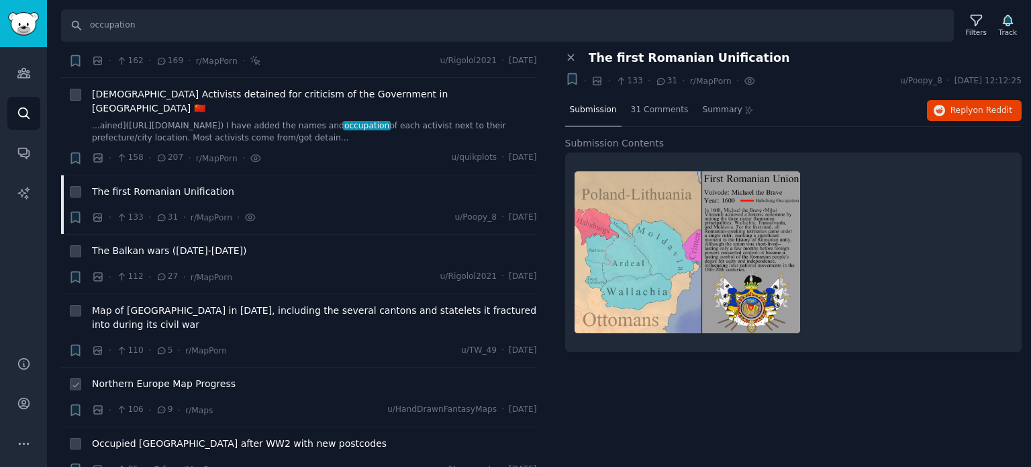
click at [140, 377] on span "Northern Europe Map Progress" at bounding box center [164, 384] width 144 height 14
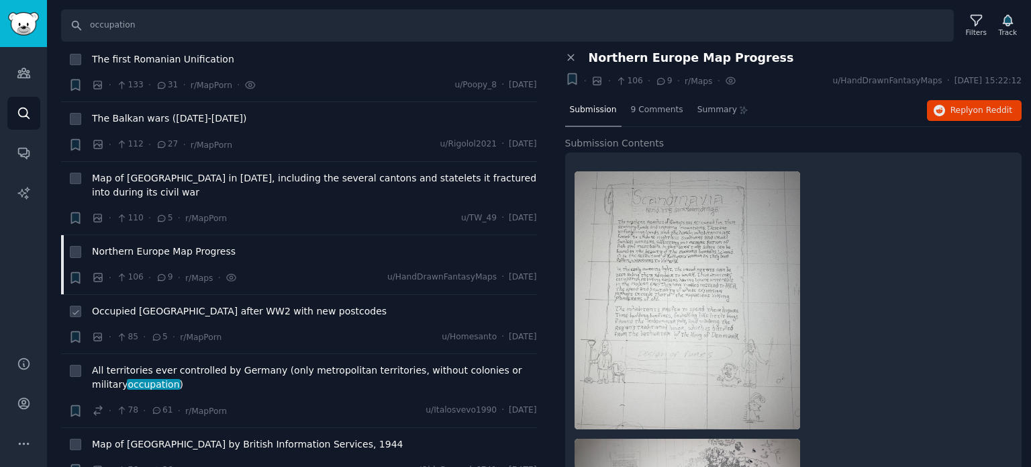
scroll to position [2417, 0]
click at [163, 302] on span "Occupied [GEOGRAPHIC_DATA] after WW2 with new postcodes" at bounding box center [239, 309] width 295 height 14
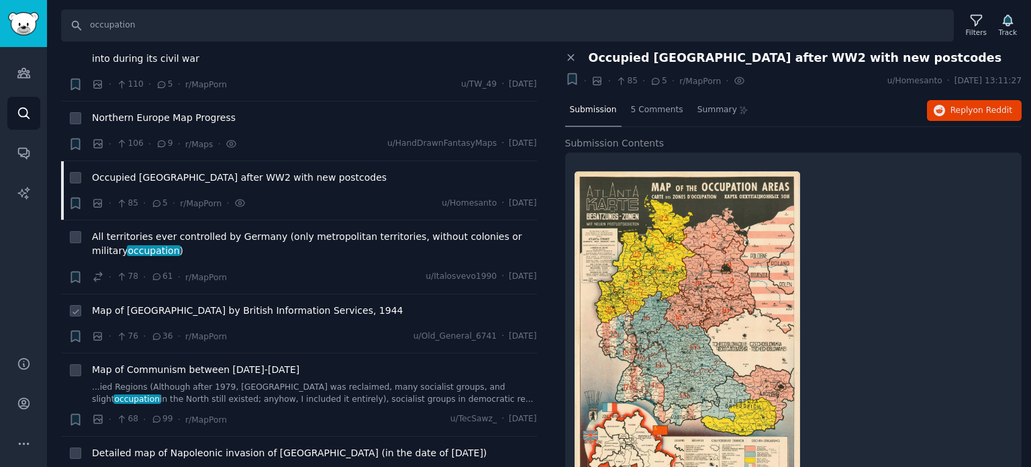
scroll to position [2551, 0]
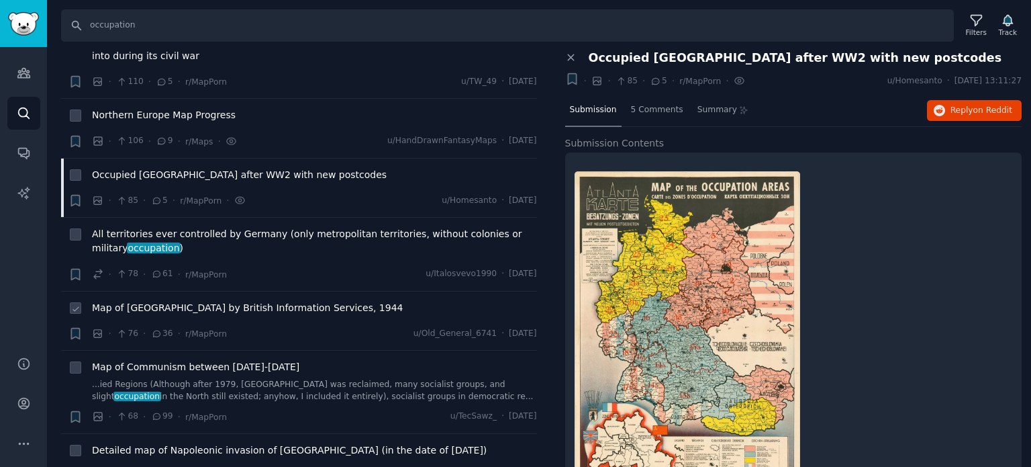
click at [176, 301] on span "Map of [GEOGRAPHIC_DATA] by British Information Services, 1944" at bounding box center [247, 308] width 311 height 14
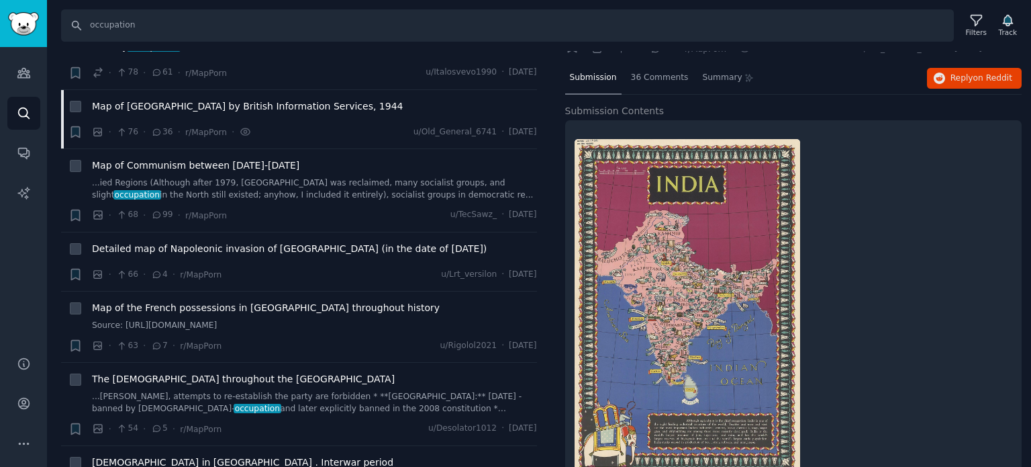
scroll to position [67, 0]
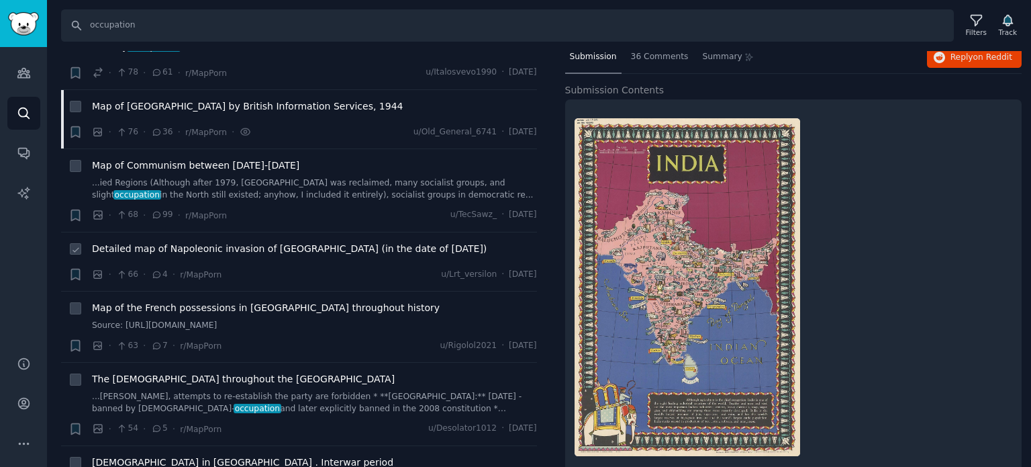
click at [199, 242] on span "Detailed map of Napoleonic invasion of [GEOGRAPHIC_DATA] (in the date of [DATE])" at bounding box center [289, 249] width 395 height 14
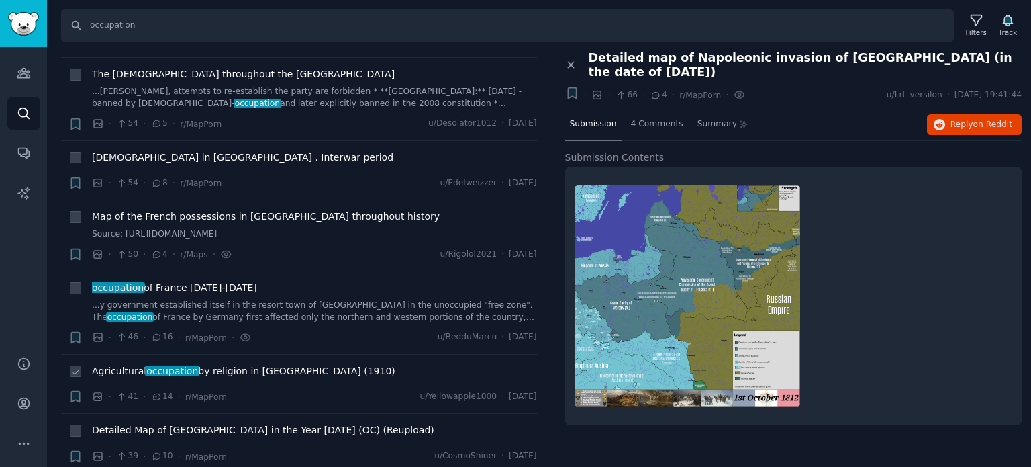
scroll to position [3155, 0]
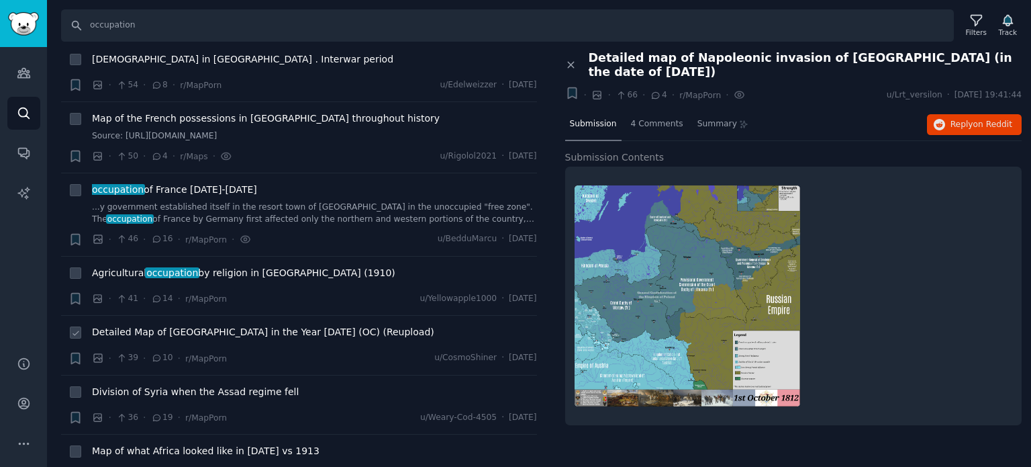
click at [148, 325] on span "Detailed Map of [GEOGRAPHIC_DATA] in the Year [DATE] (OC) (Reupload)" at bounding box center [263, 332] width 342 height 14
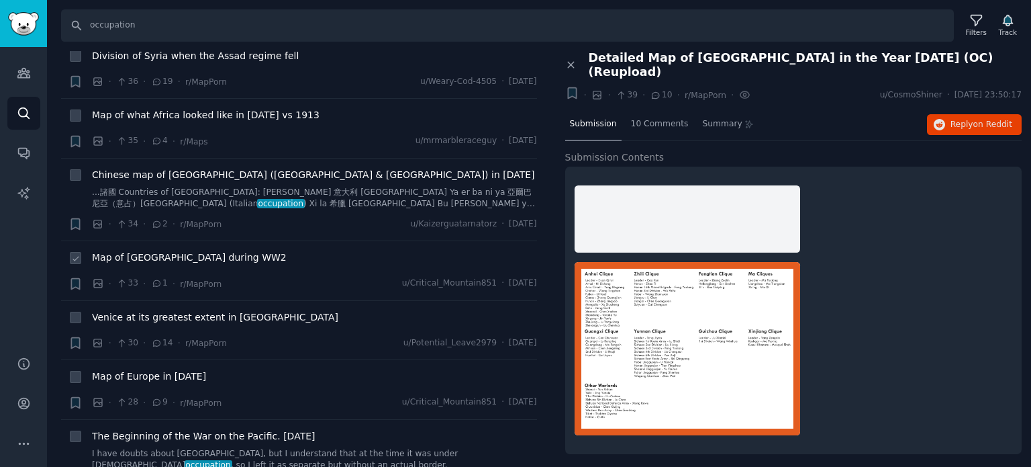
scroll to position [3558, 0]
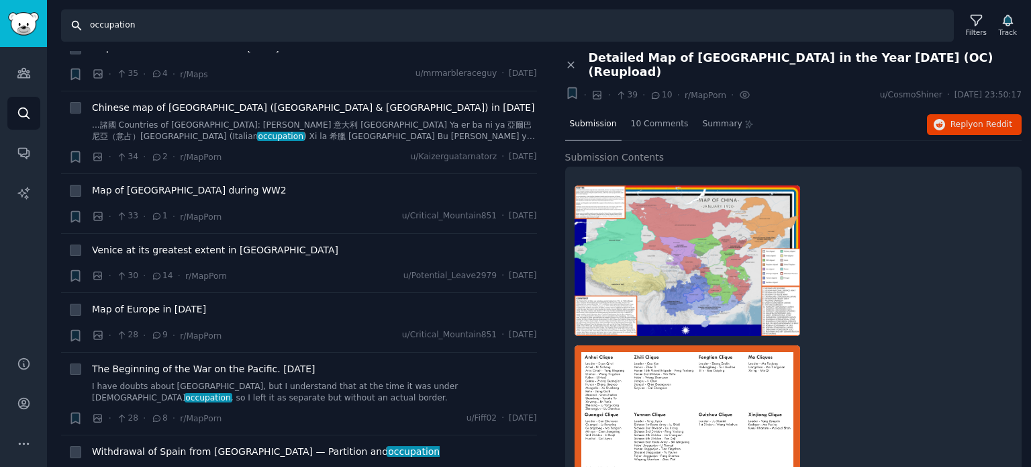
drag, startPoint x: 185, startPoint y: 27, endPoint x: 0, endPoint y: 16, distance: 185.6
click at [0, 16] on div "Audiences Search Conversations AI Reports Help Account More Search occupation F…" at bounding box center [515, 233] width 1031 height 467
paste input "autonomous"
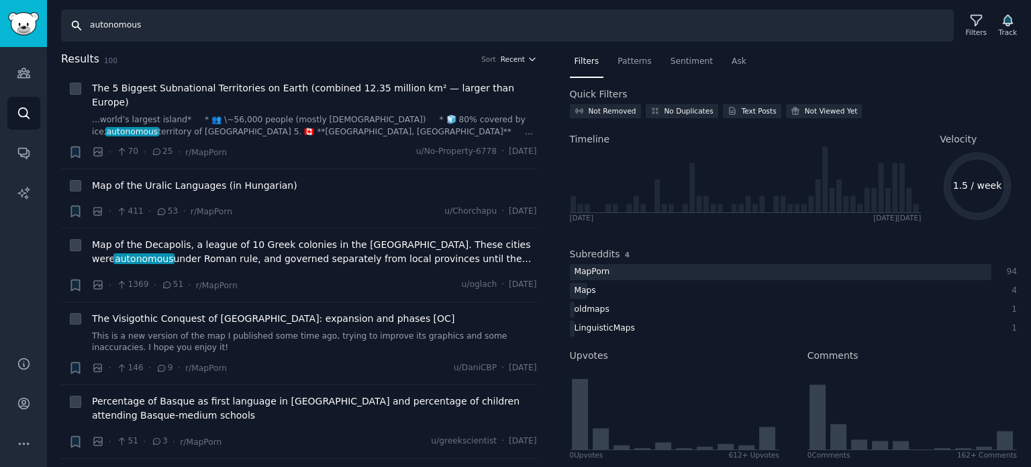
click at [508, 58] on span "Recent" at bounding box center [513, 58] width 24 height 9
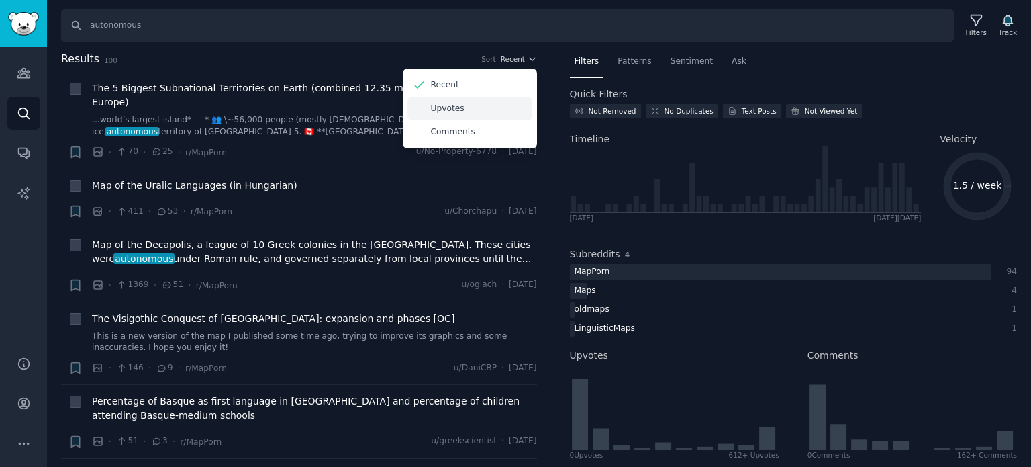
click at [481, 103] on div "Upvotes" at bounding box center [469, 108] width 125 height 23
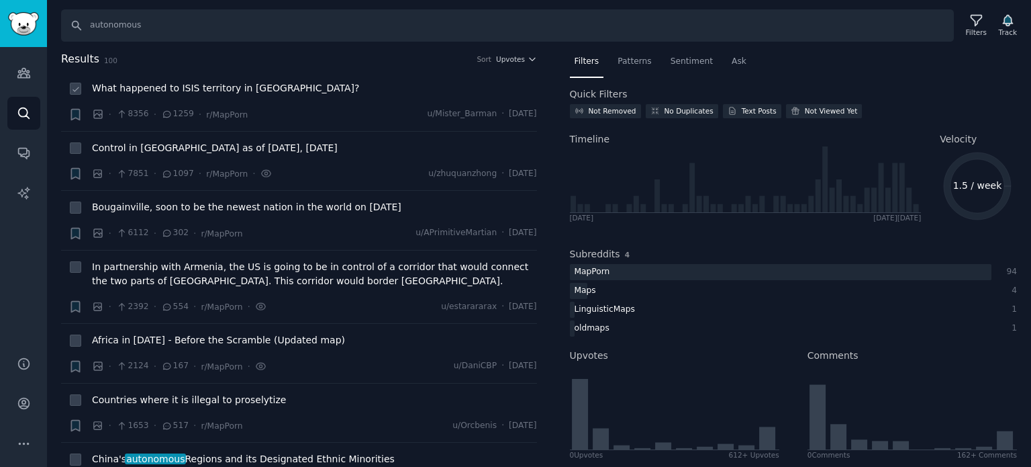
click at [161, 82] on span "What happened to ISIS territory in [GEOGRAPHIC_DATA]?" at bounding box center [226, 88] width 268 height 14
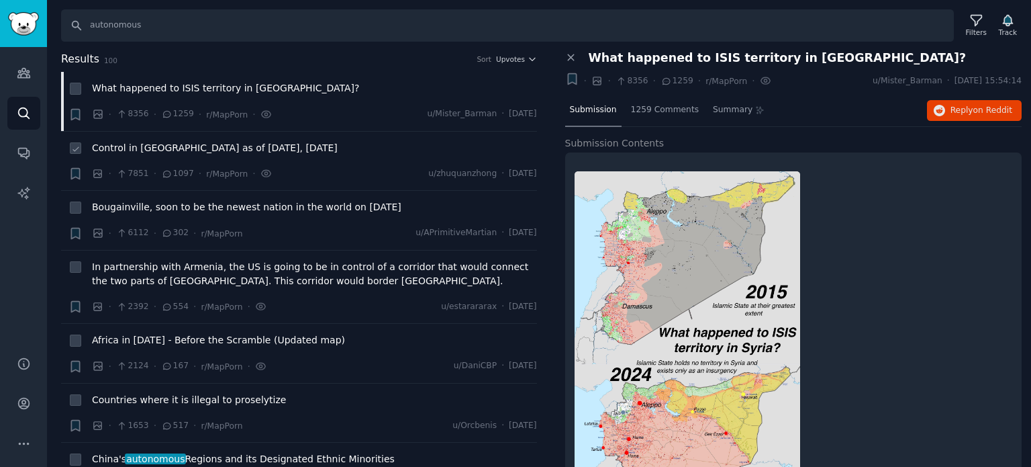
click at [156, 150] on span "Control in [GEOGRAPHIC_DATA] as of [DATE], [DATE]" at bounding box center [215, 148] width 246 height 14
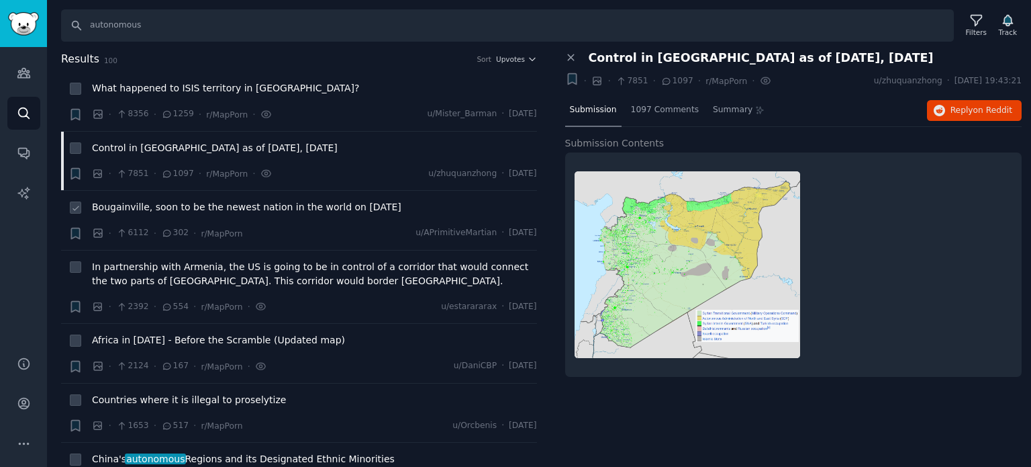
click at [140, 203] on span "Bougainville, soon to be the newest nation in the world on [DATE]" at bounding box center [246, 207] width 309 height 14
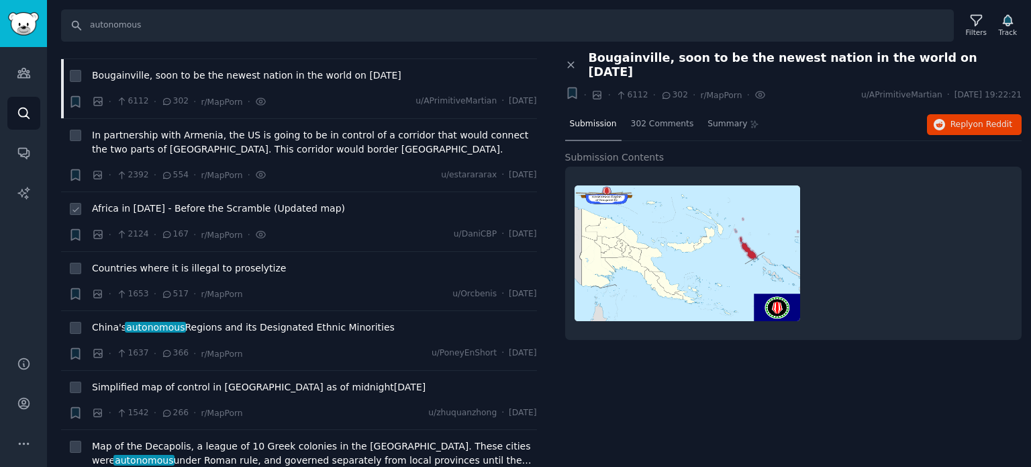
scroll to position [134, 0]
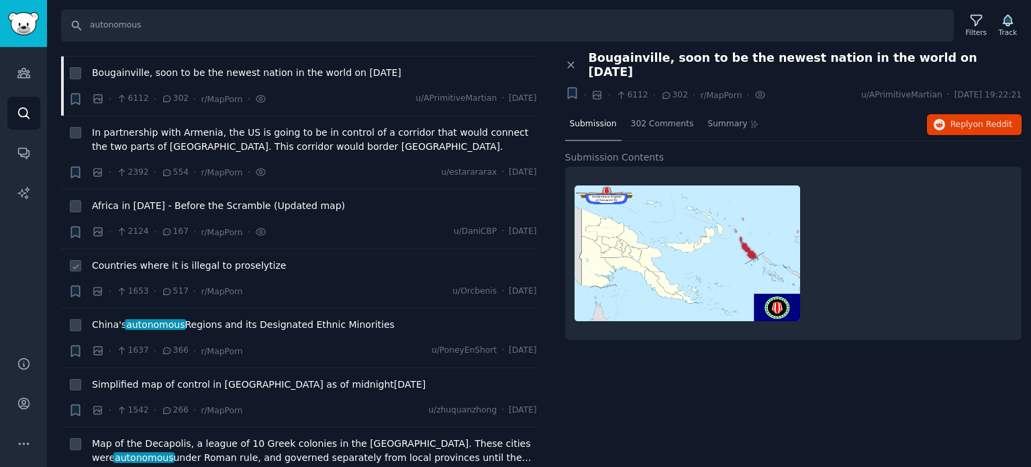
click at [152, 260] on span "Countries where it is illegal to proselytize" at bounding box center [189, 265] width 194 height 14
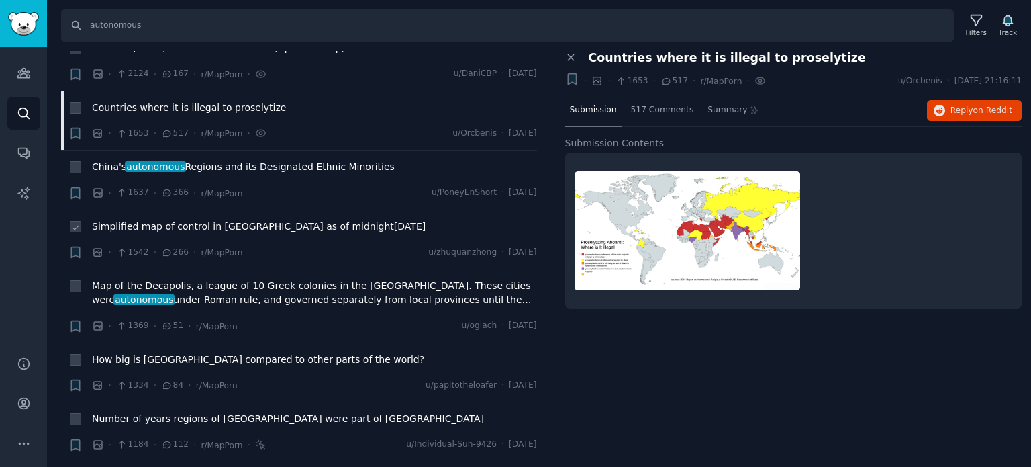
scroll to position [336, 0]
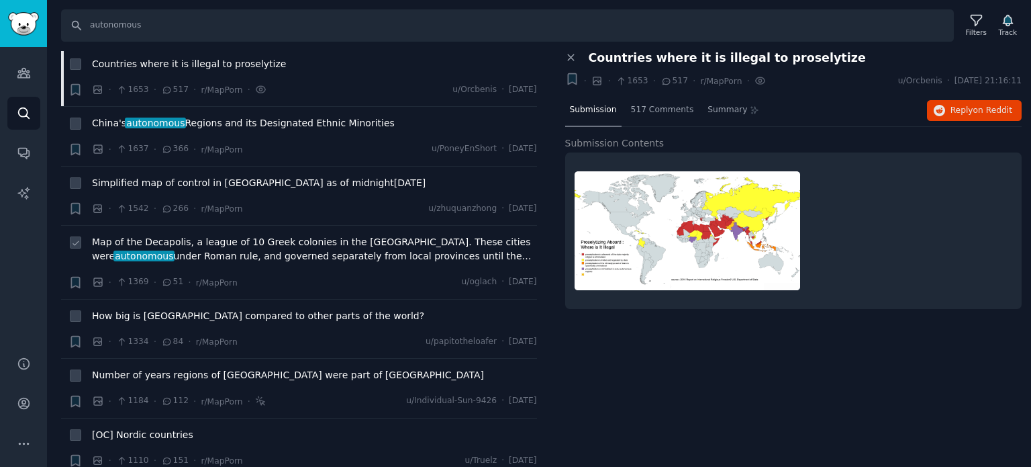
click at [129, 243] on span "Map of the Decapolis, a league of 10 Greek colonies in the [GEOGRAPHIC_DATA]. T…" at bounding box center [314, 249] width 445 height 28
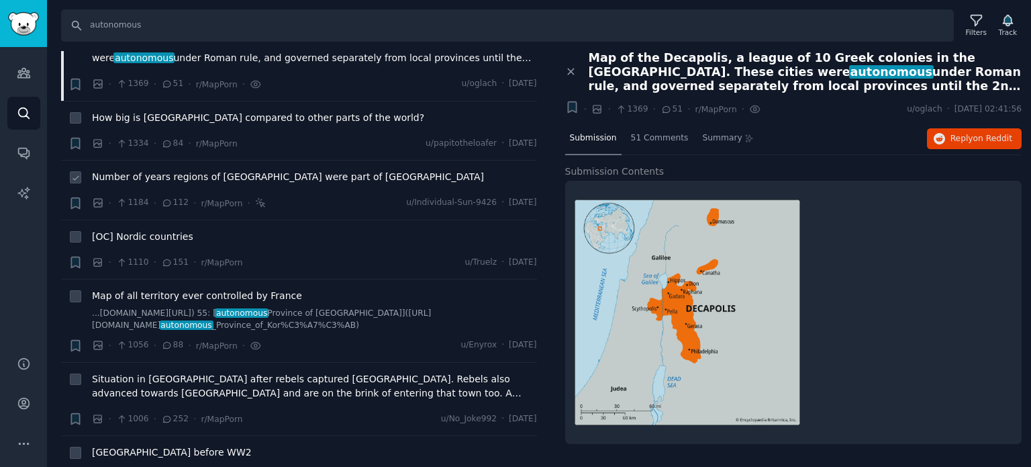
scroll to position [537, 0]
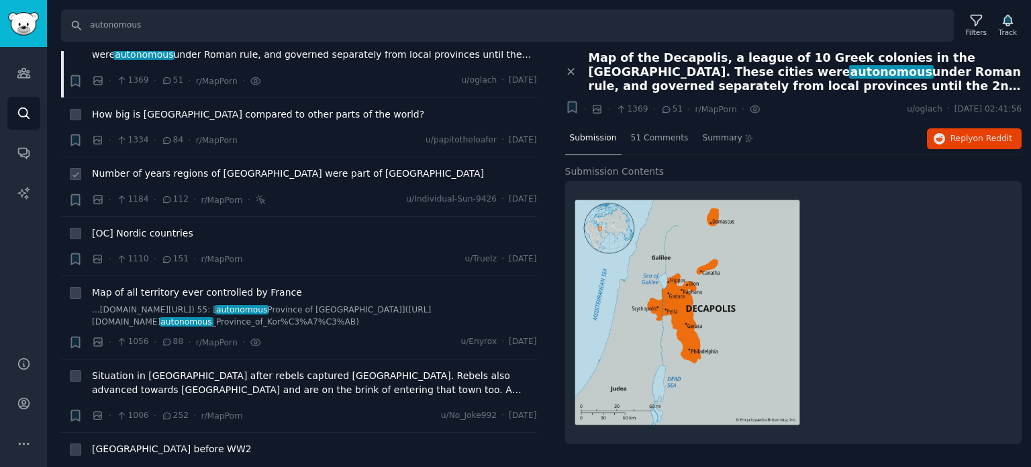
click at [163, 166] on span "Number of years regions of [GEOGRAPHIC_DATA] were part of [GEOGRAPHIC_DATA]" at bounding box center [288, 173] width 392 height 14
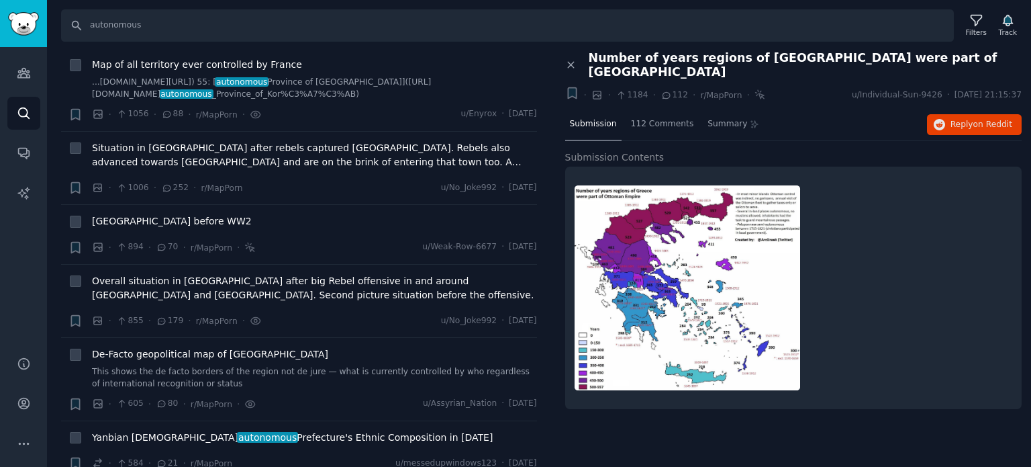
scroll to position [806, 0]
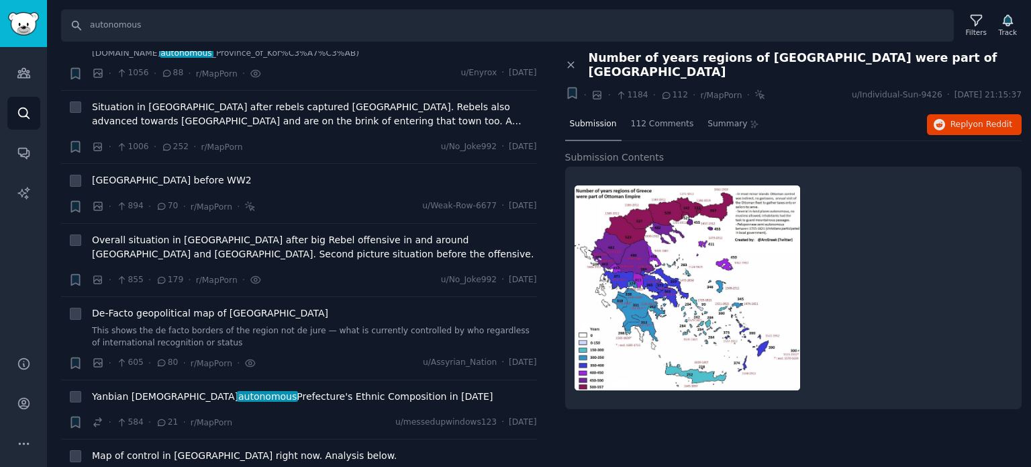
click at [959, 109] on div "Submission 112 Comments Summary Reply on Reddit" at bounding box center [793, 125] width 457 height 32
click at [953, 119] on span "Reply on Reddit" at bounding box center [982, 125] width 62 height 12
click at [142, 244] on span "Overall situation in [GEOGRAPHIC_DATA] after big Rebel offensive in and around …" at bounding box center [314, 247] width 445 height 28
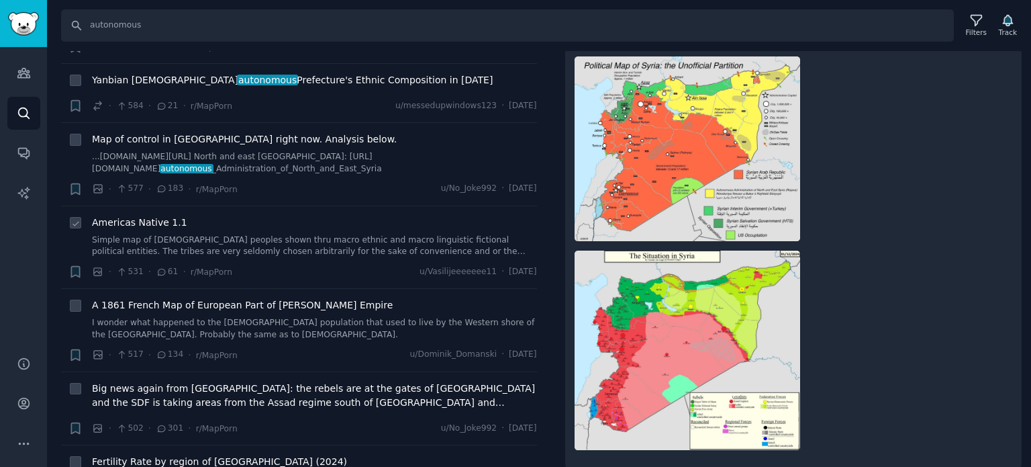
scroll to position [1141, 0]
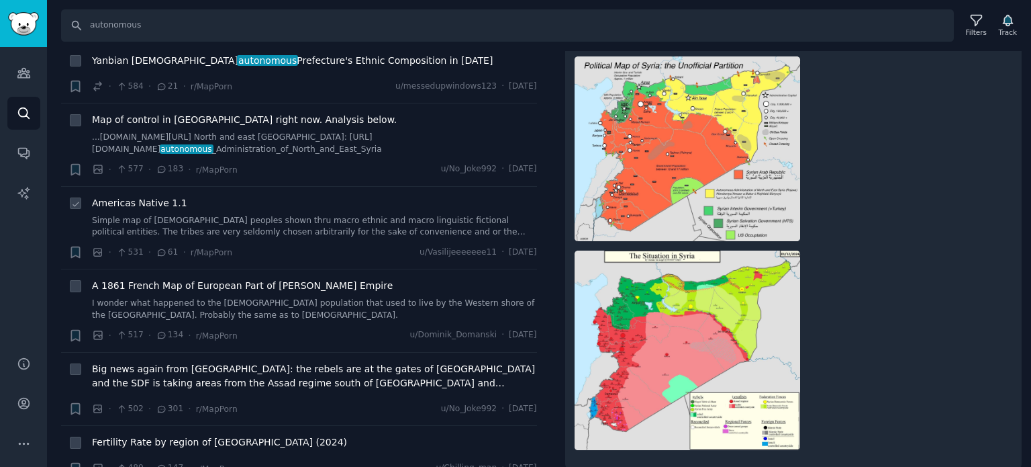
click at [126, 215] on link "Simple map of [DEMOGRAPHIC_DATA] peoples shown thru macro ethnic and macro ling…" at bounding box center [314, 226] width 445 height 23
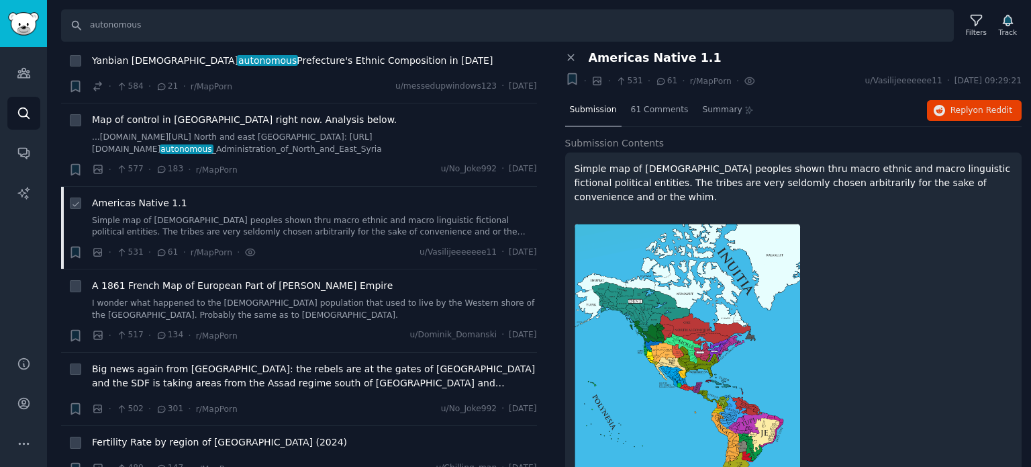
click at [130, 201] on span "Americas Native 1.1" at bounding box center [139, 203] width 95 height 14
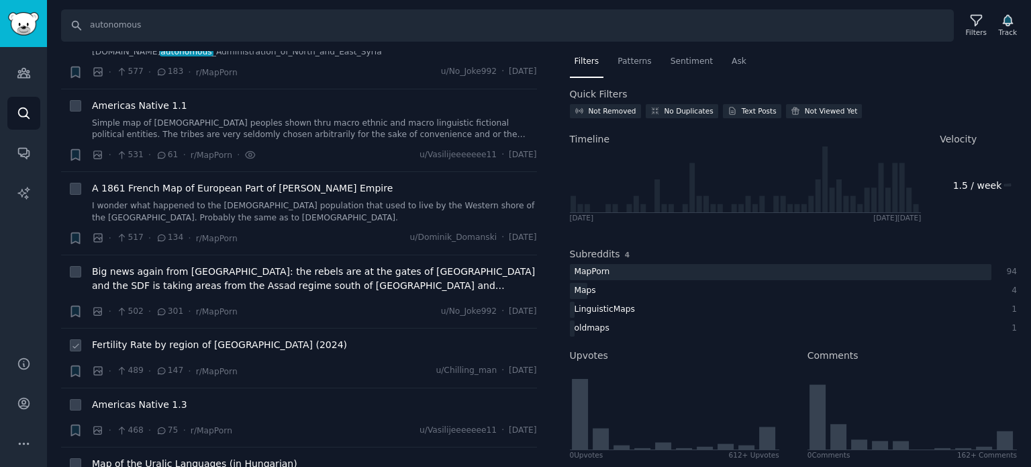
scroll to position [1343, 0]
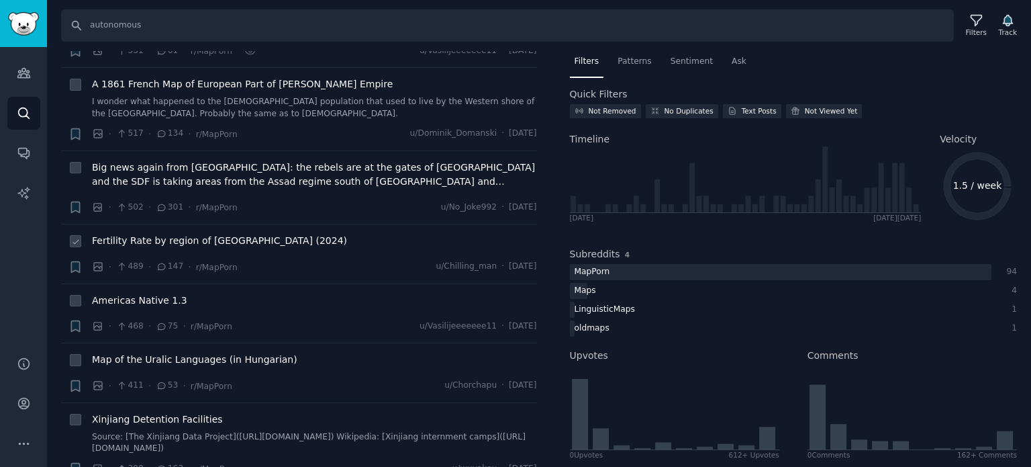
click at [128, 241] on span "Fertility Rate by region of [GEOGRAPHIC_DATA] (2024)" at bounding box center [219, 241] width 255 height 14
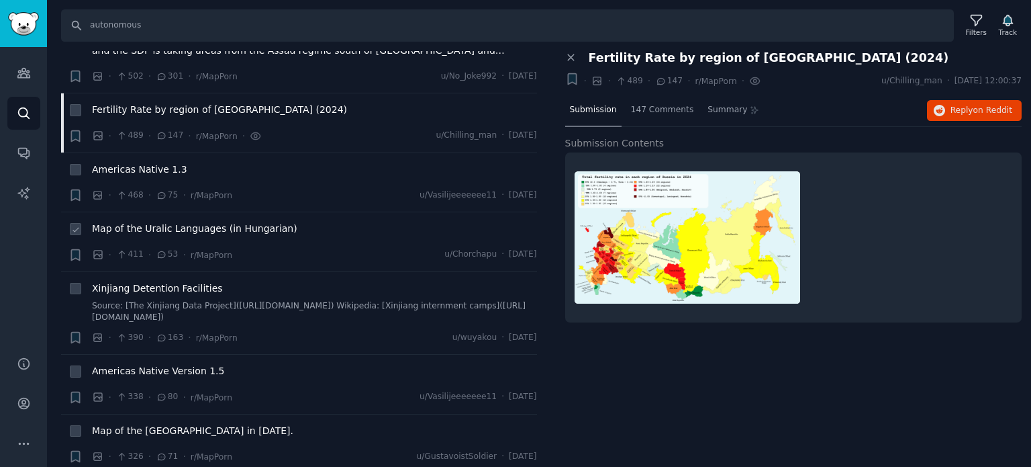
scroll to position [1477, 0]
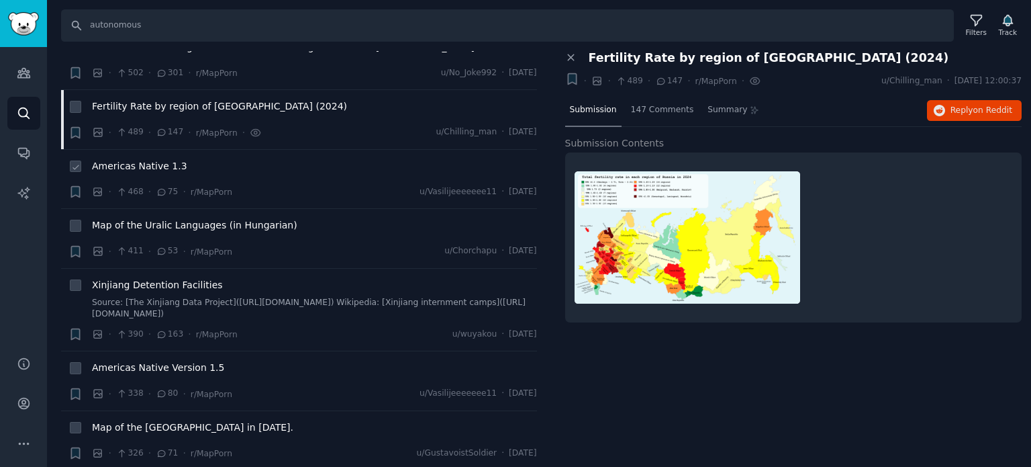
click at [131, 159] on span "Americas Native 1.3" at bounding box center [139, 166] width 95 height 14
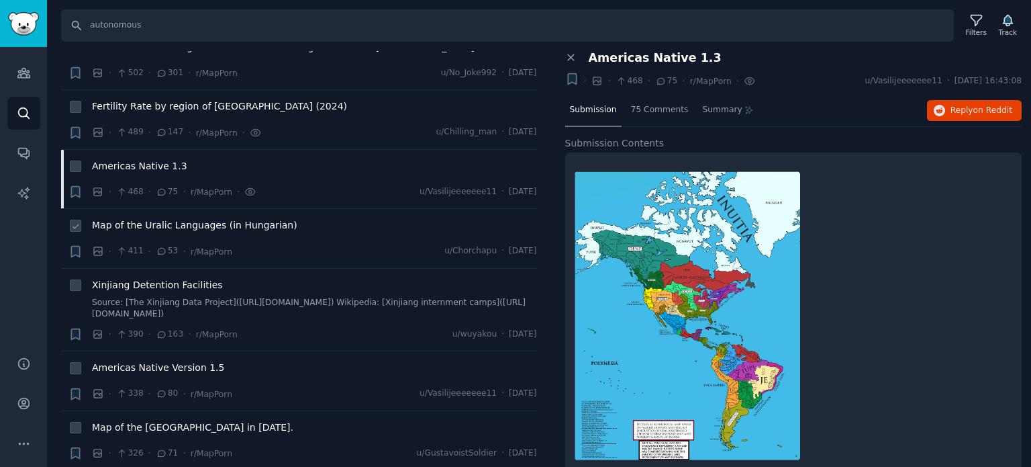
click at [133, 228] on span "Map of the Uralic Languages (in Hungarian)" at bounding box center [194, 225] width 205 height 14
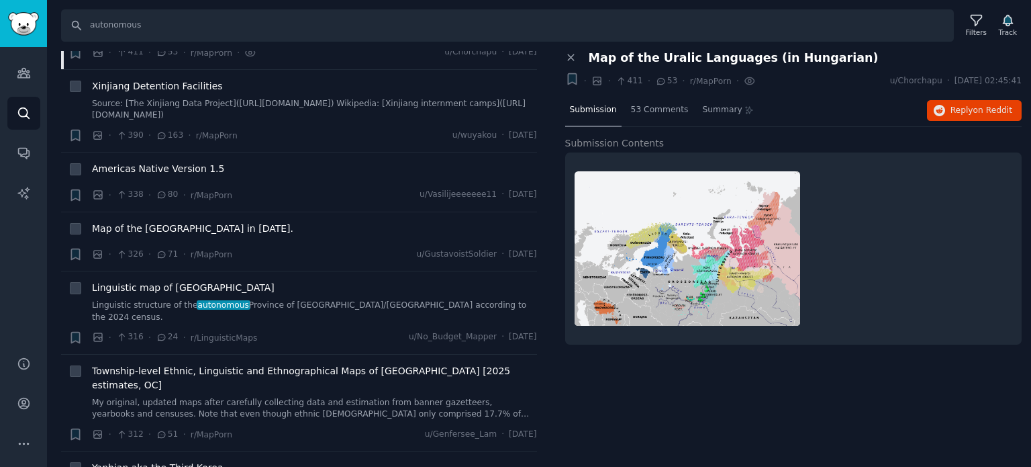
scroll to position [1678, 0]
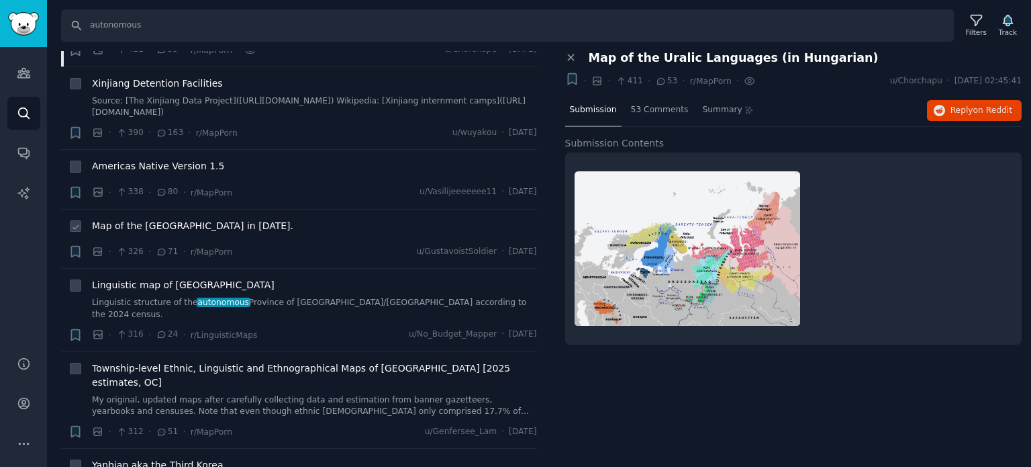
click at [132, 229] on div "Map of the [GEOGRAPHIC_DATA] in [DATE]." at bounding box center [314, 228] width 445 height 19
click at [140, 223] on span "Map of the [GEOGRAPHIC_DATA] in [DATE]." at bounding box center [192, 226] width 201 height 14
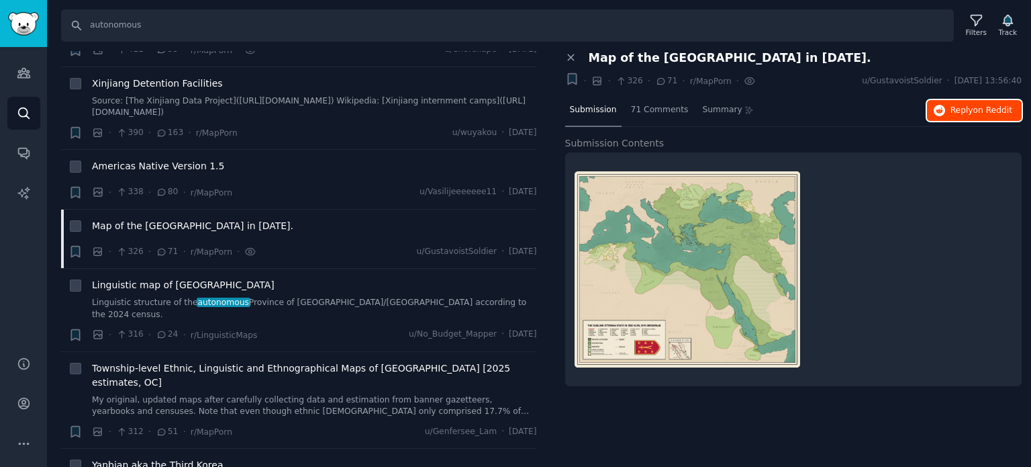
click at [971, 118] on button "Reply on Reddit" at bounding box center [974, 110] width 95 height 21
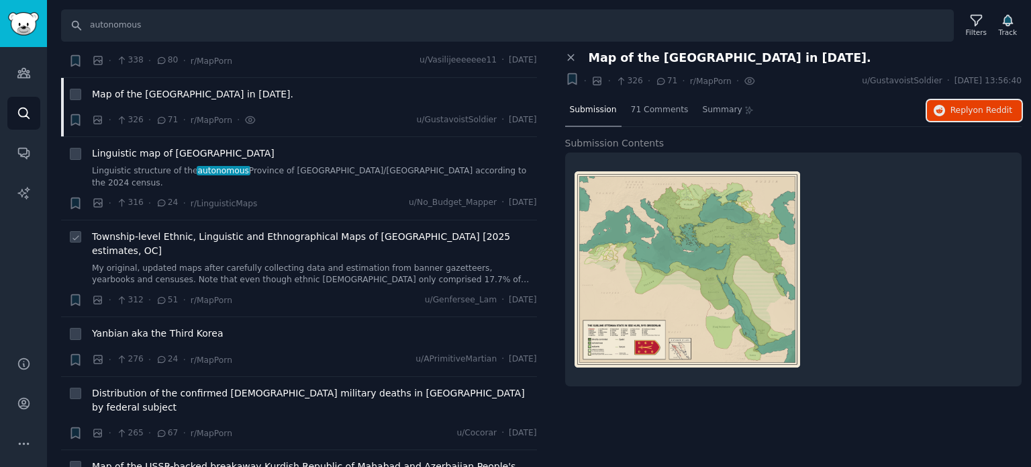
scroll to position [1813, 0]
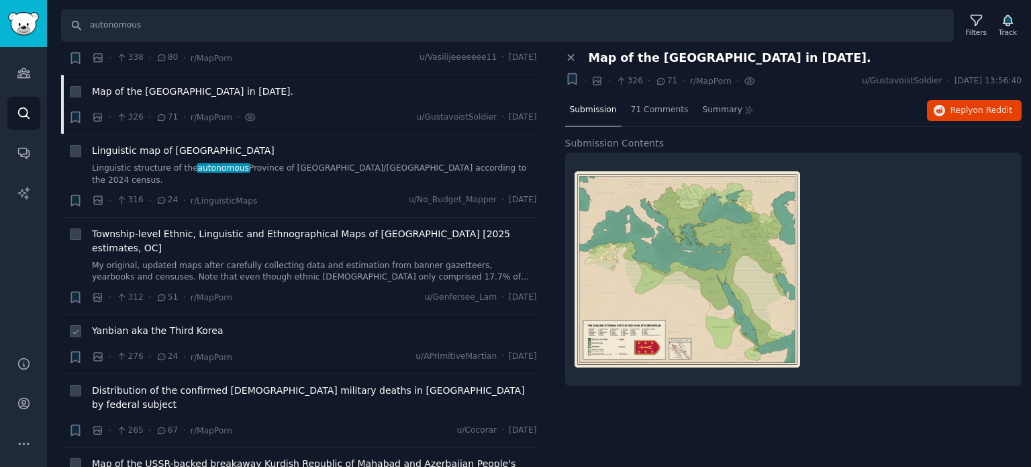
click at [148, 324] on span "Yanbian aka the Third Korea" at bounding box center [158, 331] width 132 height 14
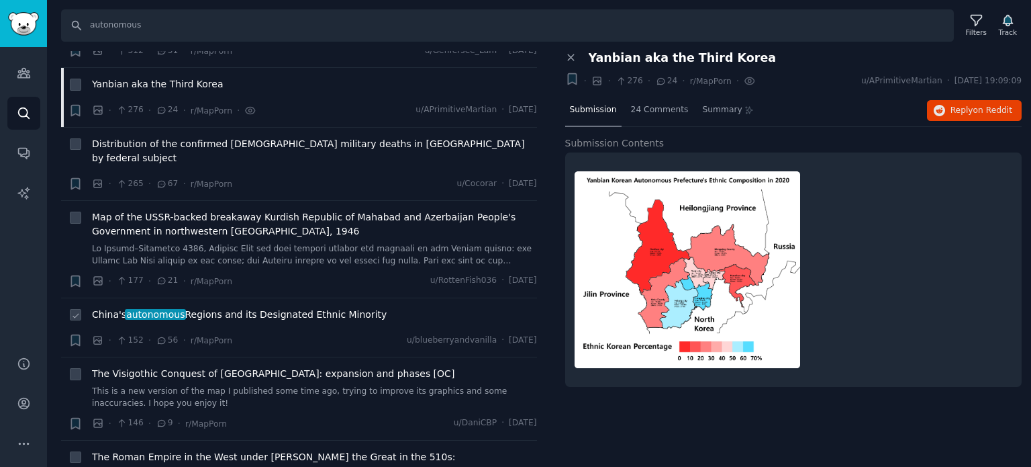
scroll to position [2081, 0]
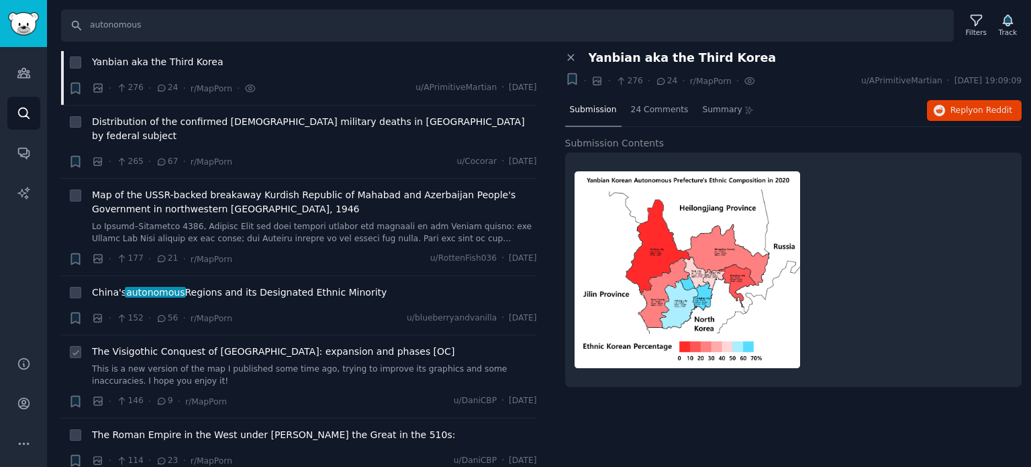
click at [180, 344] on span "The Visigothic Conquest of [GEOGRAPHIC_DATA]: expansion and phases [OC]" at bounding box center [273, 351] width 363 height 14
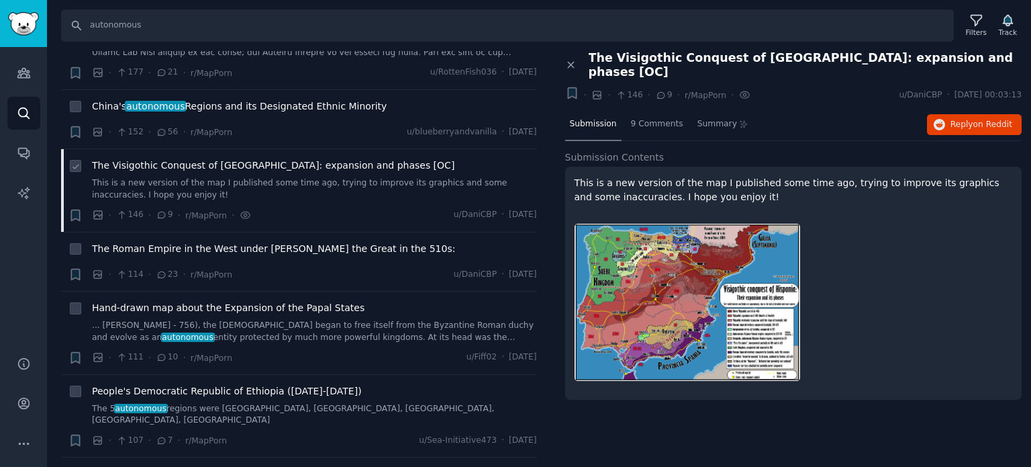
scroll to position [2282, 0]
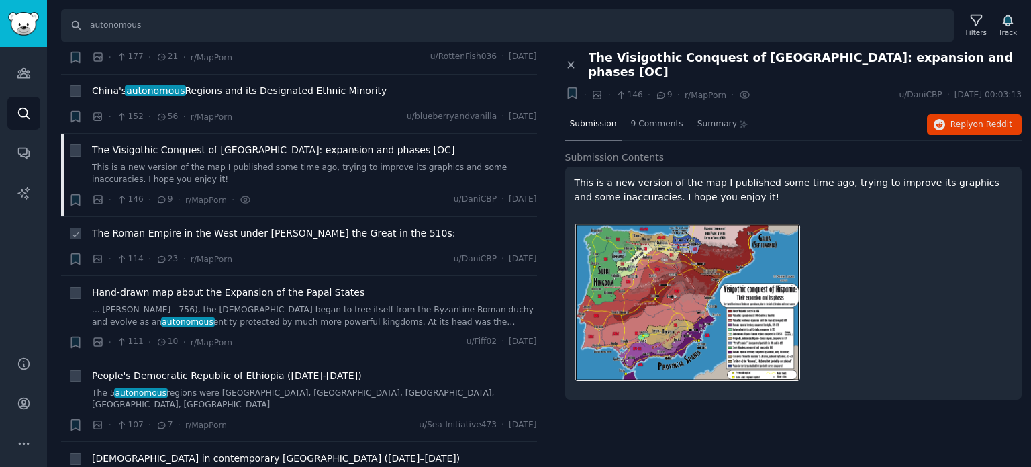
click at [190, 226] on span "The Roman Empire in the West under [PERSON_NAME] the Great in the 510s:" at bounding box center [273, 233] width 363 height 14
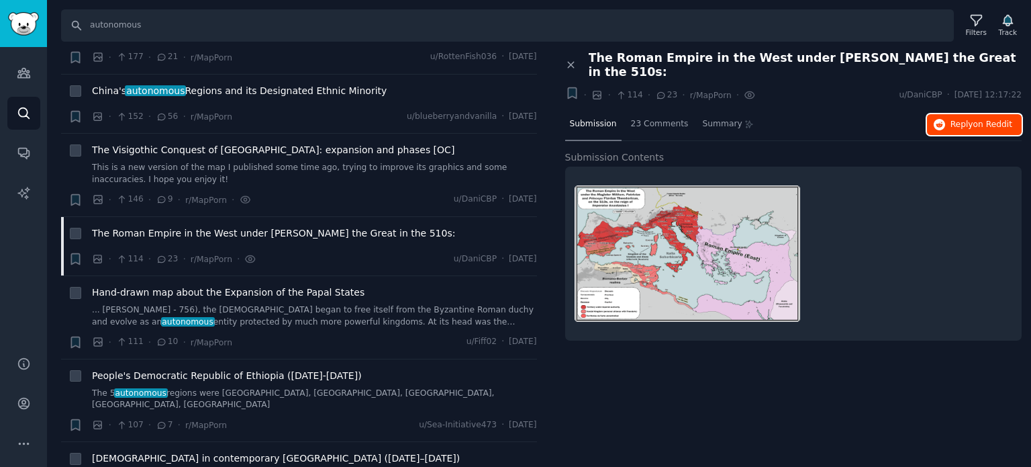
click at [951, 114] on button "Reply on Reddit" at bounding box center [974, 124] width 95 height 21
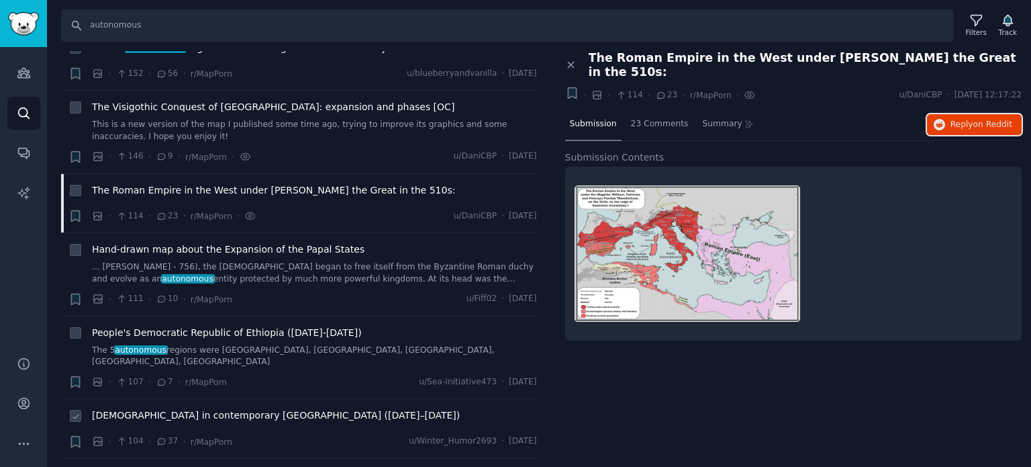
scroll to position [2484, 0]
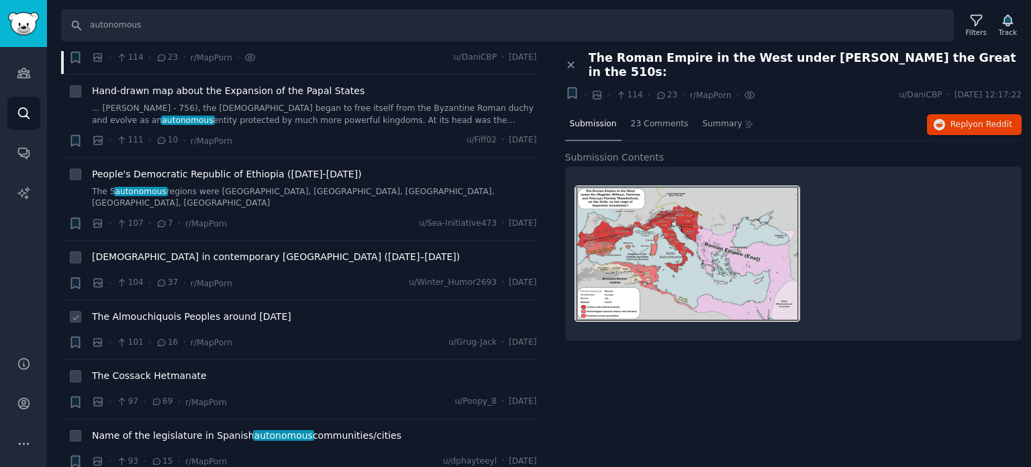
click at [133, 309] on span "The Almouchiquois Peoples around [DATE]" at bounding box center [191, 316] width 199 height 14
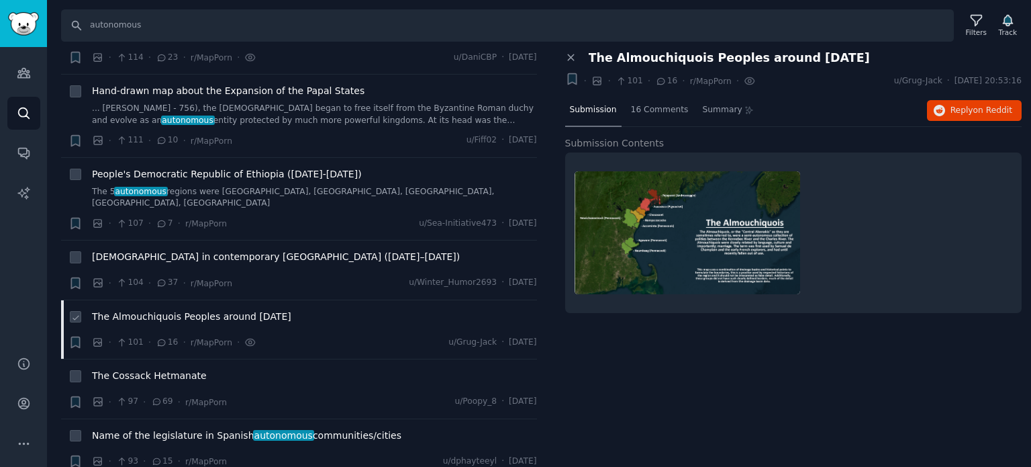
click at [159, 309] on span "The Almouchiquois Peoples around [DATE]" at bounding box center [191, 316] width 199 height 14
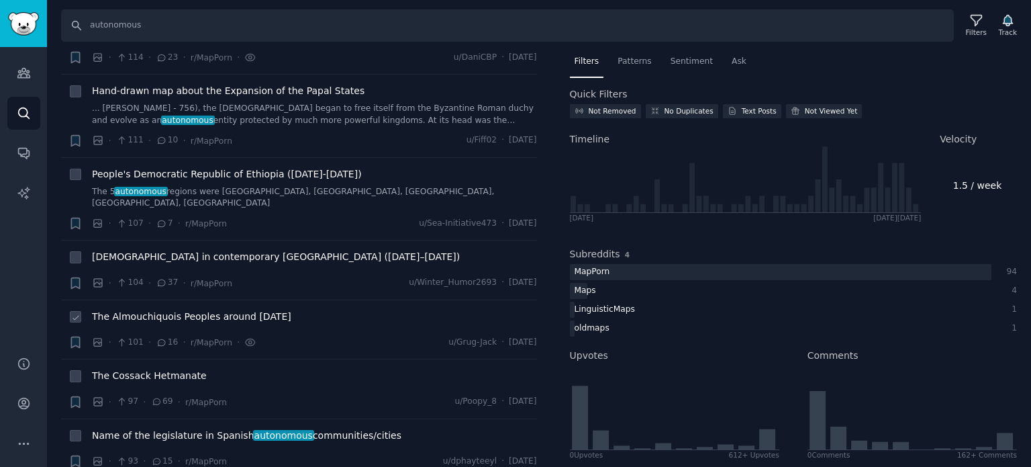
click at [158, 309] on span "The Almouchiquois Peoples around [DATE]" at bounding box center [191, 316] width 199 height 14
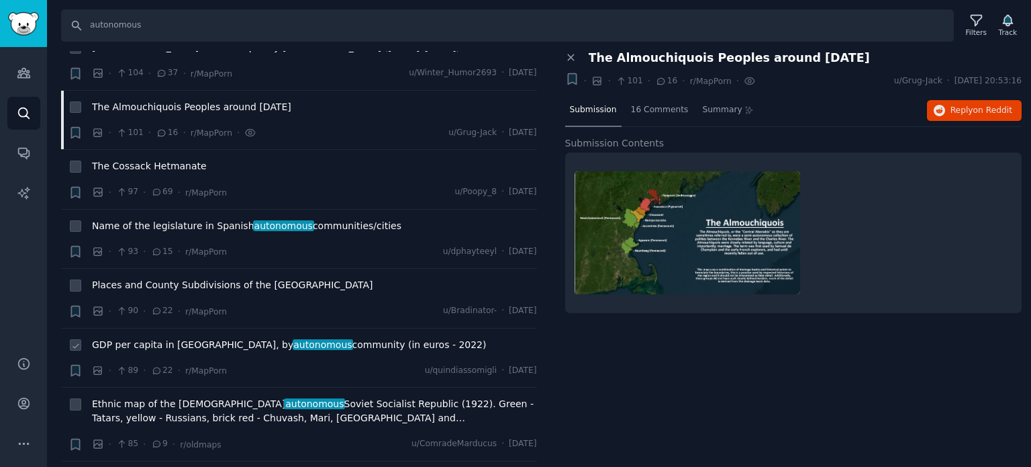
scroll to position [2752, 0]
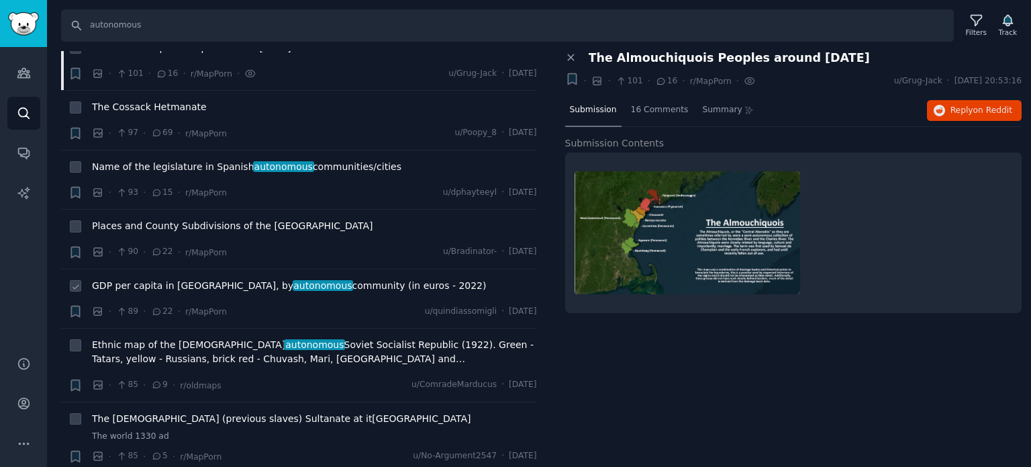
click at [116, 279] on span "GDP per capita in [GEOGRAPHIC_DATA], by autonomous community (in euros - 2022)" at bounding box center [289, 286] width 395 height 14
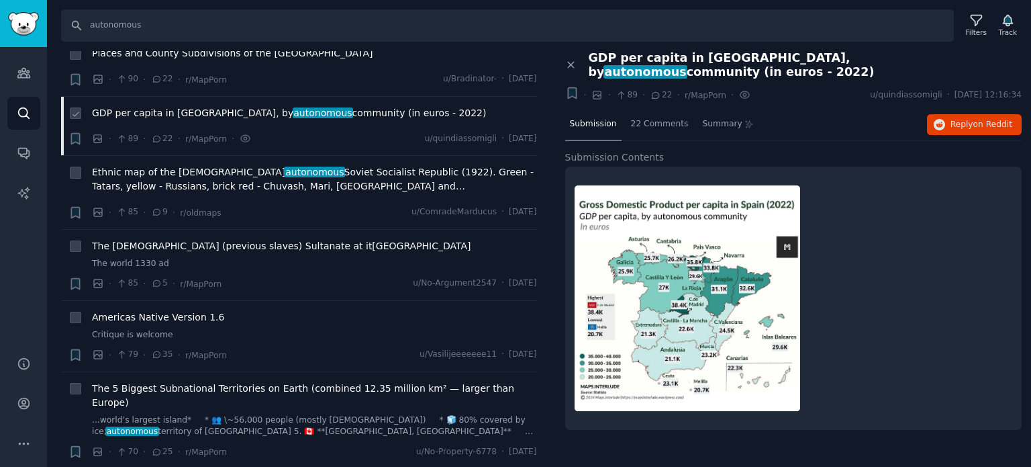
scroll to position [3021, 0]
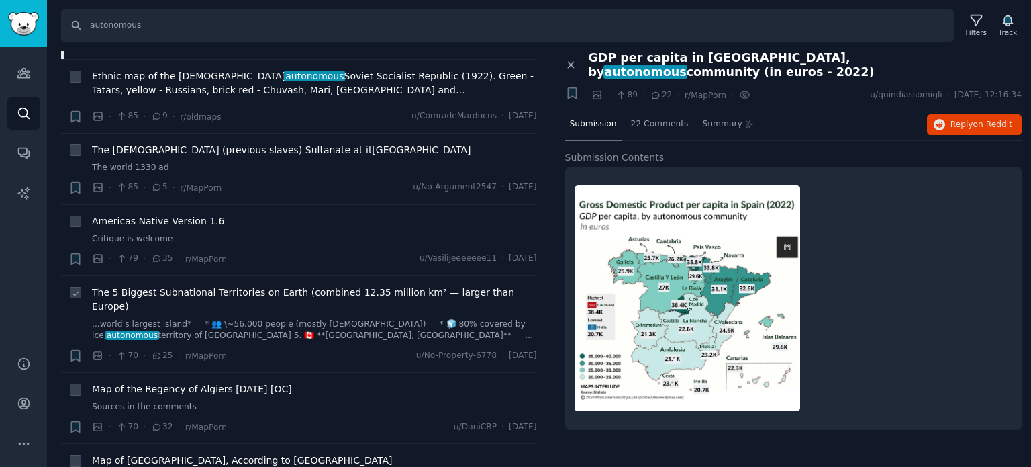
click at [116, 285] on span "The 5 Biggest Subnational Territories on Earth (combined 12.35 million km² — la…" at bounding box center [314, 299] width 445 height 28
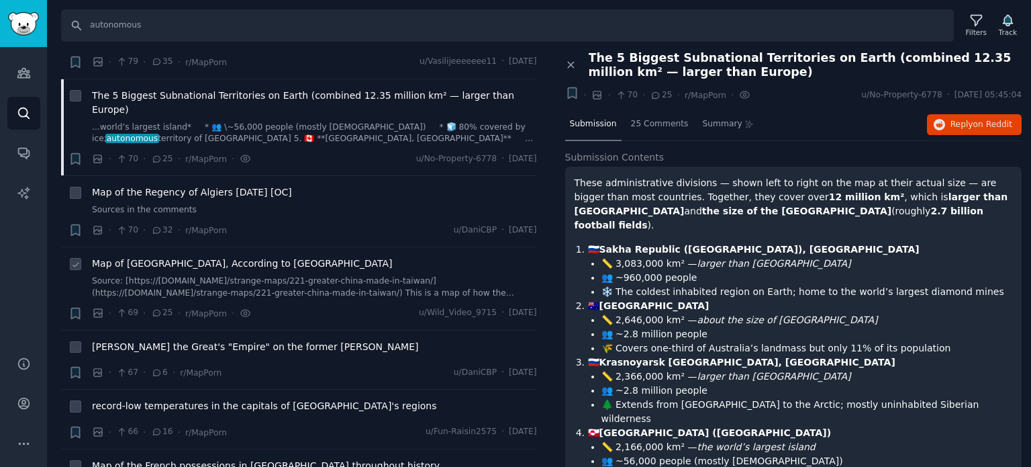
scroll to position [3222, 0]
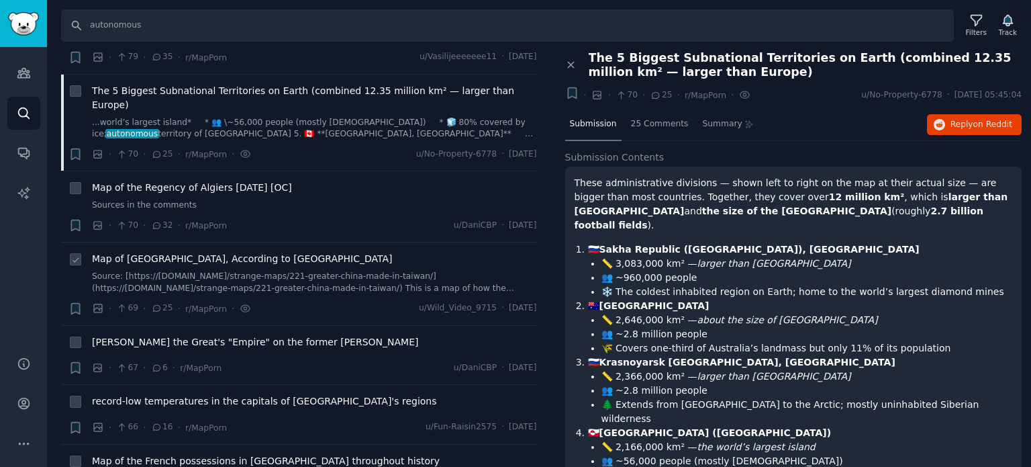
click at [145, 252] on span "Map of [GEOGRAPHIC_DATA], According to [GEOGRAPHIC_DATA]" at bounding box center [242, 259] width 300 height 14
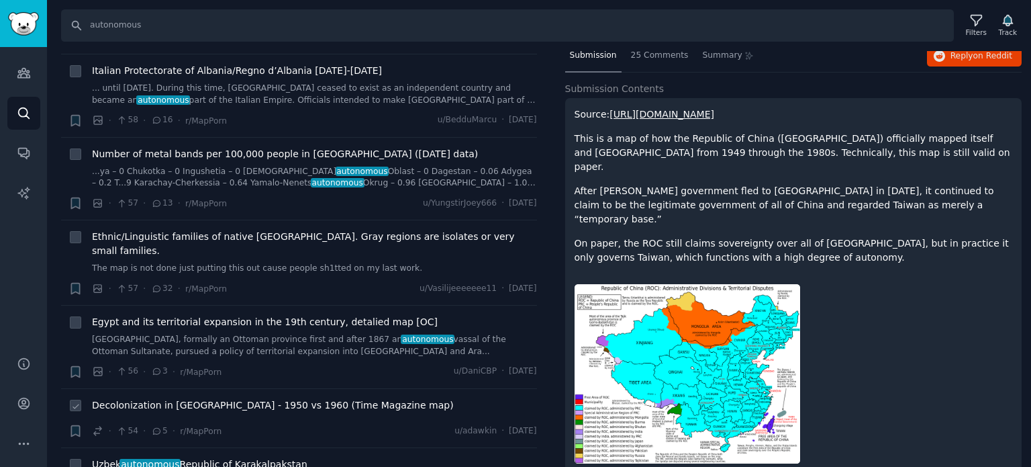
scroll to position [3827, 0]
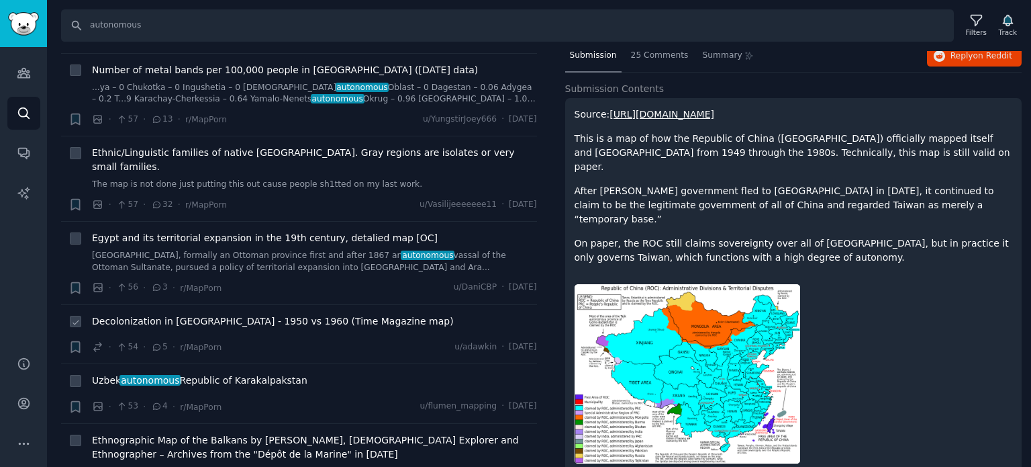
click at [177, 314] on span "Decolonization in [GEOGRAPHIC_DATA] - 1950 vs 1960 (Time Magazine map)" at bounding box center [273, 321] width 362 height 14
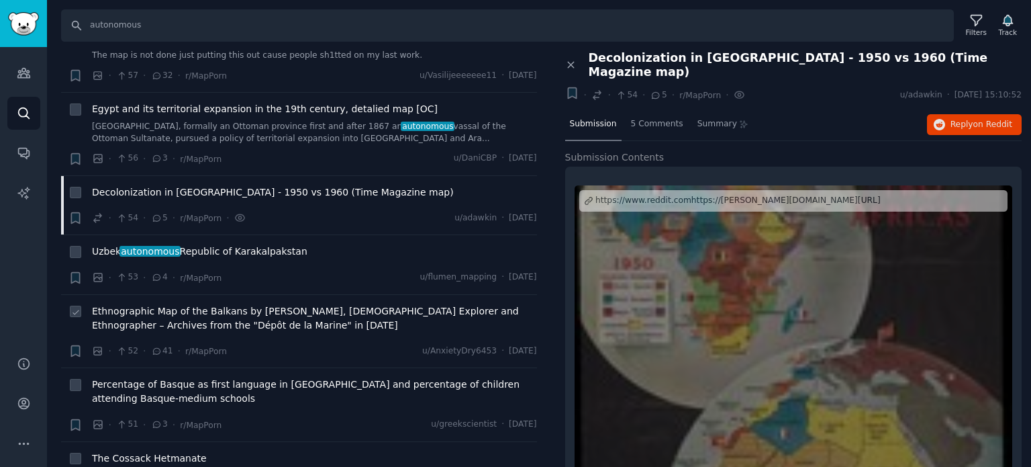
scroll to position [3961, 0]
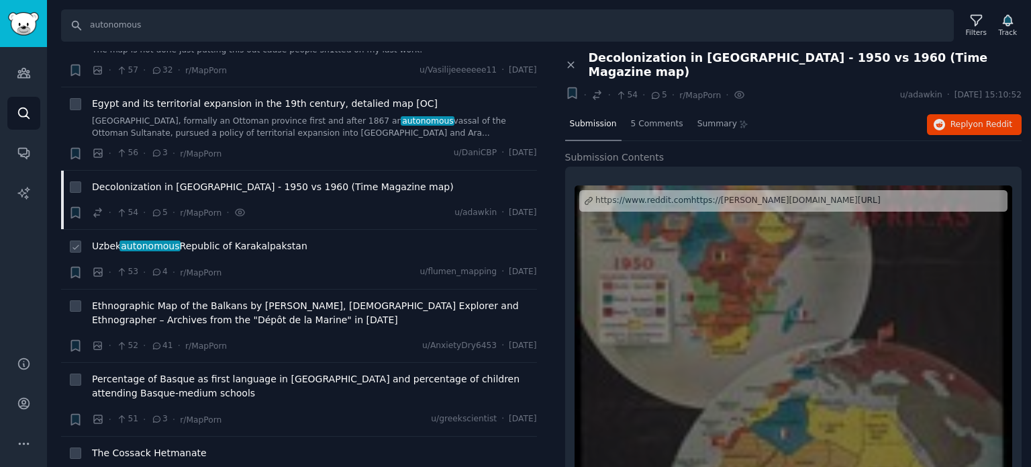
click at [191, 239] on span "[GEOGRAPHIC_DATA]" at bounding box center [199, 246] width 215 height 14
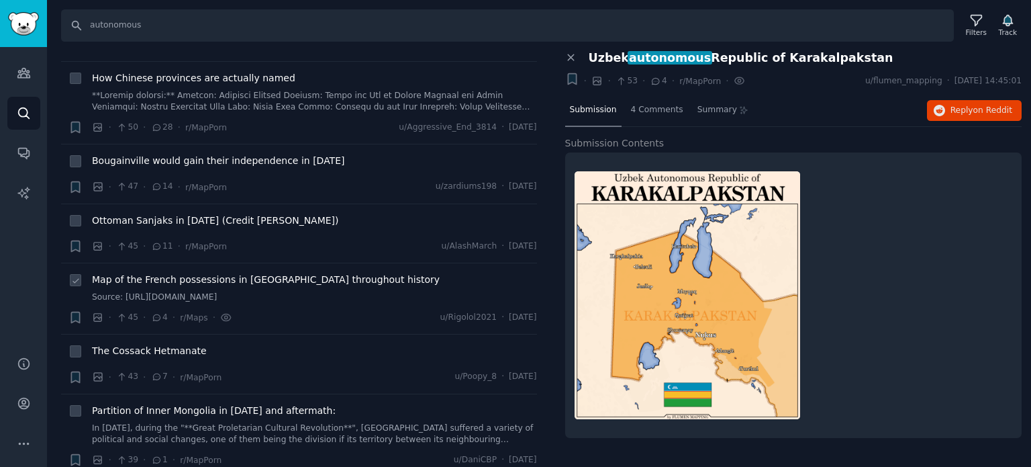
scroll to position [4498, 0]
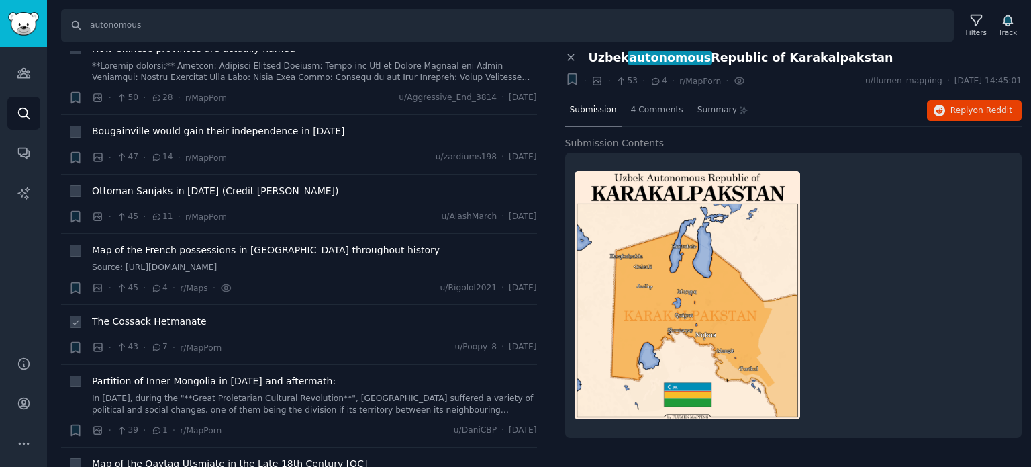
click at [154, 314] on span "The Cossack Hetmanate" at bounding box center [149, 321] width 115 height 14
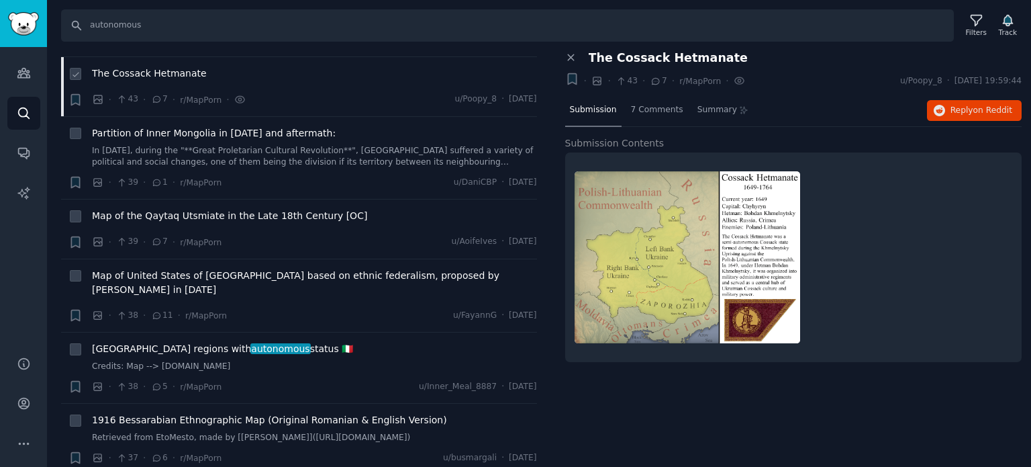
scroll to position [4766, 0]
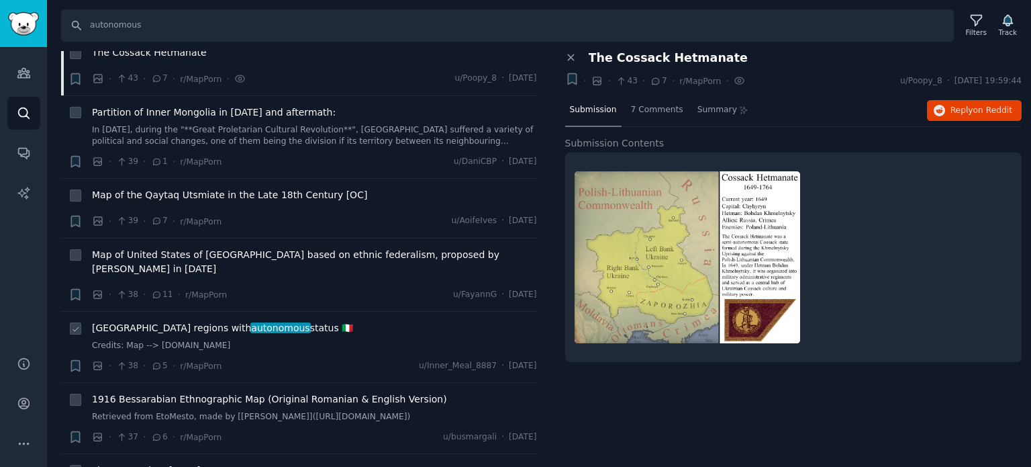
click at [155, 321] on span "[GEOGRAPHIC_DATA] regions with autonomous status 🇮🇹" at bounding box center [222, 328] width 261 height 14
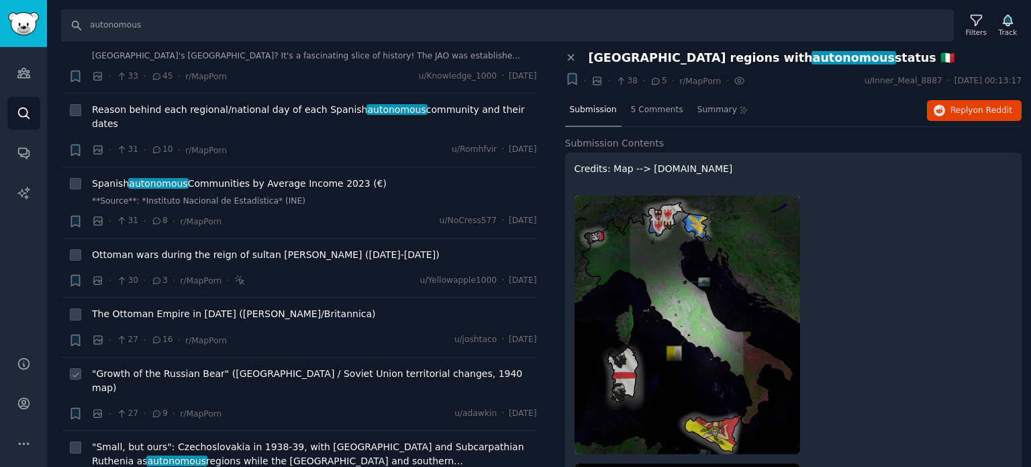
scroll to position [5303, 0]
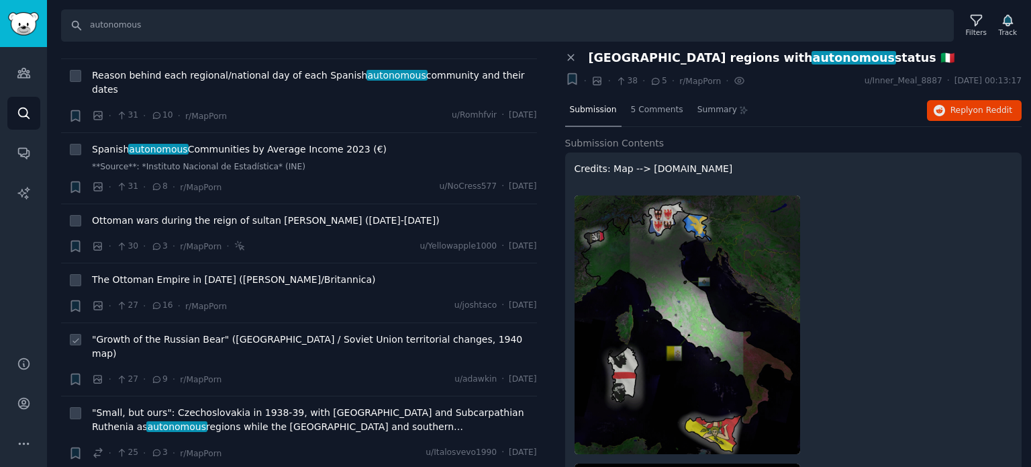
click at [166, 332] on span ""Growth of the Russian Bear" ([GEOGRAPHIC_DATA] / Soviet Union territorial chan…" at bounding box center [314, 346] width 445 height 28
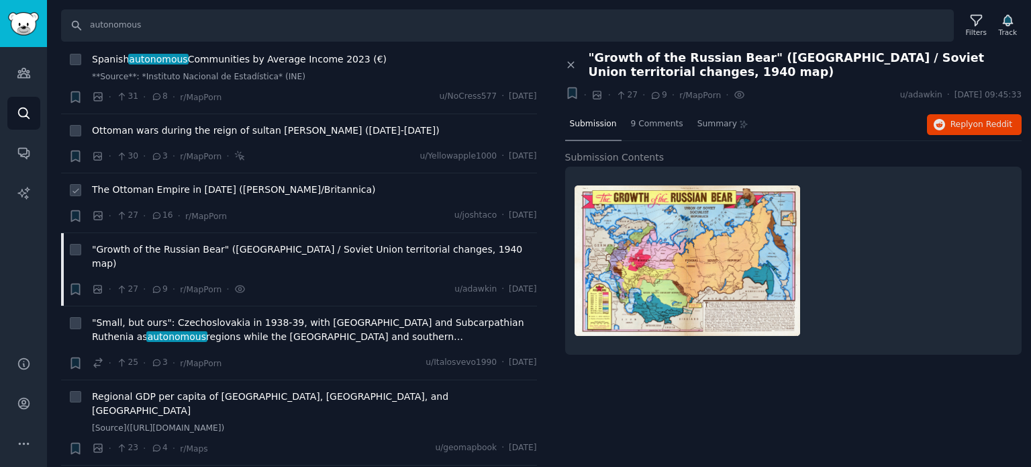
scroll to position [5371, 0]
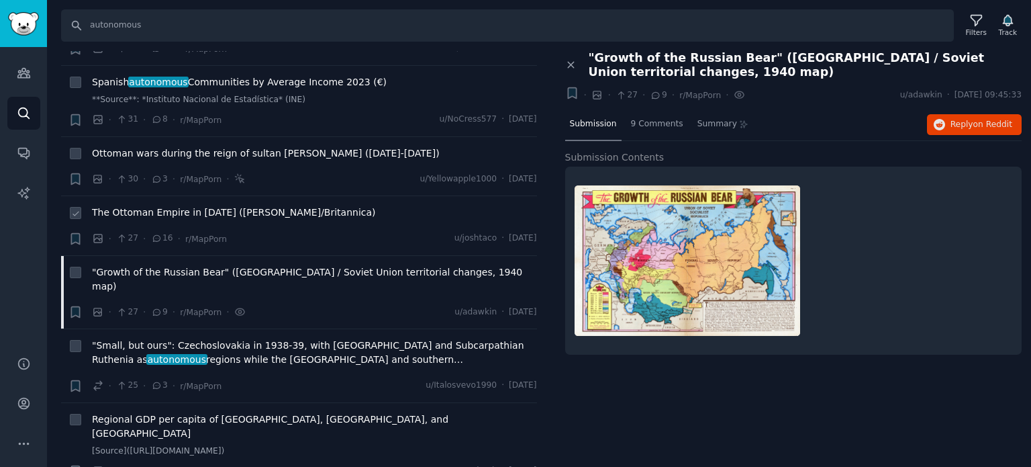
click at [224, 205] on span "The Ottoman Empire in [DATE] ([PERSON_NAME]/Britannica)" at bounding box center [234, 212] width 284 height 14
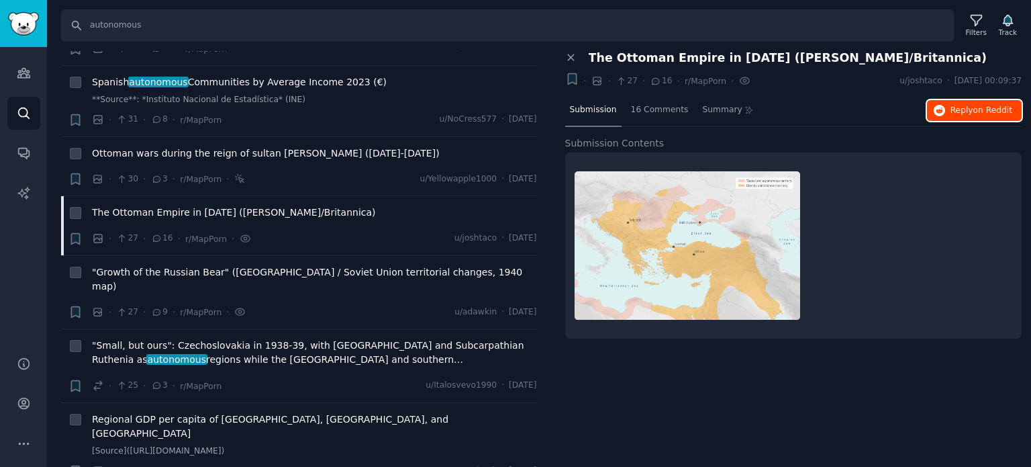
click at [963, 115] on button "Reply on Reddit" at bounding box center [974, 110] width 95 height 21
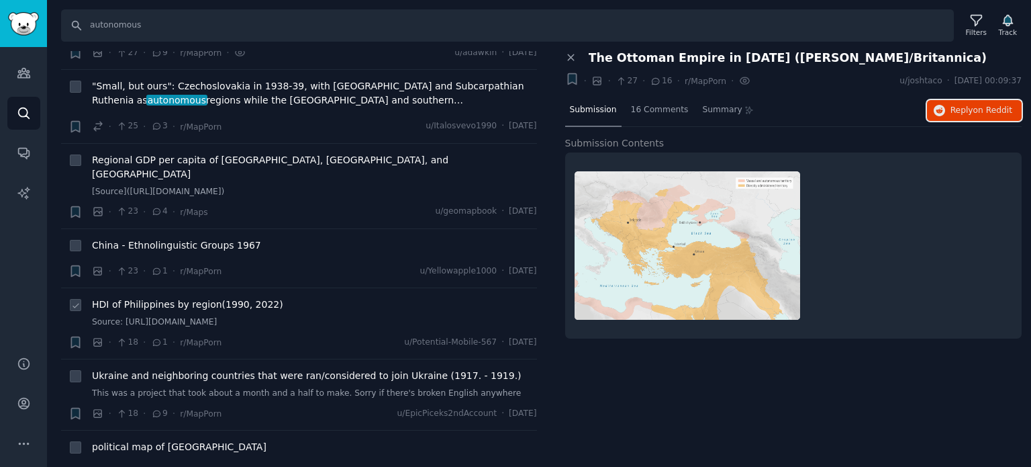
scroll to position [5639, 0]
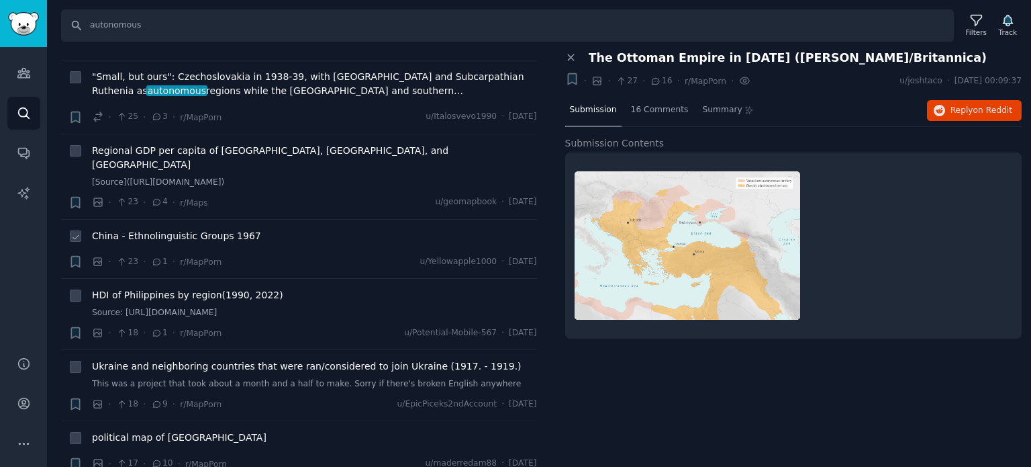
click at [162, 229] on span "China - Ethnolinguistic Groups 1967" at bounding box center [176, 236] width 169 height 14
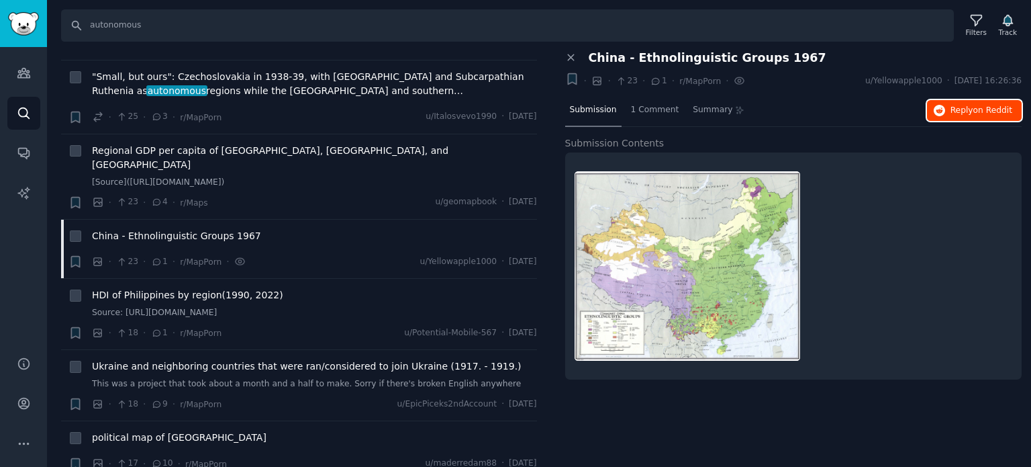
click at [953, 107] on span "Reply on Reddit" at bounding box center [982, 111] width 62 height 12
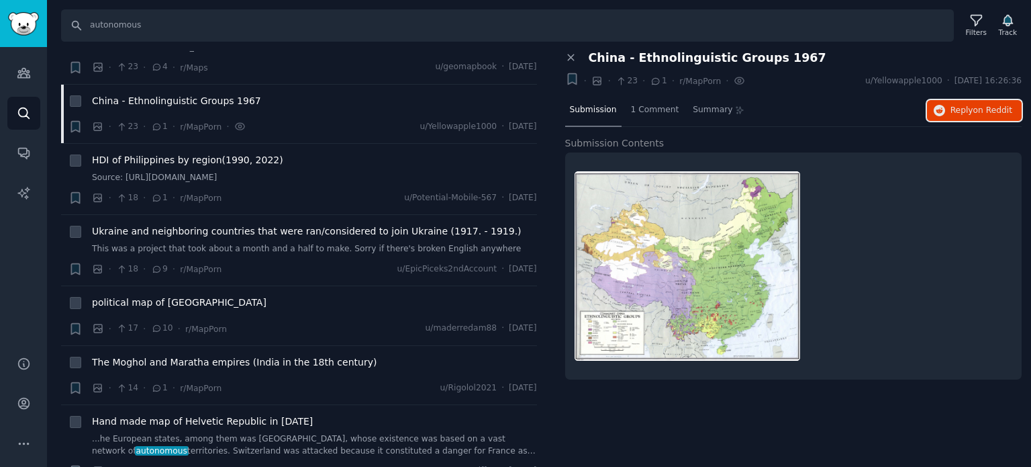
scroll to position [5908, 0]
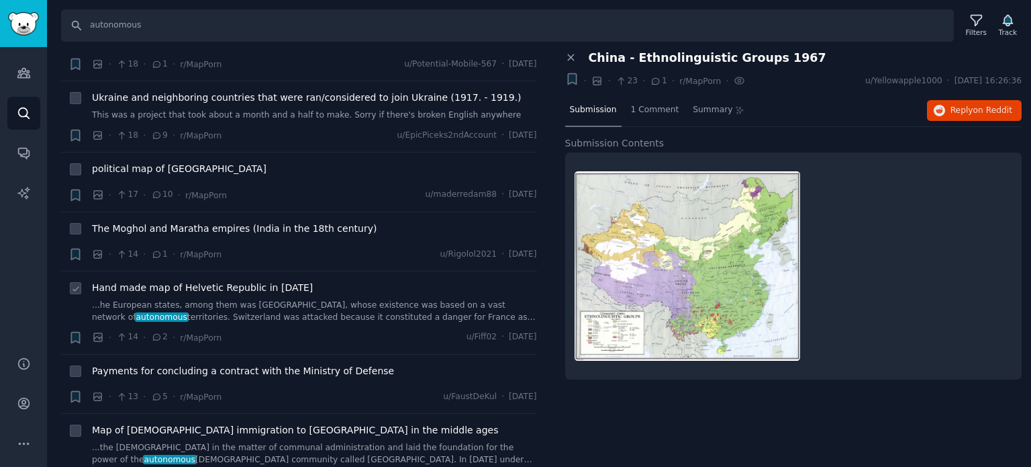
click at [172, 281] on span "Hand made map of Helvetic Republic in [DATE]" at bounding box center [202, 288] width 221 height 14
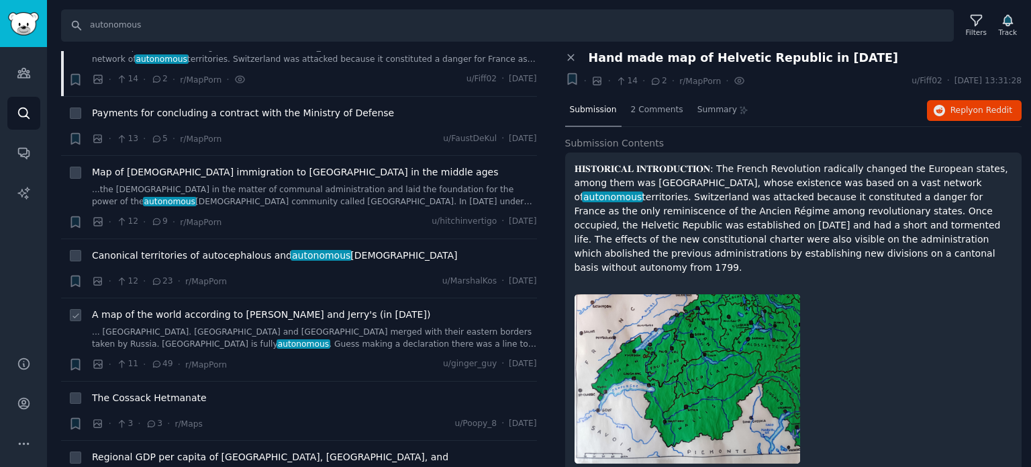
scroll to position [6176, 0]
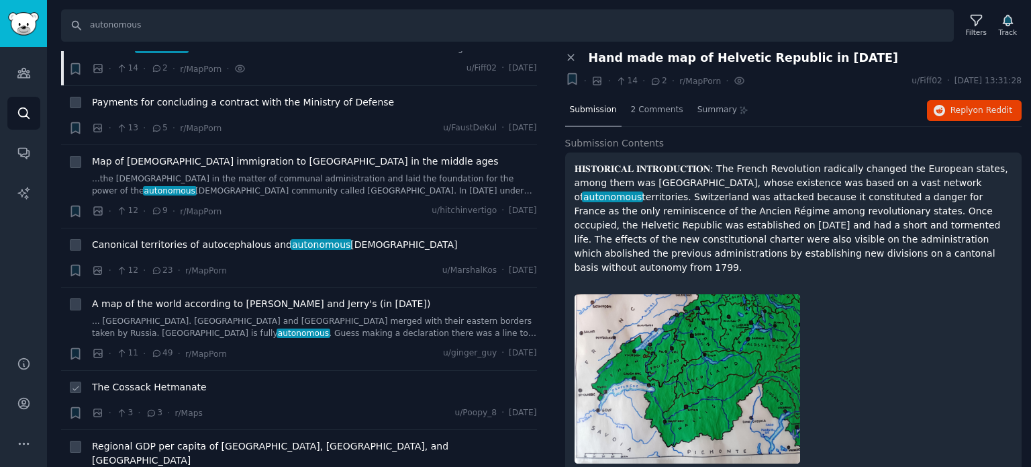
click at [155, 380] on span "The Cossack Hetmanate" at bounding box center [149, 387] width 115 height 14
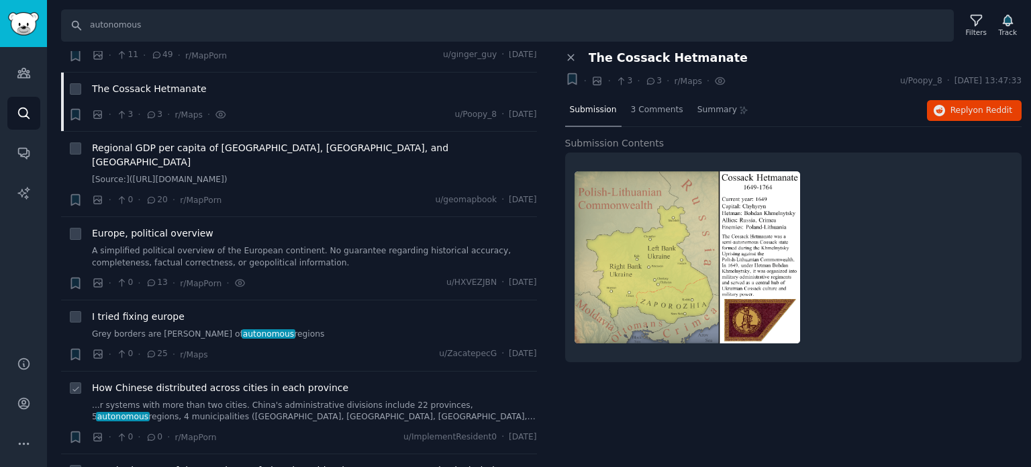
scroll to position [6498, 0]
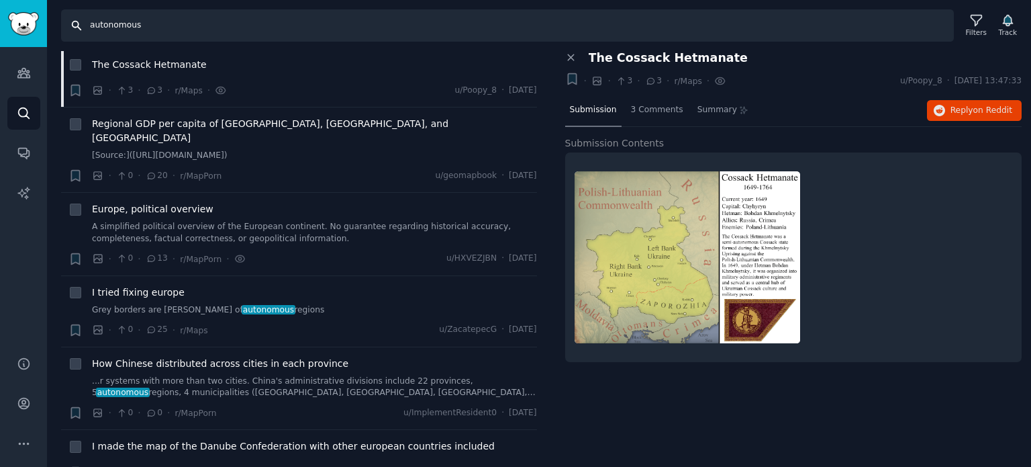
drag, startPoint x: 158, startPoint y: 32, endPoint x: 58, endPoint y: 26, distance: 99.5
click at [58, 26] on div "Search autonomous Filters Track" at bounding box center [539, 21] width 984 height 42
paste input "buffer zone"
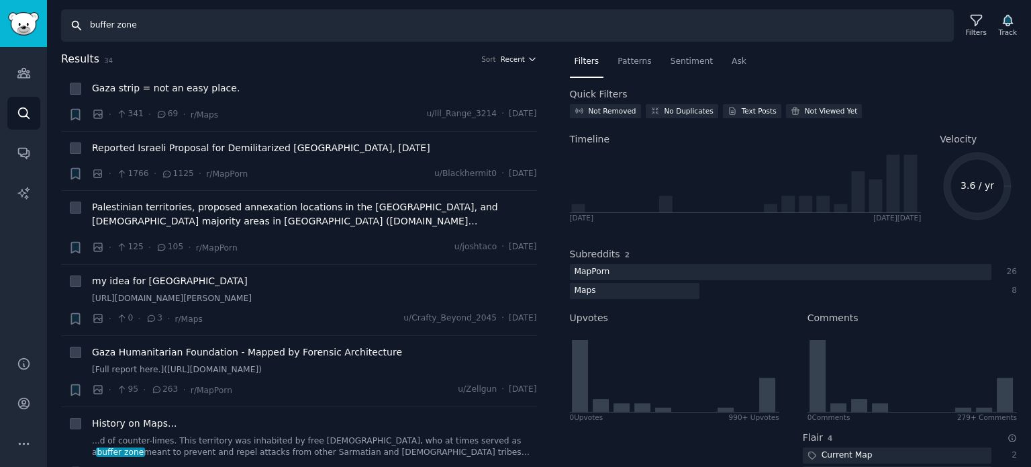
click at [512, 58] on span "Recent" at bounding box center [513, 58] width 24 height 9
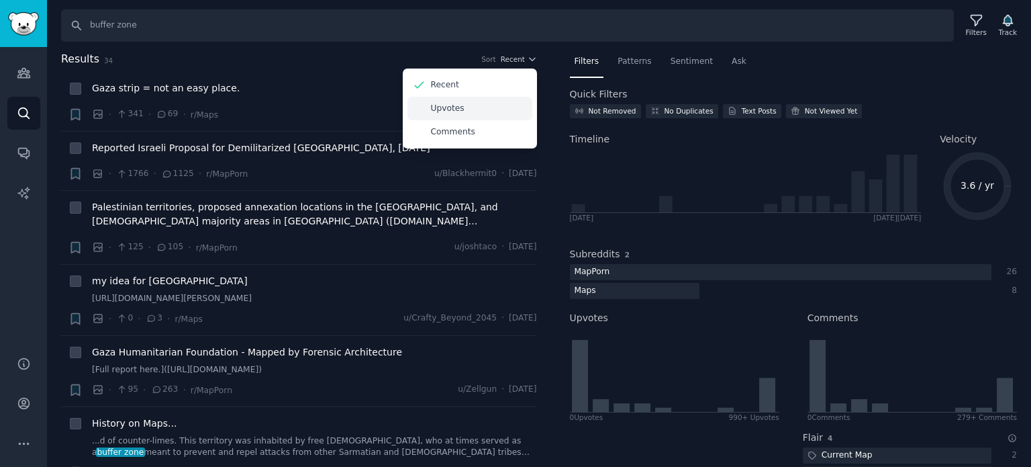
click at [480, 100] on div "Upvotes" at bounding box center [469, 108] width 125 height 23
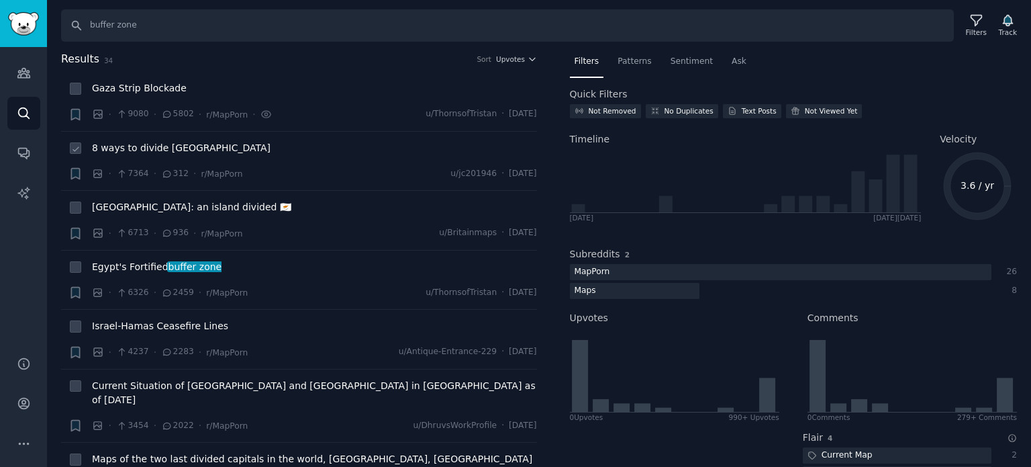
click at [138, 151] on span "8 ways to divide [GEOGRAPHIC_DATA]" at bounding box center [181, 148] width 179 height 14
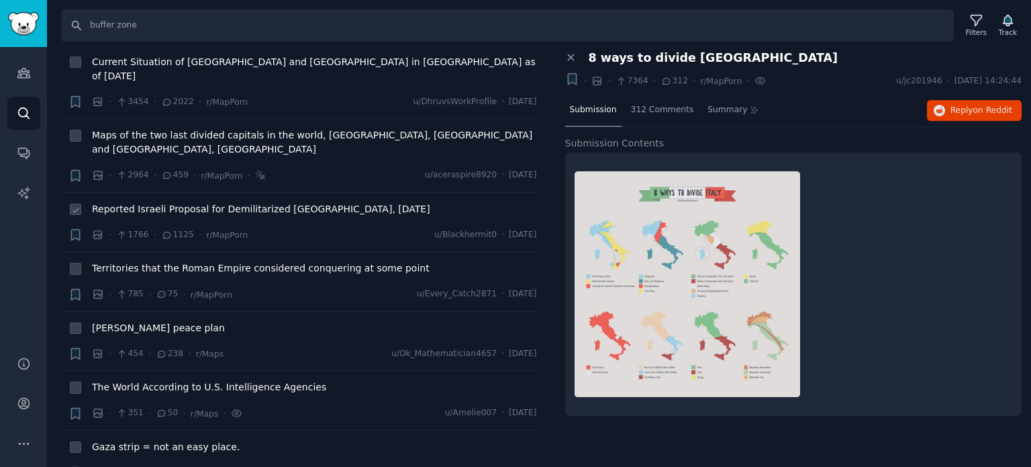
scroll to position [336, 0]
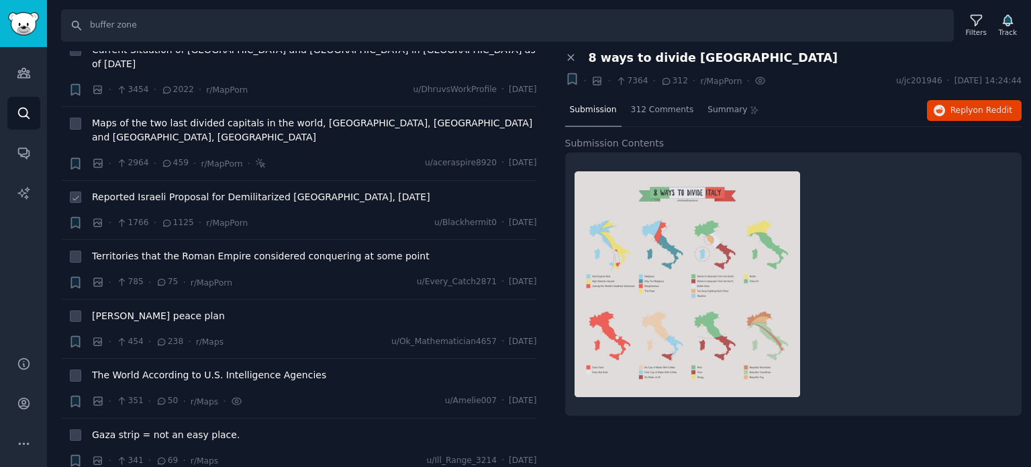
click at [153, 190] on span "Reported Israeli Proposal for Demilitarized [GEOGRAPHIC_DATA], [DATE]" at bounding box center [261, 197] width 338 height 14
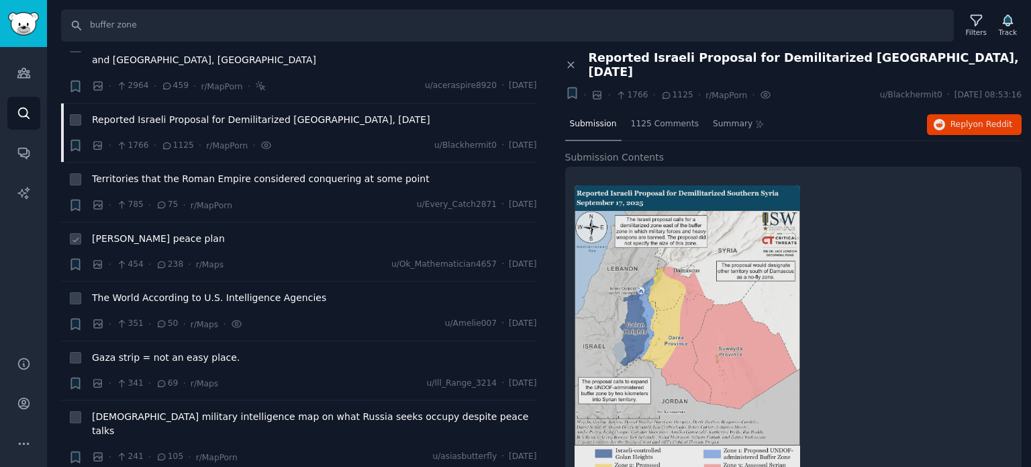
scroll to position [470, 0]
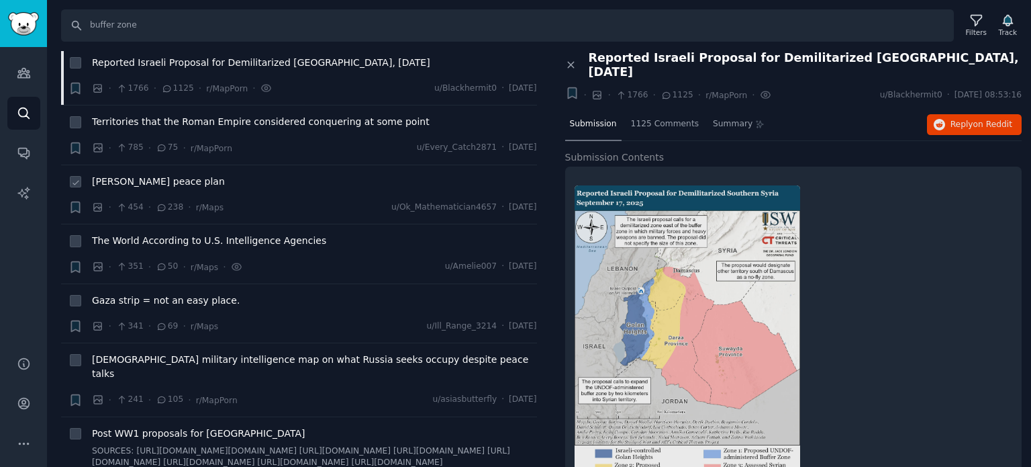
click at [142, 175] on span "[PERSON_NAME] peace plan" at bounding box center [158, 182] width 133 height 14
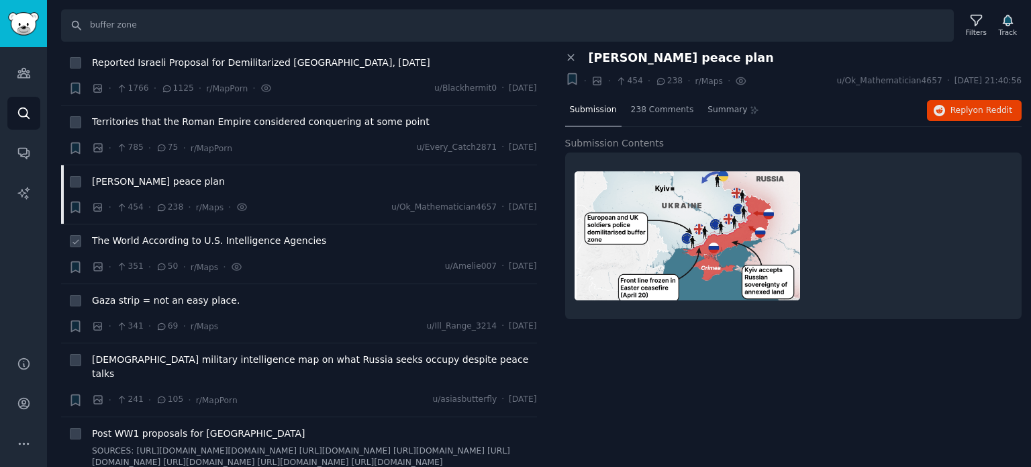
click at [166, 234] on span "The World According to U.S. Intelligence Agencies" at bounding box center [209, 241] width 234 height 14
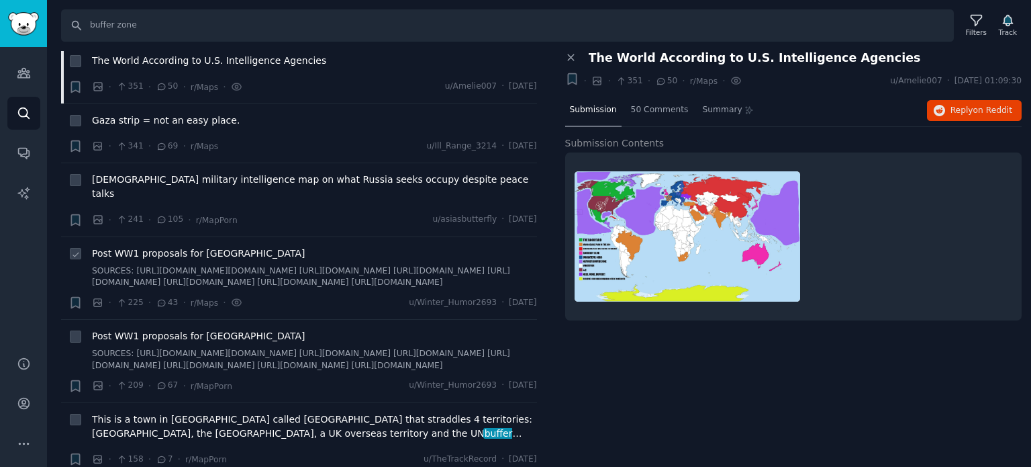
scroll to position [671, 0]
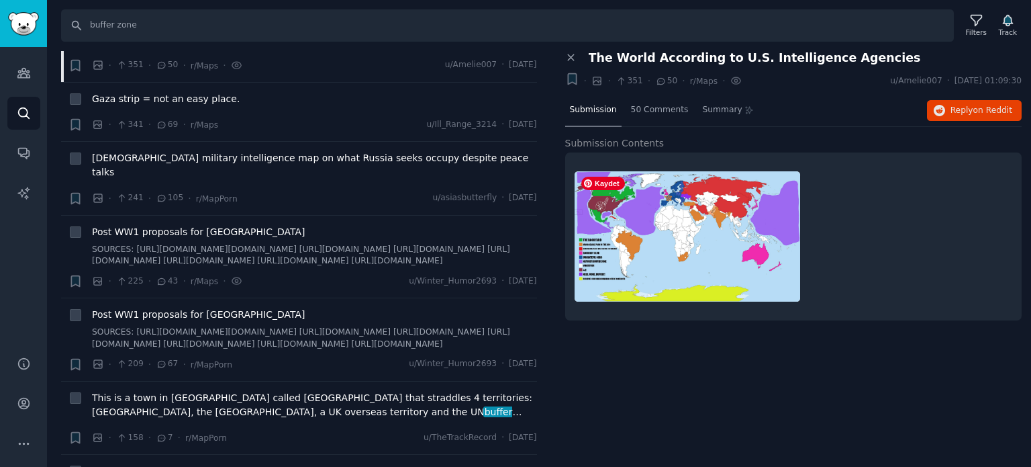
click at [624, 254] on img at bounding box center [688, 236] width 226 height 130
click at [943, 105] on icon "button" at bounding box center [940, 111] width 12 height 12
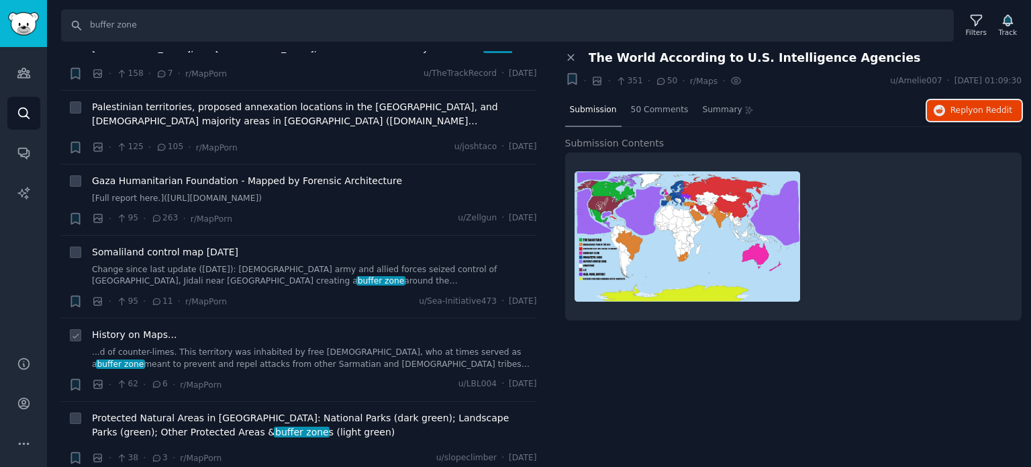
scroll to position [1141, 0]
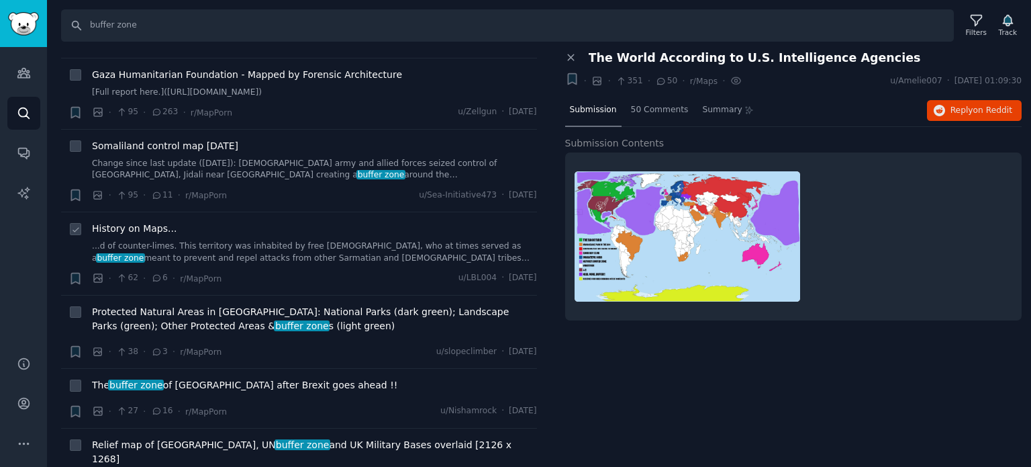
click at [120, 222] on span "History on Maps..." at bounding box center [134, 229] width 85 height 14
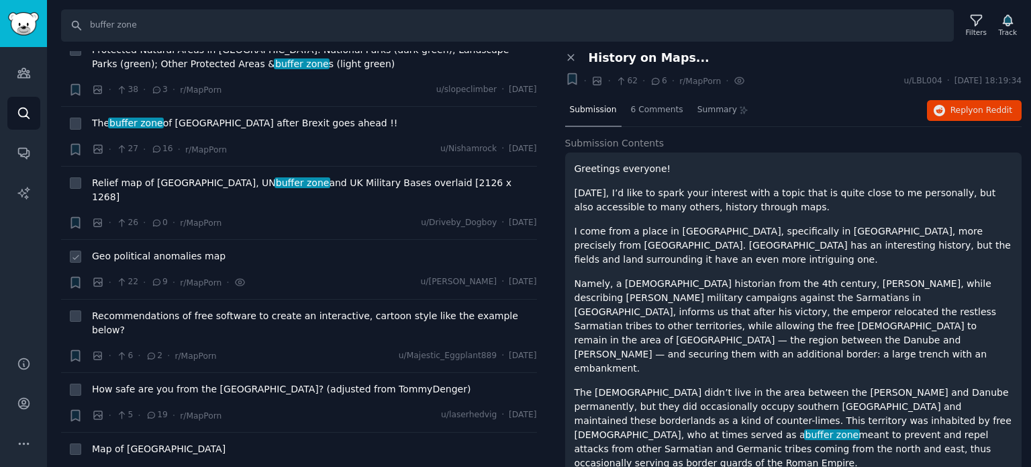
scroll to position [1410, 0]
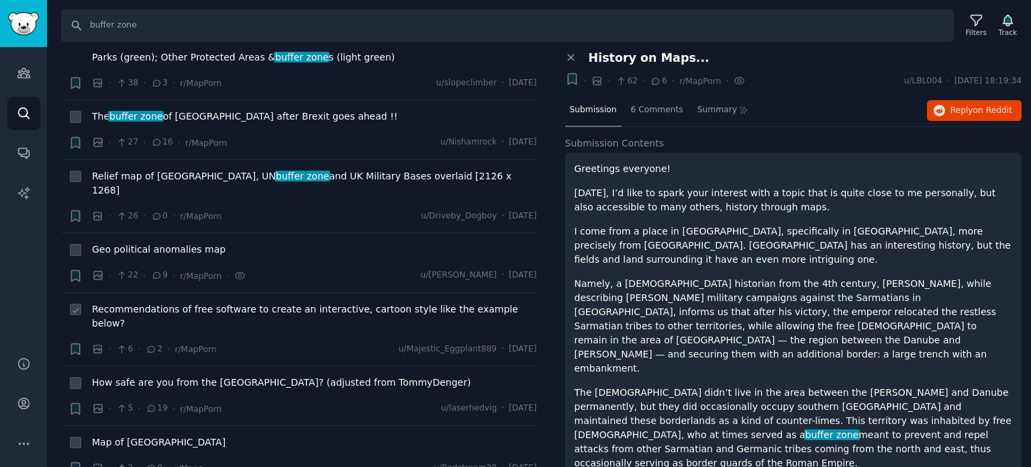
click at [150, 302] on span "Recommendations of free software to create an interactive, cartoon style like t…" at bounding box center [314, 316] width 445 height 28
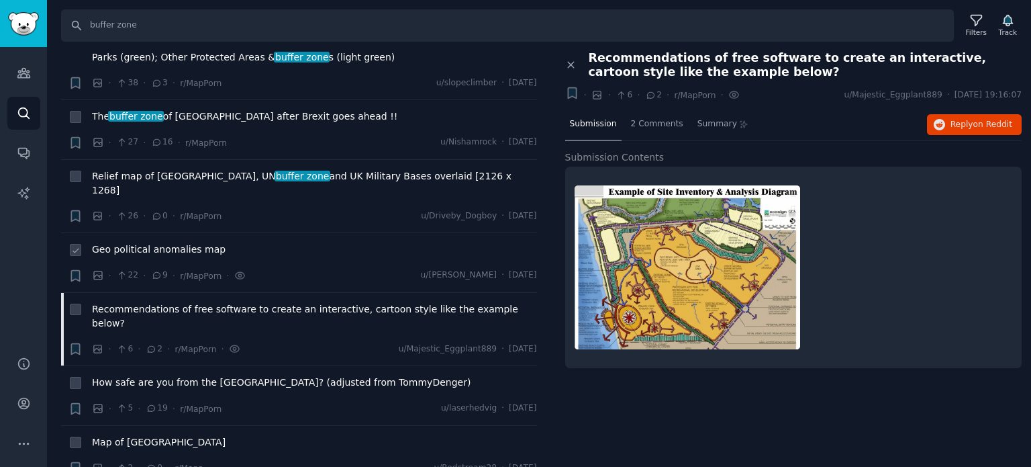
click at [154, 242] on span "Geo political anomalies map" at bounding box center [159, 249] width 134 height 14
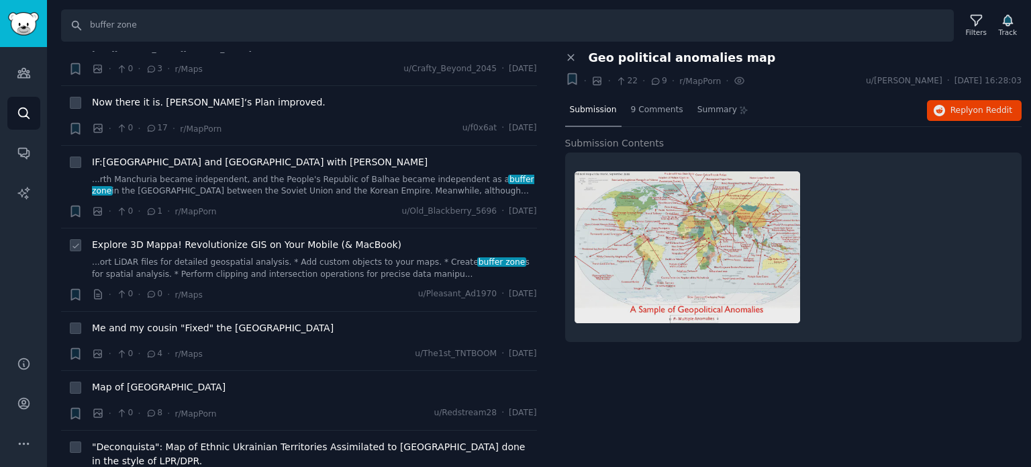
scroll to position [1885, 0]
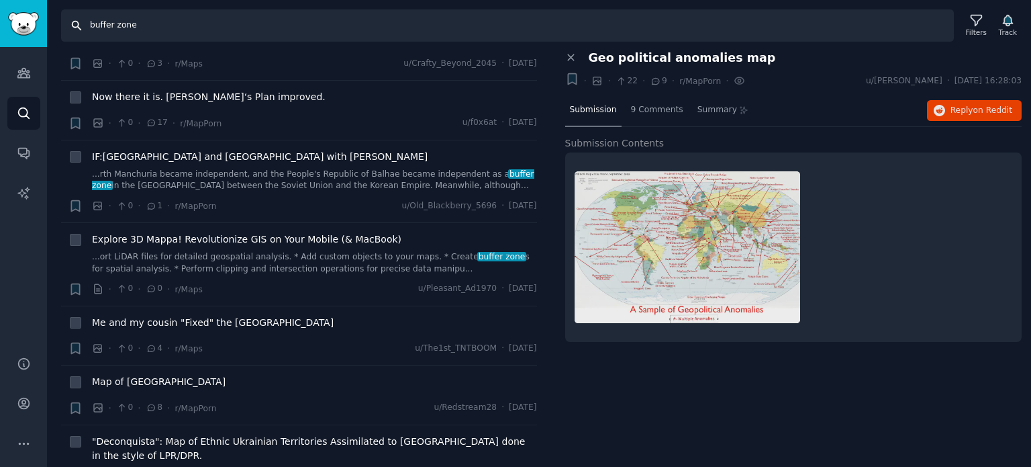
drag, startPoint x: 209, startPoint y: 25, endPoint x: 0, endPoint y: 3, distance: 210.6
click at [0, 3] on div "Audiences Audiences Search Conversations AI Reports Help Account More Search bu…" at bounding box center [515, 233] width 1031 height 467
paste input "recognition"
type input "recognition"
